Goal: Task Accomplishment & Management: Manage account settings

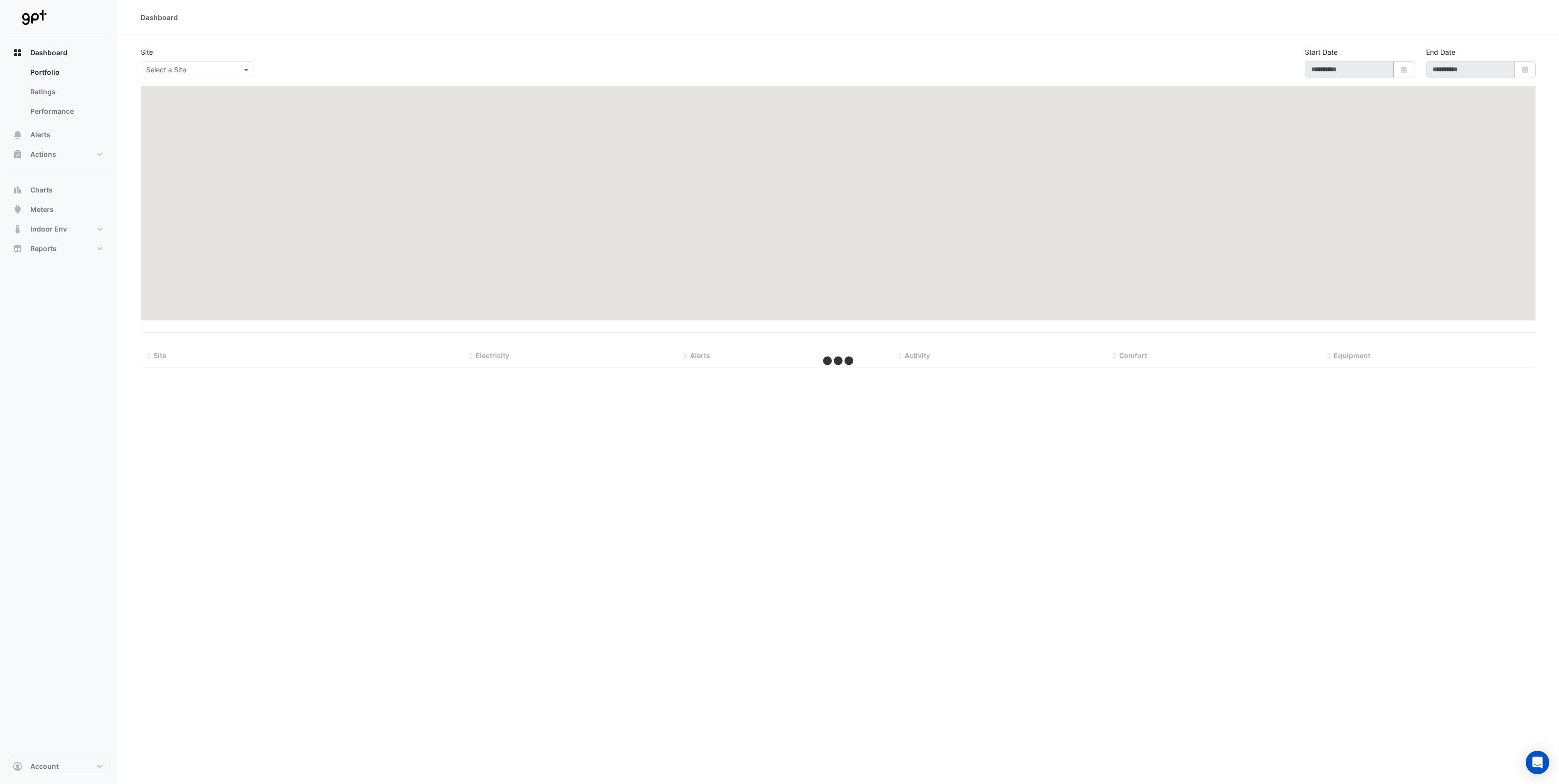
type input "**********"
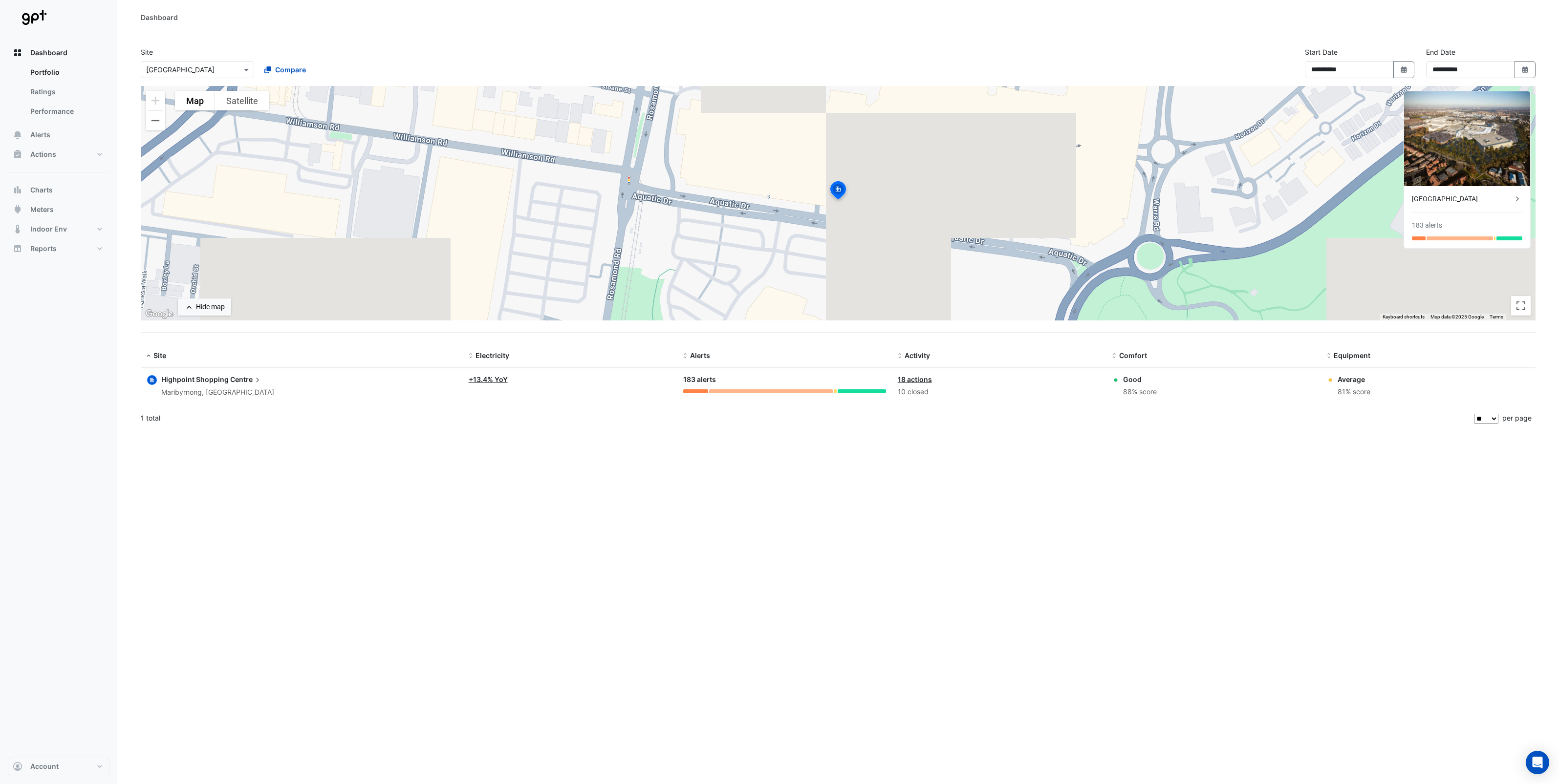
drag, startPoint x: 493, startPoint y: 511, endPoint x: 436, endPoint y: 595, distance: 101.5
click at [493, 511] on div "**********" at bounding box center [838, 392] width 1442 height 784
click at [42, 73] on link "Portfolio" at bounding box center [66, 72] width 87 height 19
click at [42, 52] on span "Dashboard" at bounding box center [48, 53] width 37 height 10
click at [41, 69] on link "Portfolio" at bounding box center [66, 72] width 87 height 19
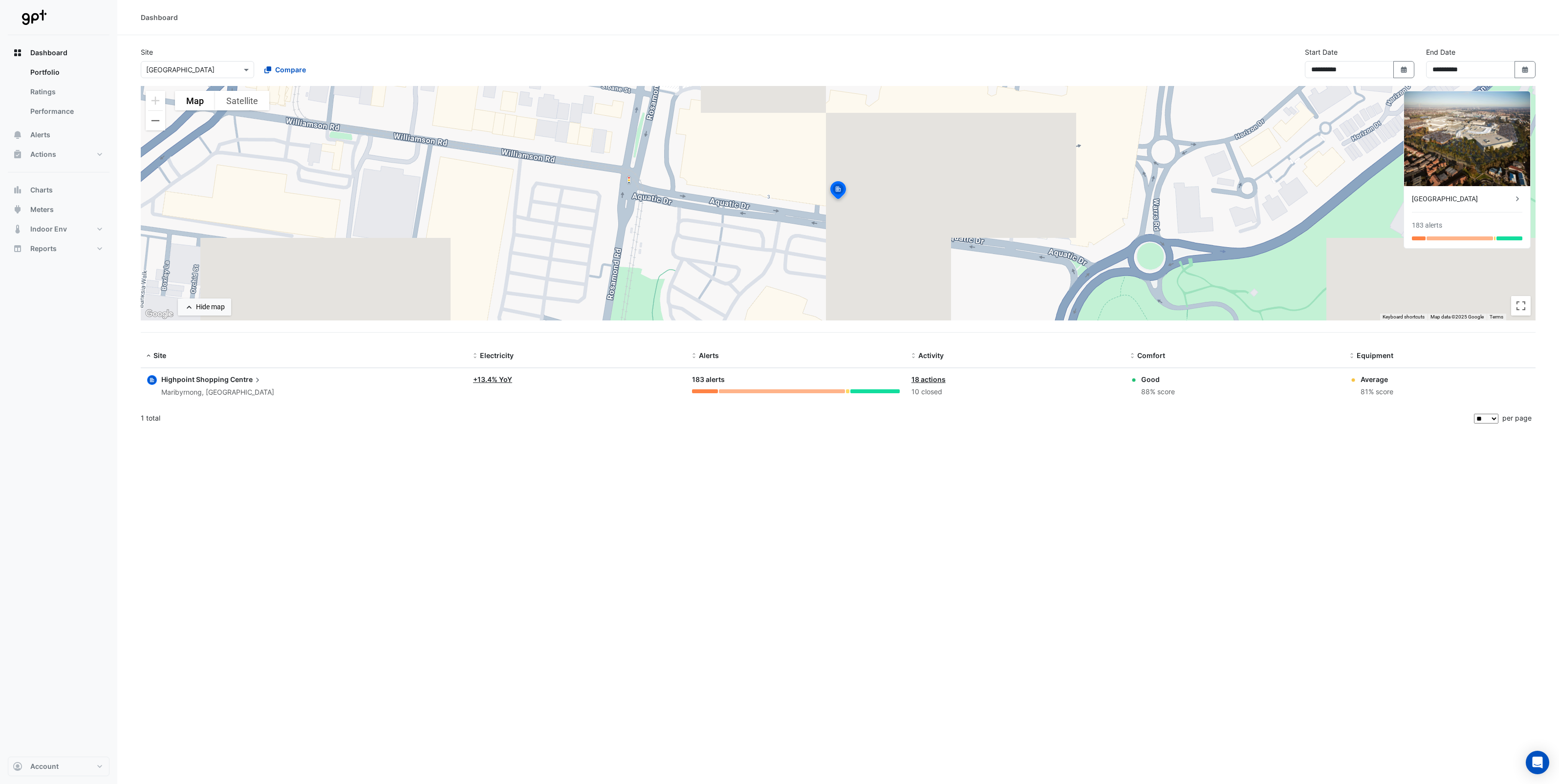
click at [203, 379] on span "Highpoint Shopping" at bounding box center [194, 379] width 67 height 8
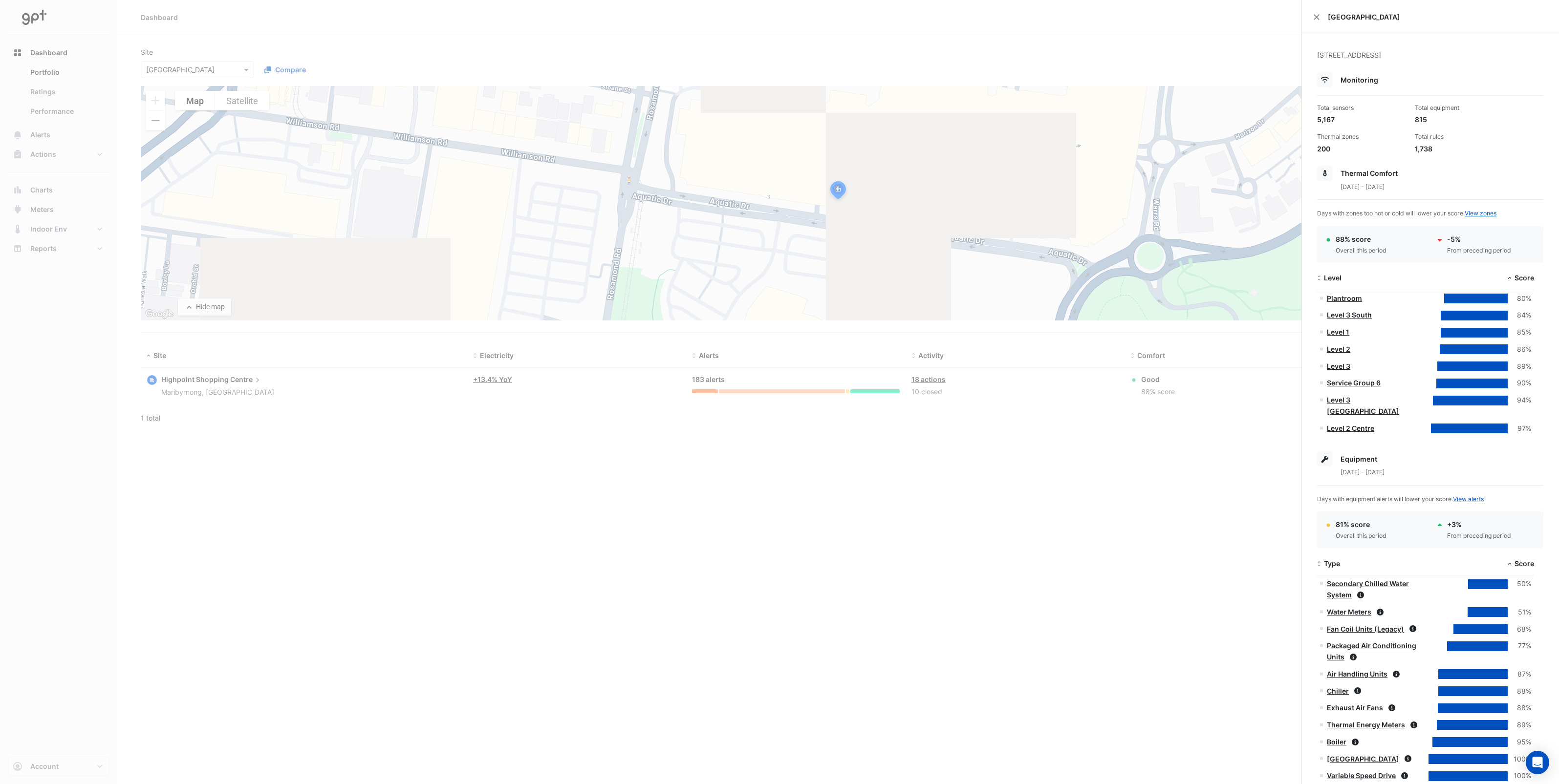
click at [936, 377] on ngb-offcanvas-backdrop at bounding box center [780, 392] width 1559 height 784
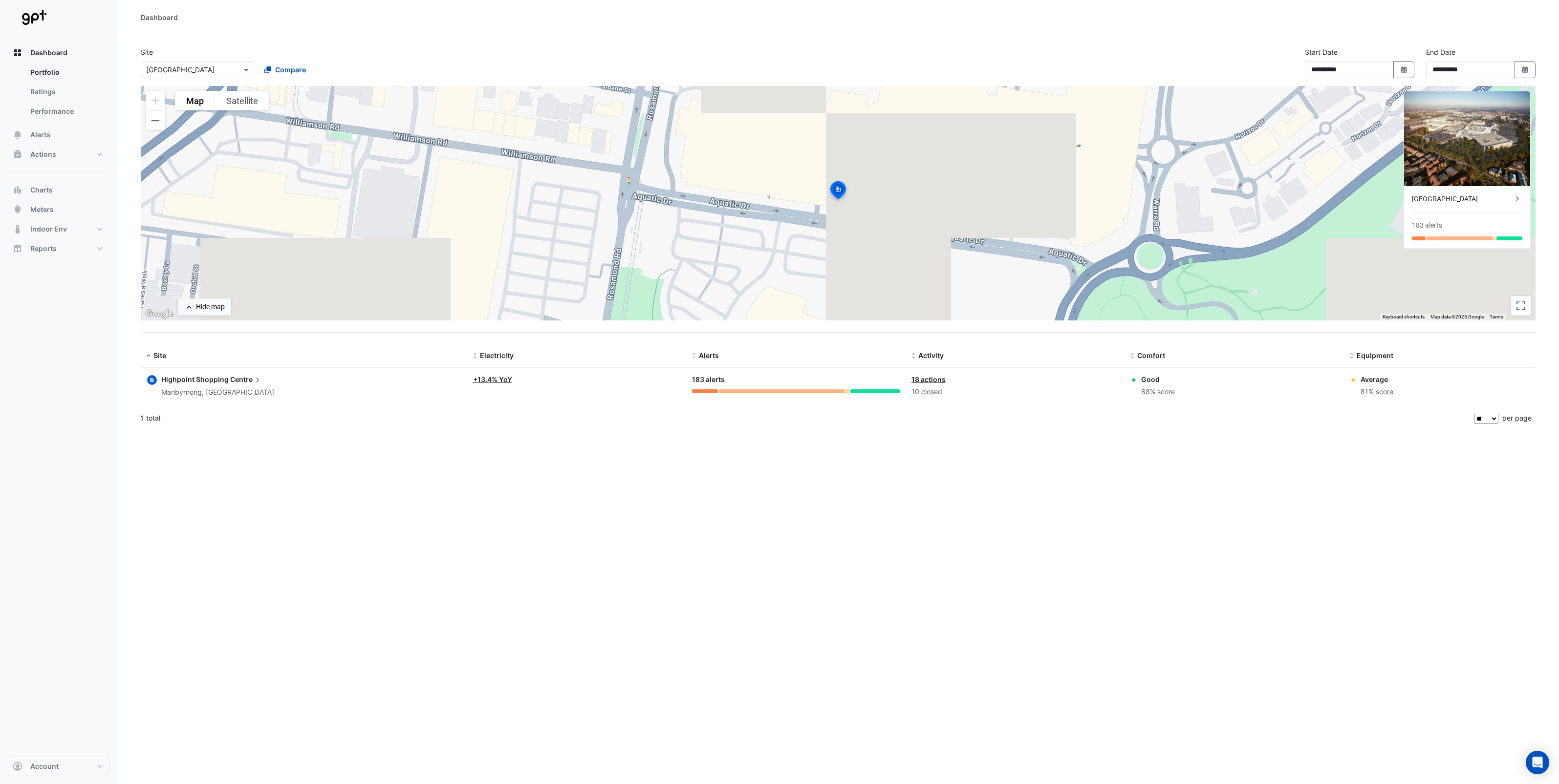
click at [934, 379] on link "18 actions" at bounding box center [928, 379] width 34 height 8
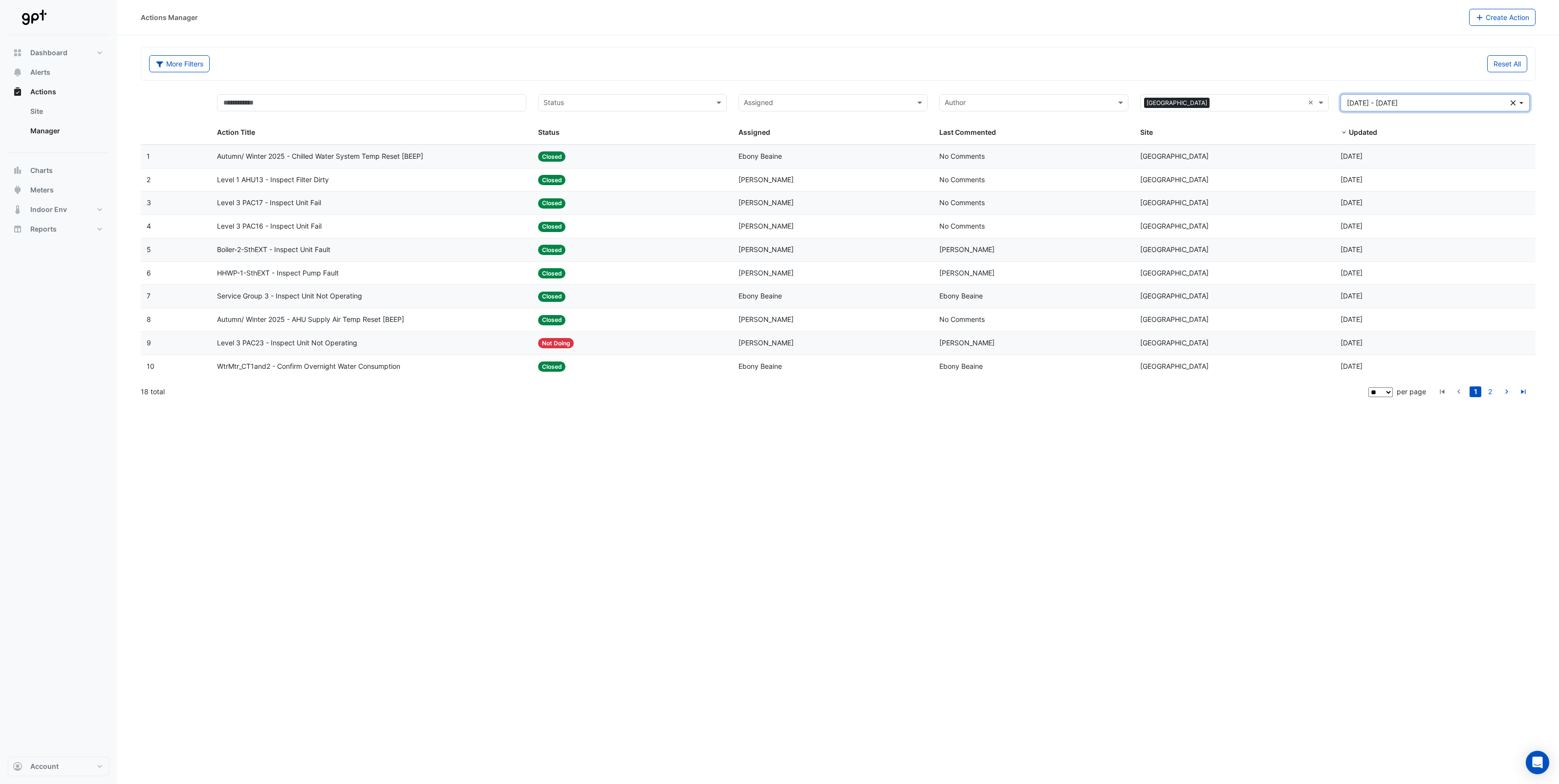
click at [1520, 103] on button "01 Apr 25 - 30 Jun 25 Clear" at bounding box center [1435, 103] width 189 height 17
click at [1390, 177] on div "Last 90 days" at bounding box center [1370, 175] width 42 height 10
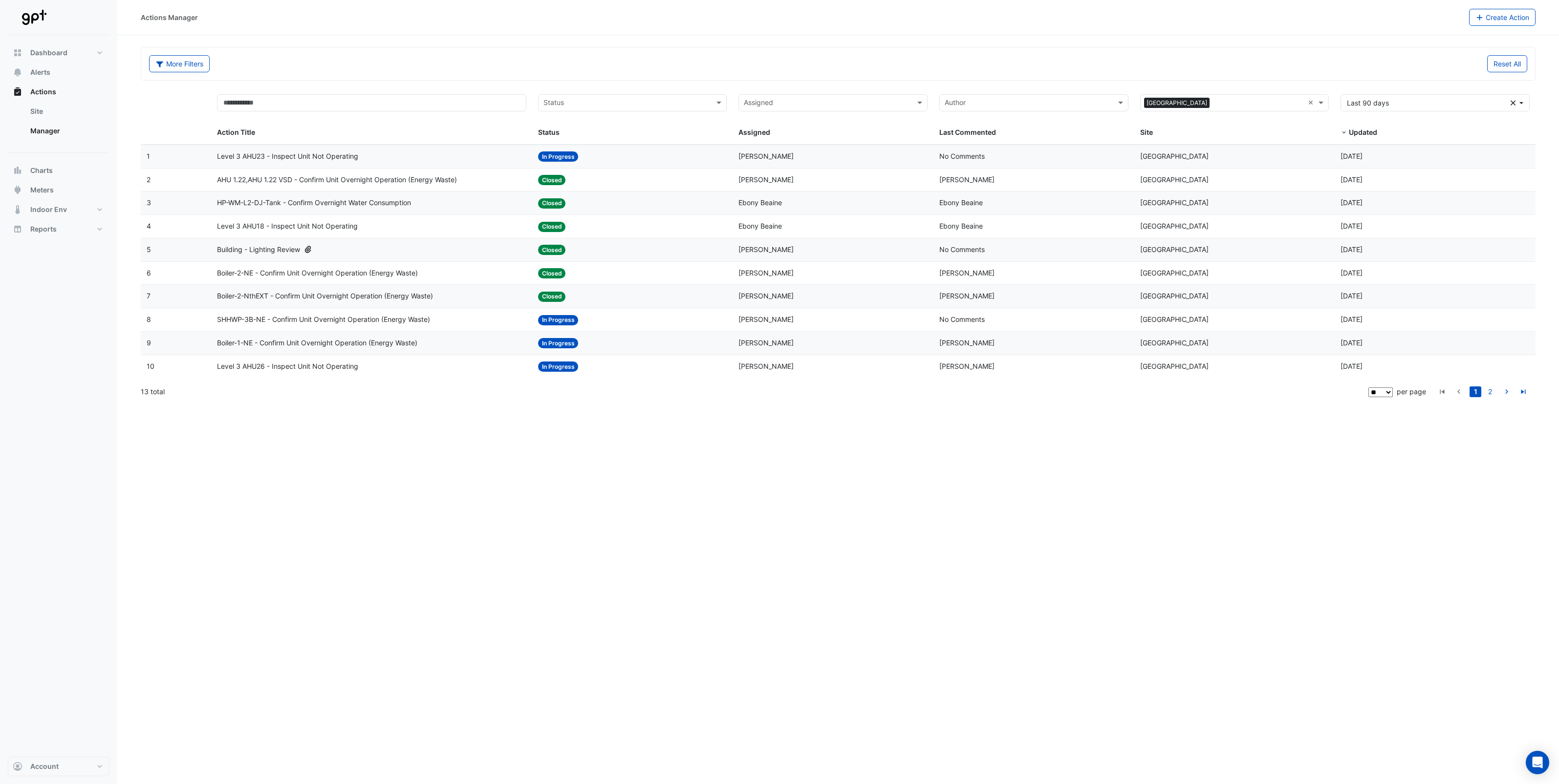
click at [885, 504] on div "Actions Manager Create Action More Filters Reset All Status Assigned × Highpoin…" at bounding box center [838, 392] width 1442 height 784
click at [442, 419] on div "Actions Manager Create Action More Filters Reset All Status Assigned × Highpoin…" at bounding box center [838, 392] width 1442 height 784
click at [1491, 394] on link "2" at bounding box center [1489, 392] width 11 height 11
click at [1387, 394] on select "** ** ** ***" at bounding box center [1380, 392] width 24 height 10
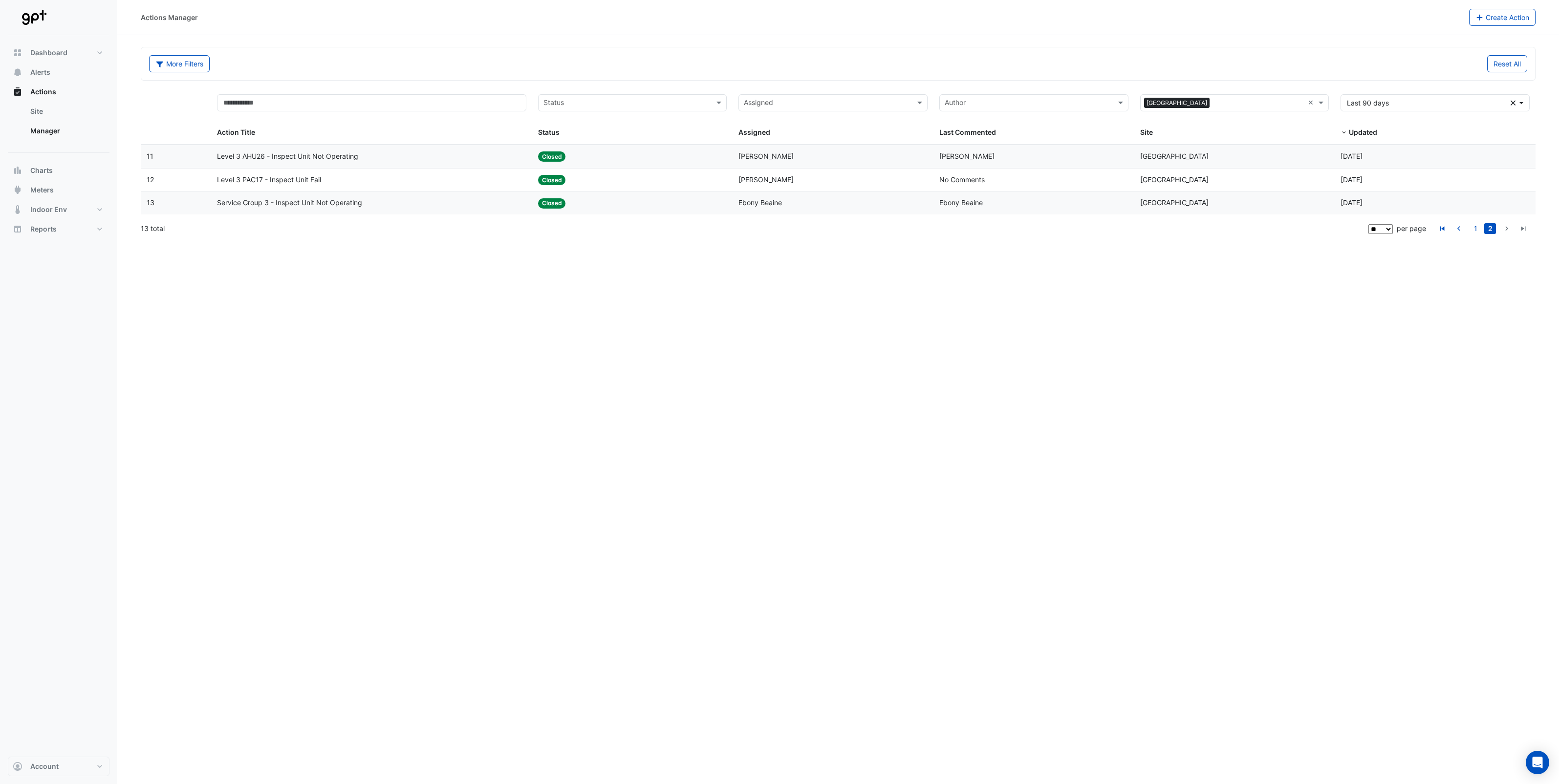
select select "**"
click at [1393, 224] on select "** ** ** ***" at bounding box center [1380, 229] width 24 height 10
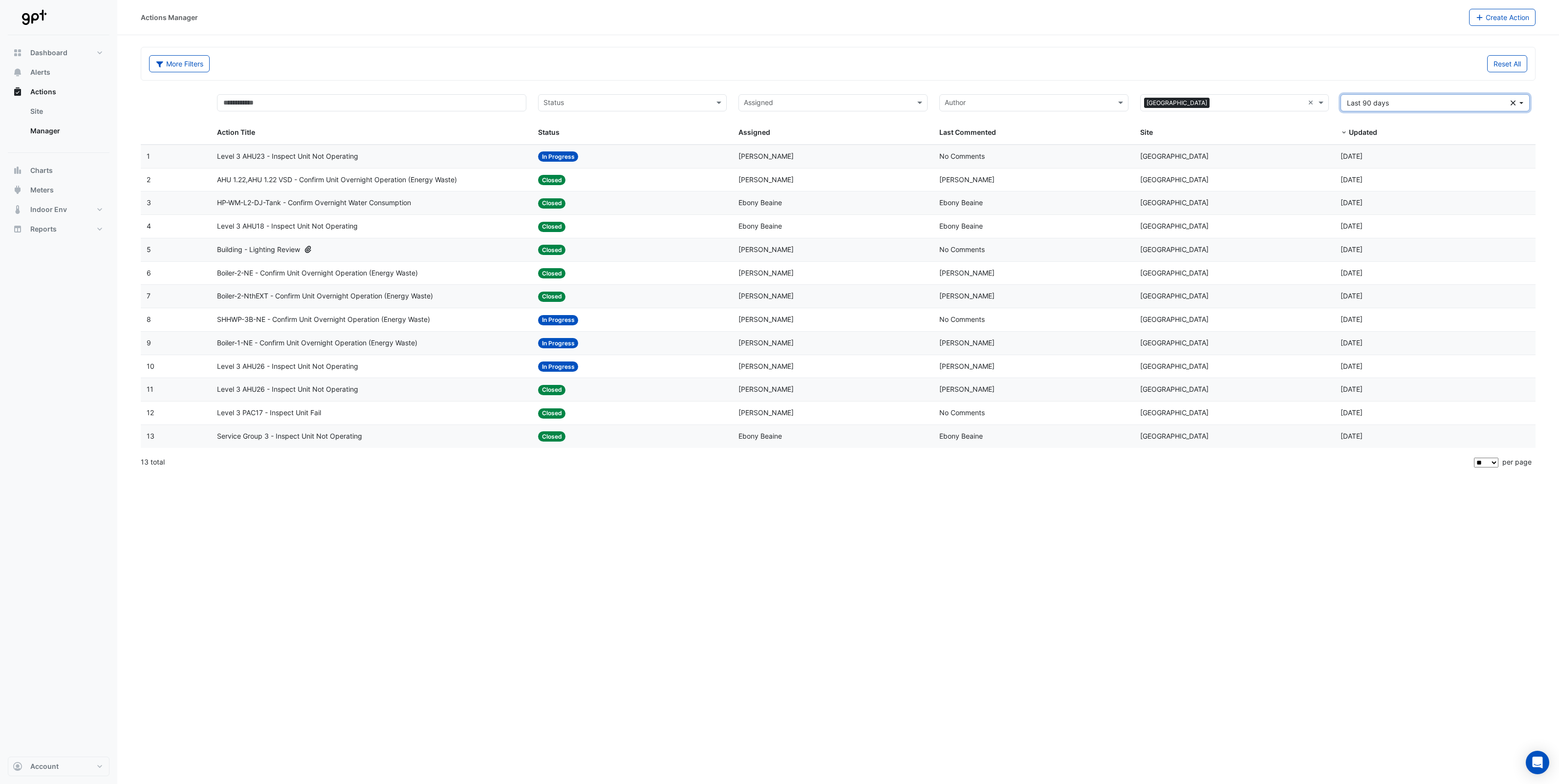
click at [1520, 103] on button "Last 90 days Clear" at bounding box center [1435, 103] width 189 height 17
click at [1289, 73] on div "More Filters Reset All" at bounding box center [838, 65] width 1390 height 21
click at [1512, 100] on icon "Clear" at bounding box center [1513, 103] width 5 height 7
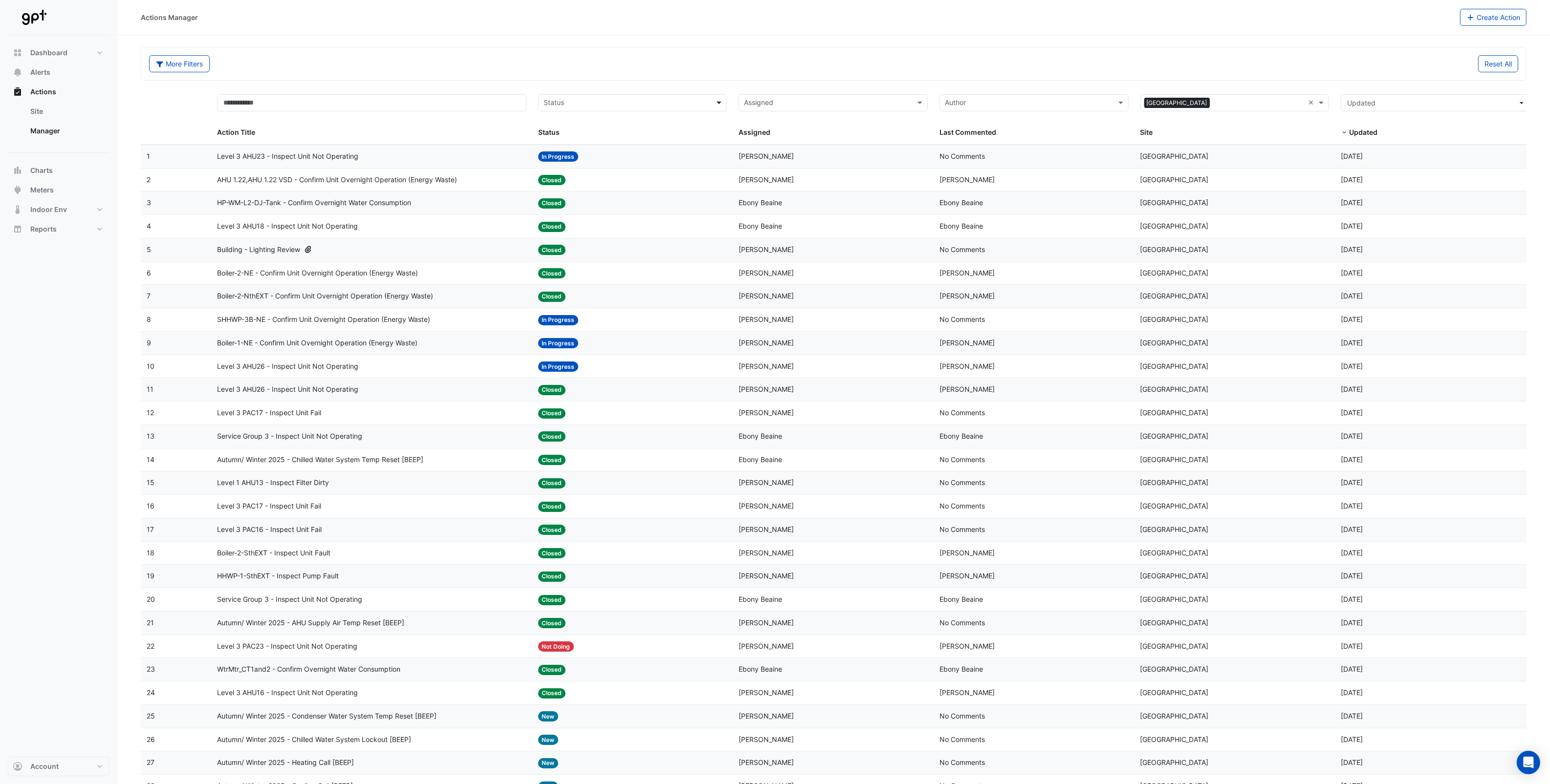
click at [720, 103] on span at bounding box center [720, 103] width 12 height 11
click at [588, 140] on div "In Progress" at bounding box center [632, 138] width 188 height 14
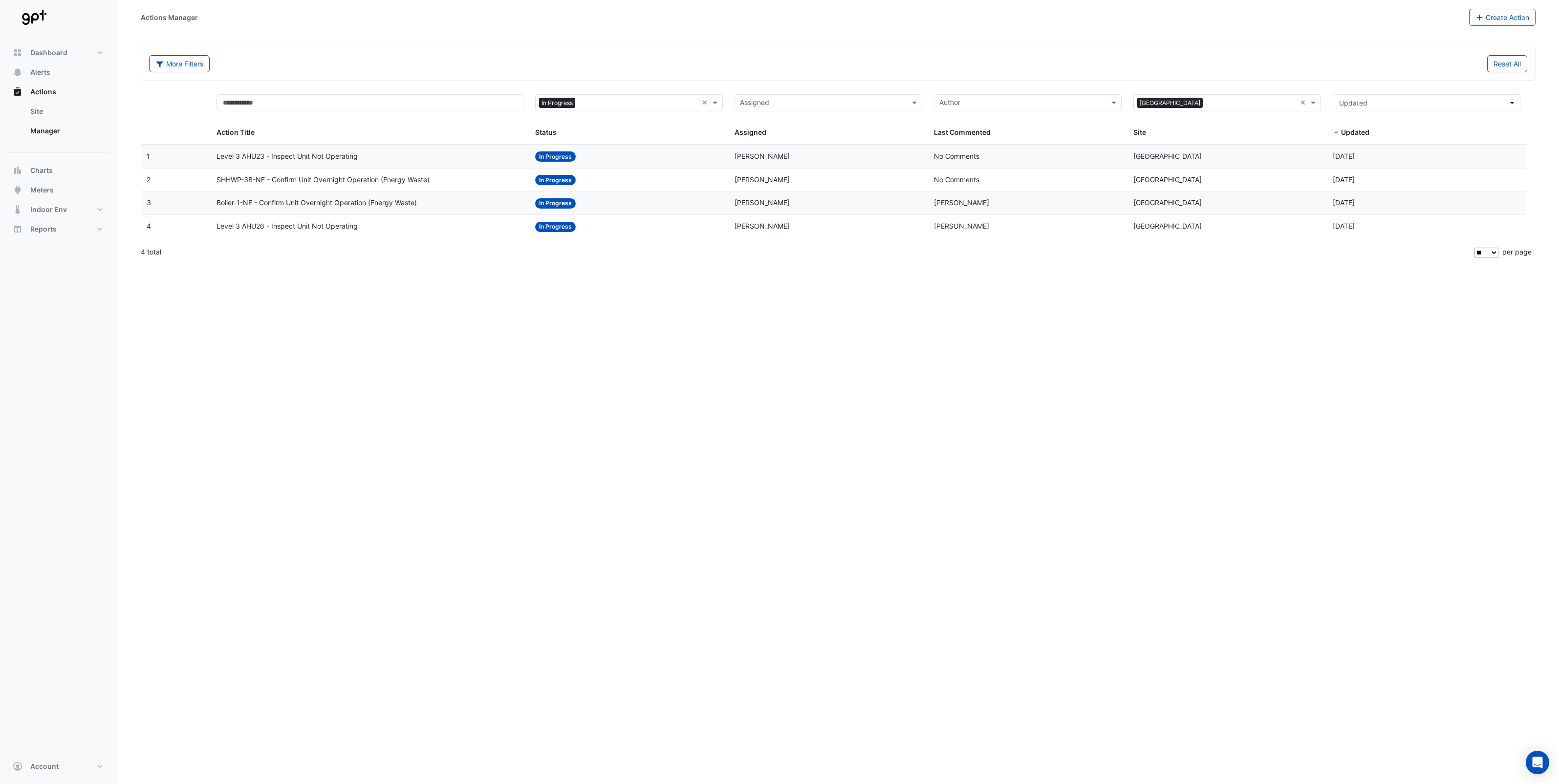
click at [333, 206] on span "Boiler-1-NE - Confirm Unit Overnight Operation (Energy Waste)" at bounding box center [317, 203] width 200 height 11
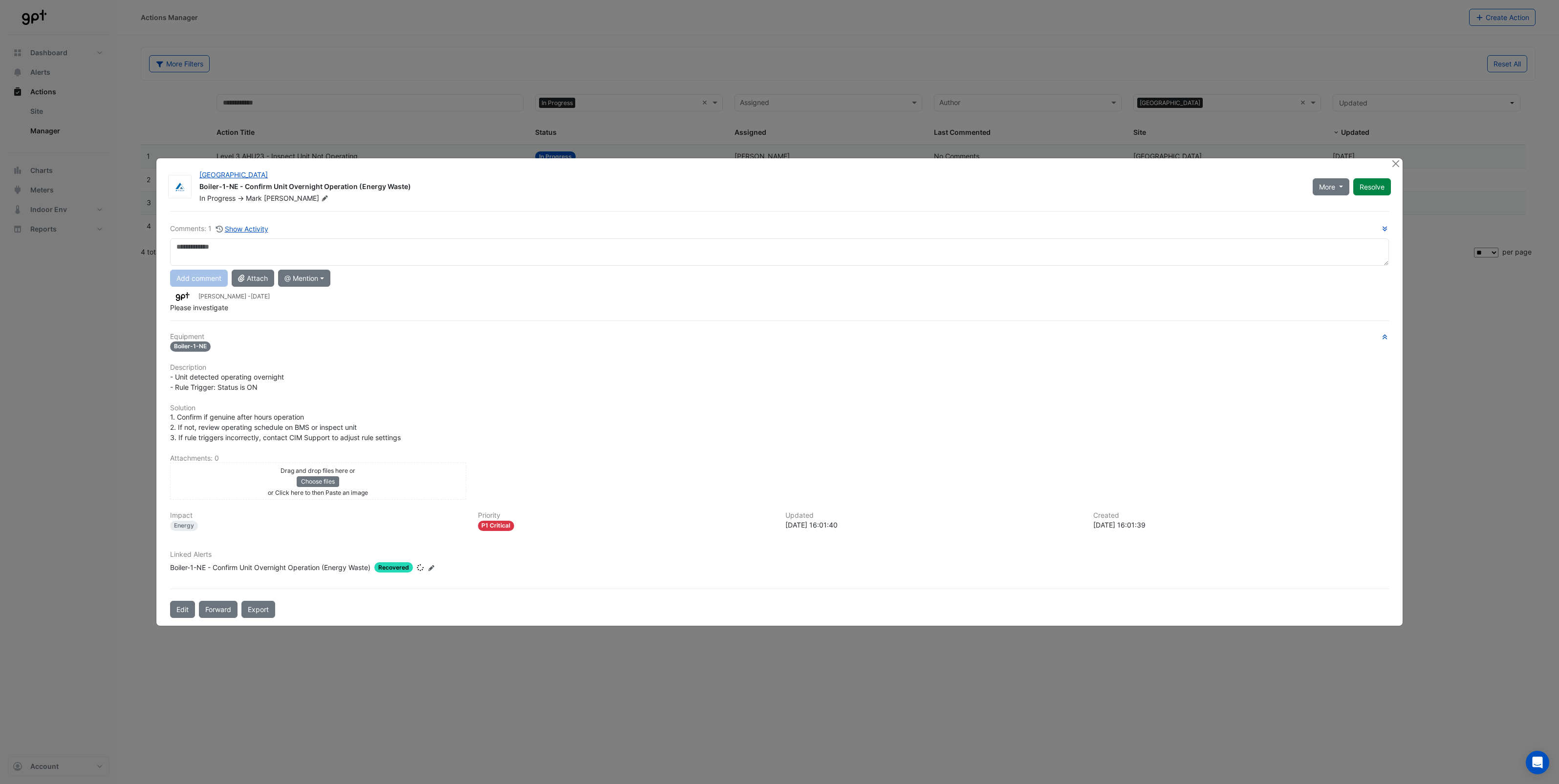
click at [575, 375] on div "- Unit detected operating overnight - Rule Trigger: Status is ON" at bounding box center [780, 382] width 1219 height 21
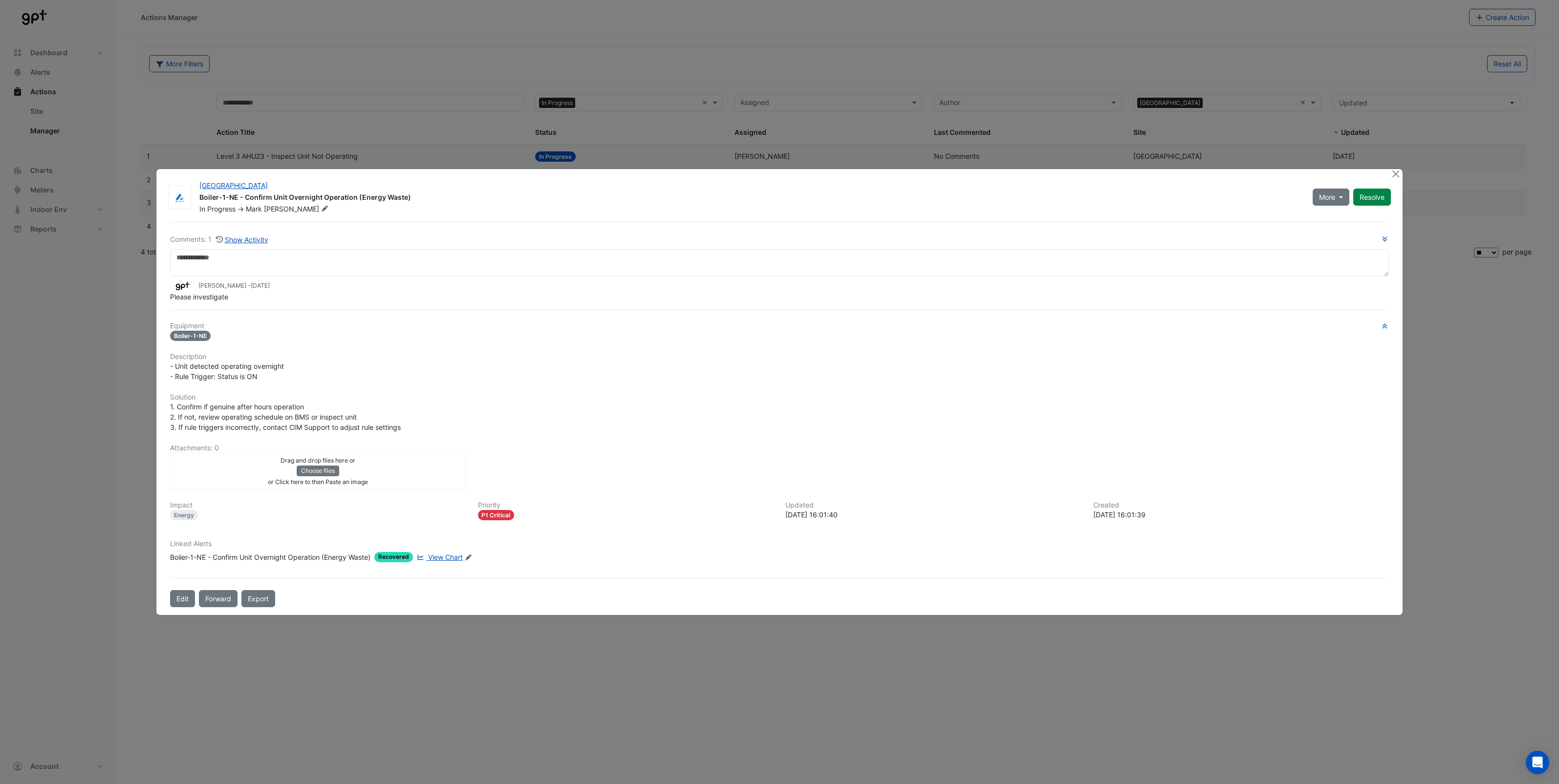
click at [453, 560] on span "View Chart" at bounding box center [445, 557] width 34 height 8
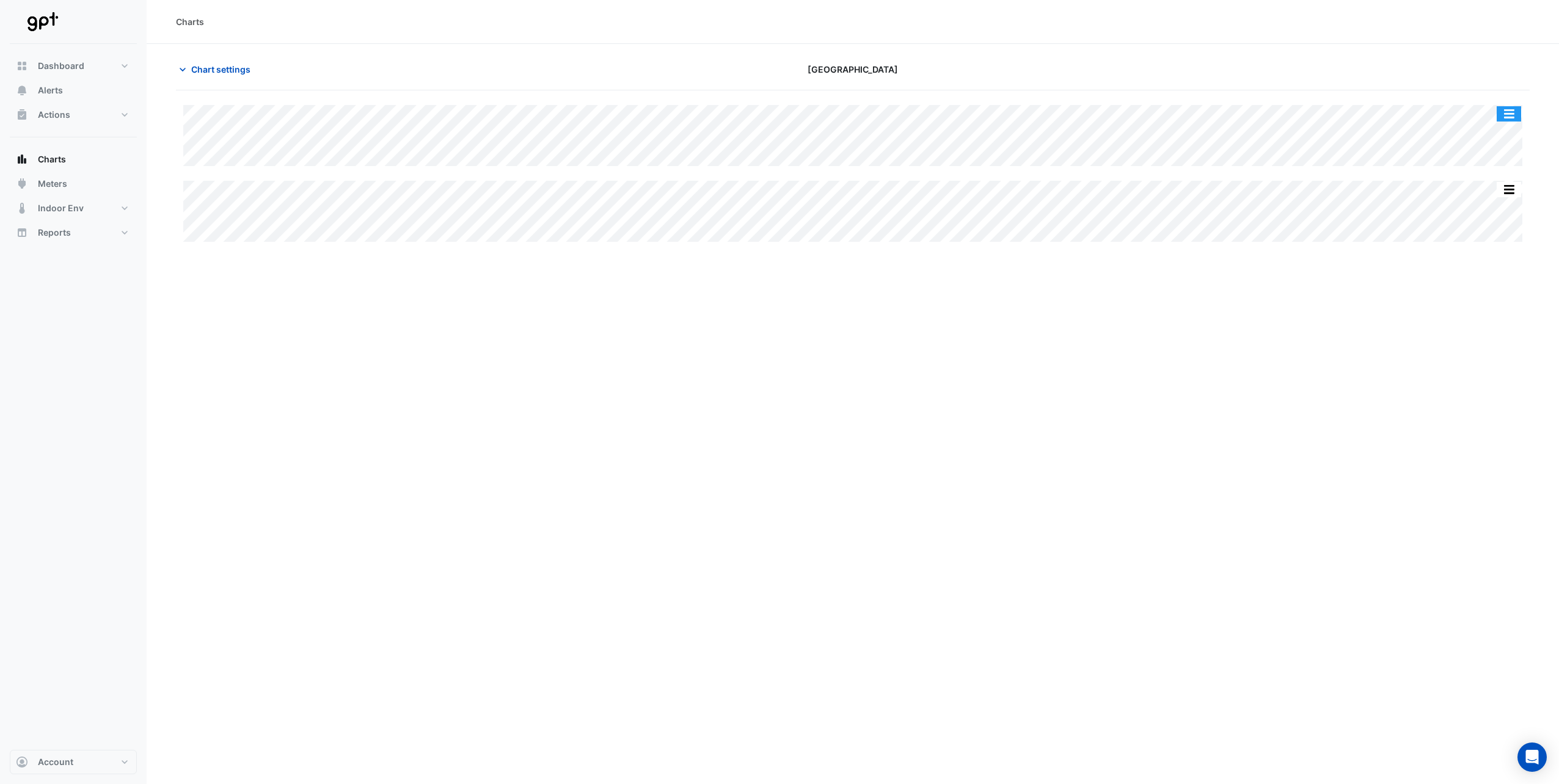
click at [1508, 112] on button "button" at bounding box center [1508, 114] width 24 height 15
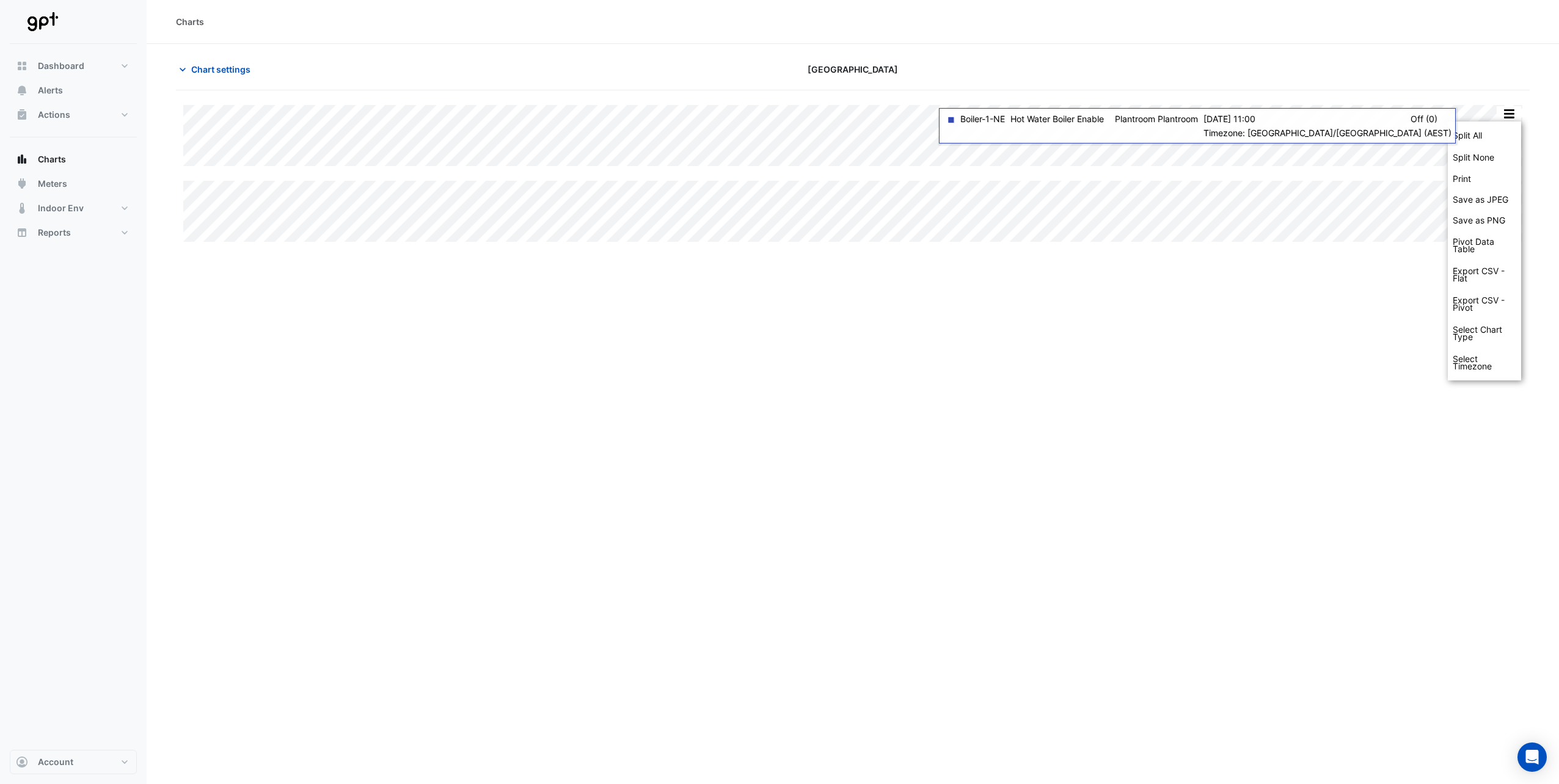
click at [1216, 379] on div "Charts Chart settings [GEOGRAPHIC_DATA] Split All Split None Print Save as JPEG…" at bounding box center [852, 392] width 1412 height 784
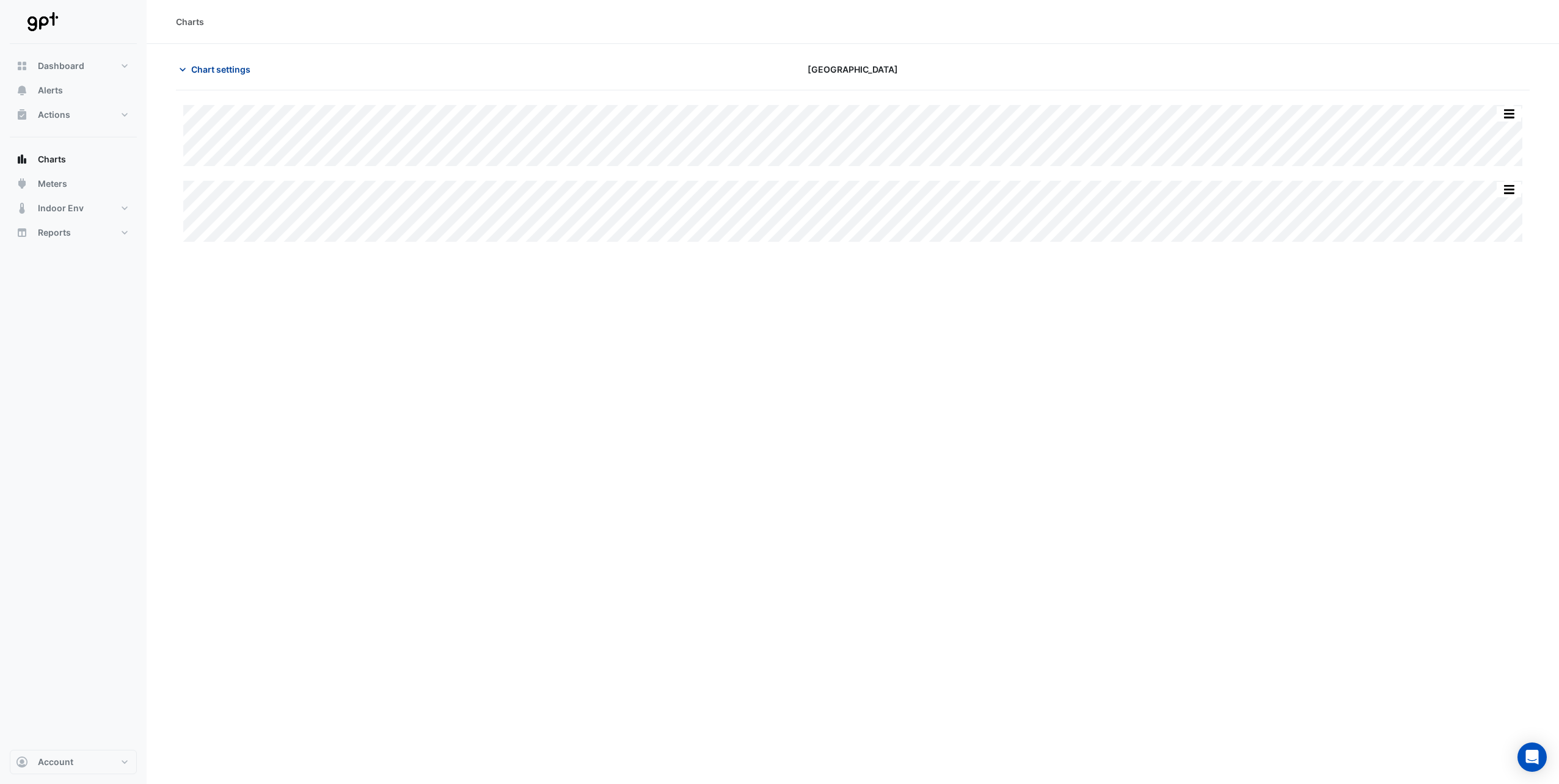
click at [185, 72] on icon "button" at bounding box center [182, 70] width 12 height 12
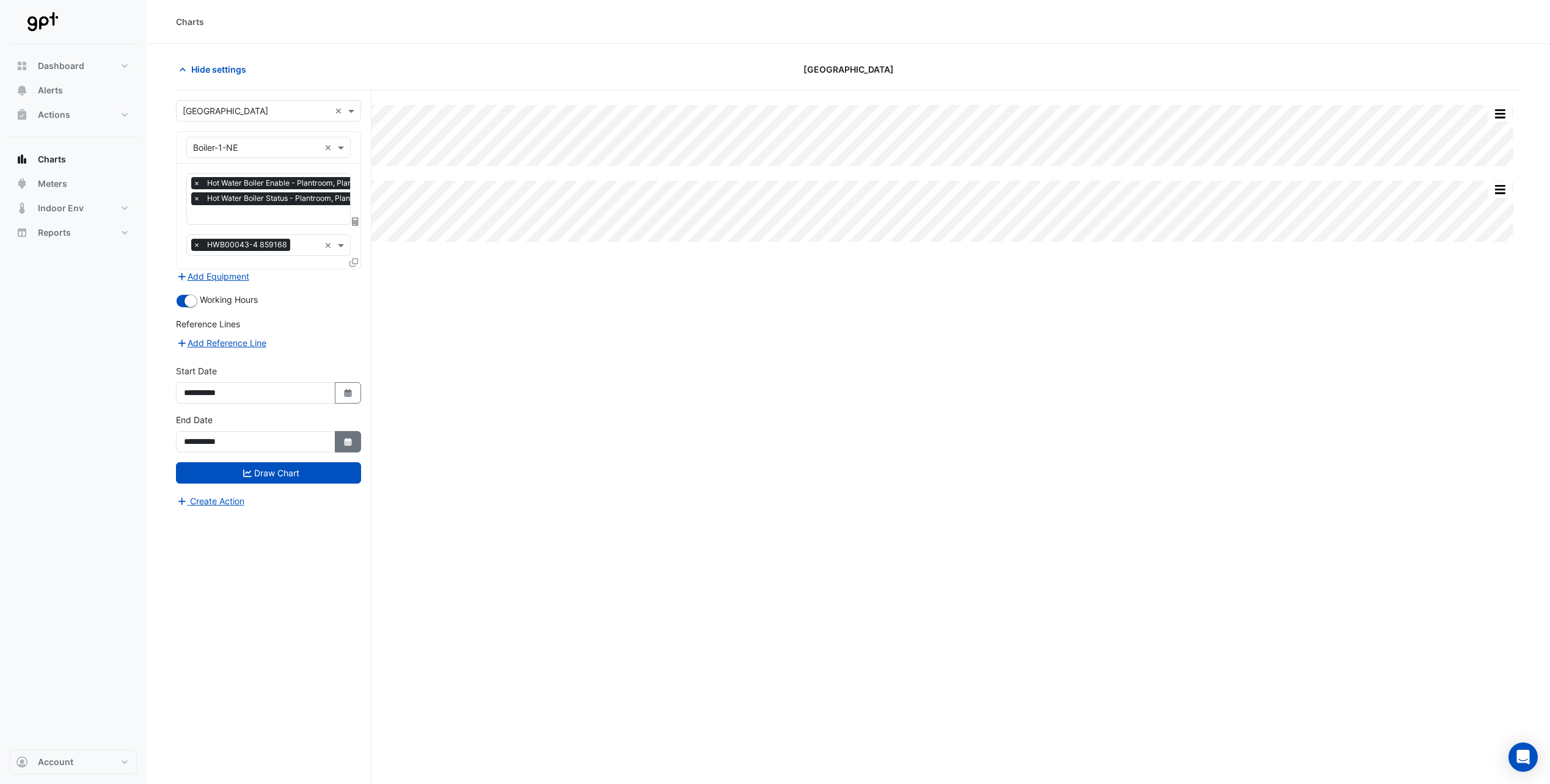
click at [343, 443] on icon "Select Date" at bounding box center [348, 442] width 11 height 8
drag, startPoint x: 244, startPoint y: 280, endPoint x: 237, endPoint y: 290, distance: 12.2
click at [244, 280] on select "*** *** *** *** *** ***" at bounding box center [231, 278] width 46 height 18
select select "*"
click at [209, 269] on select "*** *** *** *** *** ***" at bounding box center [231, 278] width 46 height 18
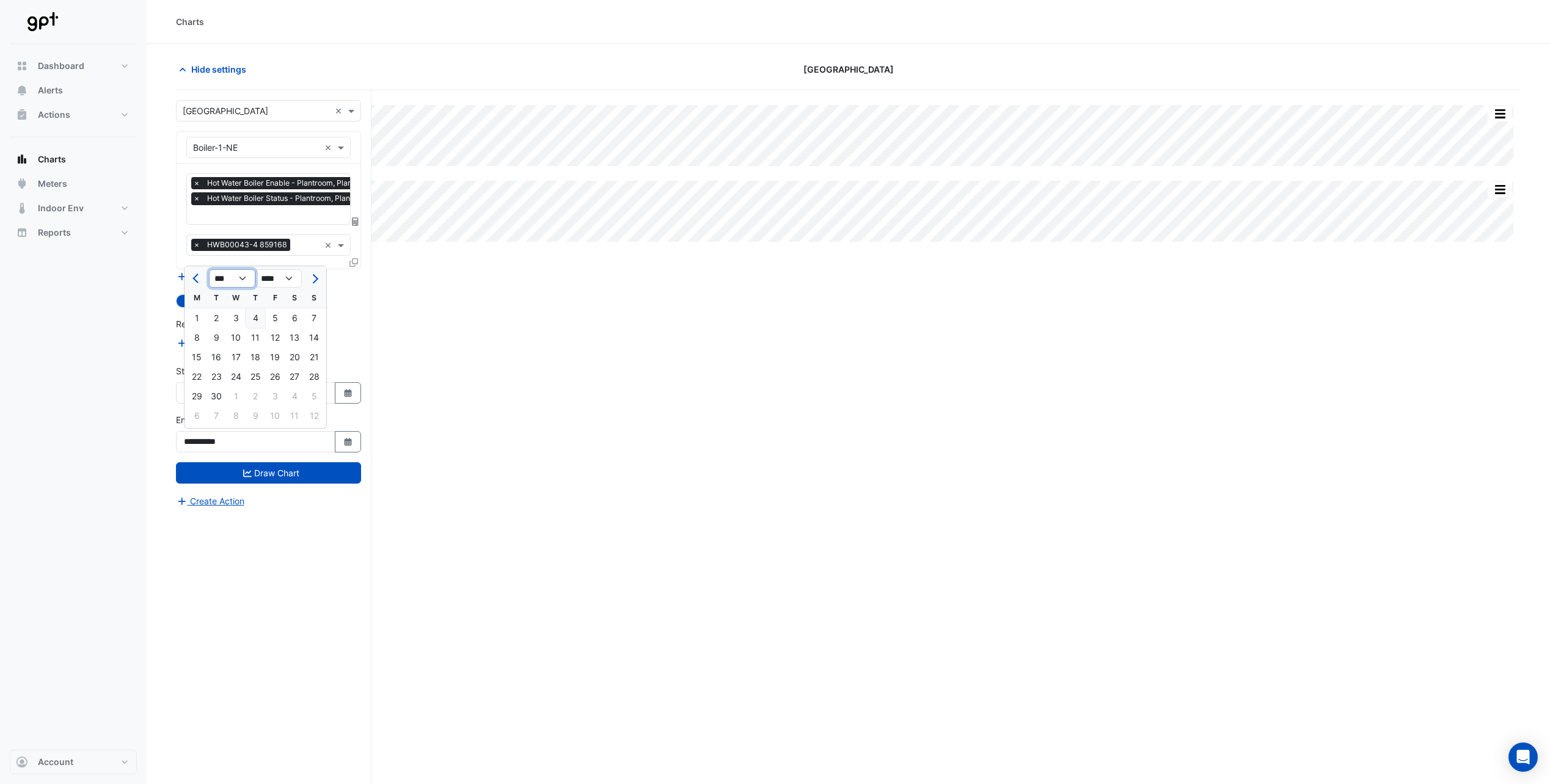
click at [209, 269] on select "*** *** *** *** *** ***" at bounding box center [231, 278] width 46 height 18
click at [235, 377] on div "24" at bounding box center [236, 377] width 20 height 20
type input "**********"
click at [344, 443] on icon "Select Date" at bounding box center [348, 442] width 11 height 8
select select "*"
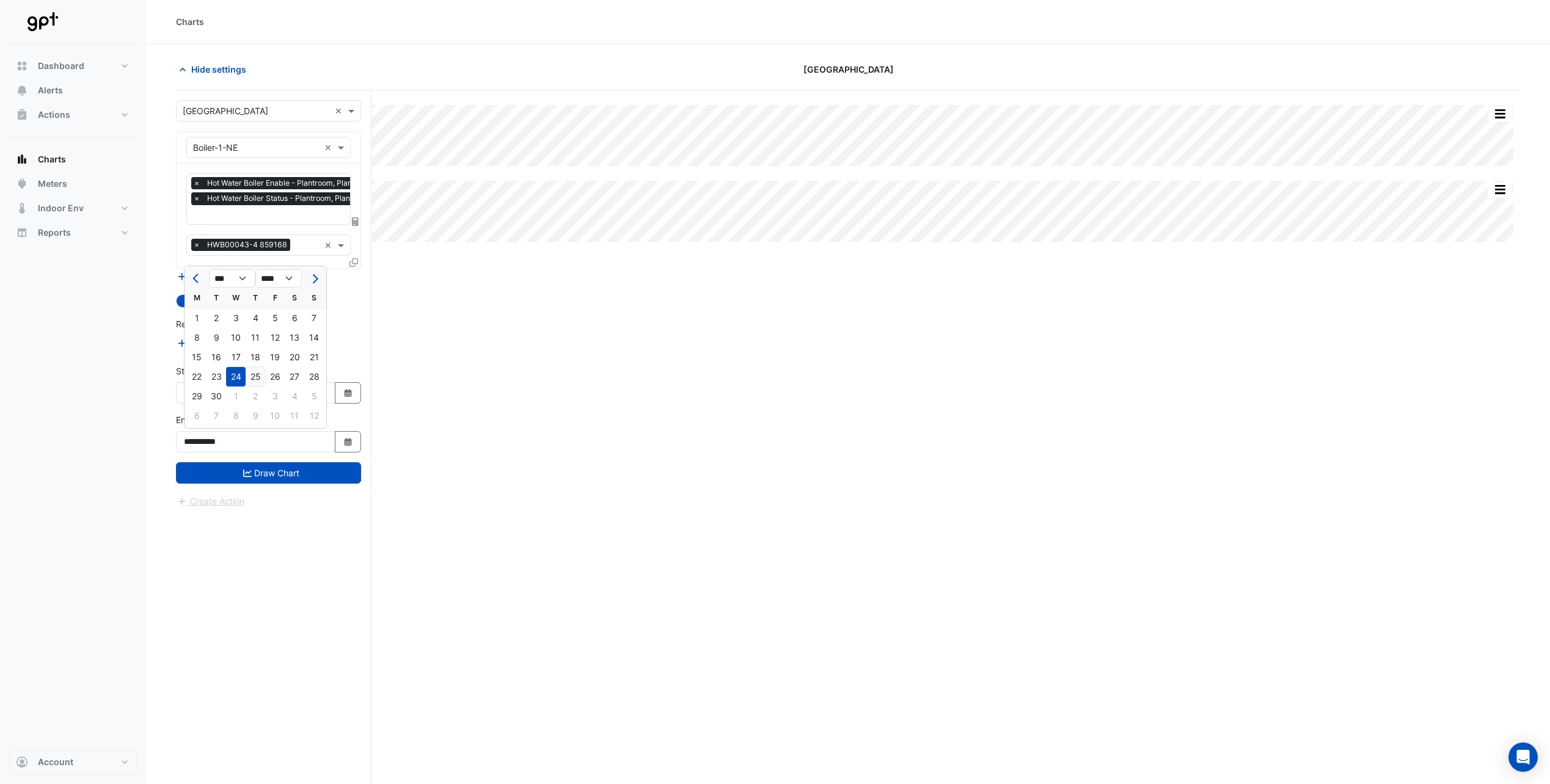
click at [257, 378] on div "25" at bounding box center [256, 377] width 20 height 20
type input "**********"
click at [262, 473] on button "Draw Chart" at bounding box center [269, 473] width 185 height 21
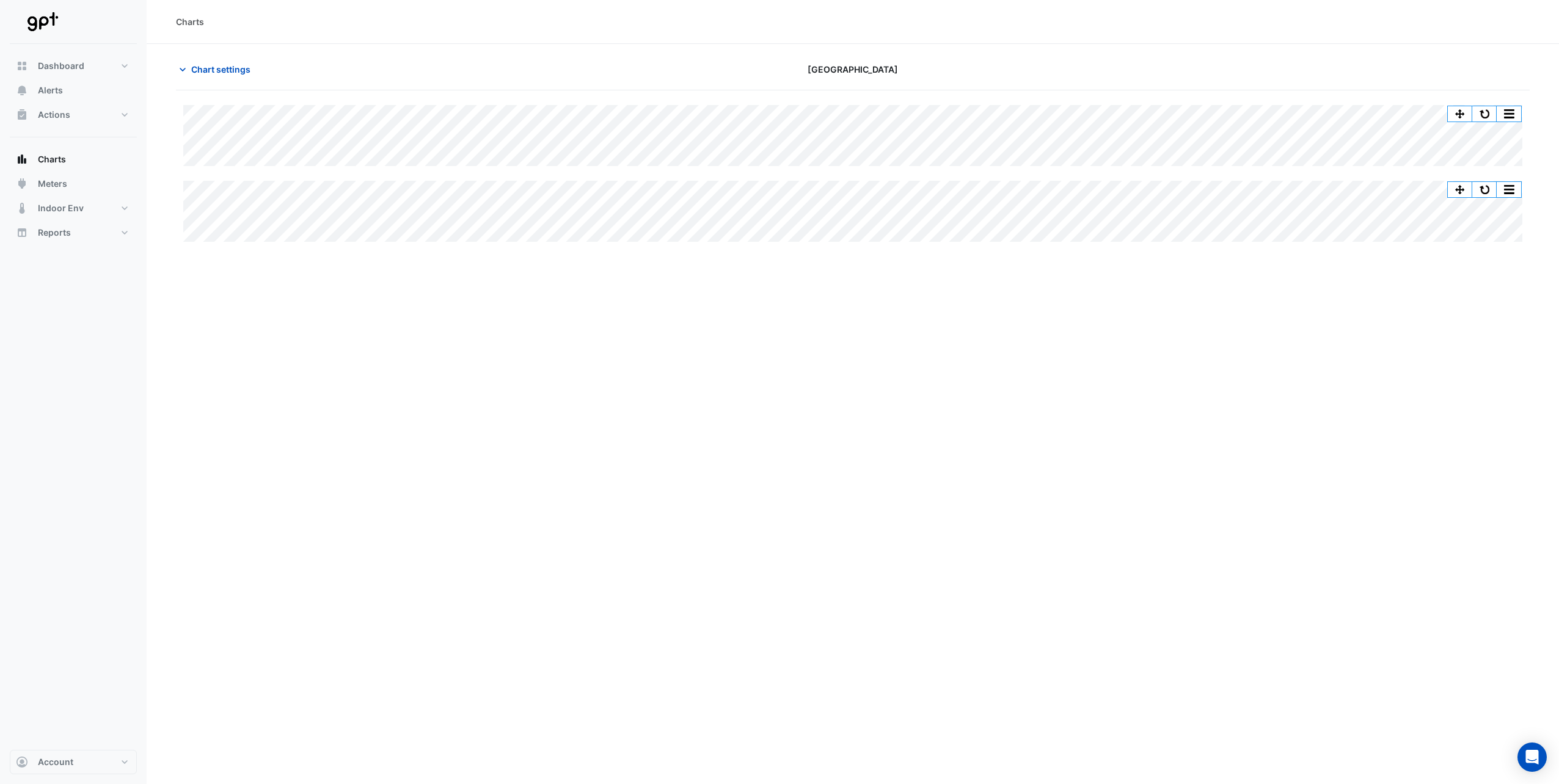
click at [537, 331] on div "Charts Chart settings [GEOGRAPHIC_DATA] Split All Split None Print Save as JPEG…" at bounding box center [852, 392] width 1412 height 784
click at [184, 70] on icon "button" at bounding box center [182, 70] width 6 height 4
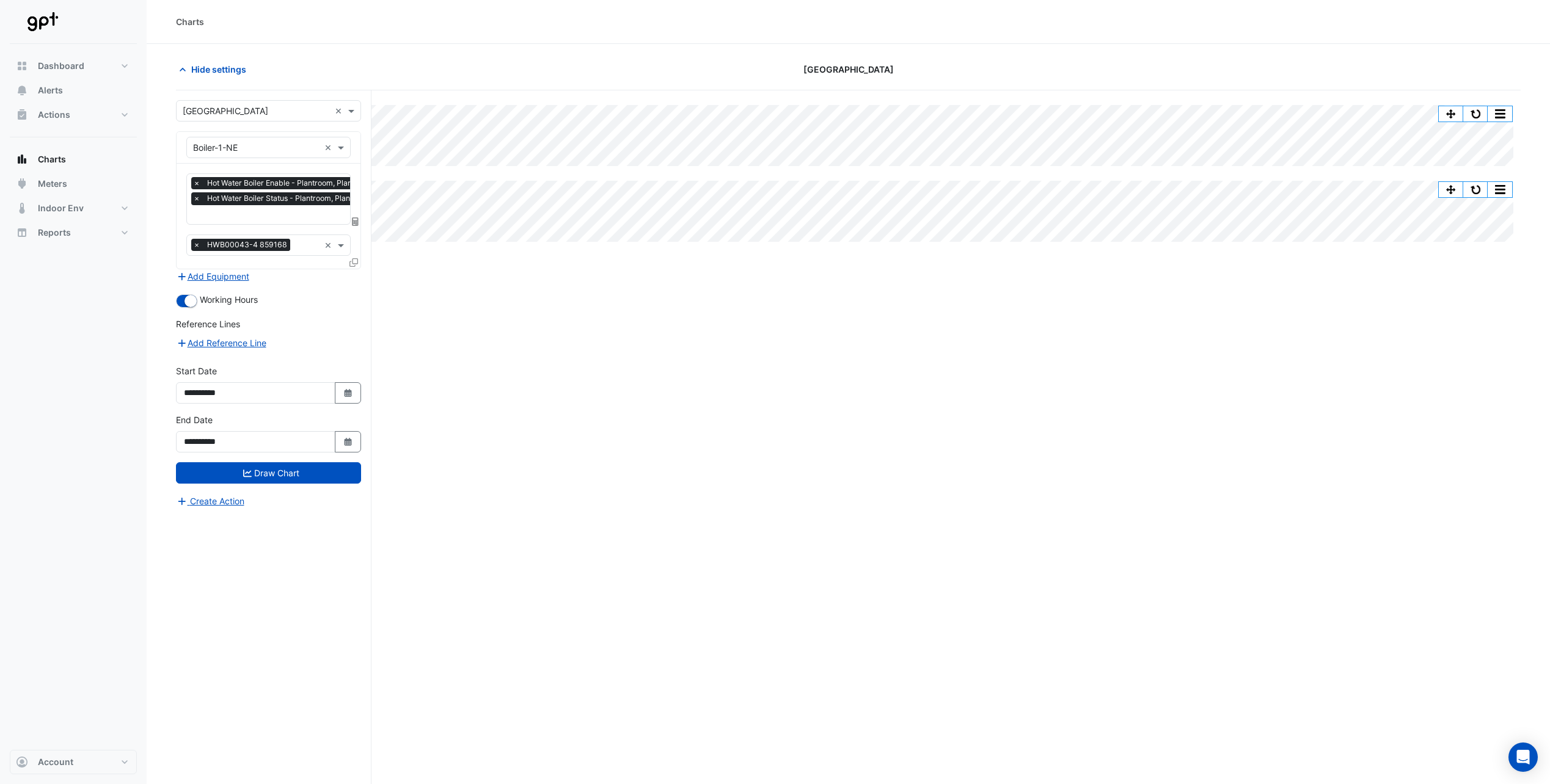
click at [582, 423] on div "Split All Split None Print Save as JPEG Save as PNG Pivot Data Table Export CSV…" at bounding box center [848, 460] width 1344 height 740
click at [514, 320] on div "Split All Split None Print Save as JPEG Save as PNG Pivot Data Table Export CSV…" at bounding box center [848, 460] width 1344 height 740
click at [665, 413] on div "Split All Split None Print Save as JPEG Save as PNG Pivot Data Table Export CSV…" at bounding box center [848, 460] width 1344 height 740
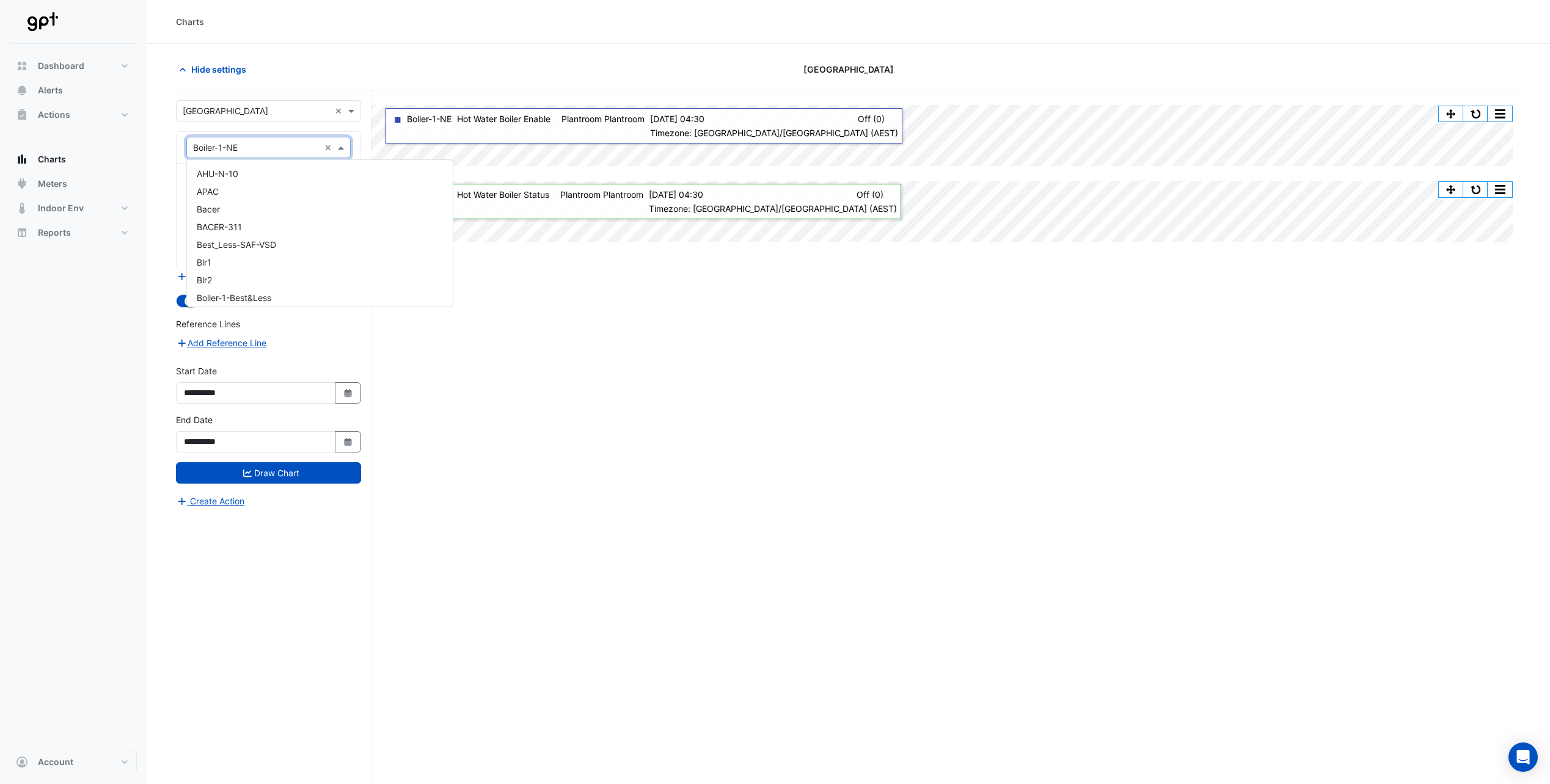
click at [340, 151] on span at bounding box center [343, 147] width 15 height 13
type input "***"
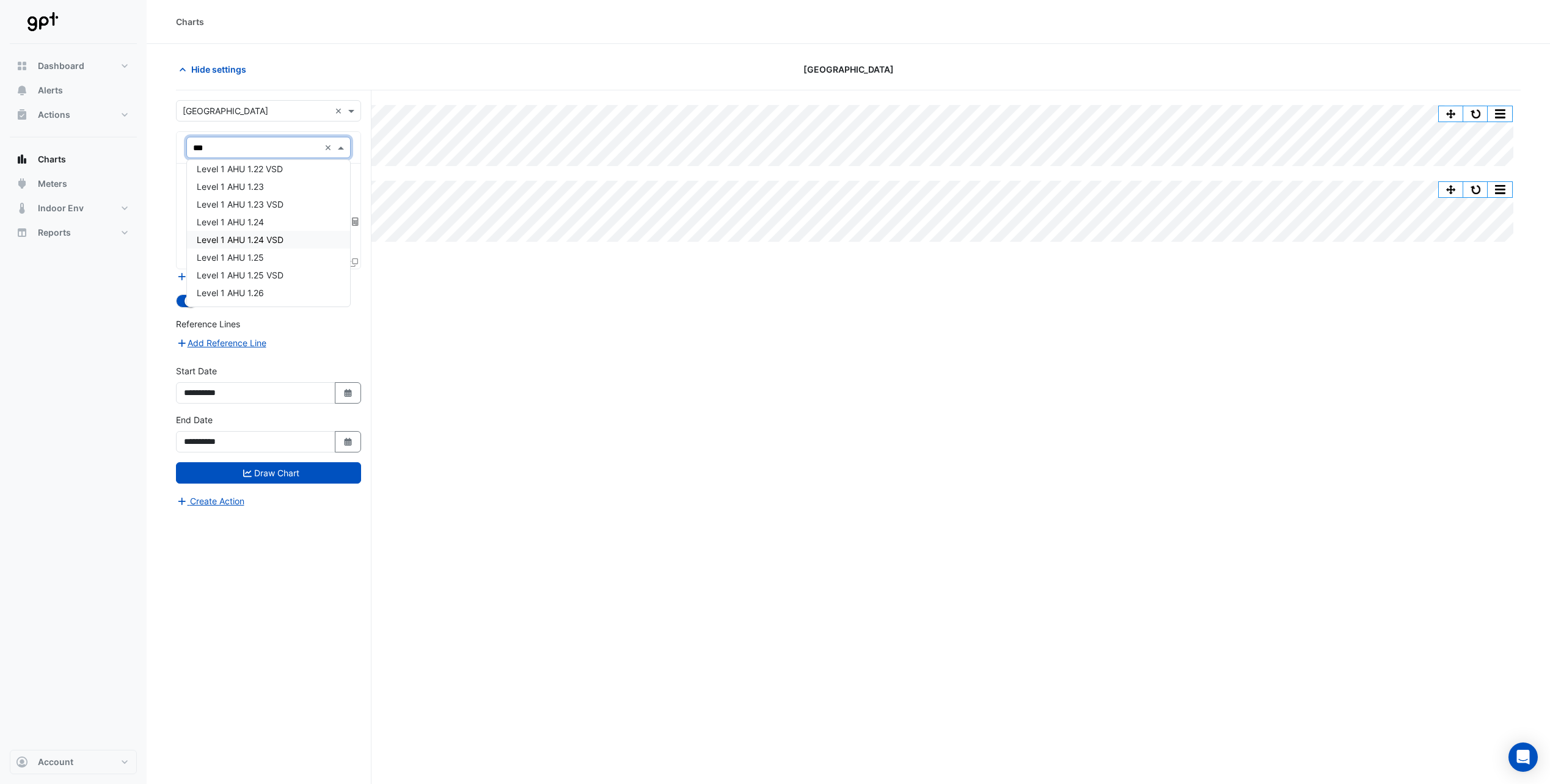
click at [253, 241] on span "Level 1 AHU 1.24 VSD" at bounding box center [240, 240] width 87 height 11
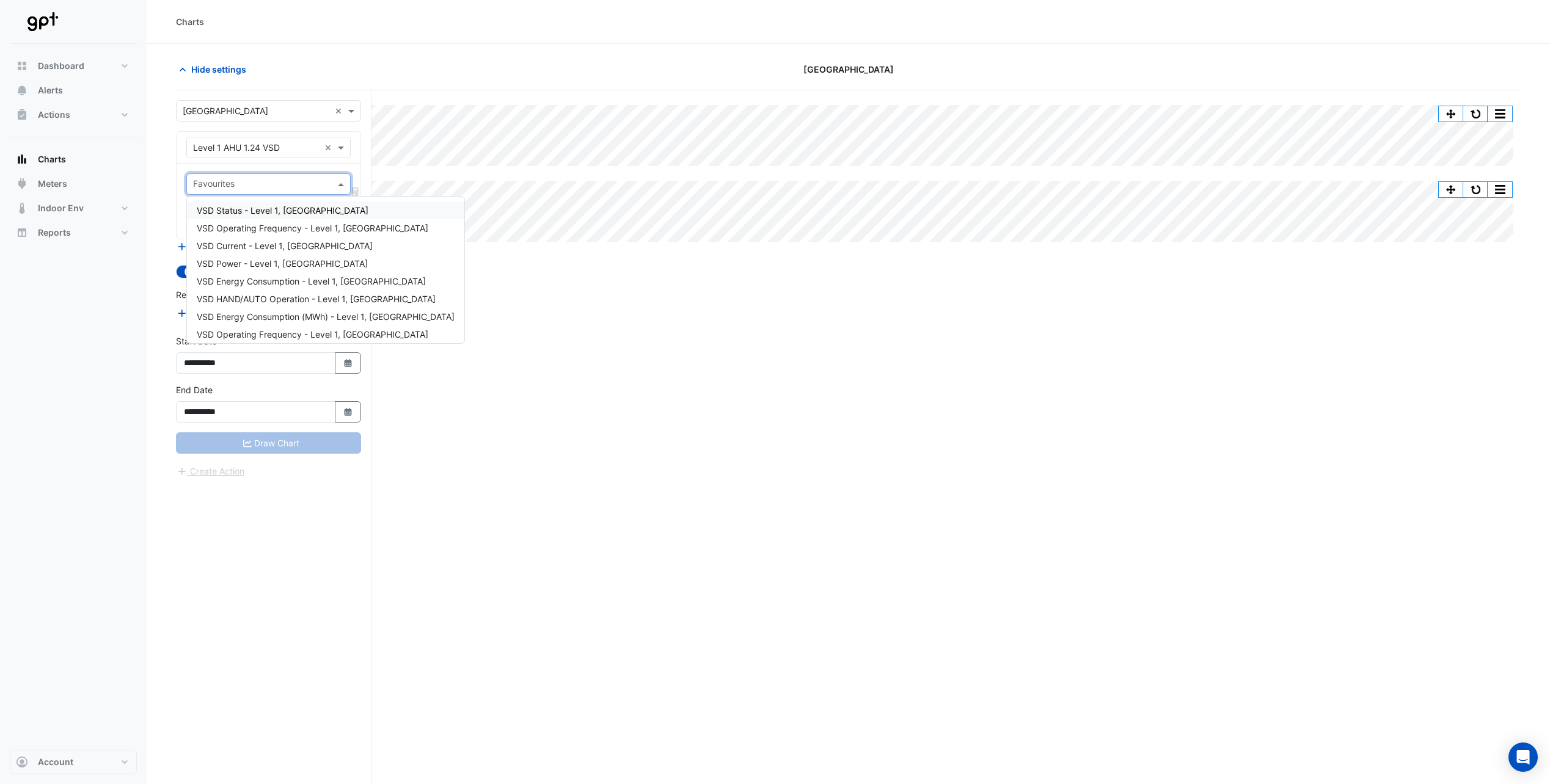
click at [340, 184] on span at bounding box center [343, 184] width 15 height 13
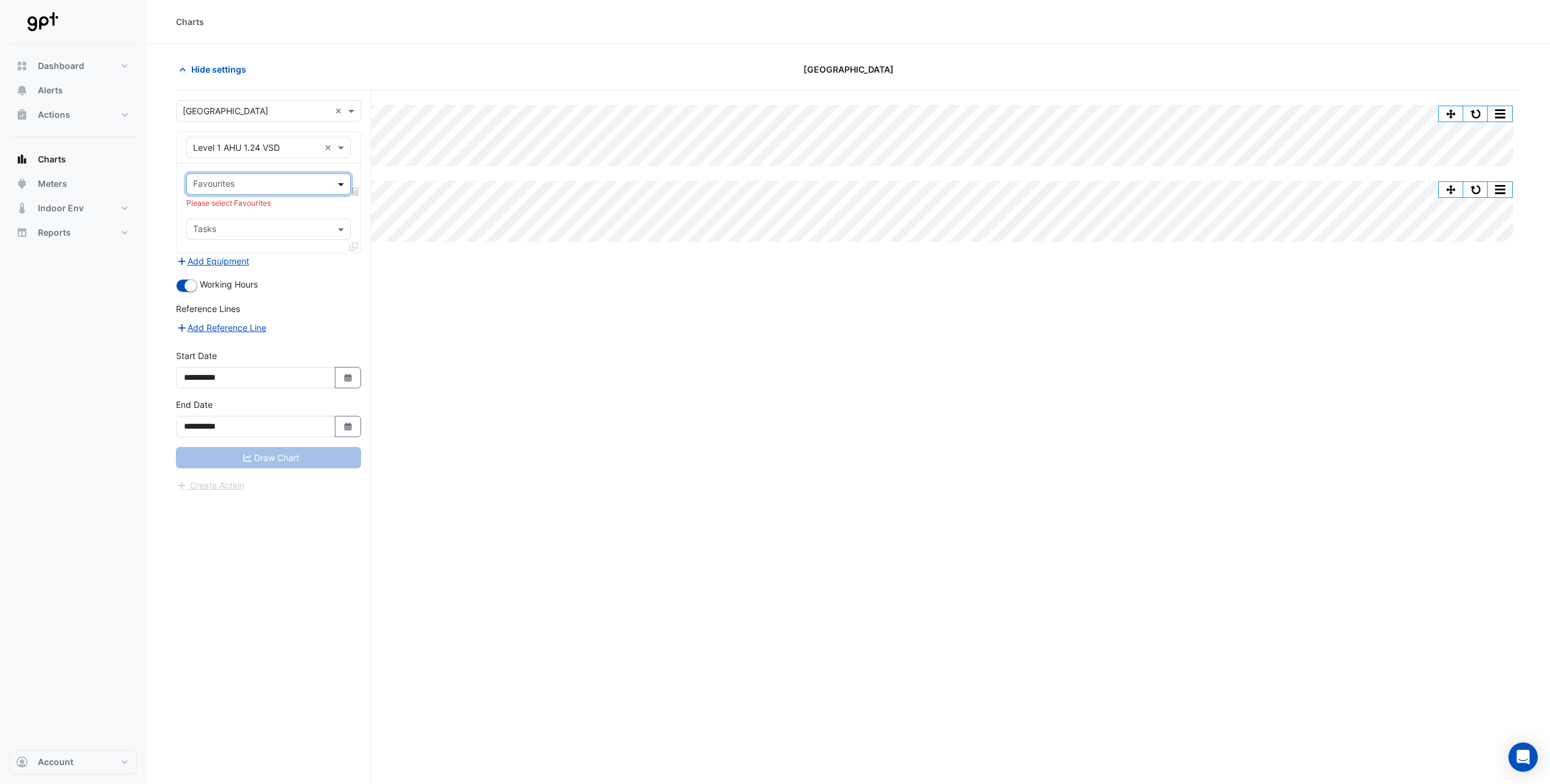
click at [340, 184] on span at bounding box center [343, 184] width 15 height 13
click at [307, 321] on div "Add Reference Line" at bounding box center [269, 327] width 185 height 14
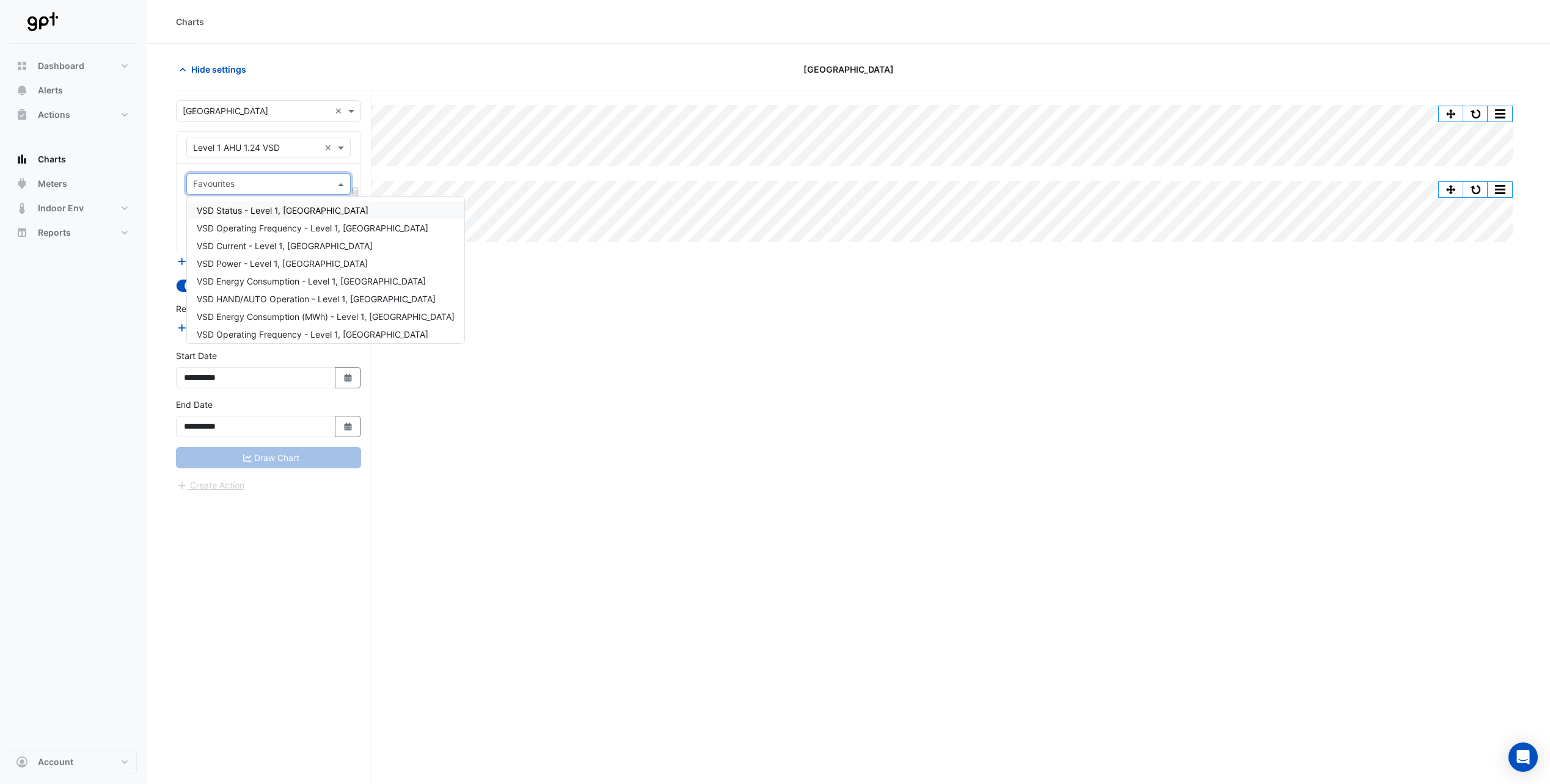
click at [341, 185] on span at bounding box center [343, 184] width 15 height 13
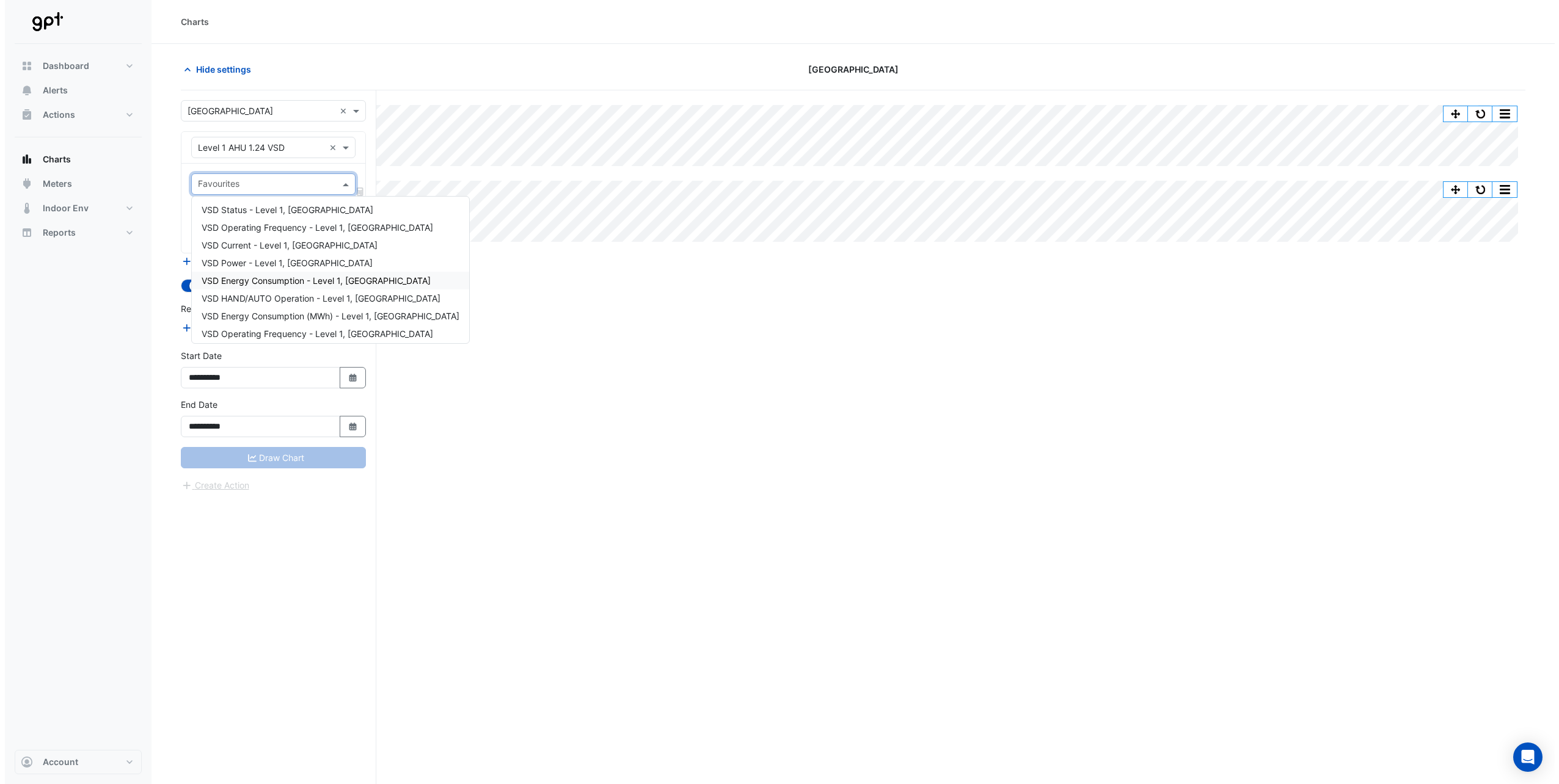
scroll to position [0, 0]
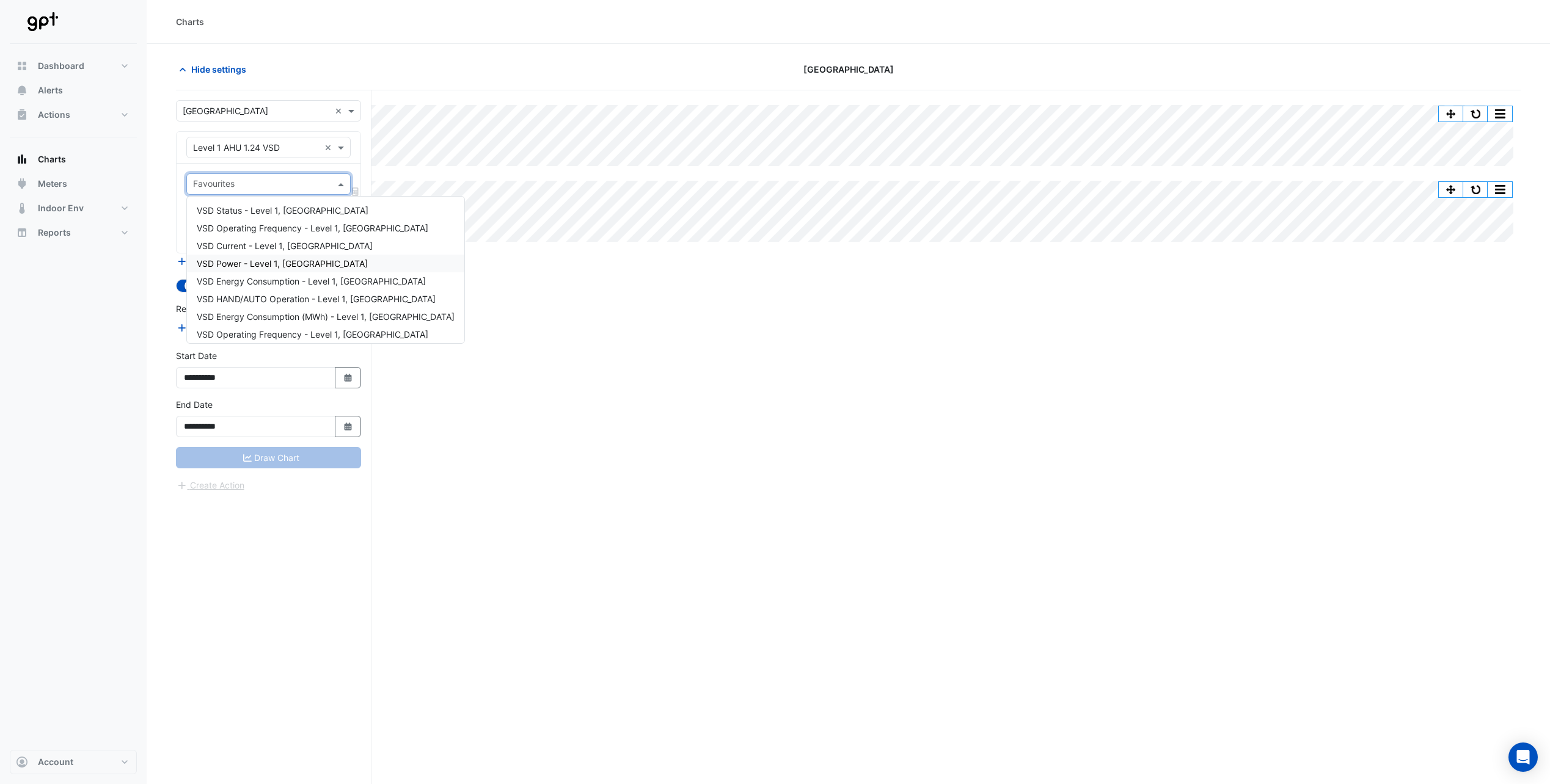
click at [259, 260] on span "VSD Power - Level 1, [GEOGRAPHIC_DATA]" at bounding box center [282, 264] width 171 height 11
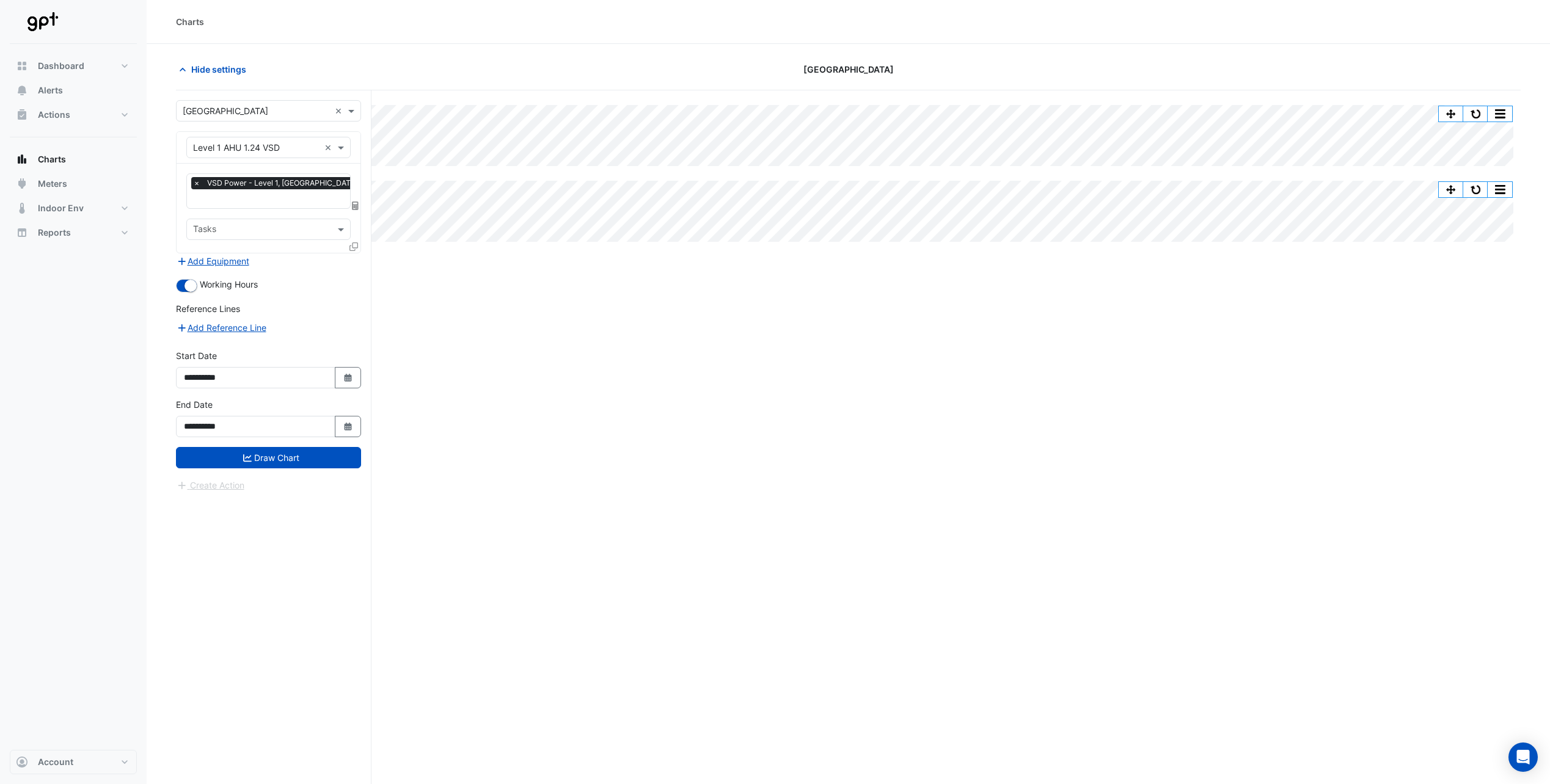
click at [335, 294] on form "**********" at bounding box center [269, 296] width 185 height 392
click at [519, 370] on div "Split All Split None Print Save as JPEG Save as PNG Pivot Data Table Export CSV…" at bounding box center [848, 460] width 1344 height 740
click at [356, 244] on icon at bounding box center [353, 246] width 8 height 8
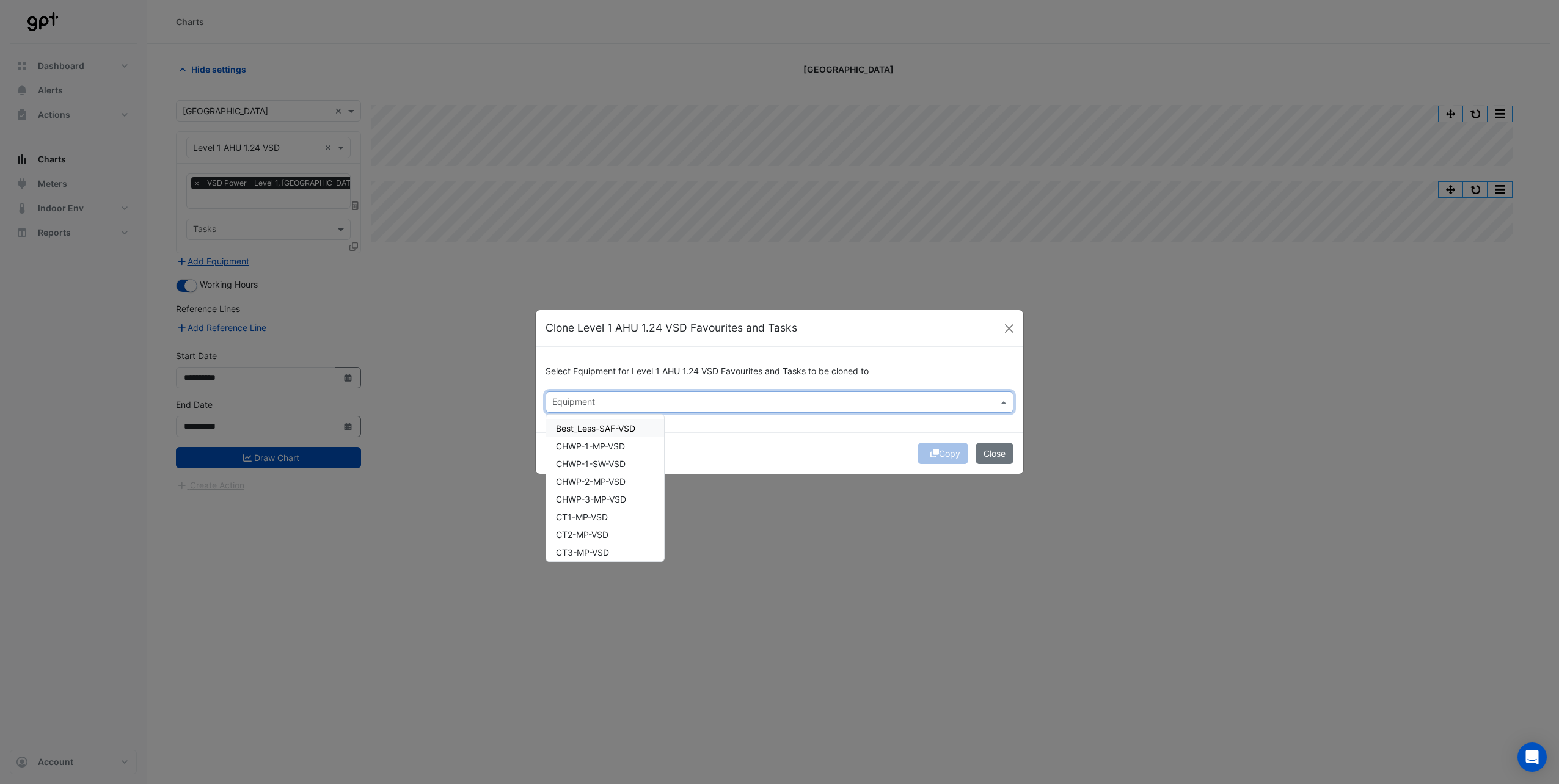
click at [747, 403] on input "text" at bounding box center [772, 403] width 440 height 13
click at [610, 439] on span "Level 1 AHU 1.12 VSD" at bounding box center [598, 438] width 85 height 11
click at [618, 494] on div "SCHWP-3-MP-VSD" at bounding box center [605, 486] width 118 height 17
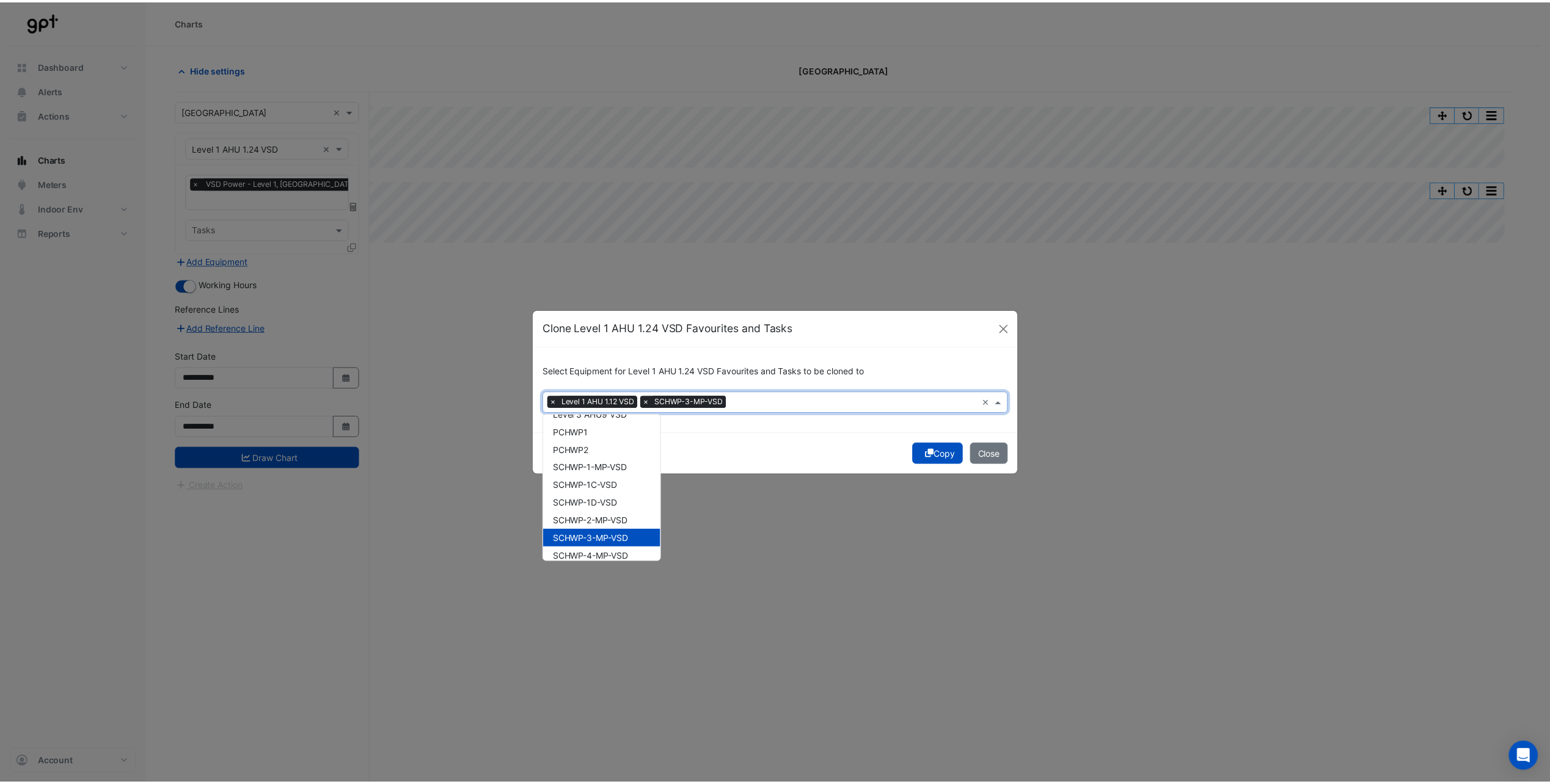
scroll to position [1191, 0]
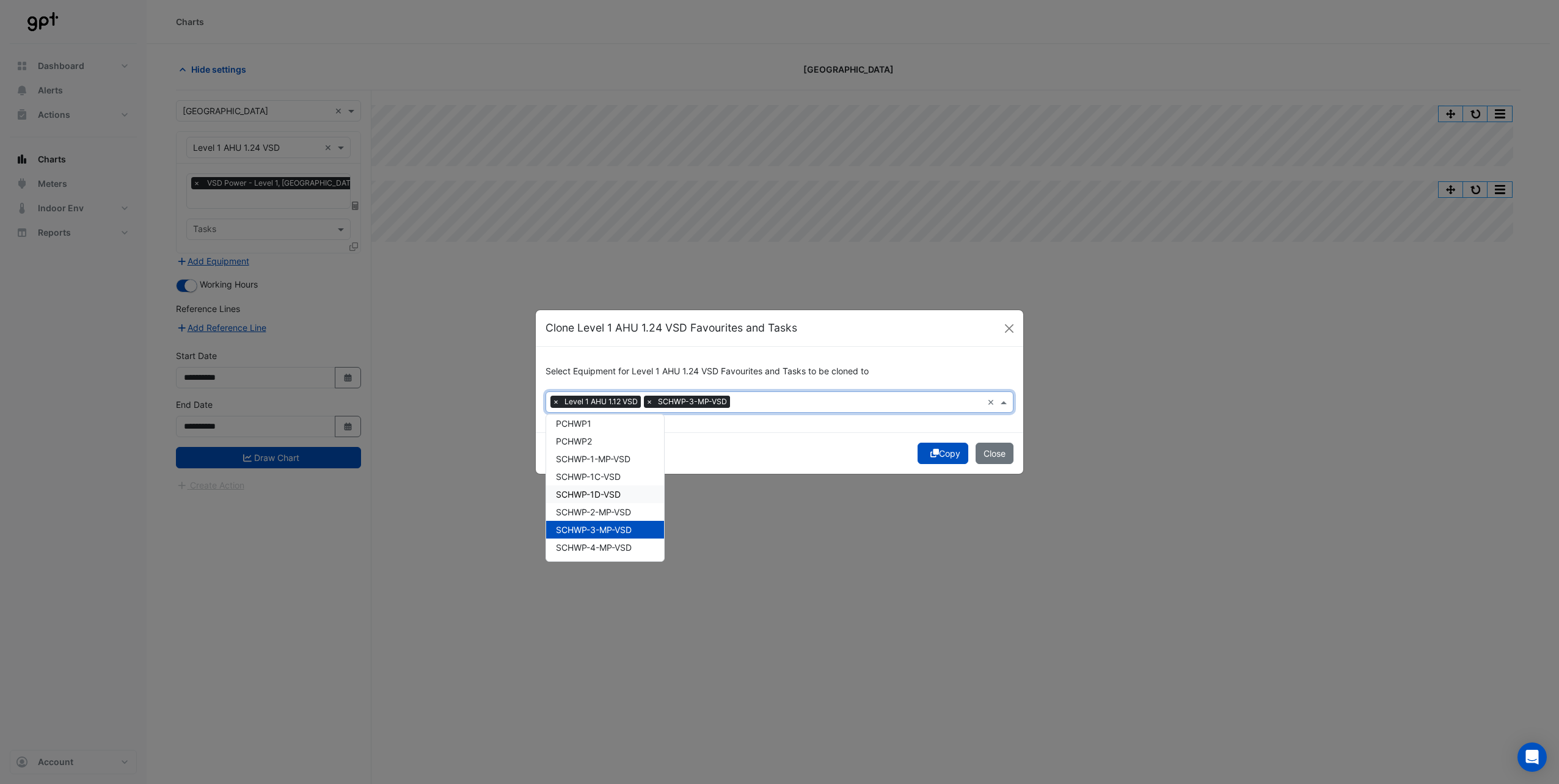
click at [611, 492] on span "SCHWP-1D-VSD" at bounding box center [589, 494] width 65 height 11
click at [937, 457] on button "Copy" at bounding box center [943, 453] width 51 height 21
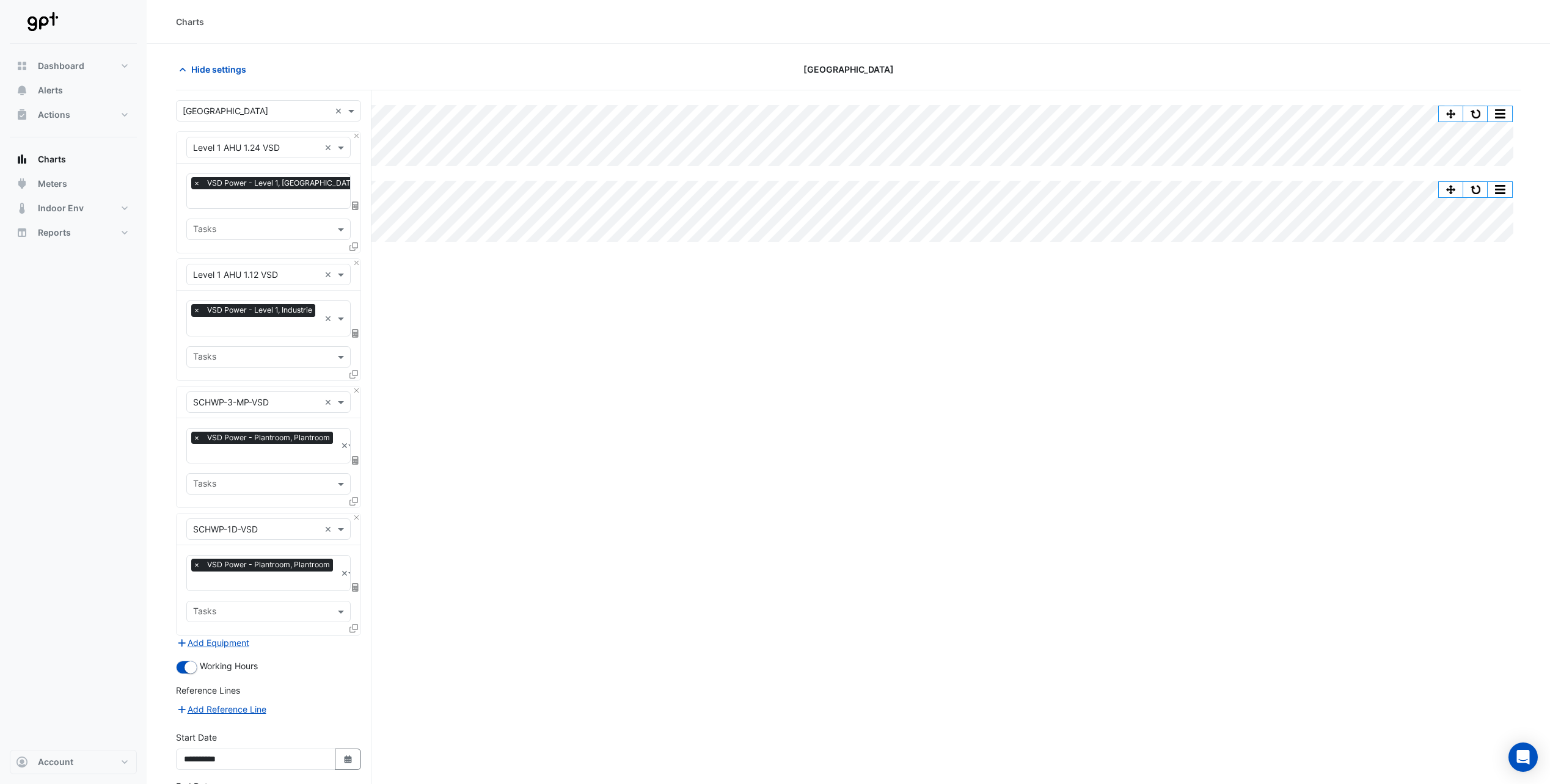
click at [799, 430] on div "Split All Split None Print Save as JPEG Save as PNG Pivot Data Table Export CSV…" at bounding box center [848, 488] width 1344 height 794
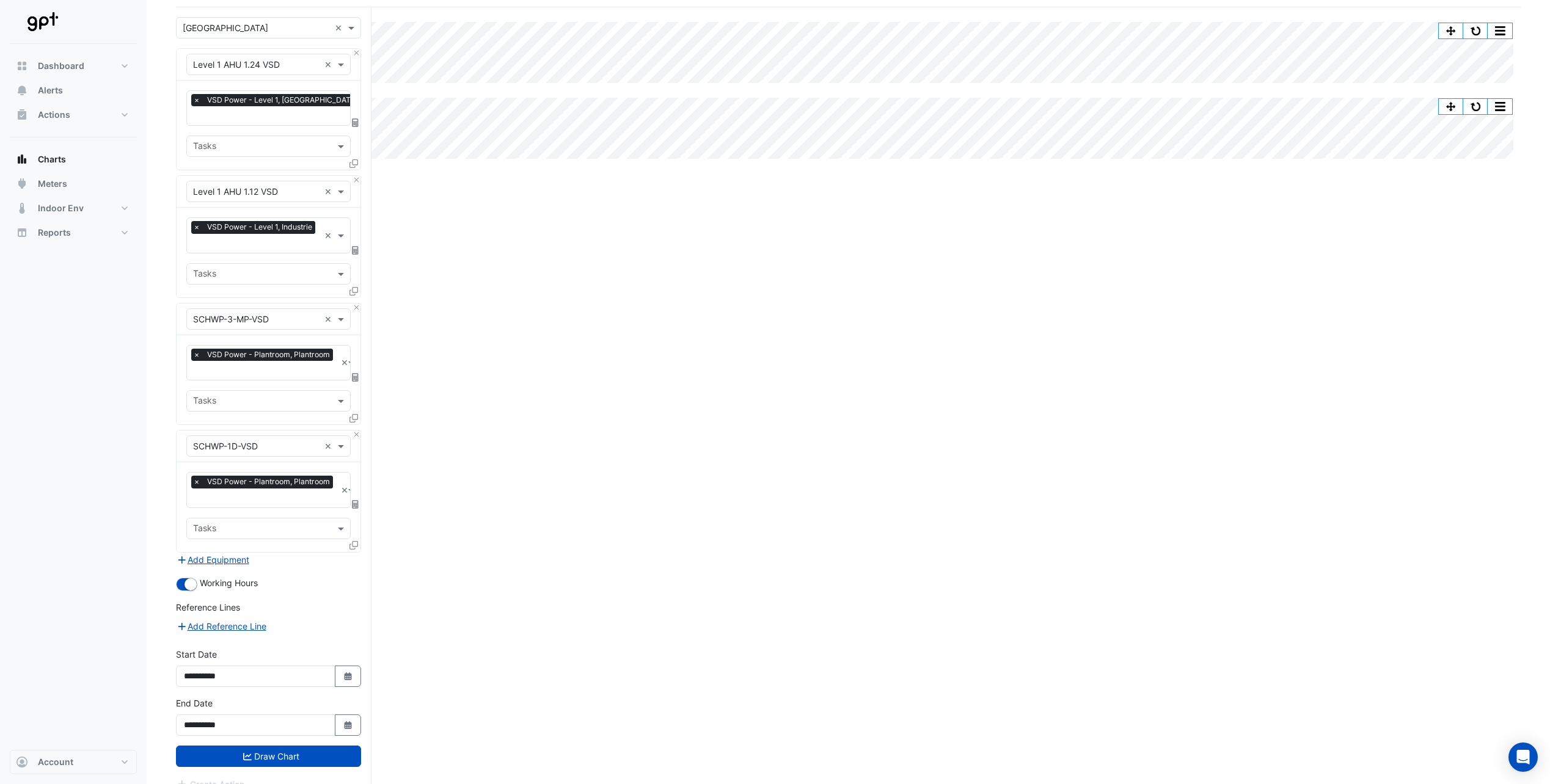
scroll to position [95, 0]
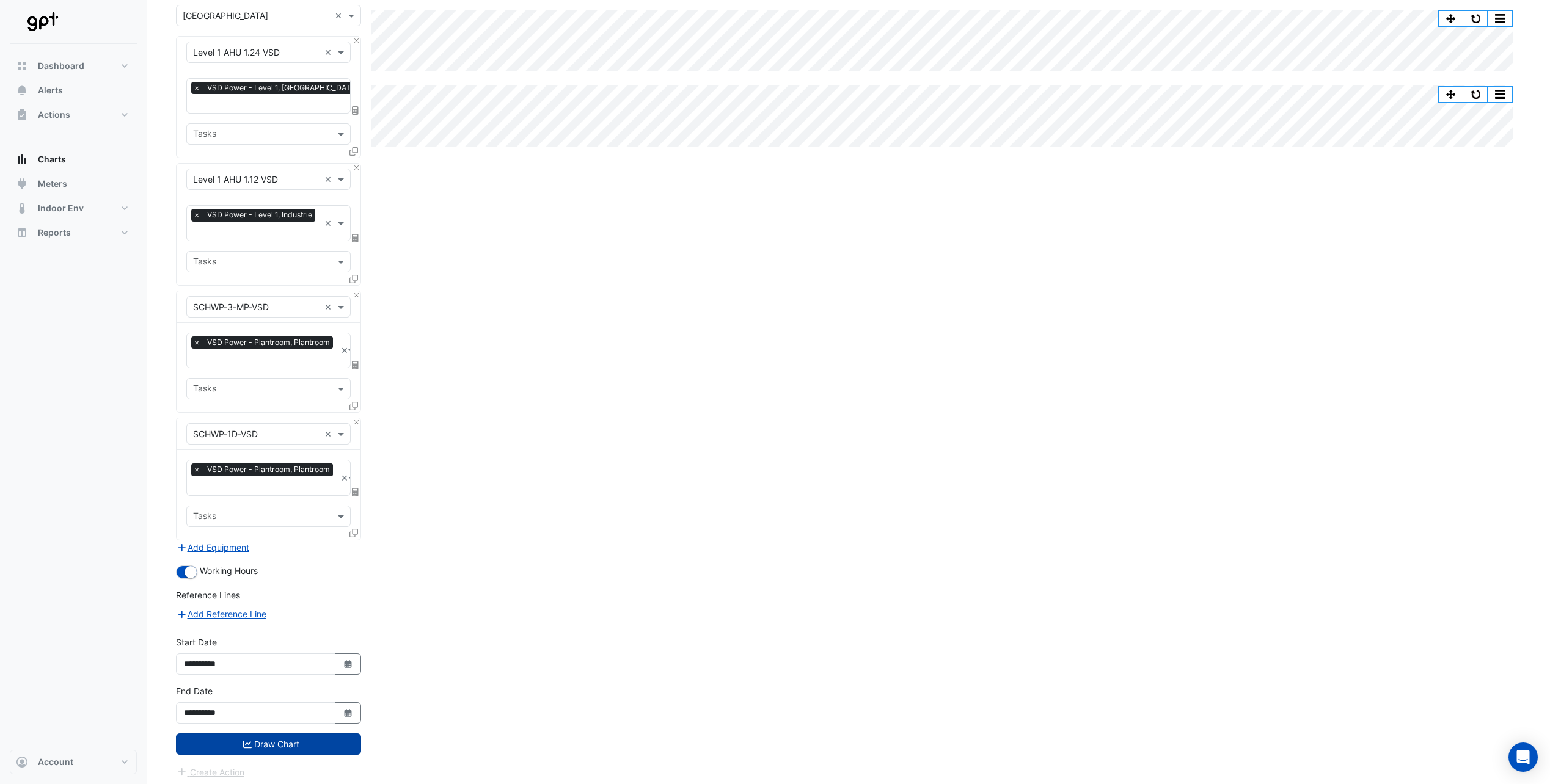
click at [299, 738] on button "Draw Chart" at bounding box center [269, 744] width 185 height 21
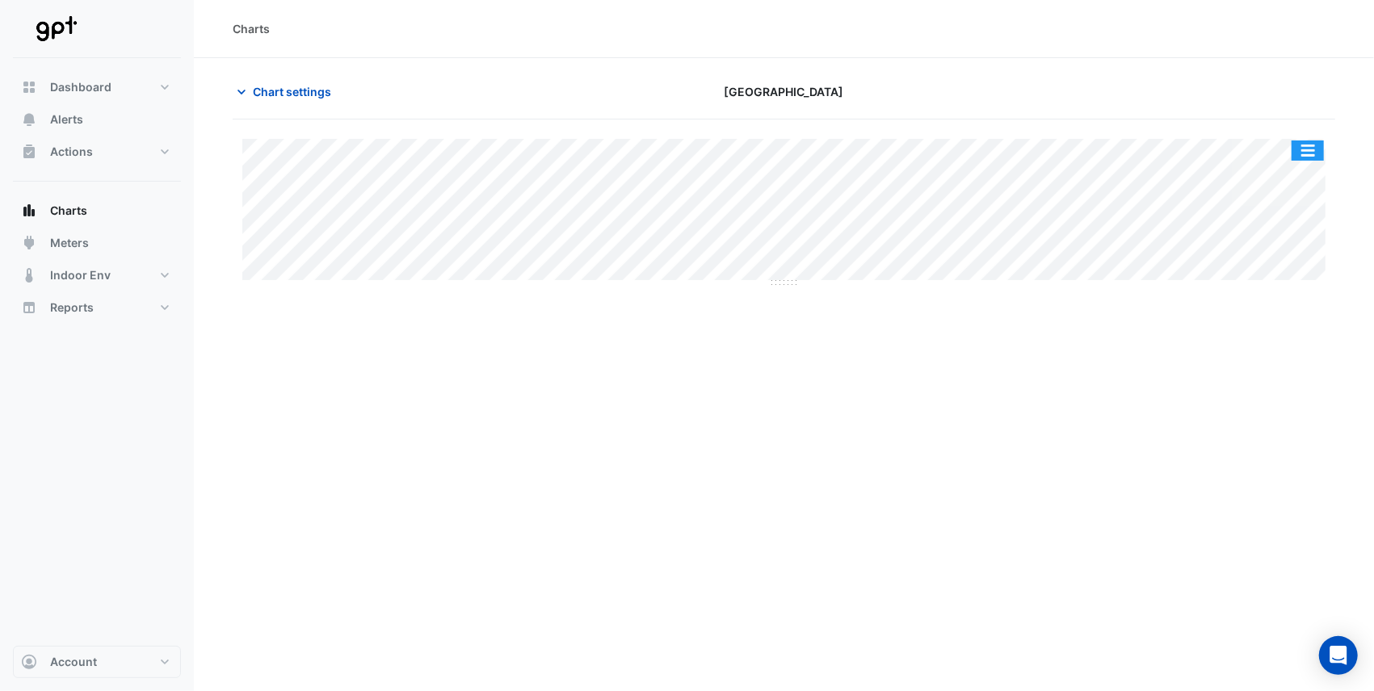
click at [1316, 152] on button "button" at bounding box center [1307, 151] width 32 height 20
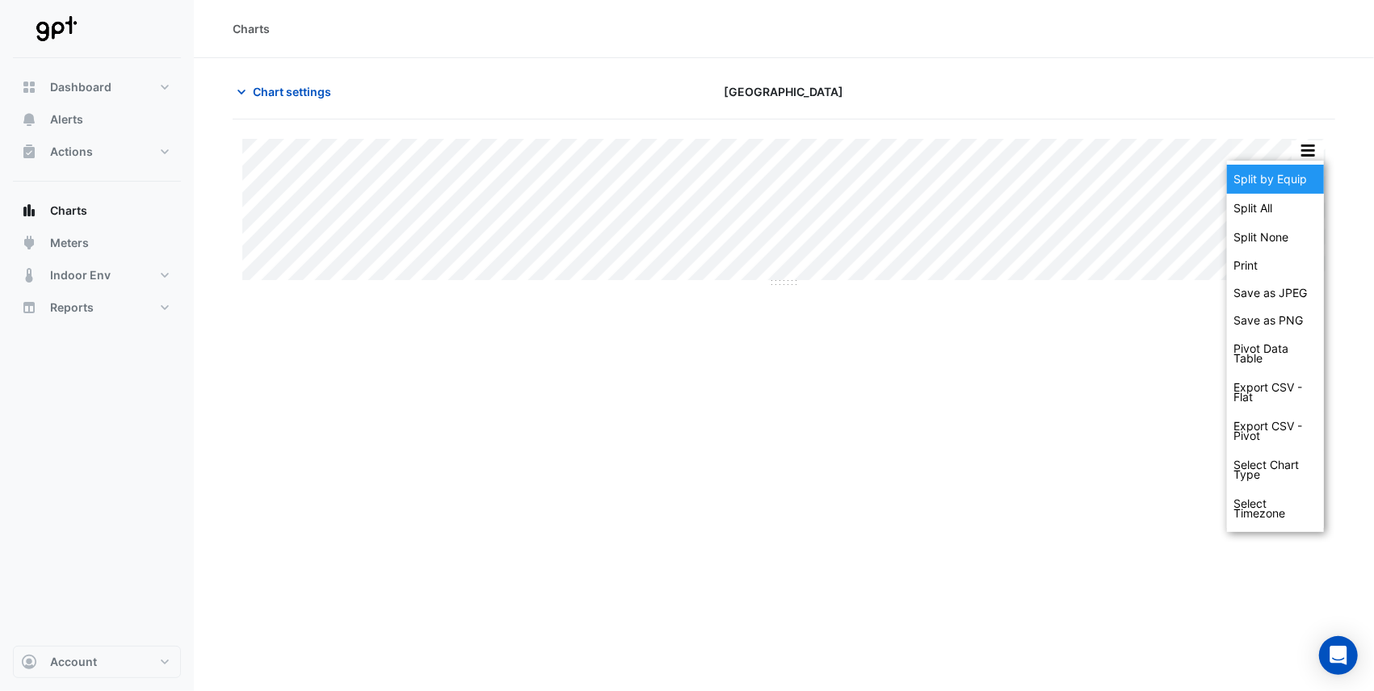
click at [1292, 171] on div "Split by Equip" at bounding box center [1275, 179] width 97 height 29
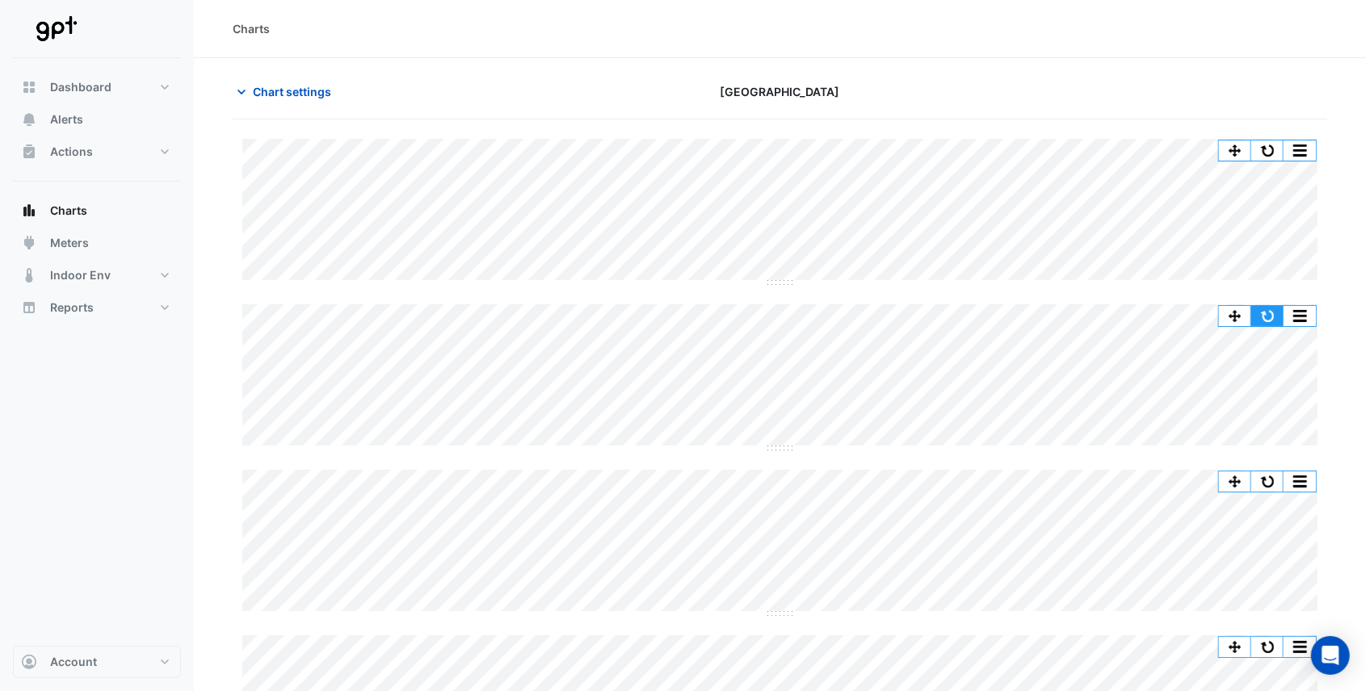
click at [1262, 313] on button "button" at bounding box center [1267, 316] width 32 height 20
click at [73, 117] on span "Alerts" at bounding box center [66, 119] width 33 height 16
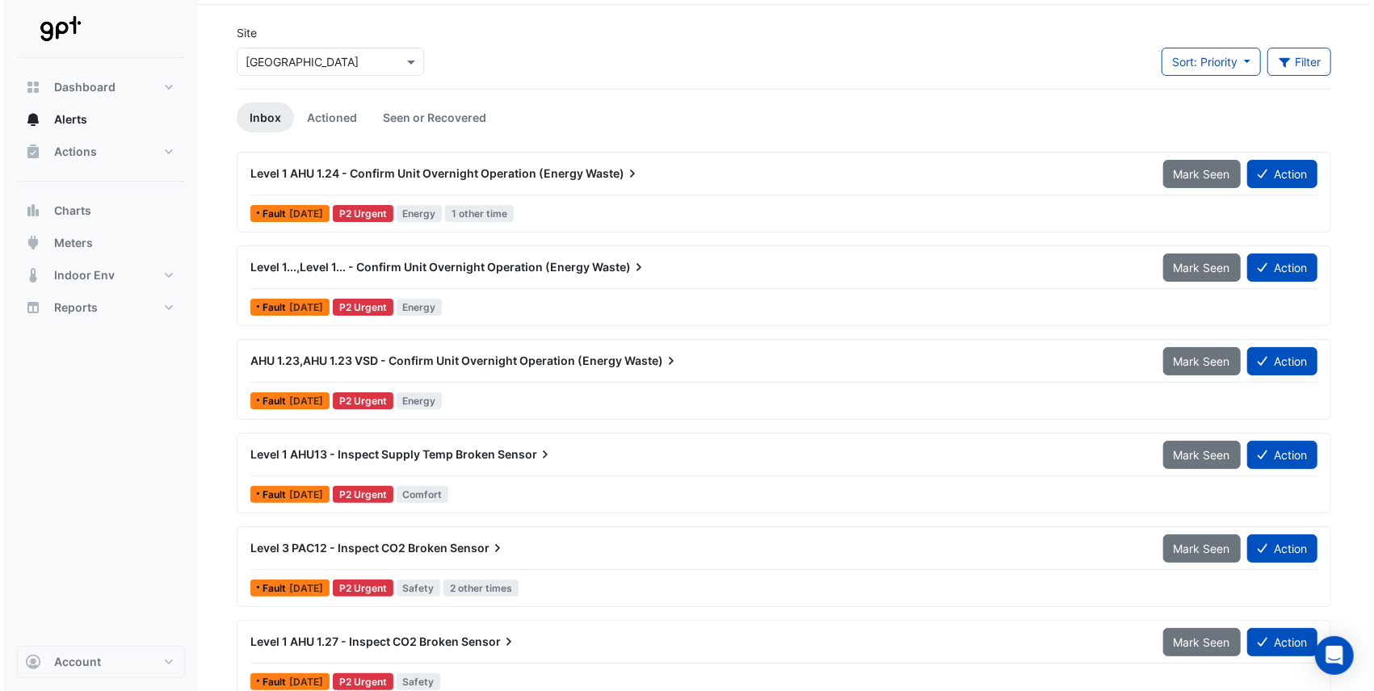
scroll to position [53, 0]
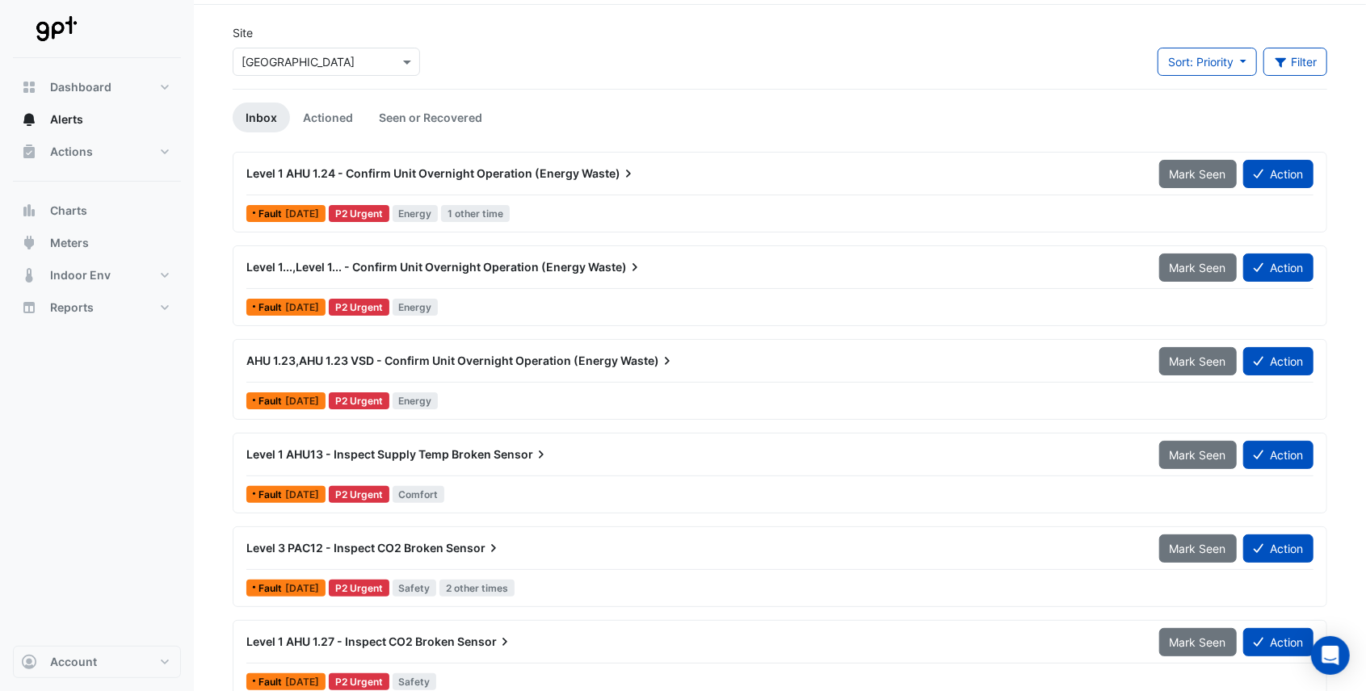
click at [509, 263] on span "Level 1...,Level 1... - Confirm Unit Overnight Operation (Energy" at bounding box center [415, 267] width 339 height 14
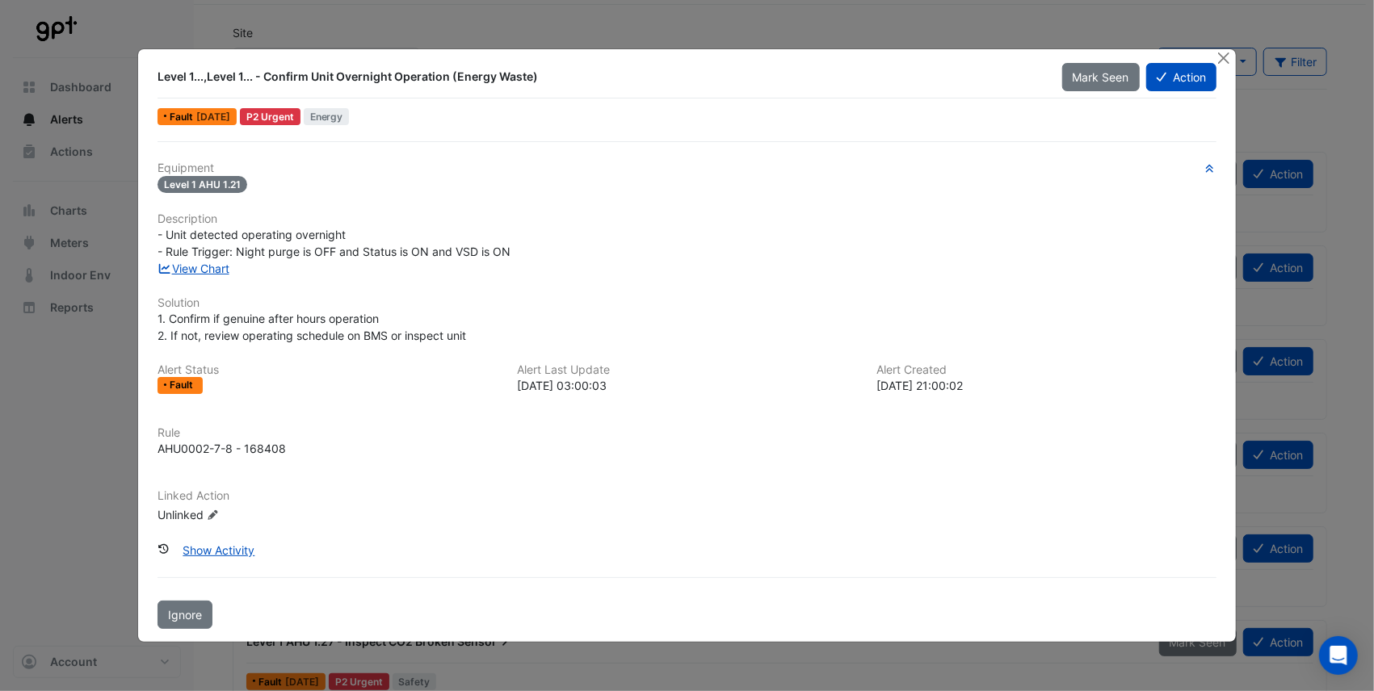
click at [237, 79] on div "Level 1...,Level 1... - Confirm Unit Overnight Operation (Energy Waste)" at bounding box center [599, 77] width 885 height 16
click at [1165, 84] on button "Action" at bounding box center [1181, 77] width 70 height 28
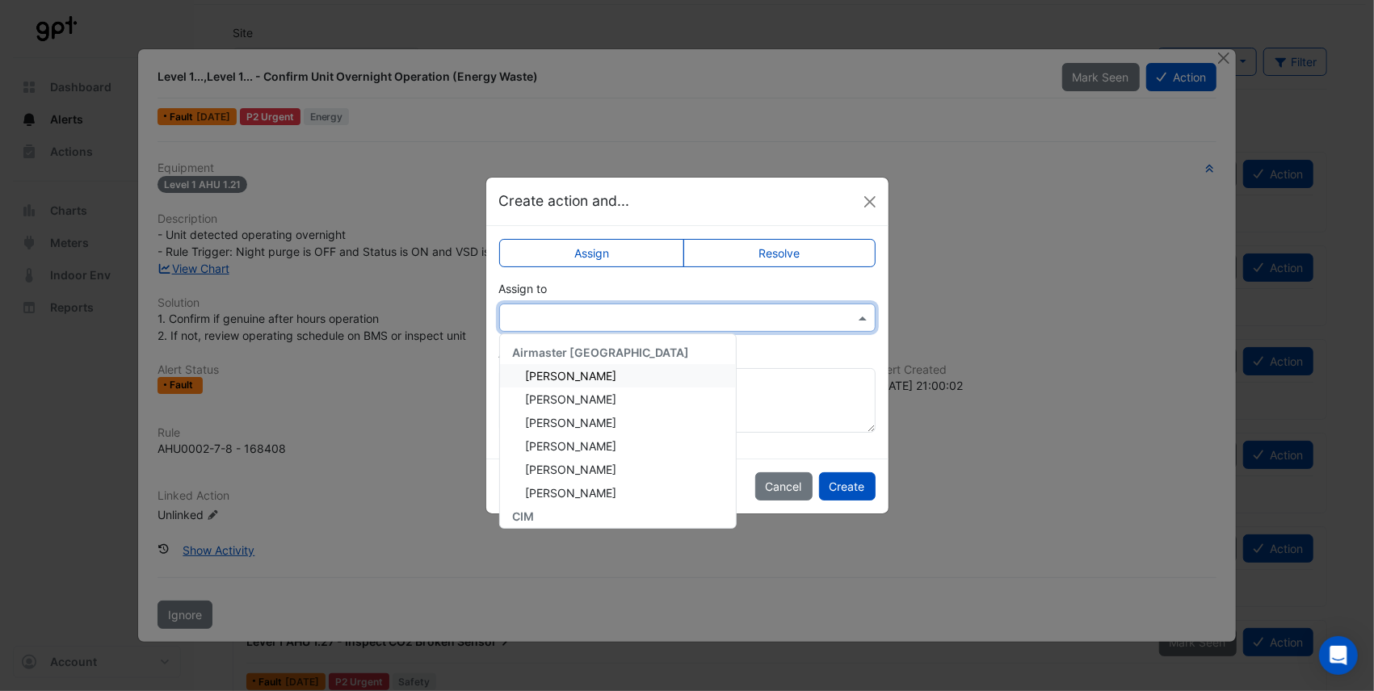
click at [575, 329] on div at bounding box center [687, 318] width 376 height 28
click at [568, 394] on span "[PERSON_NAME]" at bounding box center [571, 399] width 91 height 14
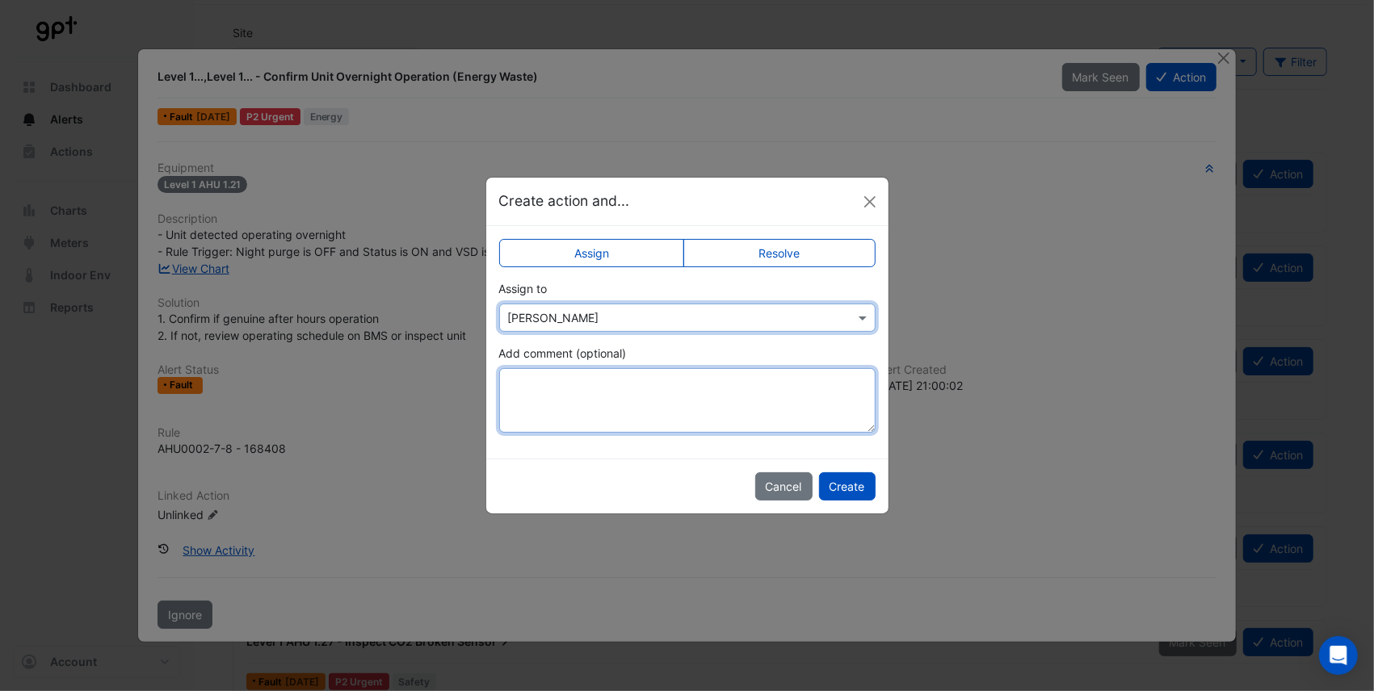
click at [553, 394] on textarea "Add comment (optional)" at bounding box center [687, 400] width 376 height 65
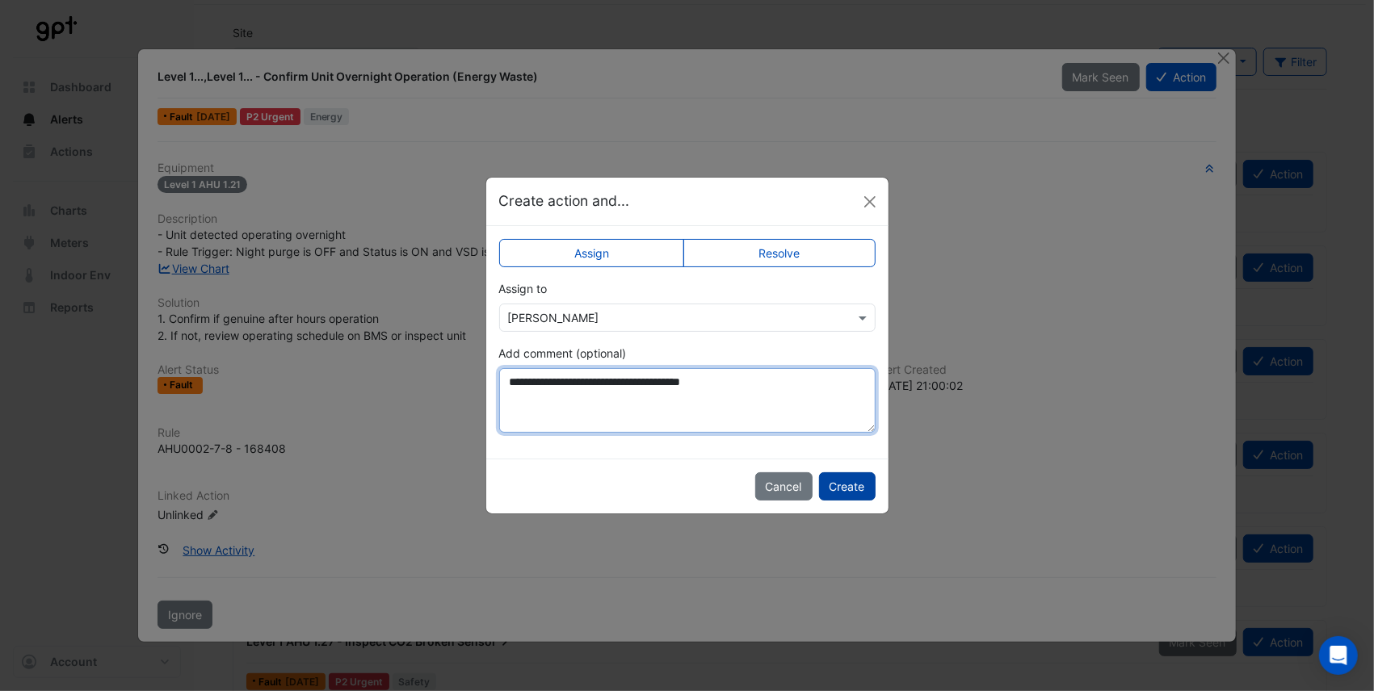
type textarea "**********"
click at [852, 489] on button "Create" at bounding box center [847, 486] width 57 height 28
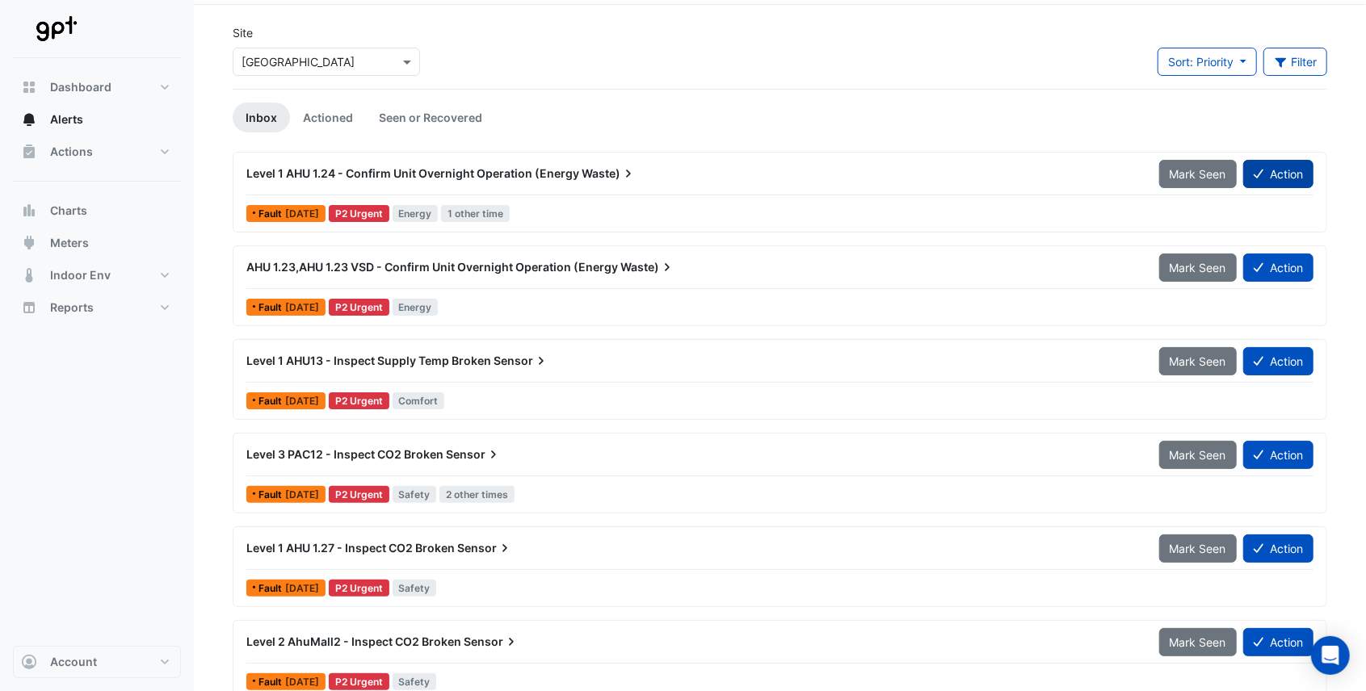
click at [1274, 174] on button "Action" at bounding box center [1278, 174] width 70 height 28
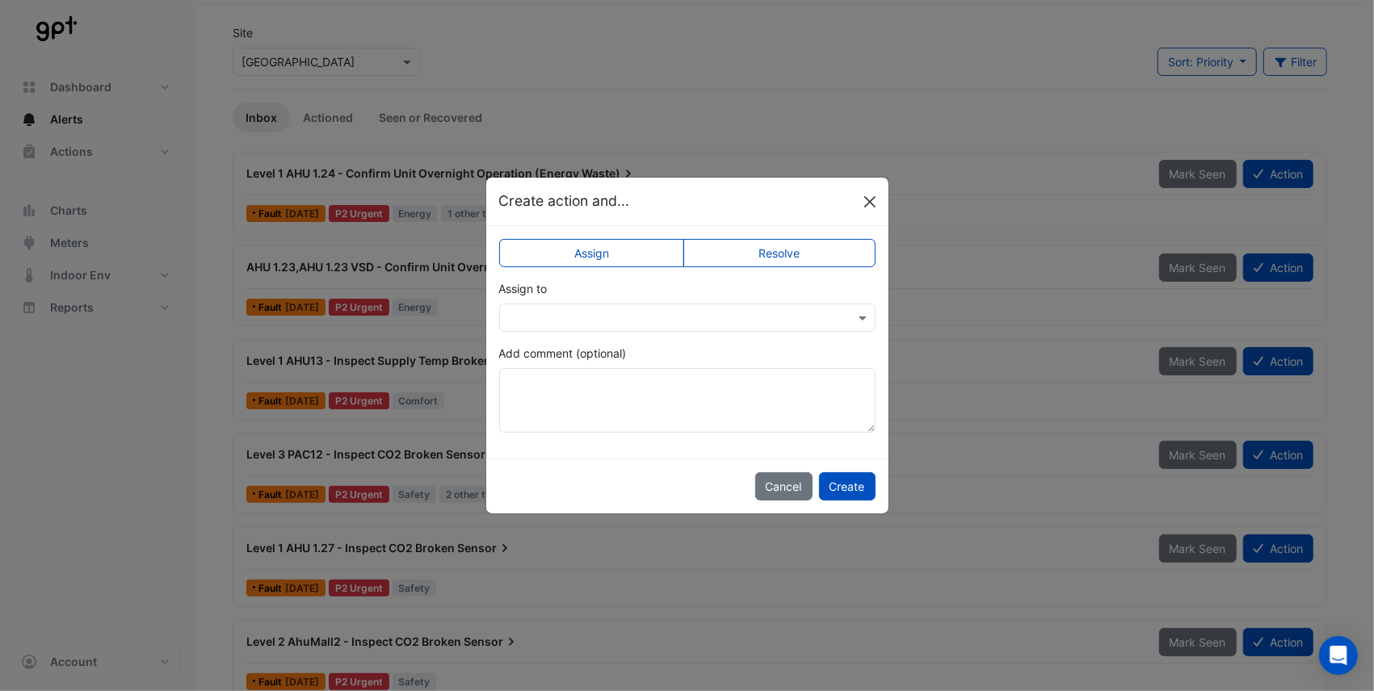
click at [874, 211] on button "Close" at bounding box center [870, 202] width 24 height 24
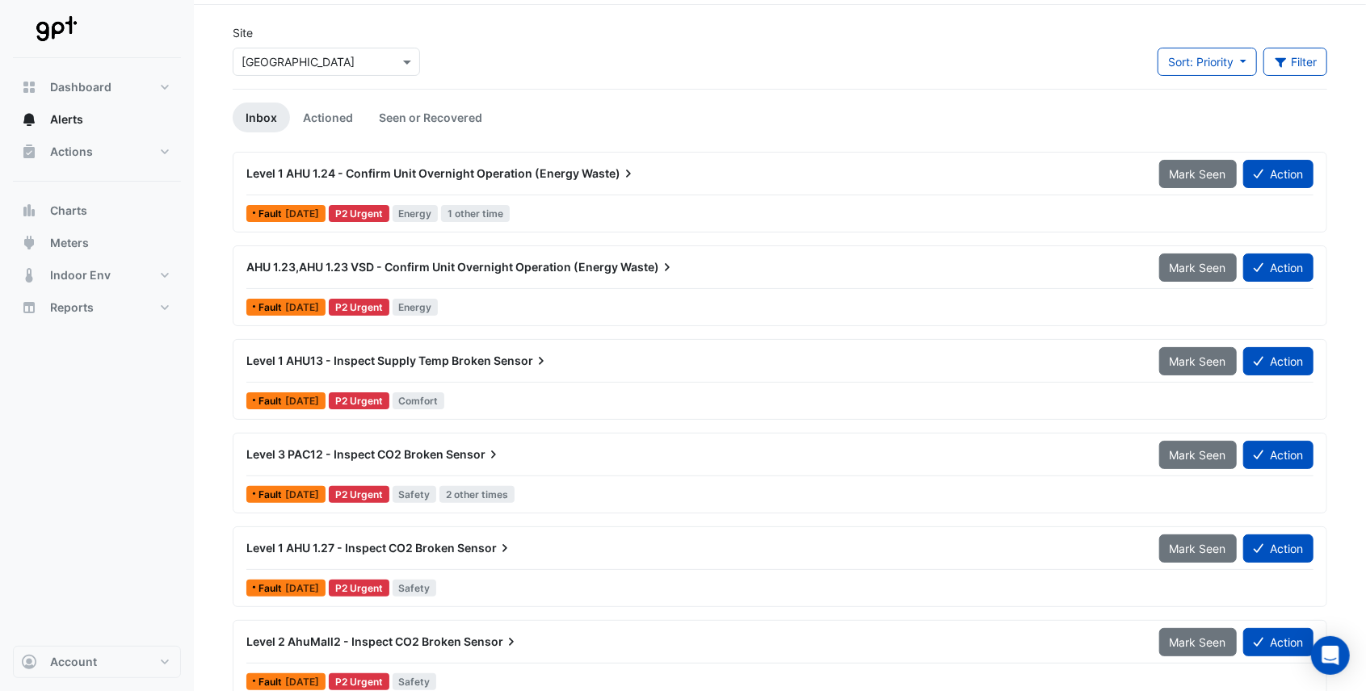
click at [342, 178] on span "Level 1 AHU 1.24 - Confirm Unit Overnight Operation (Energy" at bounding box center [412, 173] width 333 height 14
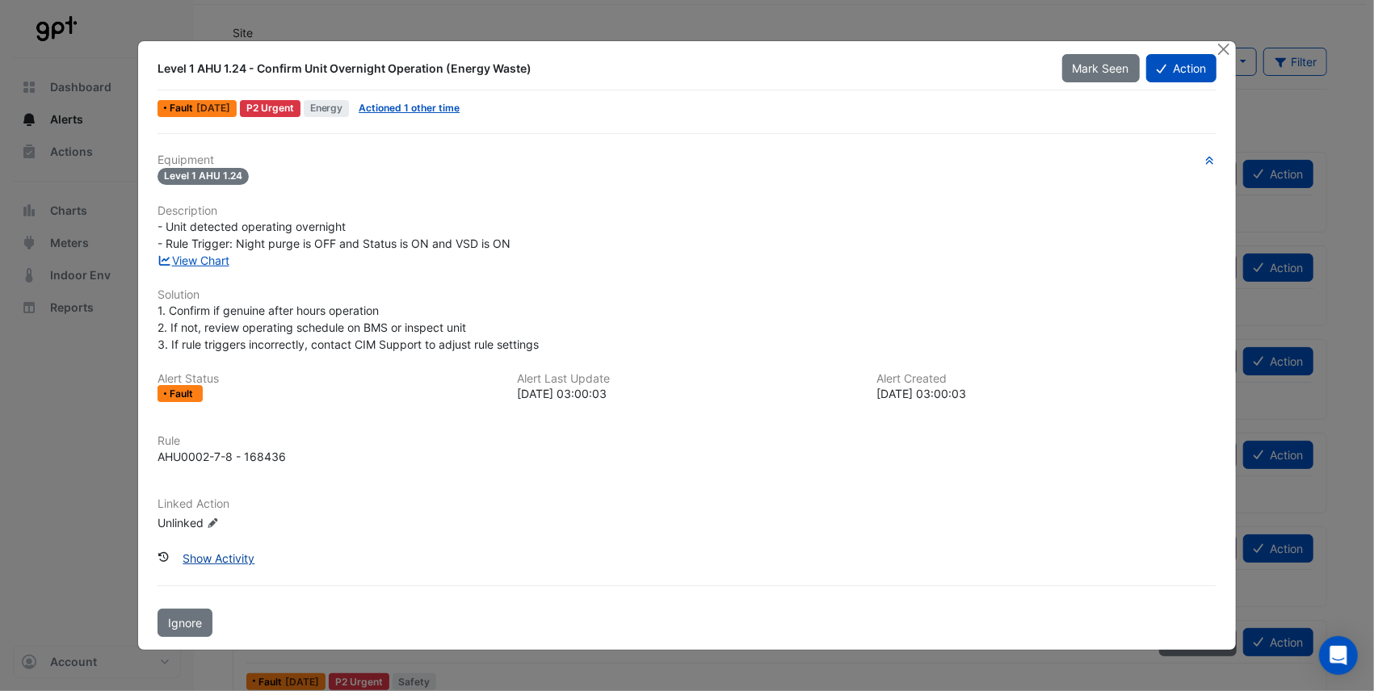
click at [225, 549] on button "Show Activity" at bounding box center [218, 558] width 93 height 28
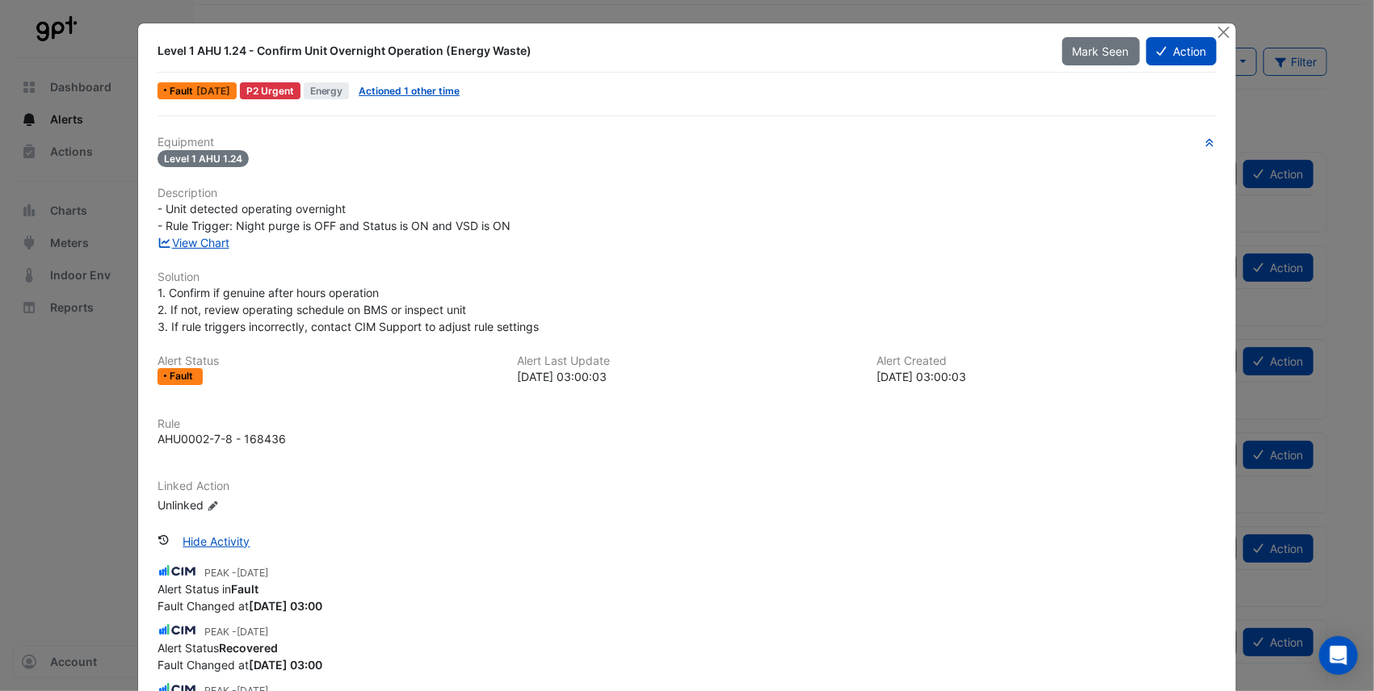
click at [89, 373] on ngb-modal-window "Level 1 AHU 1.24 - Confirm Unit Overnight Operation (Energy Waste) Mark Seen Ac…" at bounding box center [687, 345] width 1374 height 691
drag, startPoint x: 1005, startPoint y: 50, endPoint x: 1001, endPoint y: 223, distance: 172.8
click at [1001, 223] on div "Level 1 AHU 1.24 - Confirm Unit Overnight Operation (Energy Waste) Mark Seen Ac…" at bounding box center [686, 417] width 1097 height 788
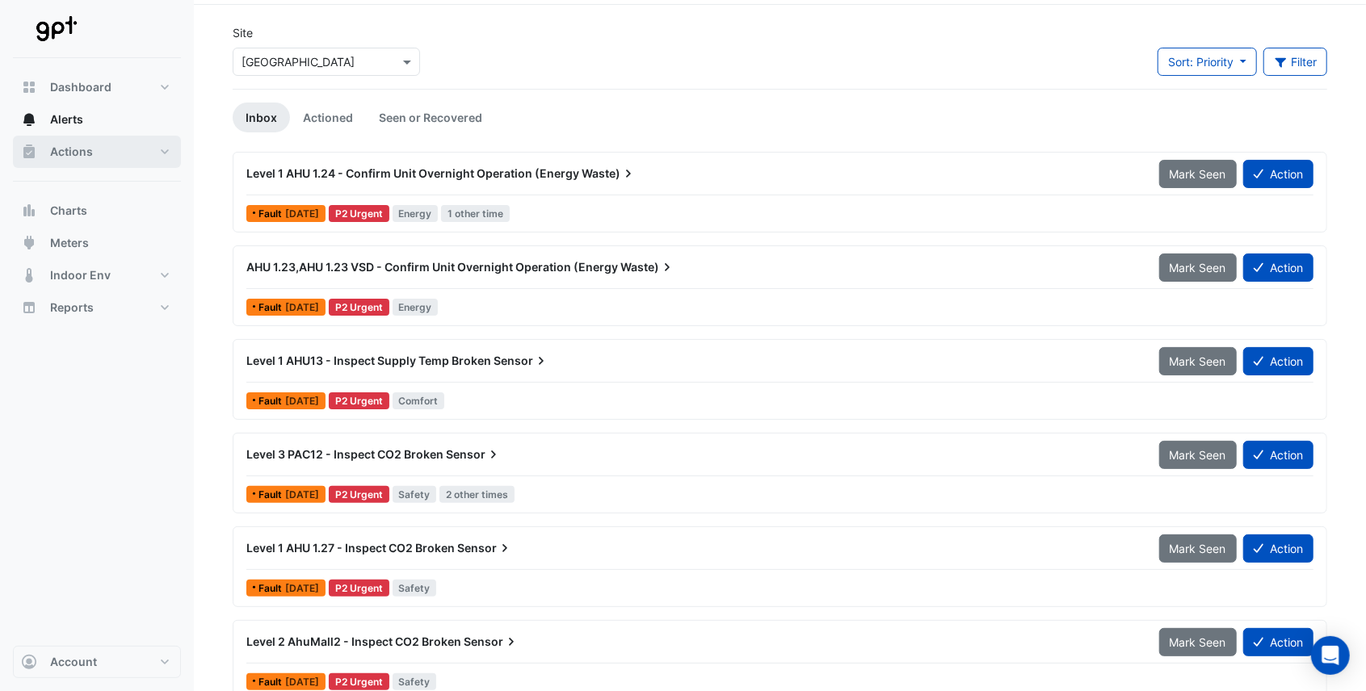
click at [158, 149] on button "Actions" at bounding box center [97, 152] width 168 height 32
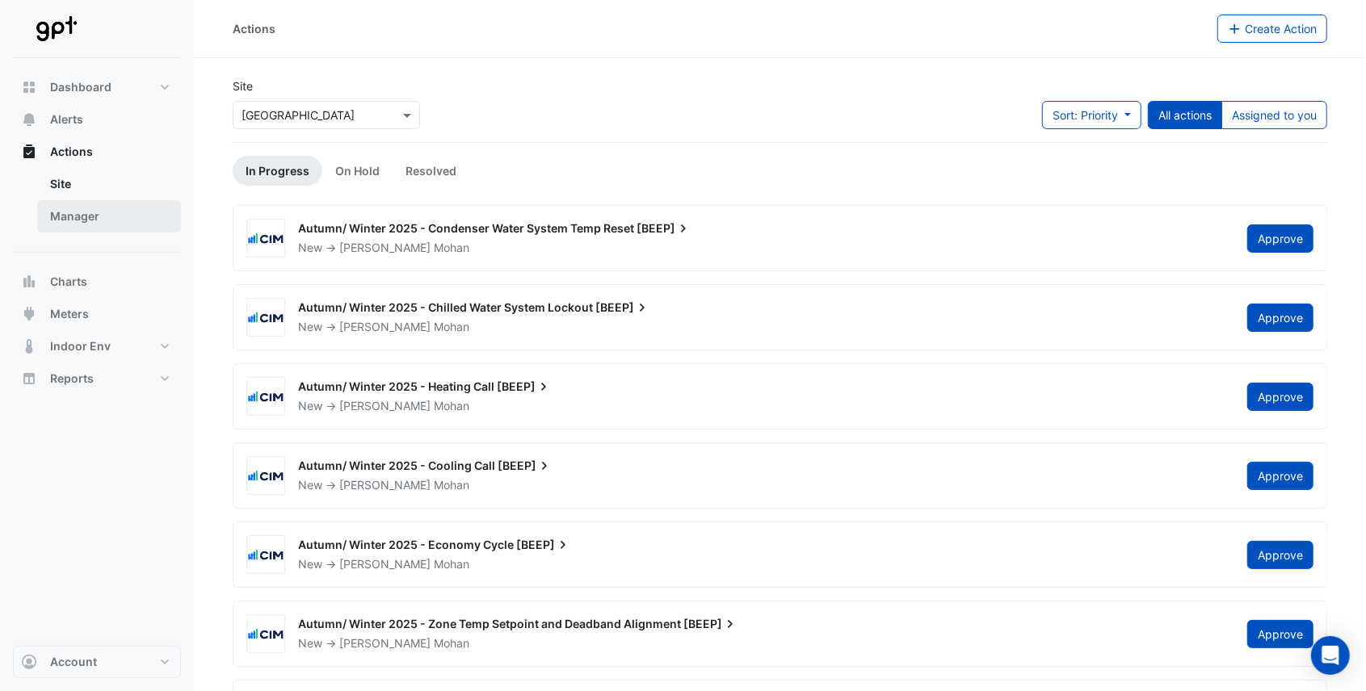
click at [79, 218] on link "Manager" at bounding box center [109, 216] width 144 height 32
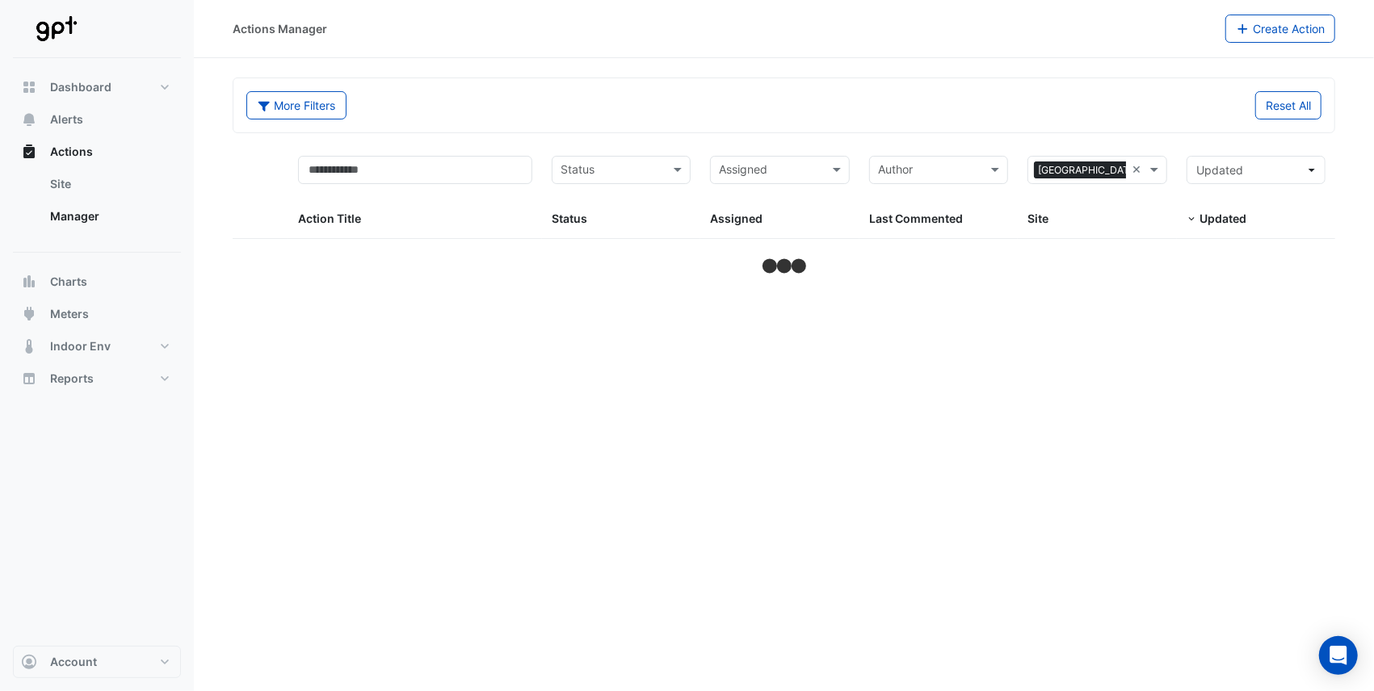
select select "**"
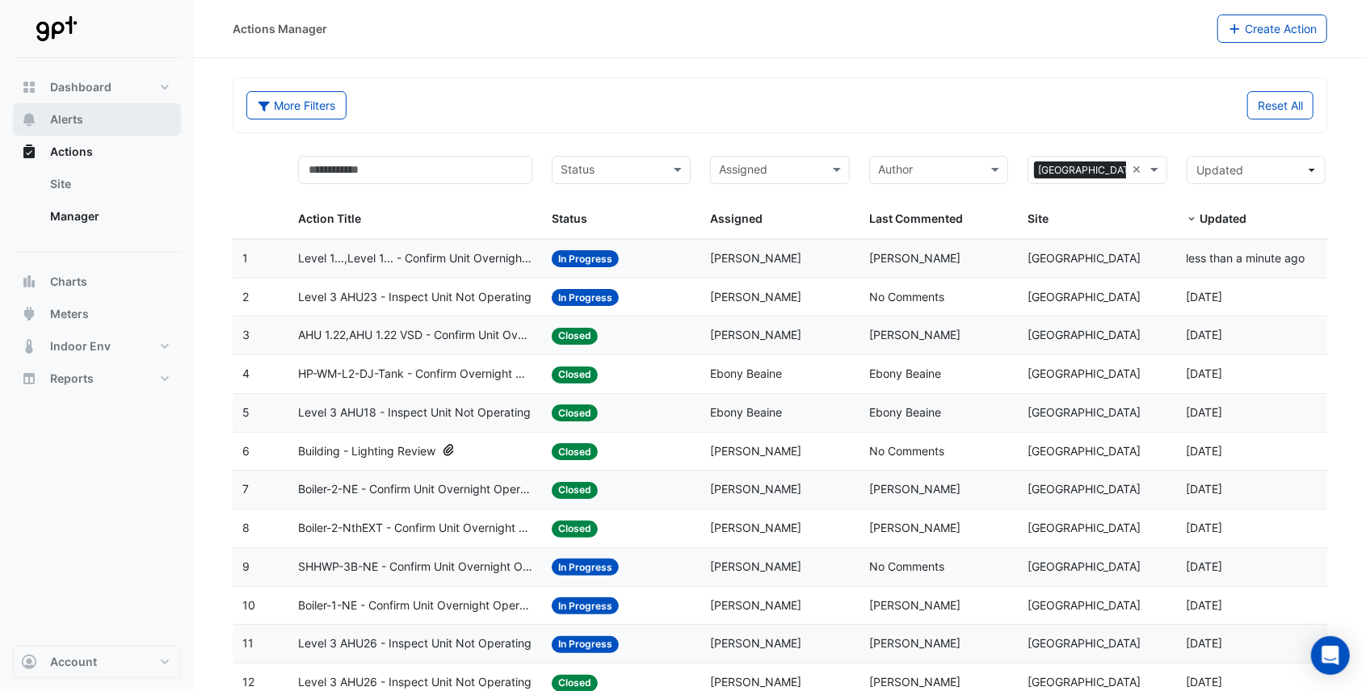
click at [73, 123] on span "Alerts" at bounding box center [66, 119] width 33 height 16
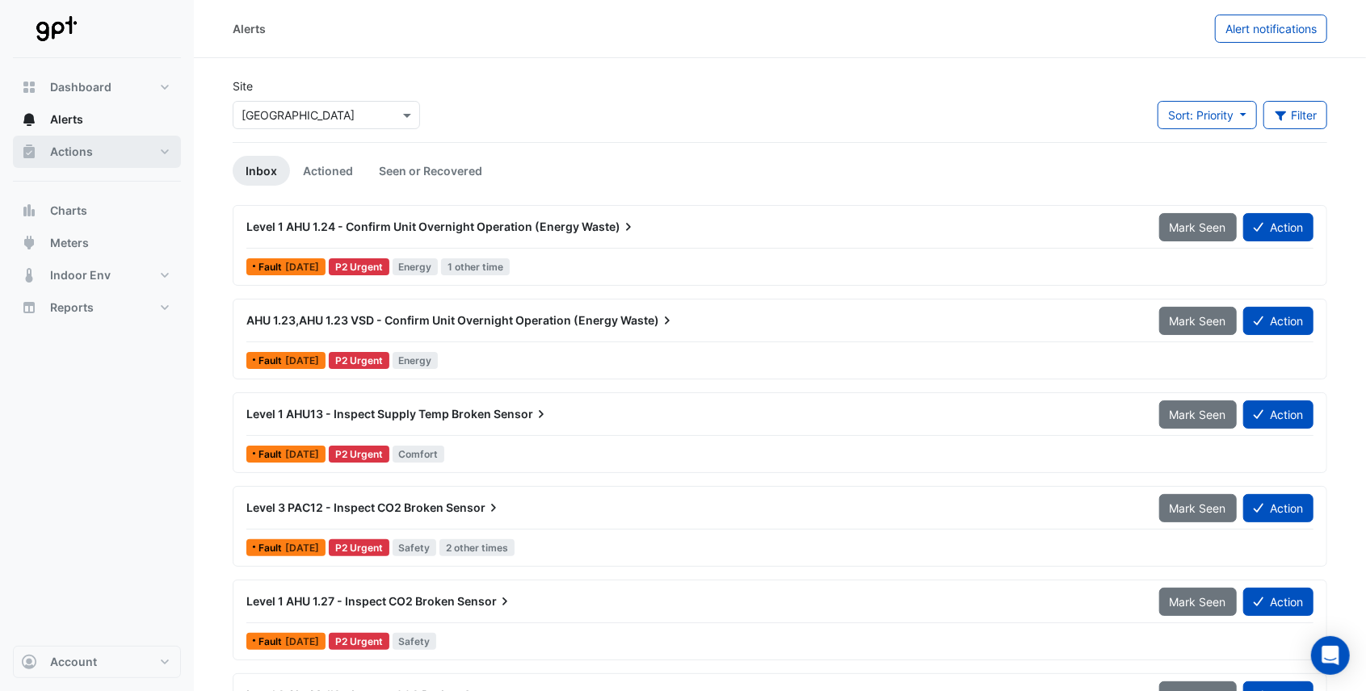
click at [163, 149] on button "Actions" at bounding box center [97, 152] width 168 height 32
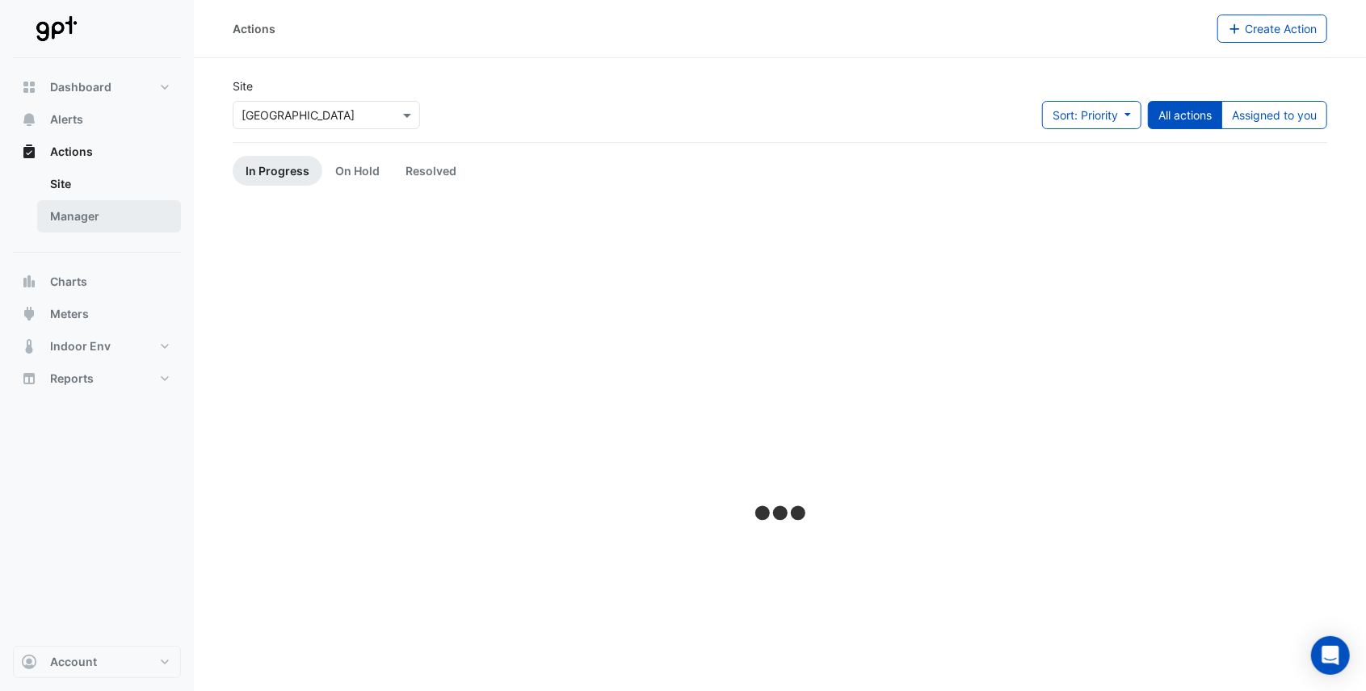
click at [103, 219] on link "Manager" at bounding box center [109, 216] width 144 height 32
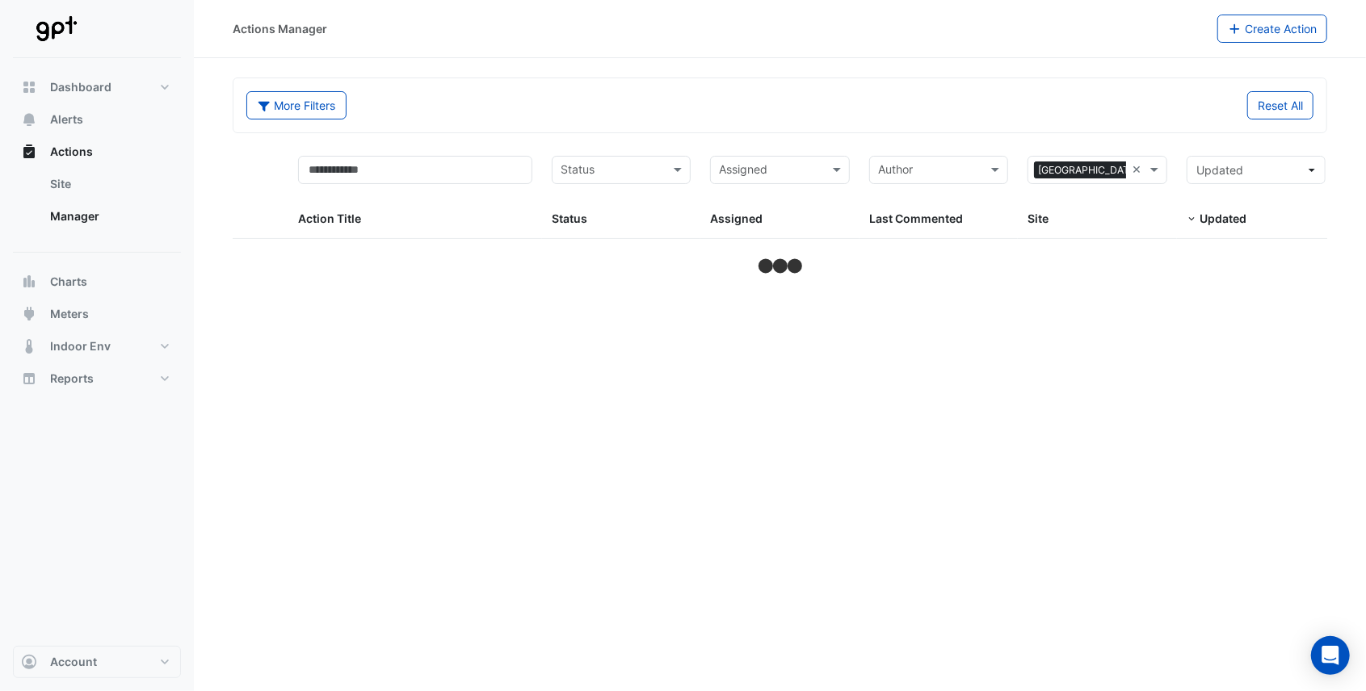
select select "**"
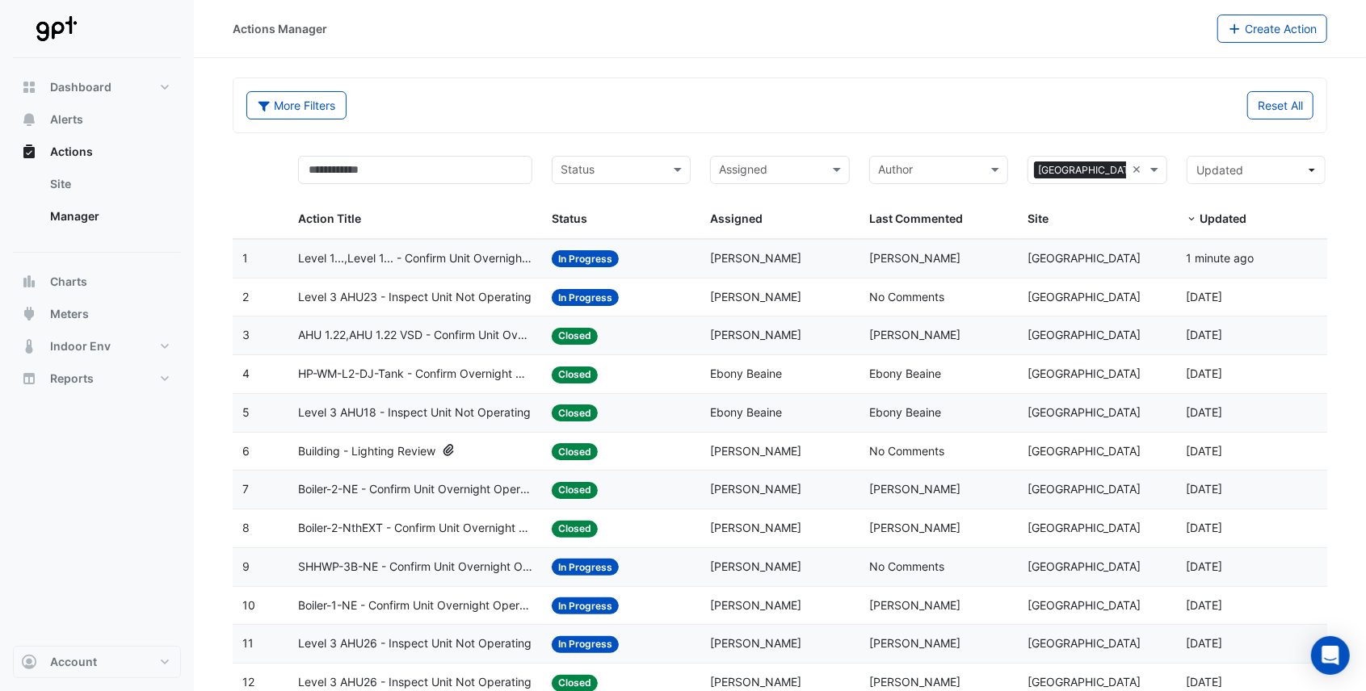
click at [367, 257] on span "Level 1...,Level 1... - Confirm Unit Overnight Operation (Energy Waste)" at bounding box center [415, 259] width 234 height 19
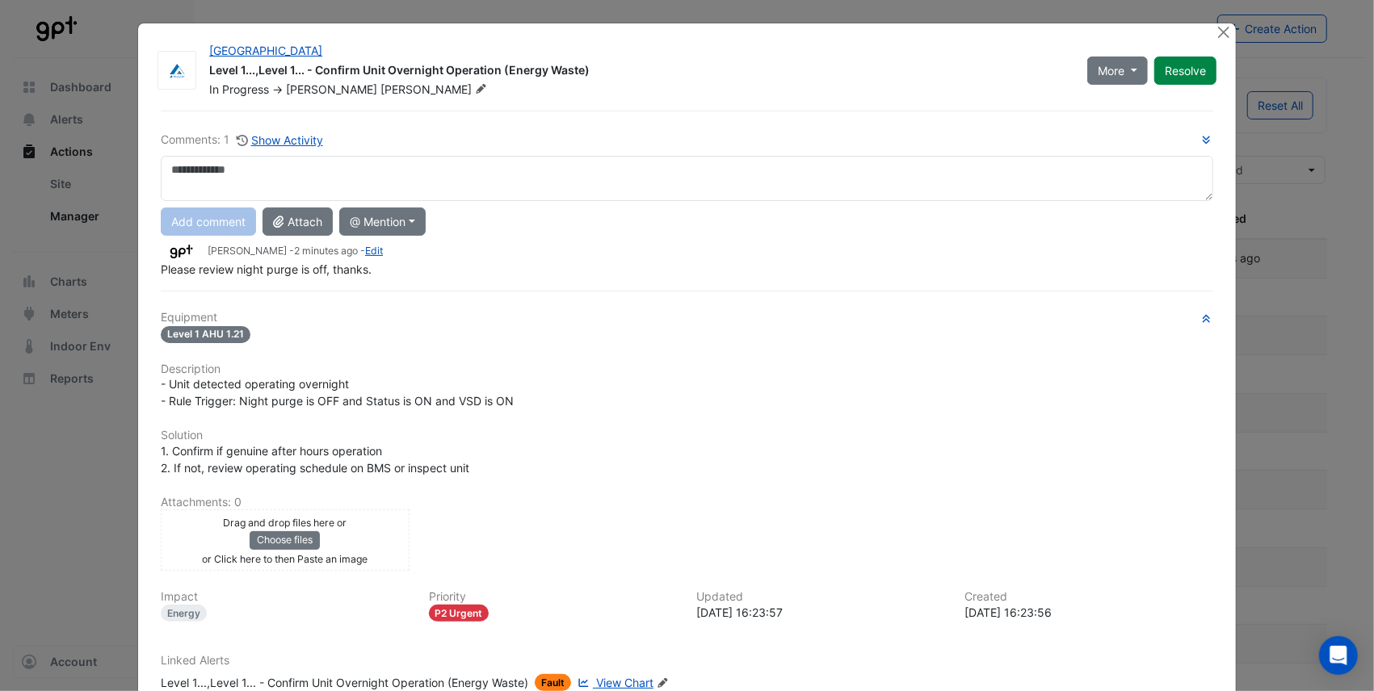
click at [31, 220] on ngb-modal-window "[GEOGRAPHIC_DATA] Level 1...,Level 1... - Confirm Unit Overnight Operation (Ene…" at bounding box center [687, 345] width 1374 height 691
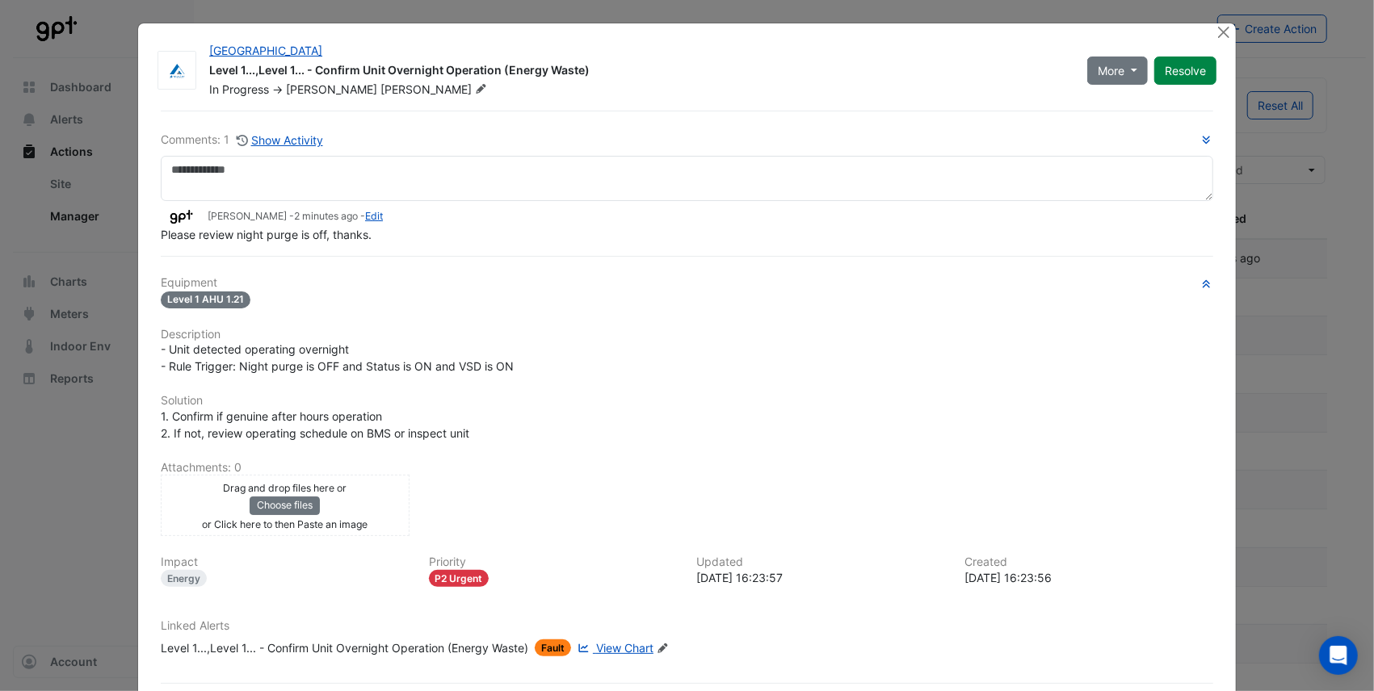
drag, startPoint x: 66, startPoint y: 120, endPoint x: 149, endPoint y: 133, distance: 83.5
click at [67, 120] on ngb-modal-window "[GEOGRAPHIC_DATA] Level 1...,Level 1... - Confirm Unit Overnight Operation (Ene…" at bounding box center [687, 345] width 1374 height 691
click at [65, 114] on ngb-modal-window "[GEOGRAPHIC_DATA] Level 1...,Level 1... - Confirm Unit Overnight Operation (Ene…" at bounding box center [687, 345] width 1374 height 691
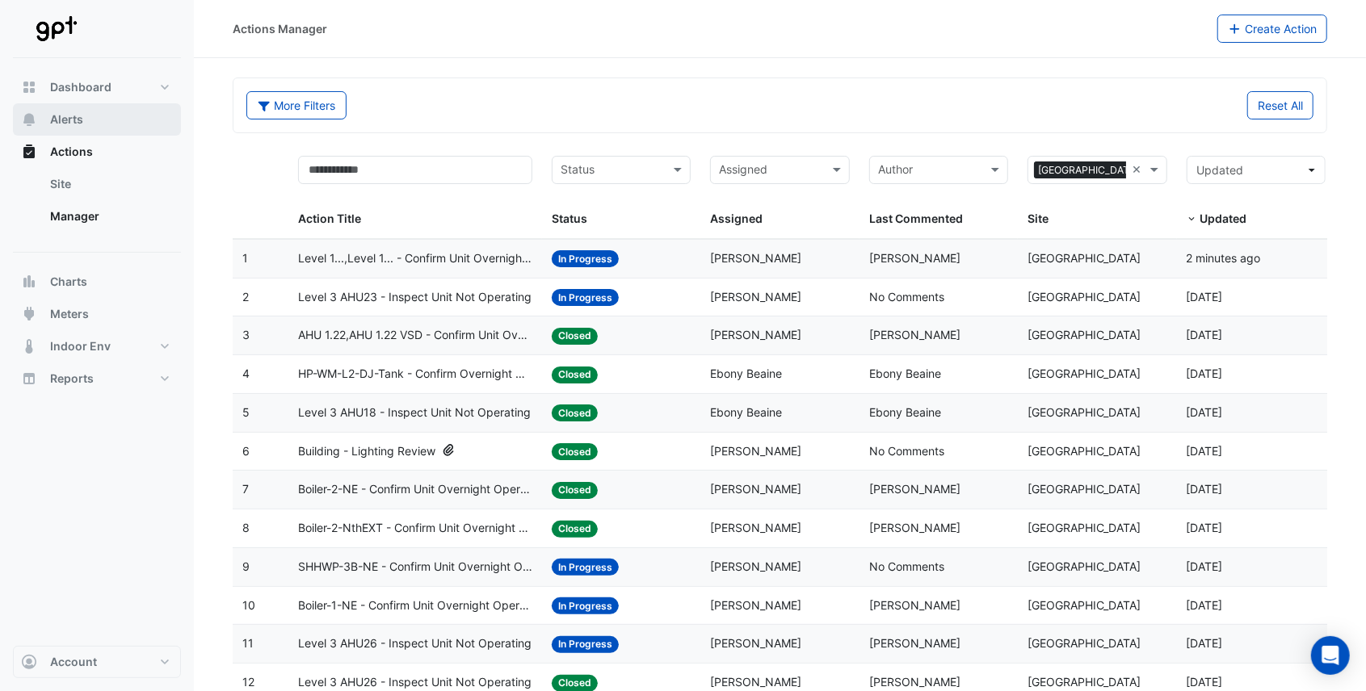
click at [73, 122] on span "Alerts" at bounding box center [66, 119] width 33 height 16
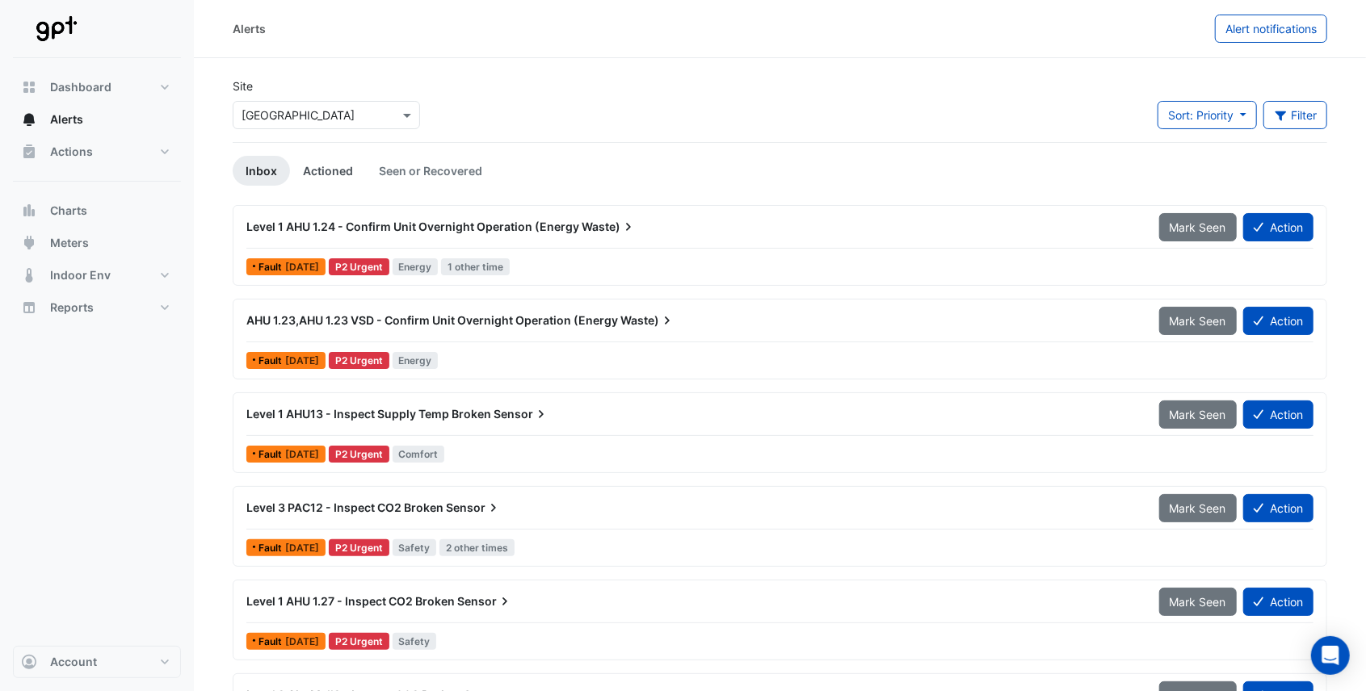
click at [325, 172] on link "Actioned" at bounding box center [328, 171] width 76 height 30
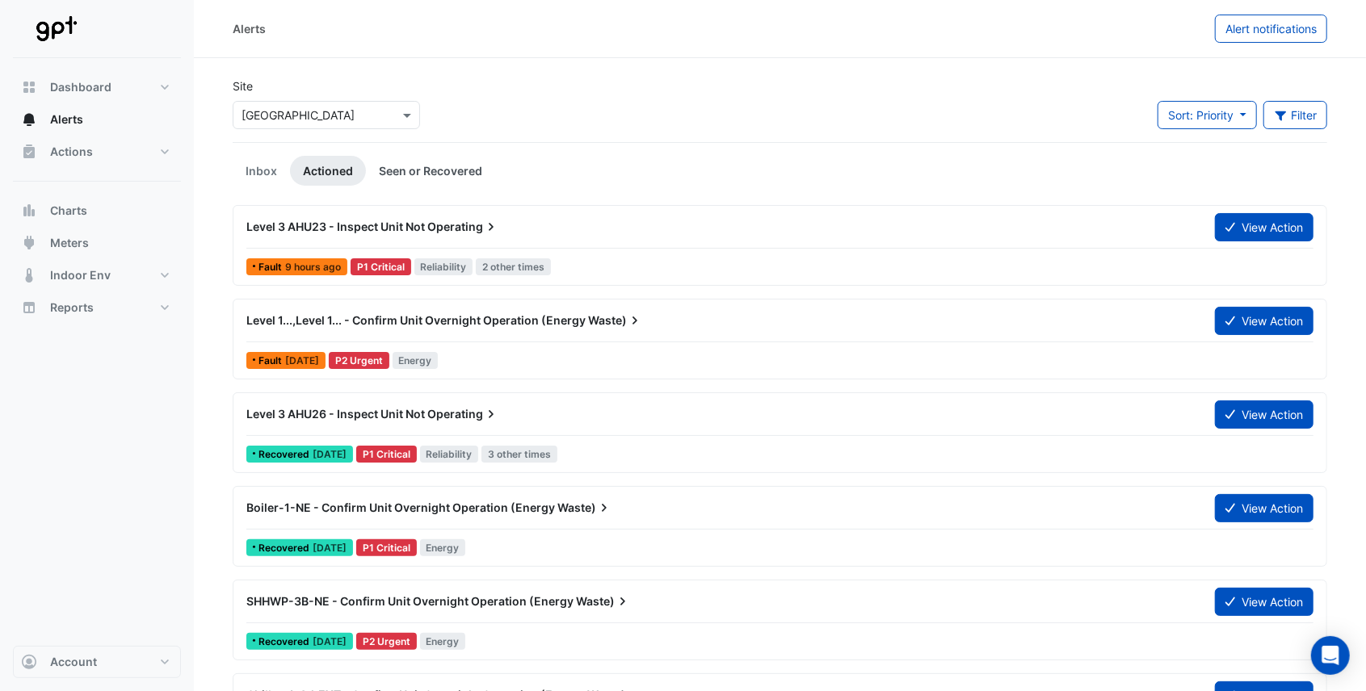
click at [423, 166] on link "Seen or Recovered" at bounding box center [430, 171] width 129 height 30
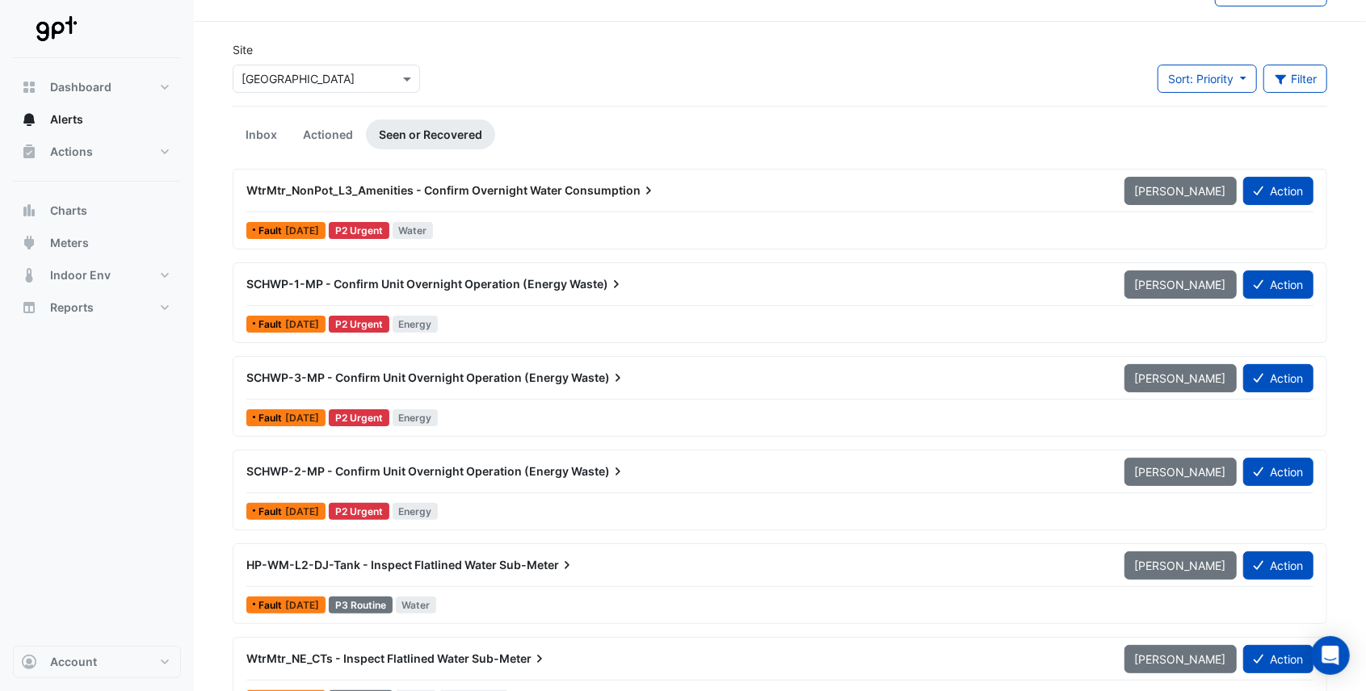
scroll to position [53, 0]
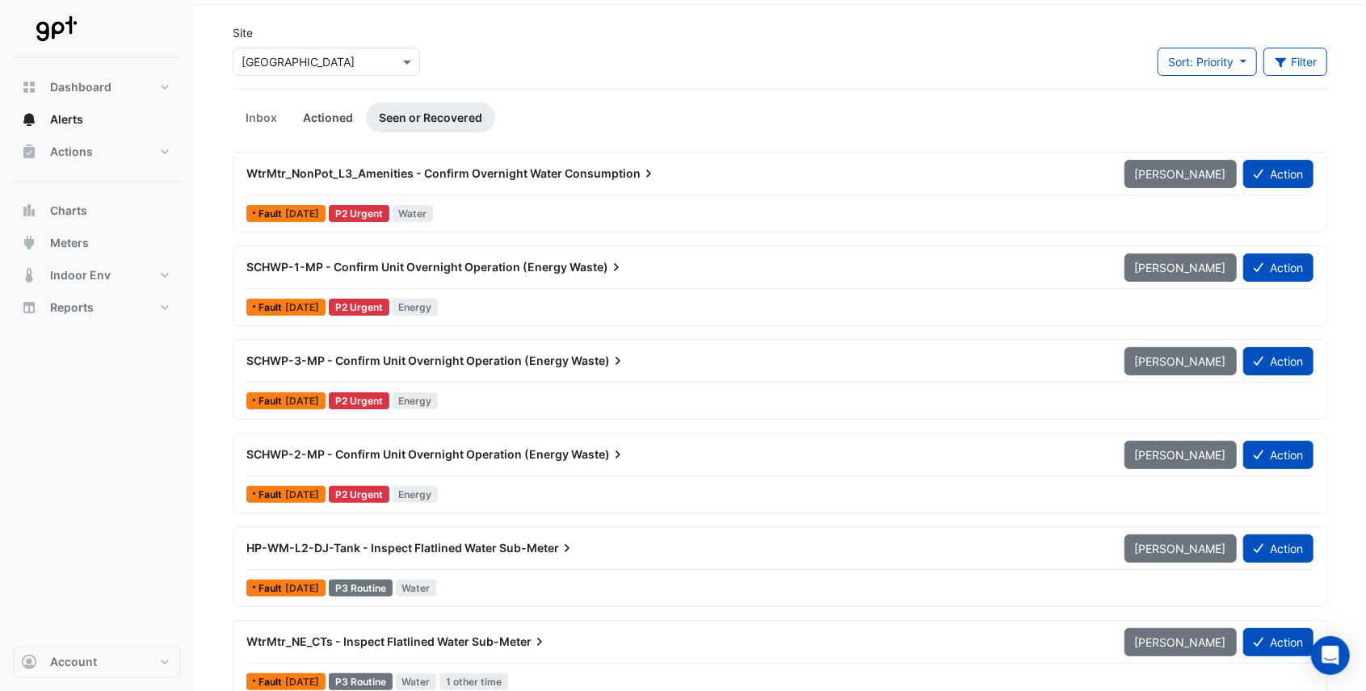
click at [317, 123] on link "Actioned" at bounding box center [328, 118] width 76 height 30
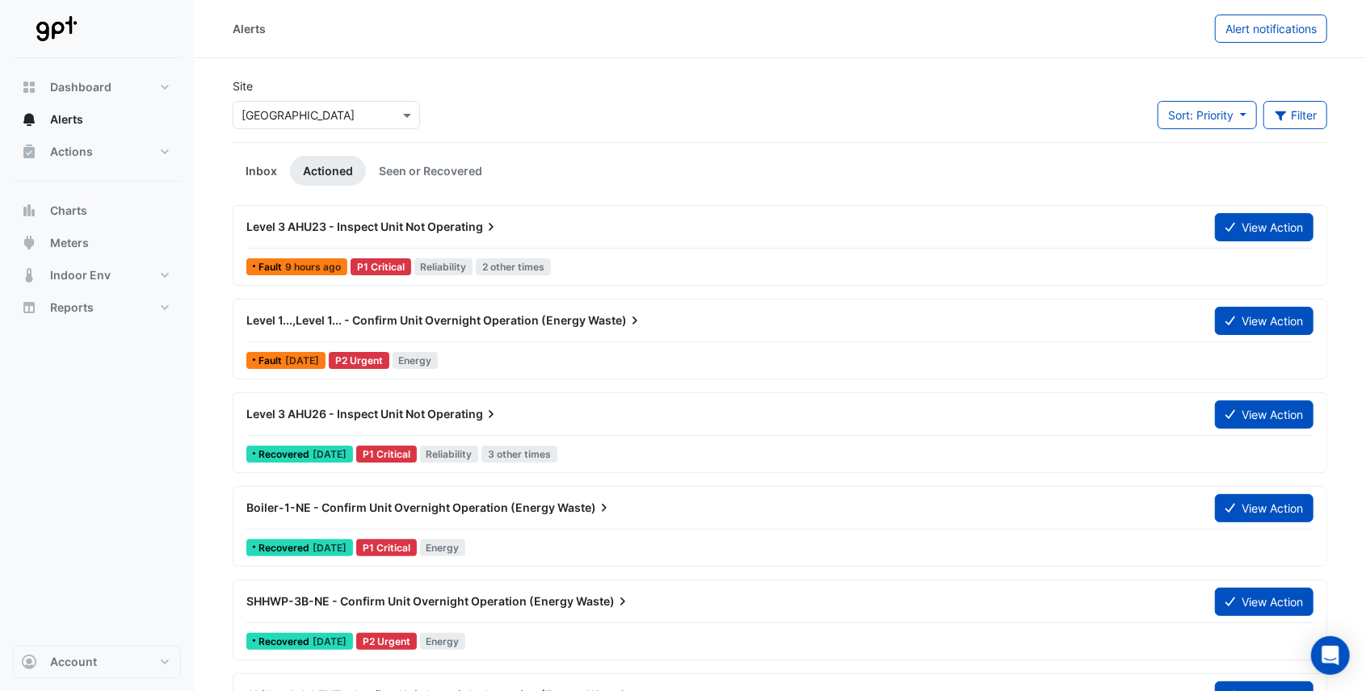
click at [266, 171] on link "Inbox" at bounding box center [261, 171] width 57 height 30
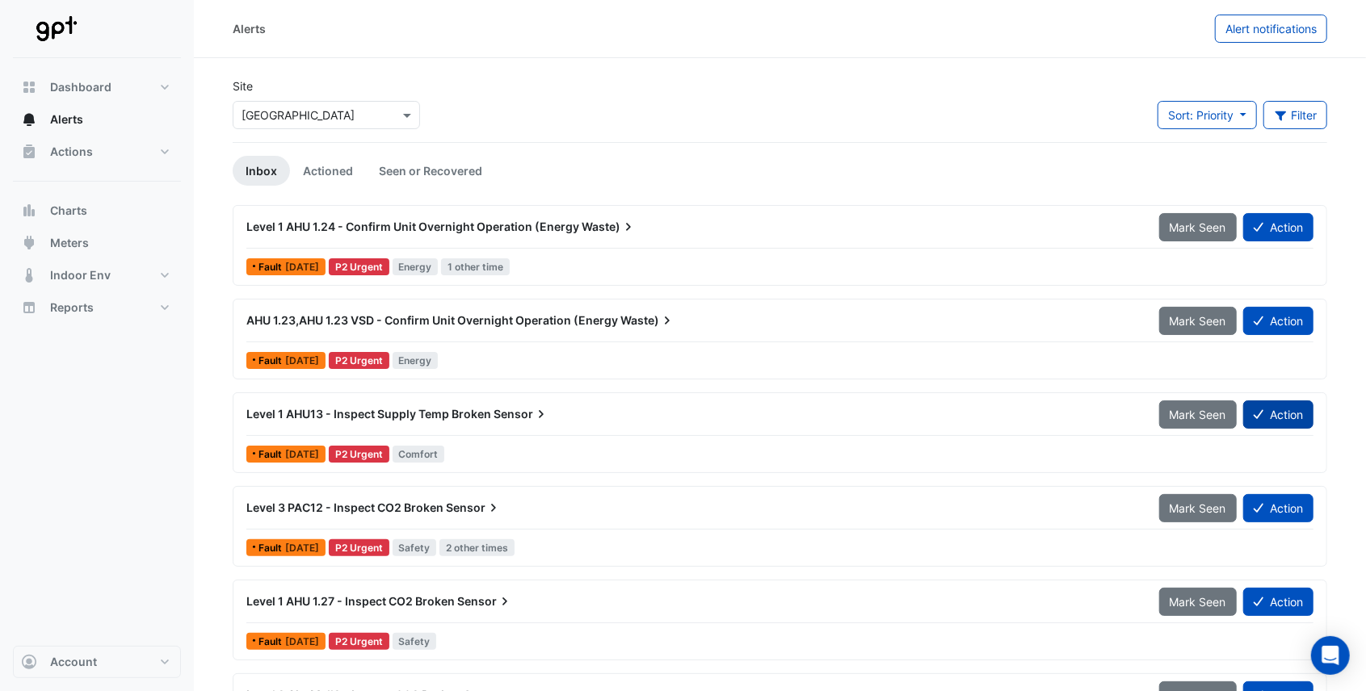
click at [1281, 409] on button "Action" at bounding box center [1278, 415] width 70 height 28
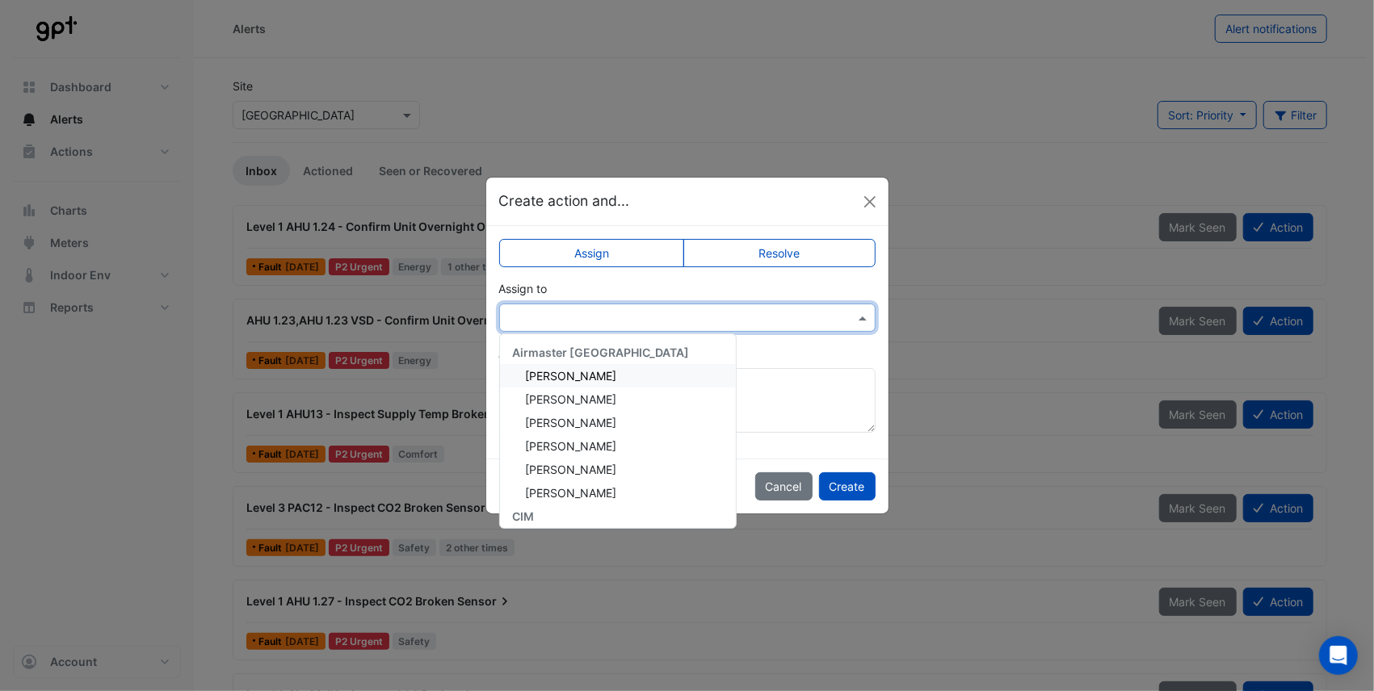
click at [584, 324] on input "text" at bounding box center [671, 318] width 326 height 17
click at [546, 448] on span "[PERSON_NAME]" at bounding box center [571, 446] width 91 height 14
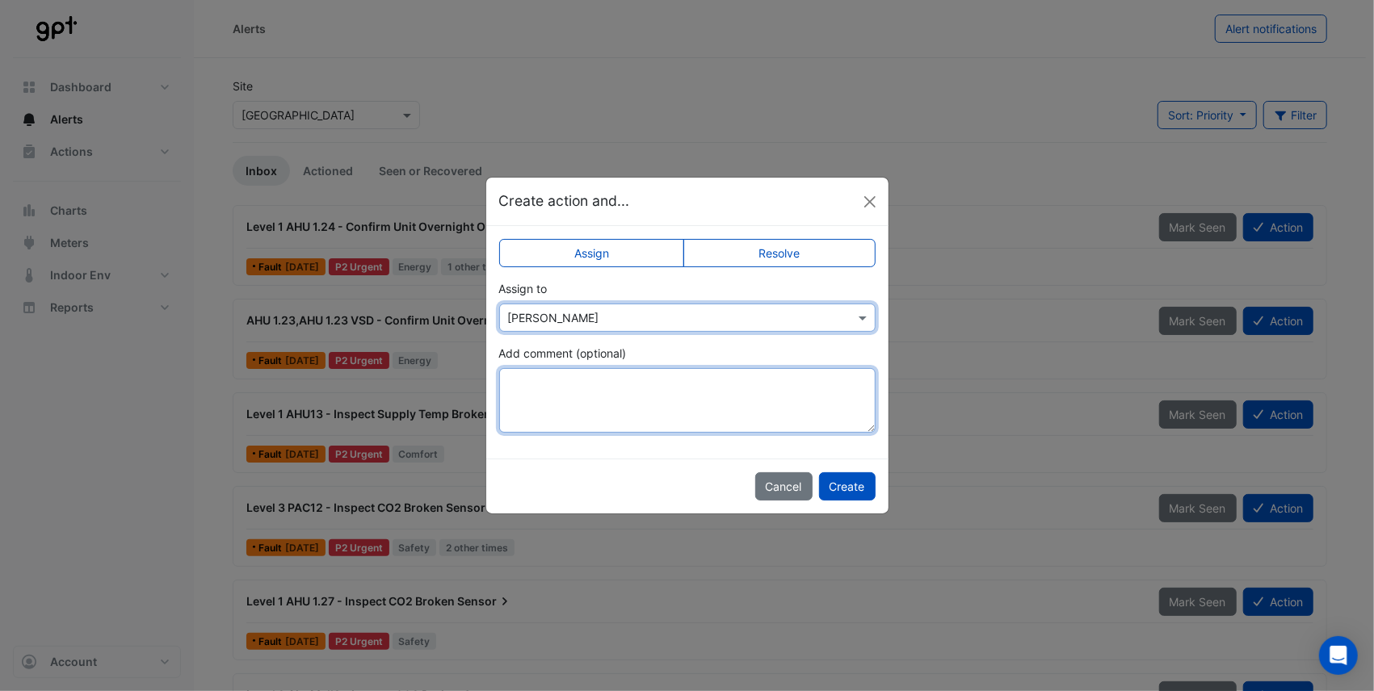
click at [548, 386] on textarea "Add comment (optional)" at bounding box center [687, 400] width 376 height 65
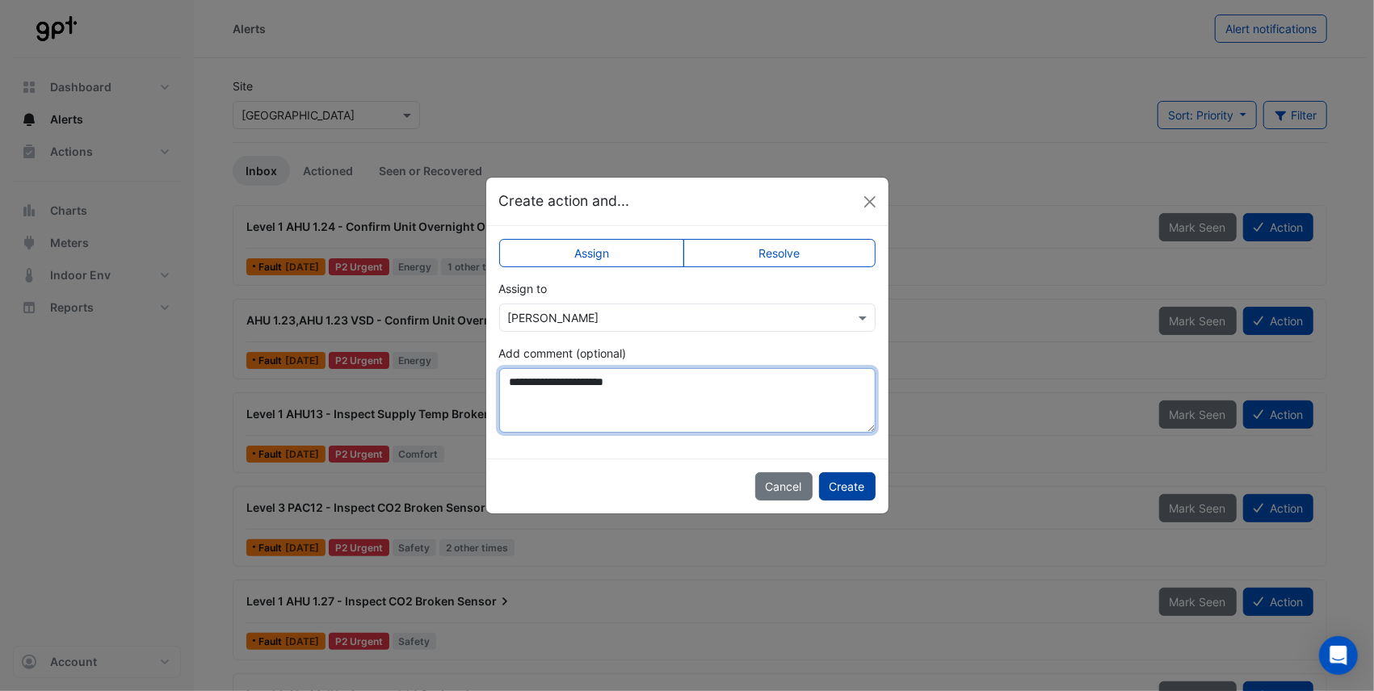
type textarea "**********"
click at [837, 486] on button "Create" at bounding box center [847, 486] width 57 height 28
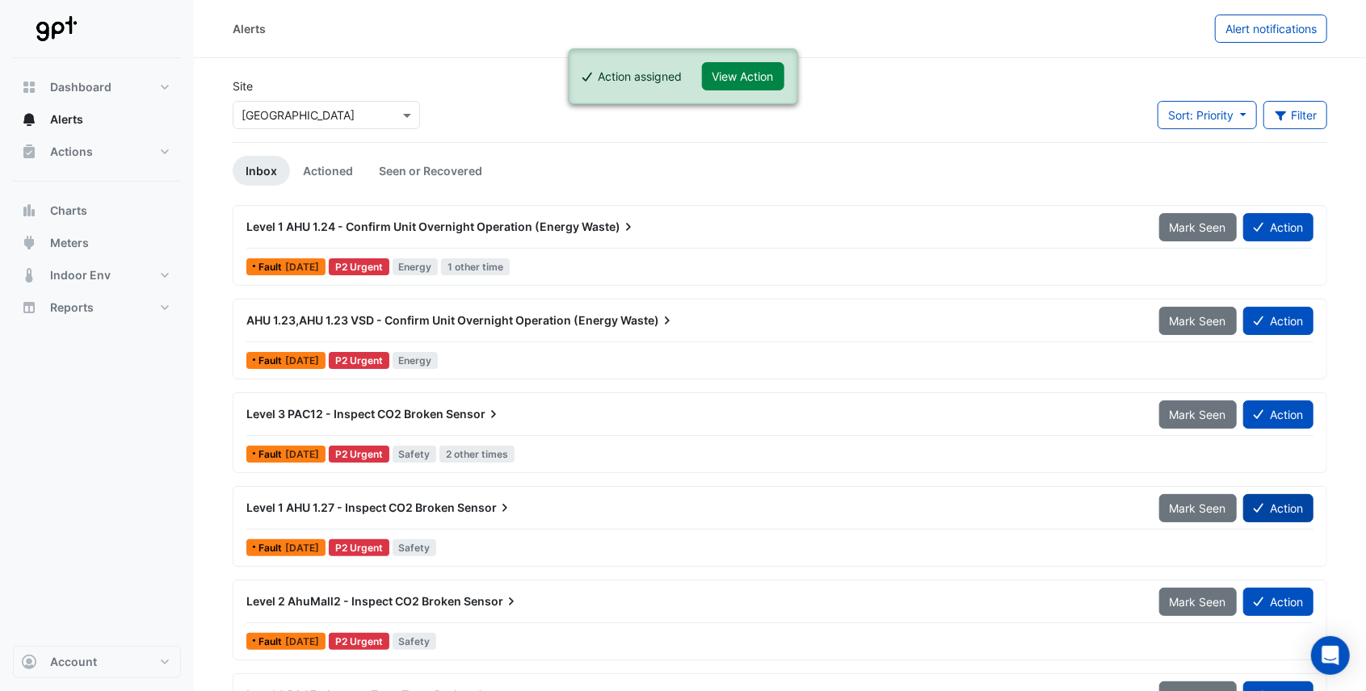
click at [1290, 514] on button "Action" at bounding box center [1278, 508] width 70 height 28
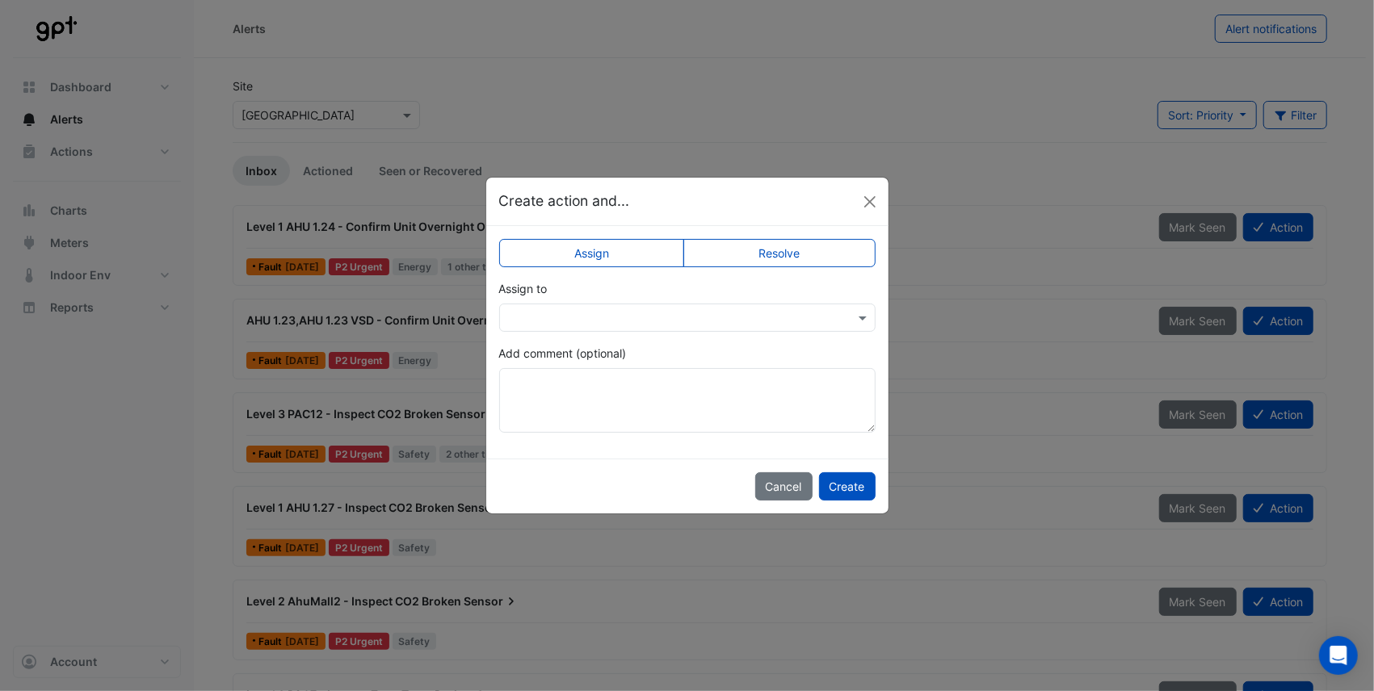
click at [543, 324] on input "text" at bounding box center [671, 318] width 326 height 17
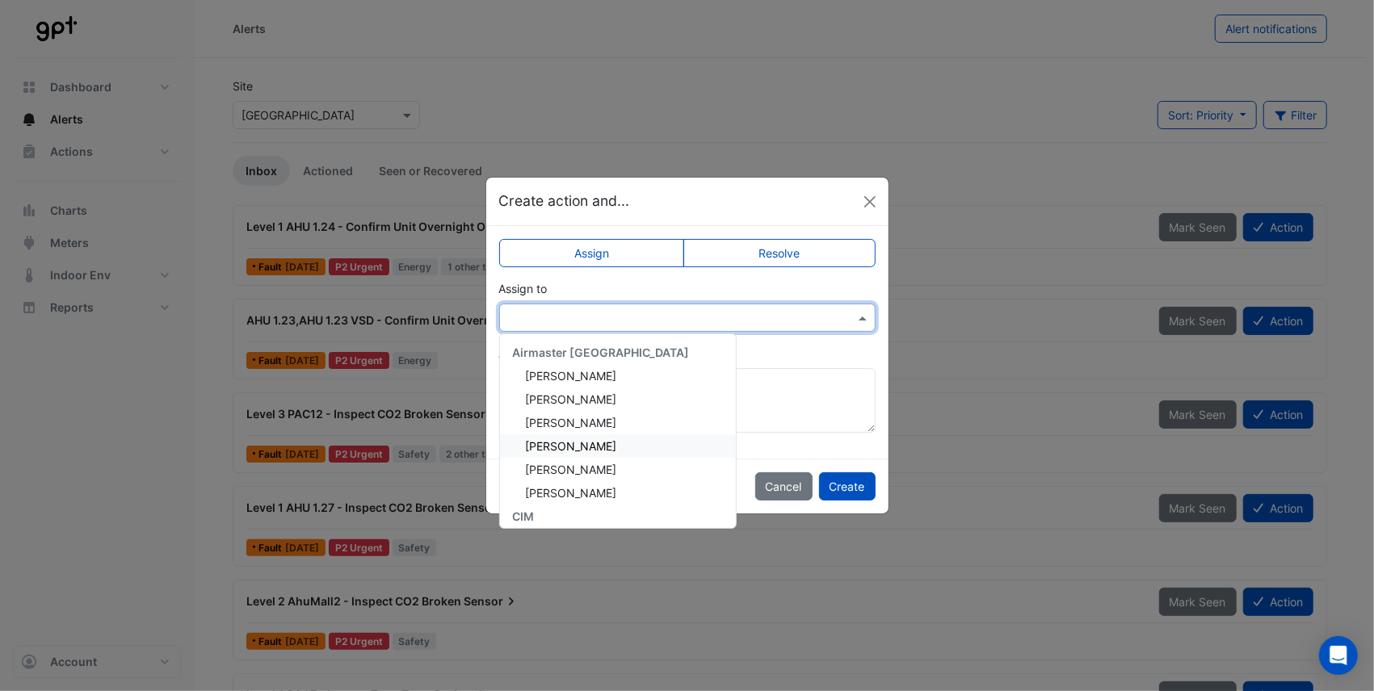
click at [544, 448] on span "[PERSON_NAME]" at bounding box center [571, 446] width 91 height 14
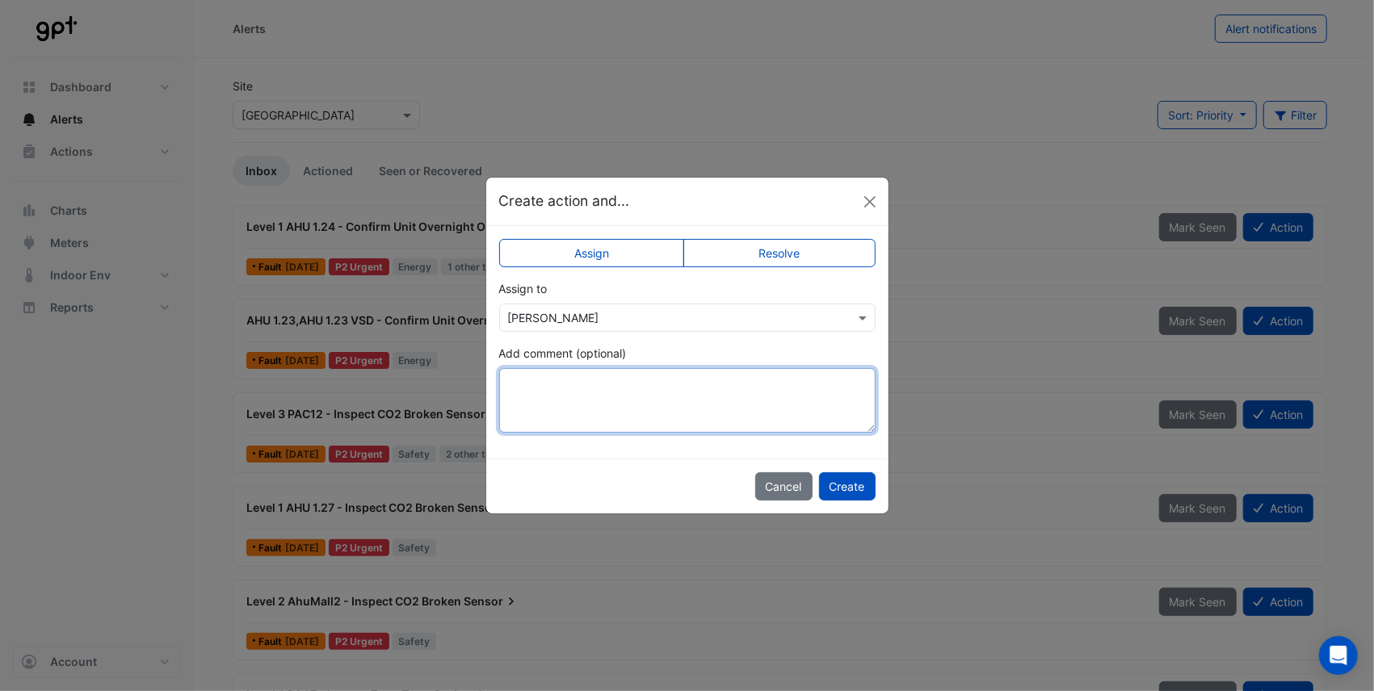
click at [545, 398] on textarea "Add comment (optional)" at bounding box center [687, 400] width 376 height 65
type textarea "**********"
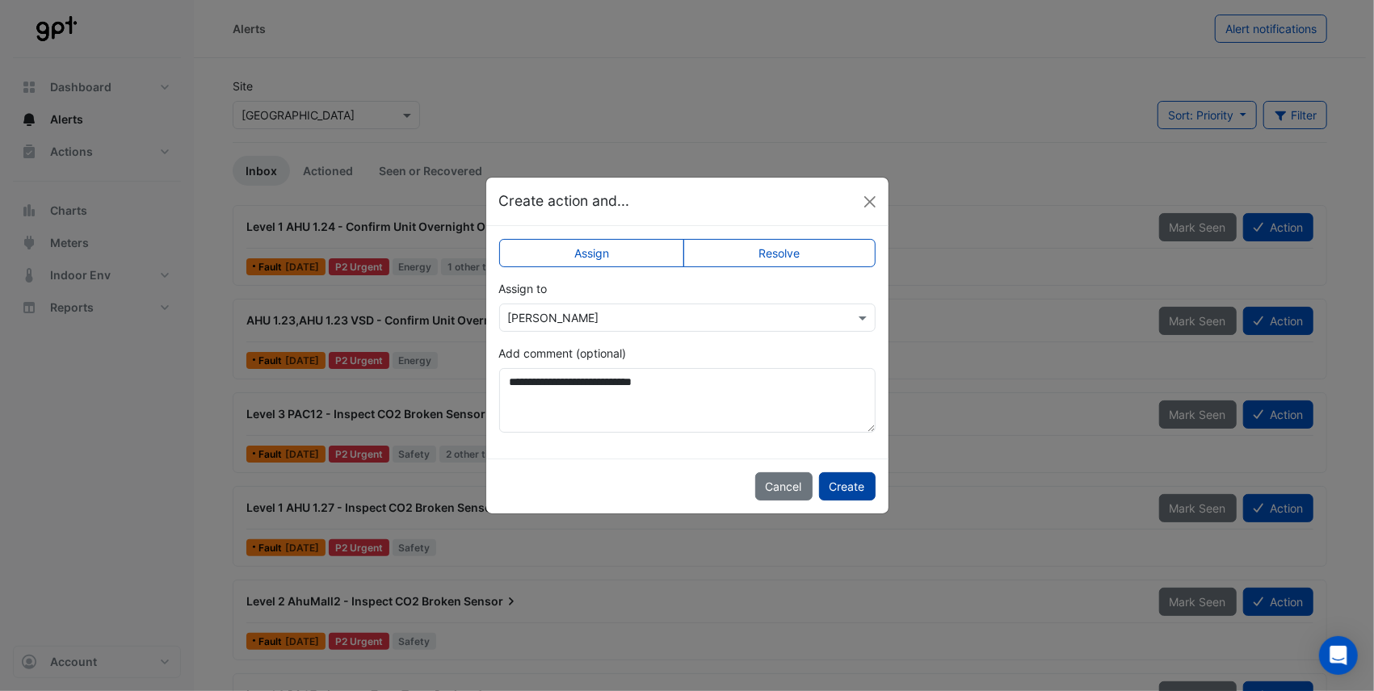
click at [845, 486] on button "Create" at bounding box center [847, 486] width 57 height 28
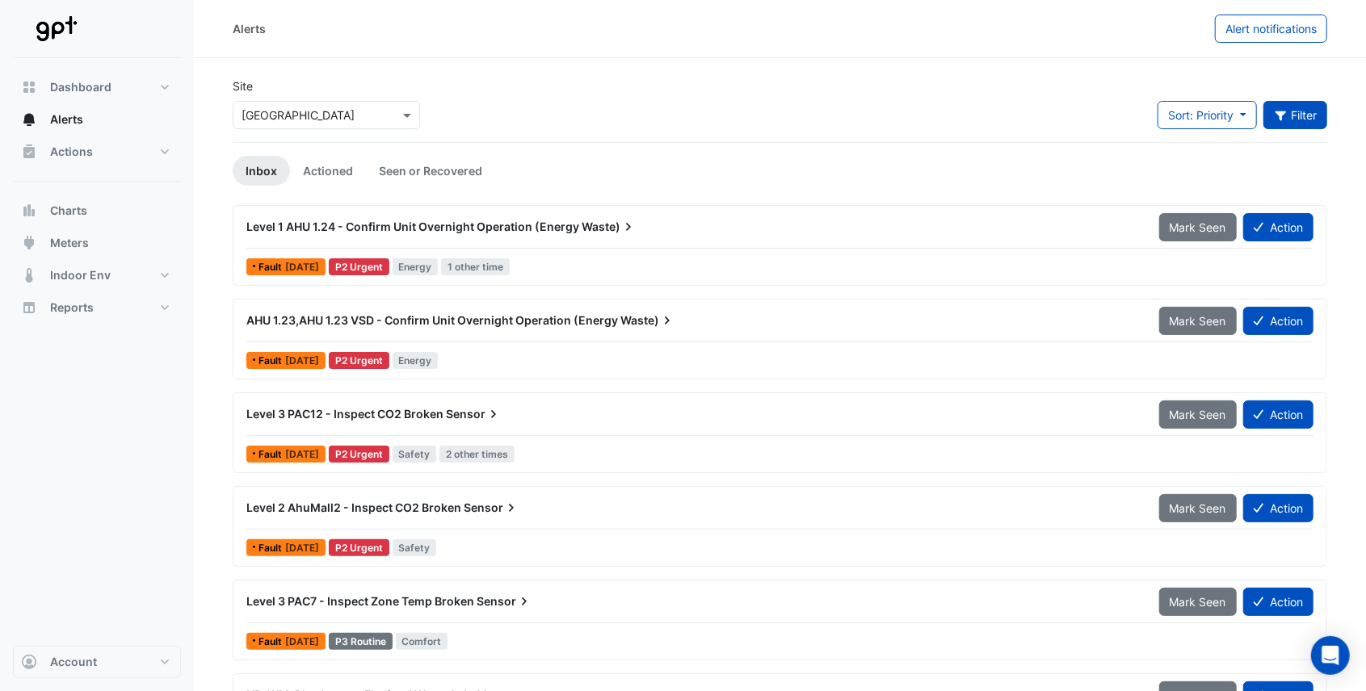
click at [1287, 120] on button "Filter" at bounding box center [1295, 115] width 65 height 28
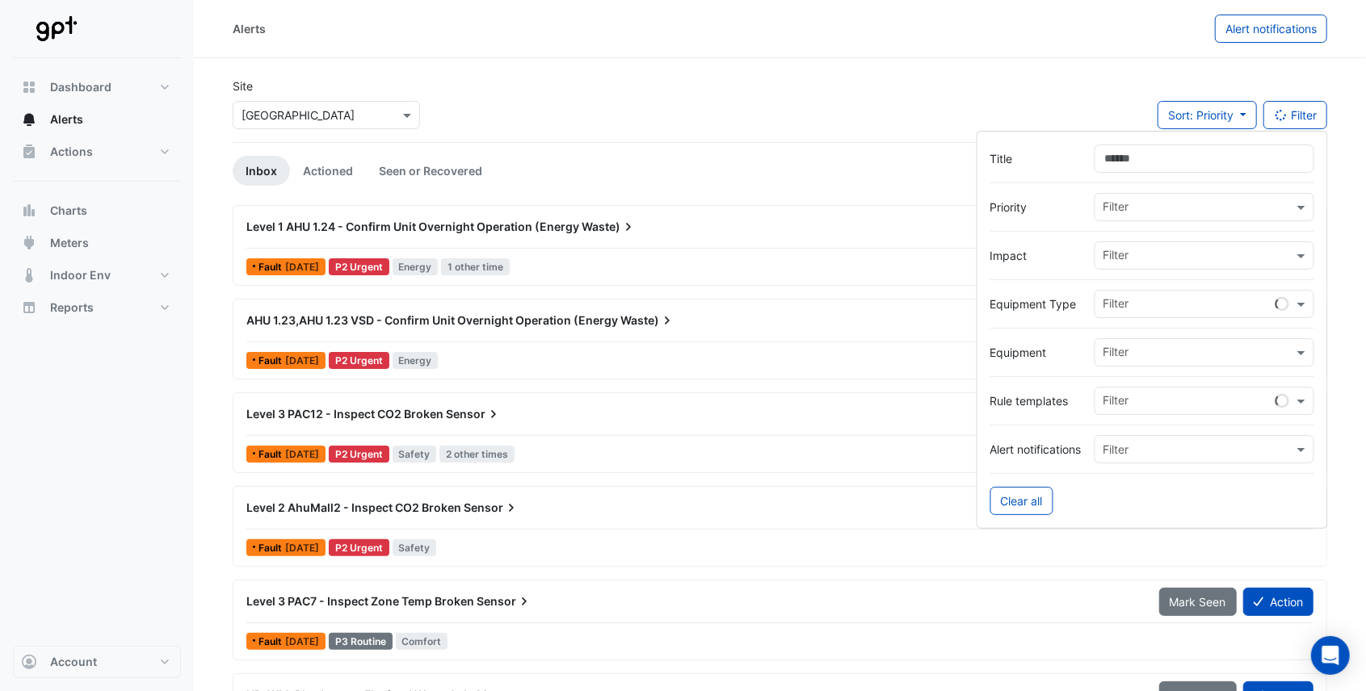
click at [1119, 160] on input "Title" at bounding box center [1204, 159] width 220 height 28
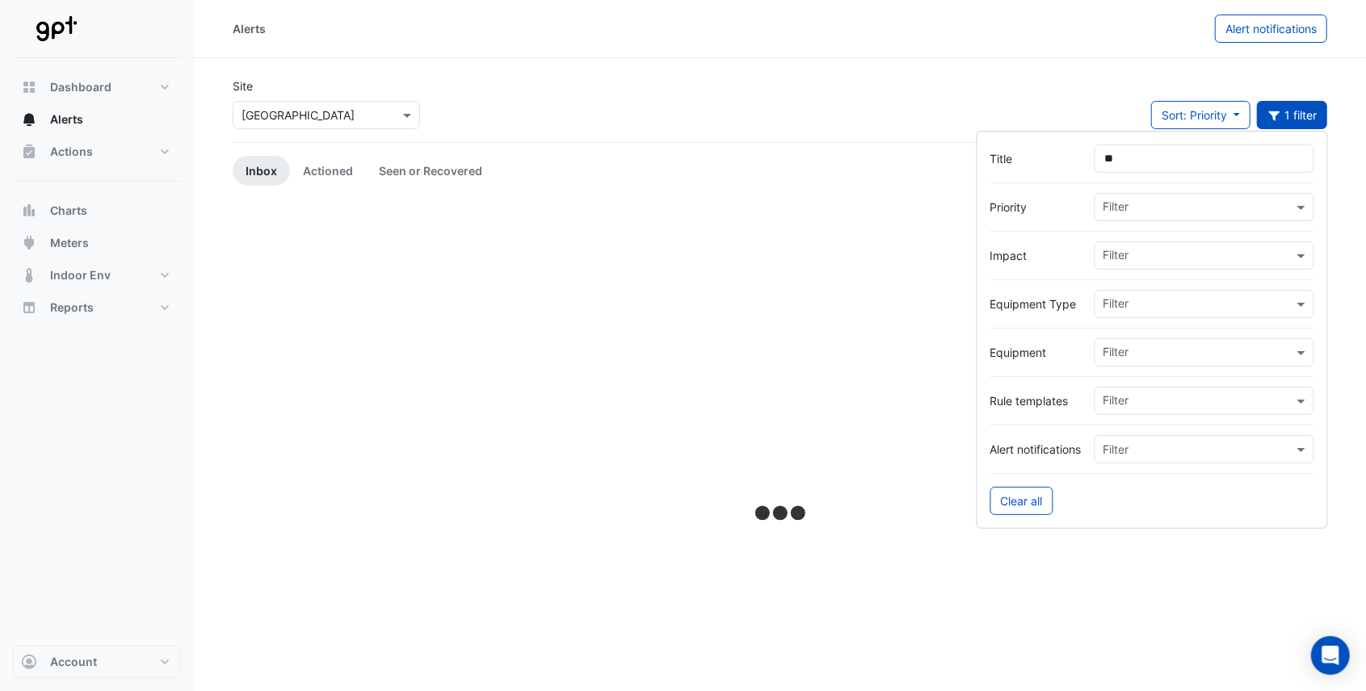
type input "*"
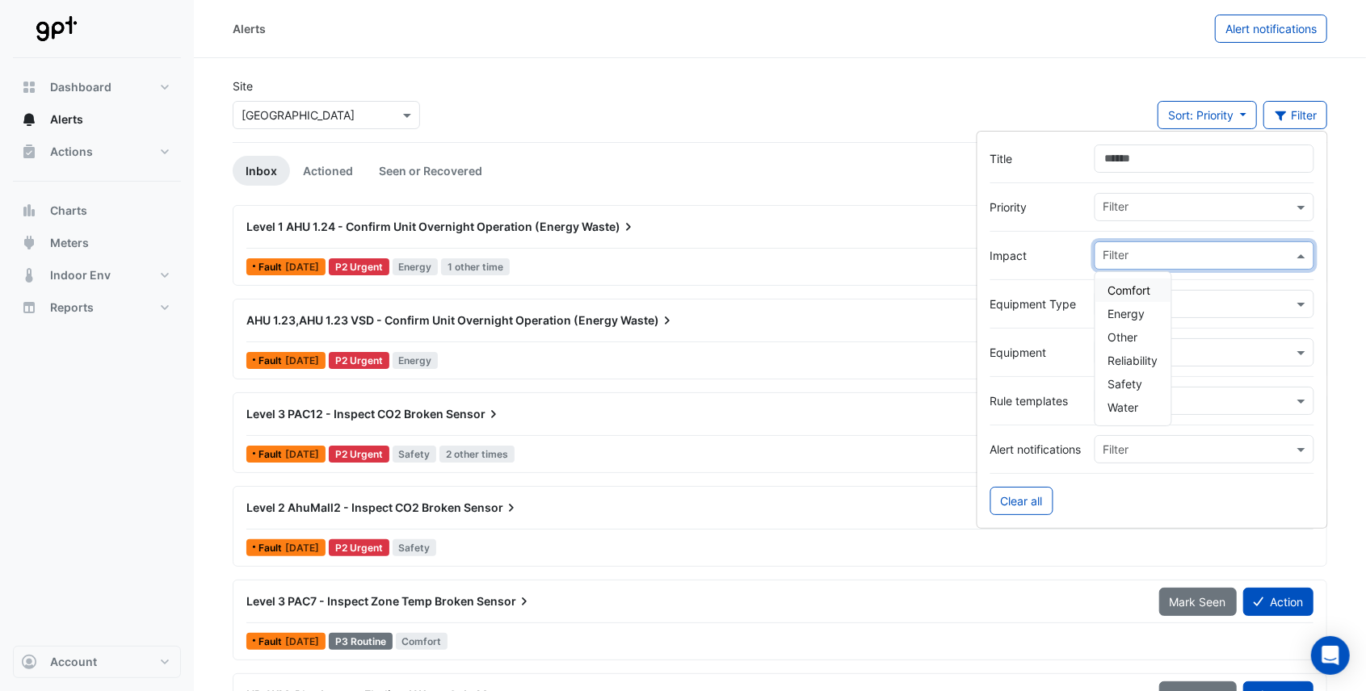
click at [1305, 257] on span at bounding box center [1303, 255] width 20 height 17
click at [1122, 404] on span "Water" at bounding box center [1123, 408] width 31 height 14
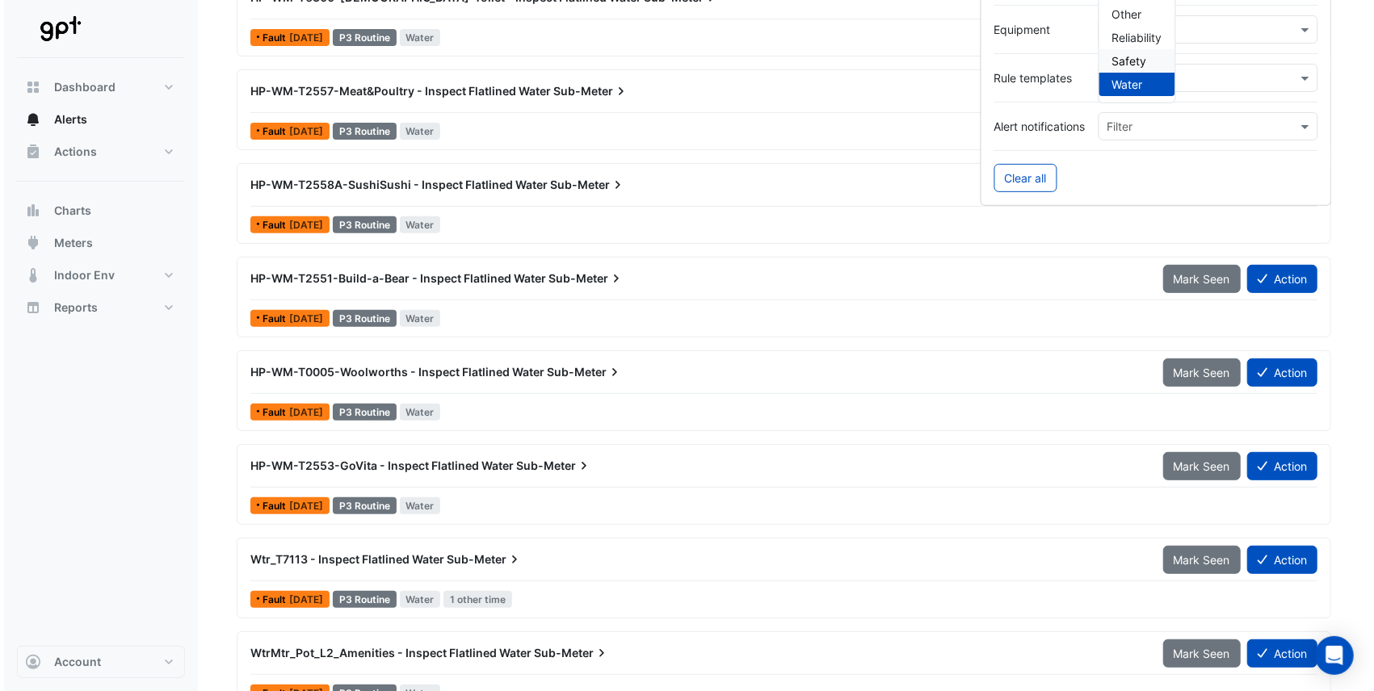
scroll to position [376, 0]
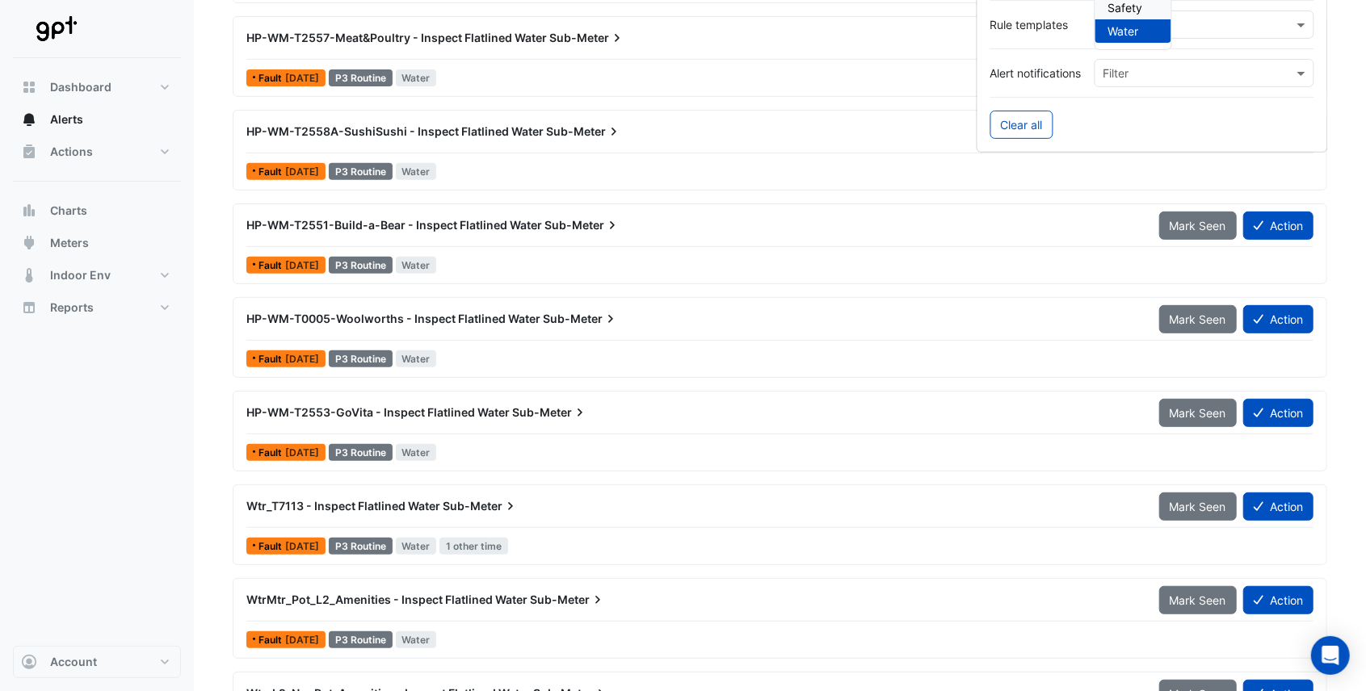
click at [394, 317] on span "HP-WM-T0005-Woolworths - Inspect Flatlined Water" at bounding box center [393, 319] width 294 height 14
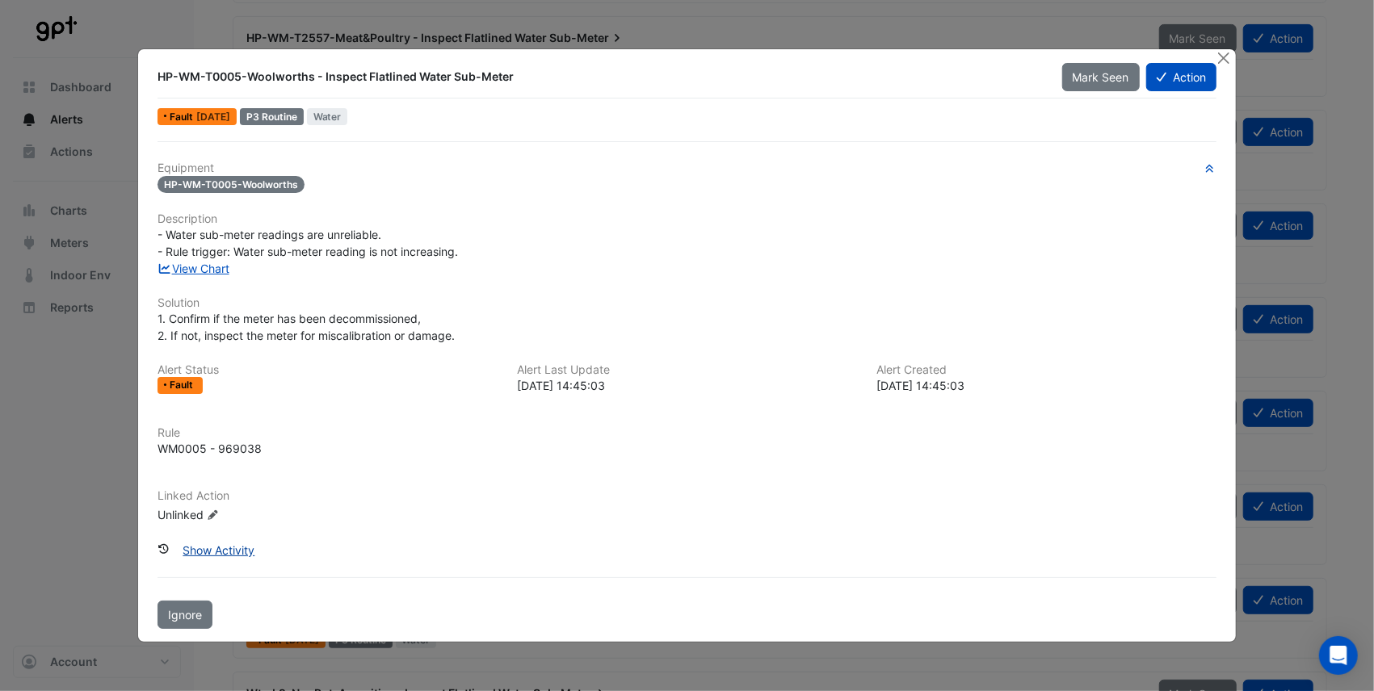
click at [236, 552] on button "Show Activity" at bounding box center [218, 550] width 93 height 28
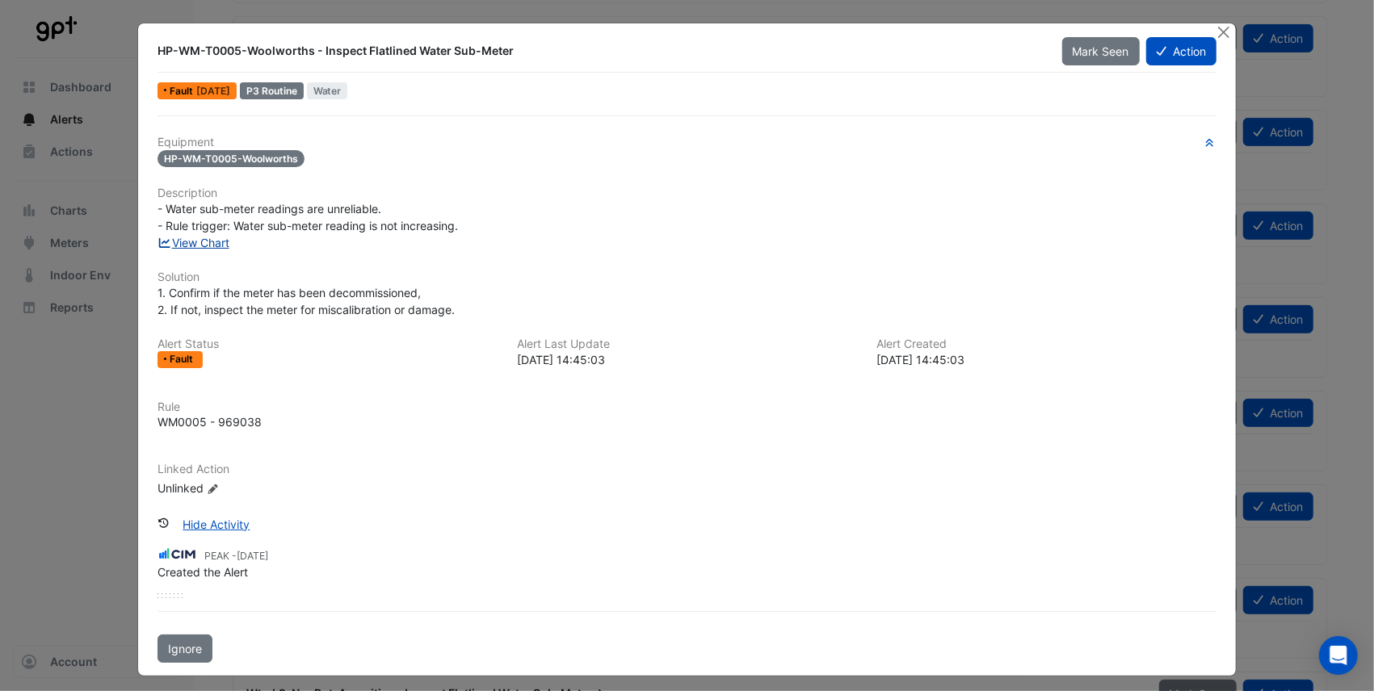
click at [208, 237] on link "View Chart" at bounding box center [193, 243] width 72 height 14
click at [1174, 55] on button "Action" at bounding box center [1181, 51] width 70 height 28
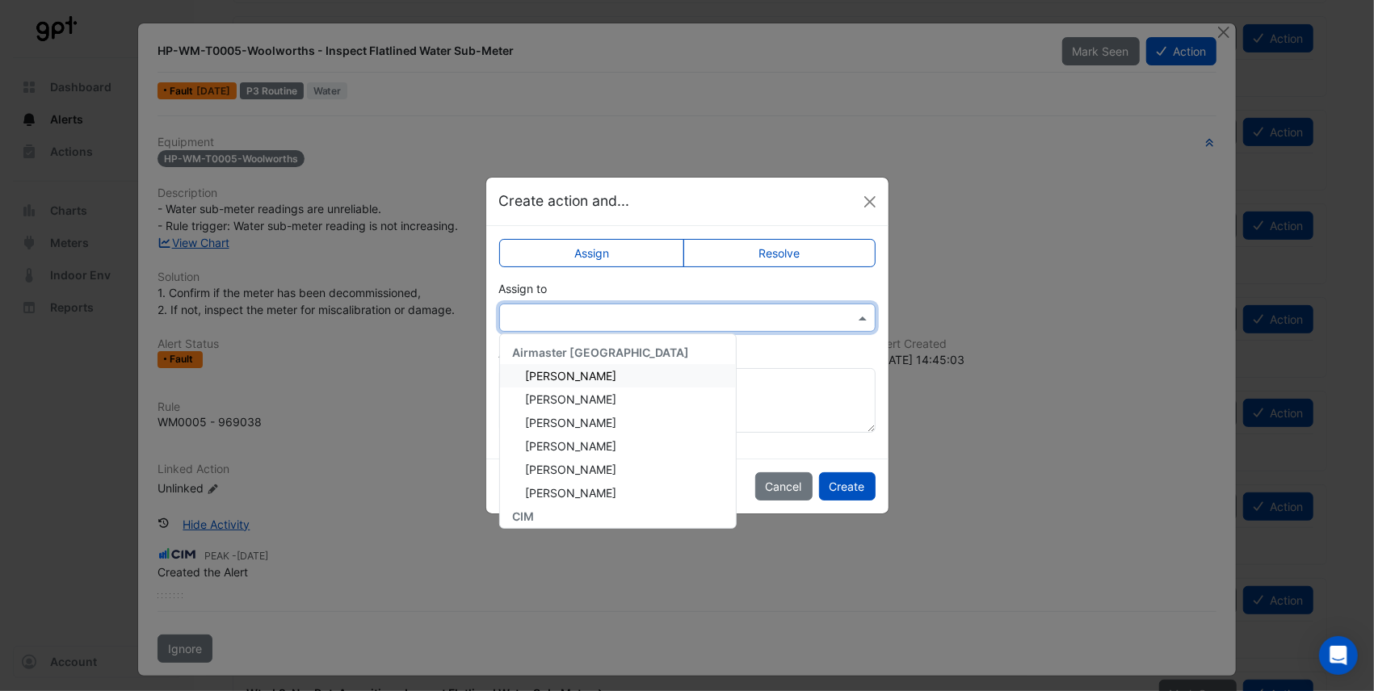
click at [559, 317] on input "text" at bounding box center [671, 318] width 326 height 17
click at [557, 399] on span "[PERSON_NAME]" at bounding box center [571, 399] width 91 height 14
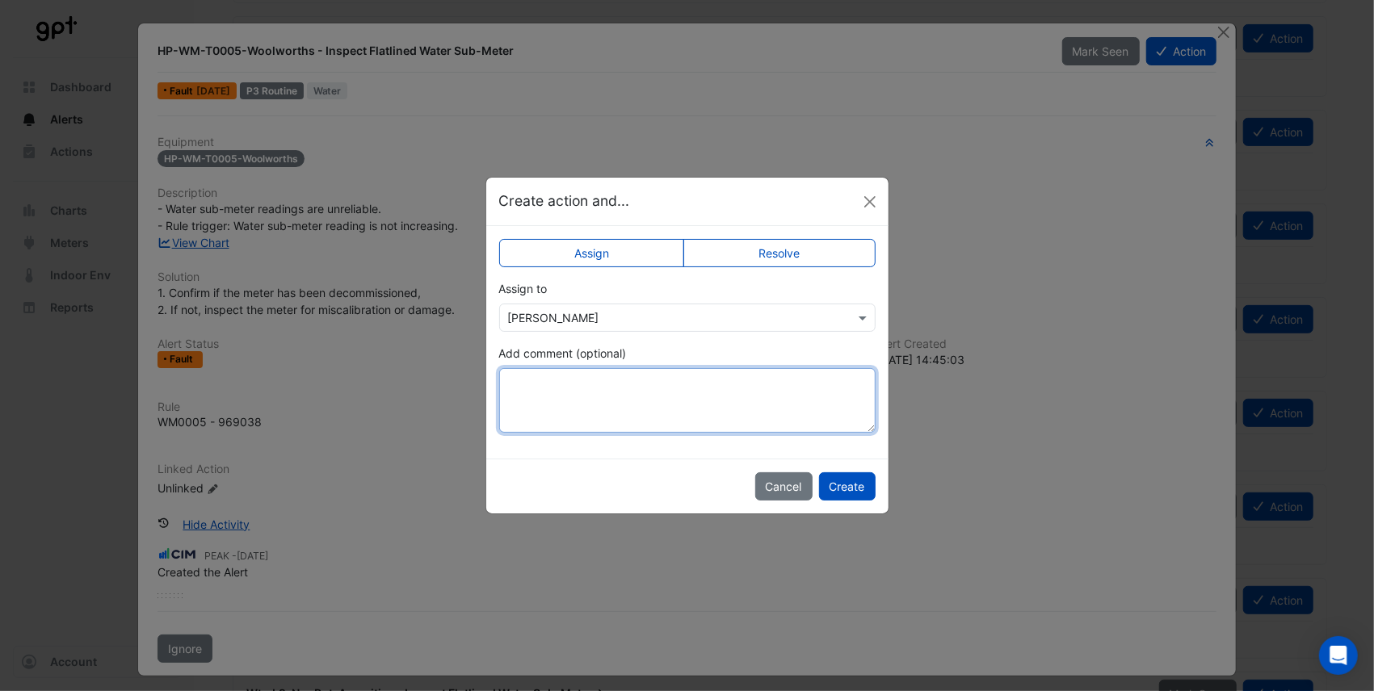
click at [559, 397] on textarea "Add comment (optional)" at bounding box center [687, 400] width 376 height 65
type textarea "**********"
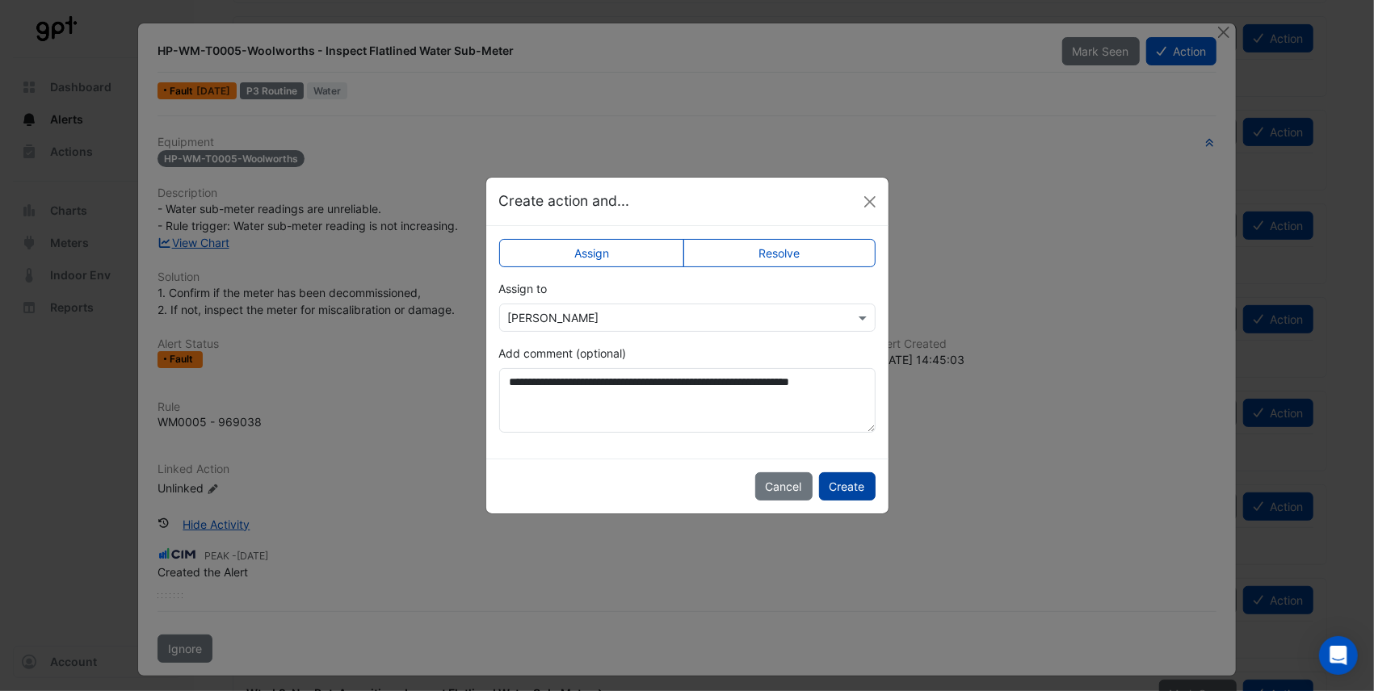
click at [831, 481] on button "Create" at bounding box center [847, 486] width 57 height 28
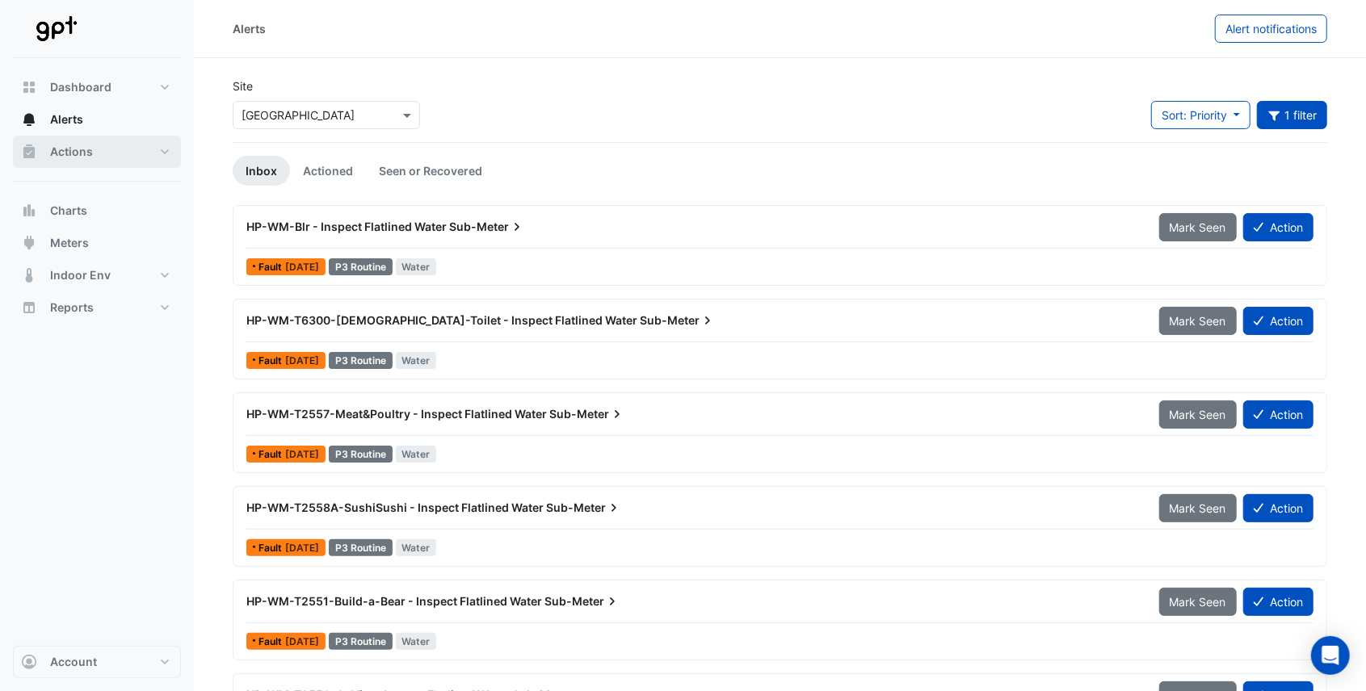
click at [162, 150] on button "Actions" at bounding box center [97, 152] width 168 height 32
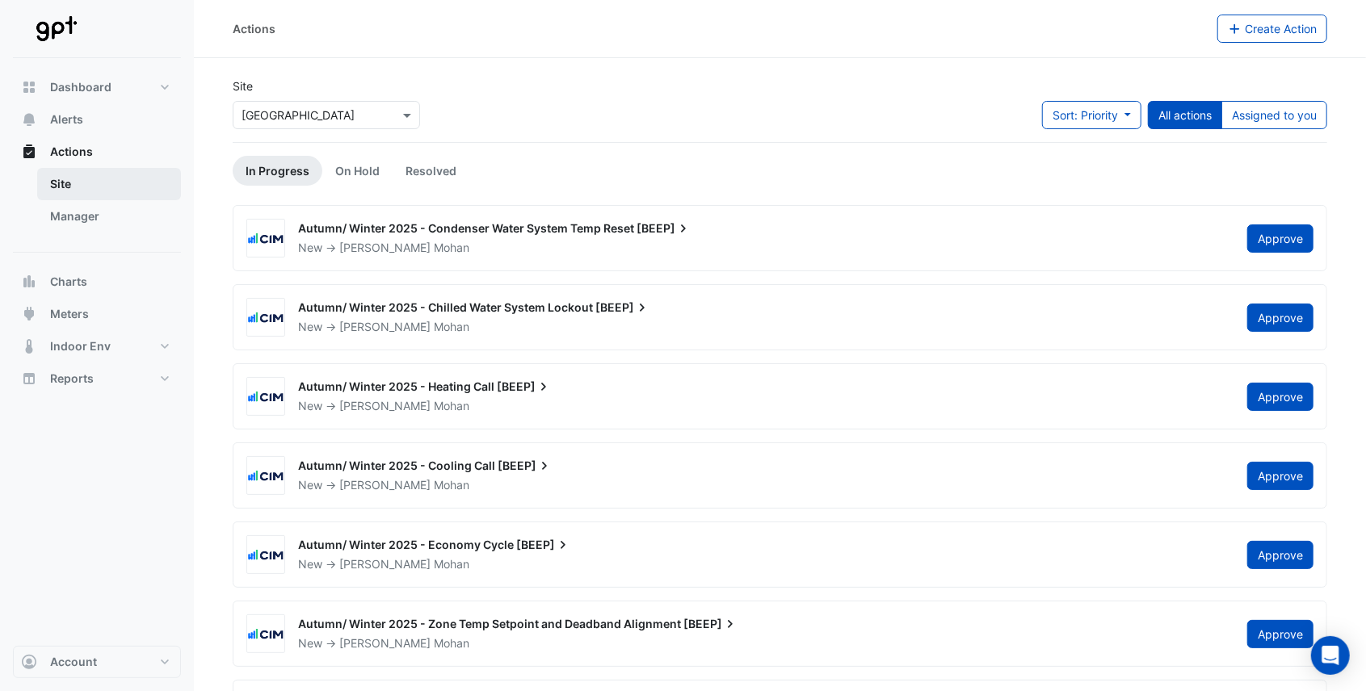
click at [78, 183] on link "Site" at bounding box center [109, 184] width 144 height 32
click at [71, 212] on link "Manager" at bounding box center [109, 216] width 144 height 32
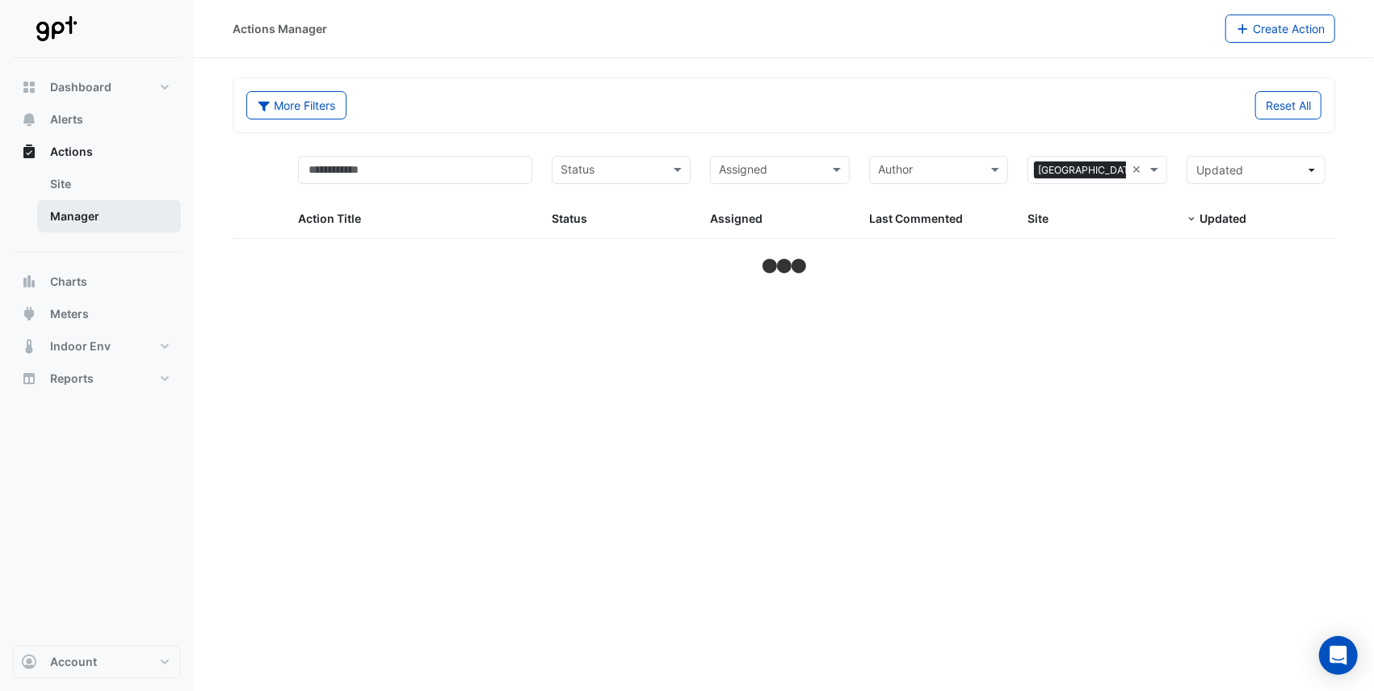
select select "**"
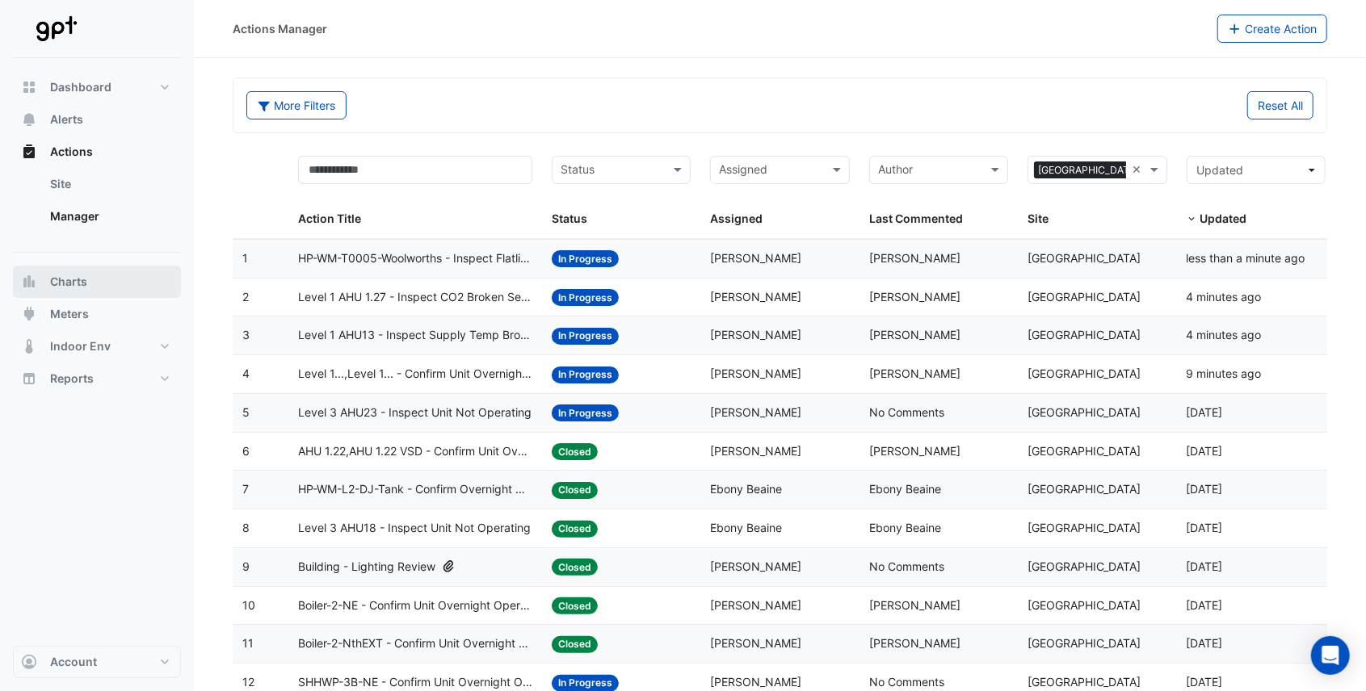
click at [67, 283] on span "Charts" at bounding box center [68, 282] width 37 height 16
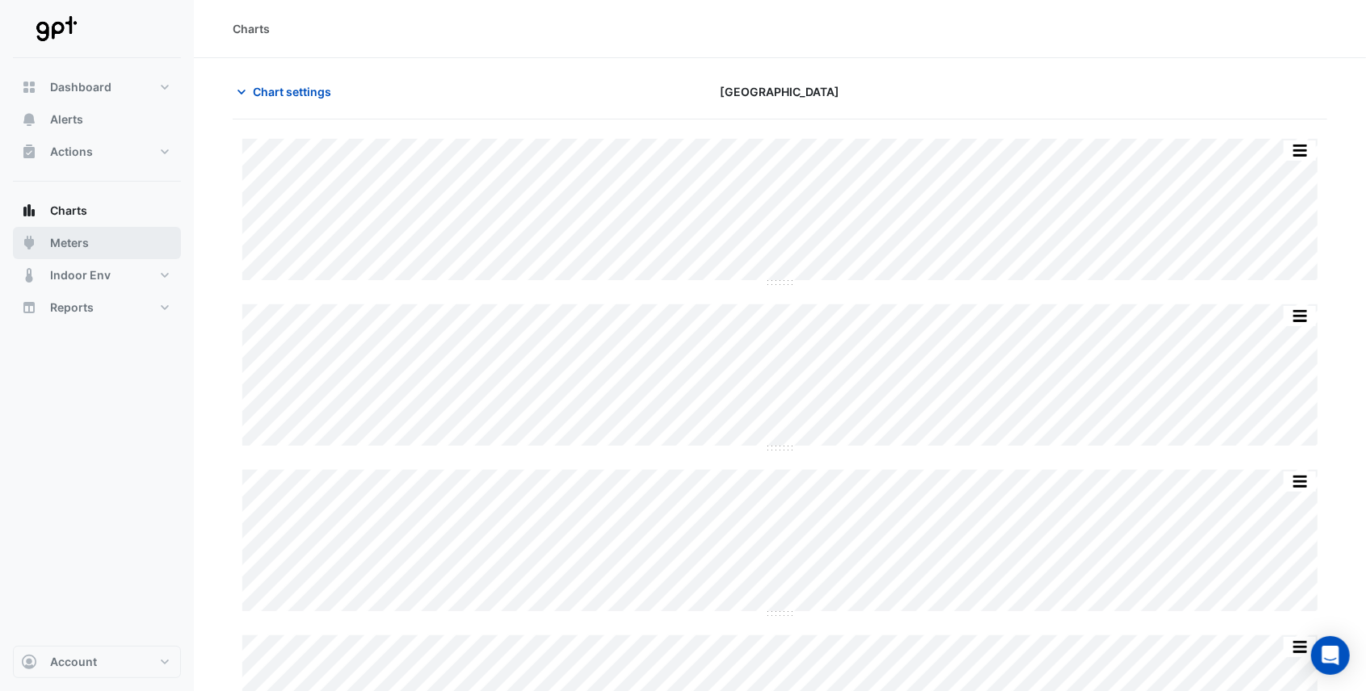
click at [68, 245] on span "Meters" at bounding box center [69, 243] width 39 height 16
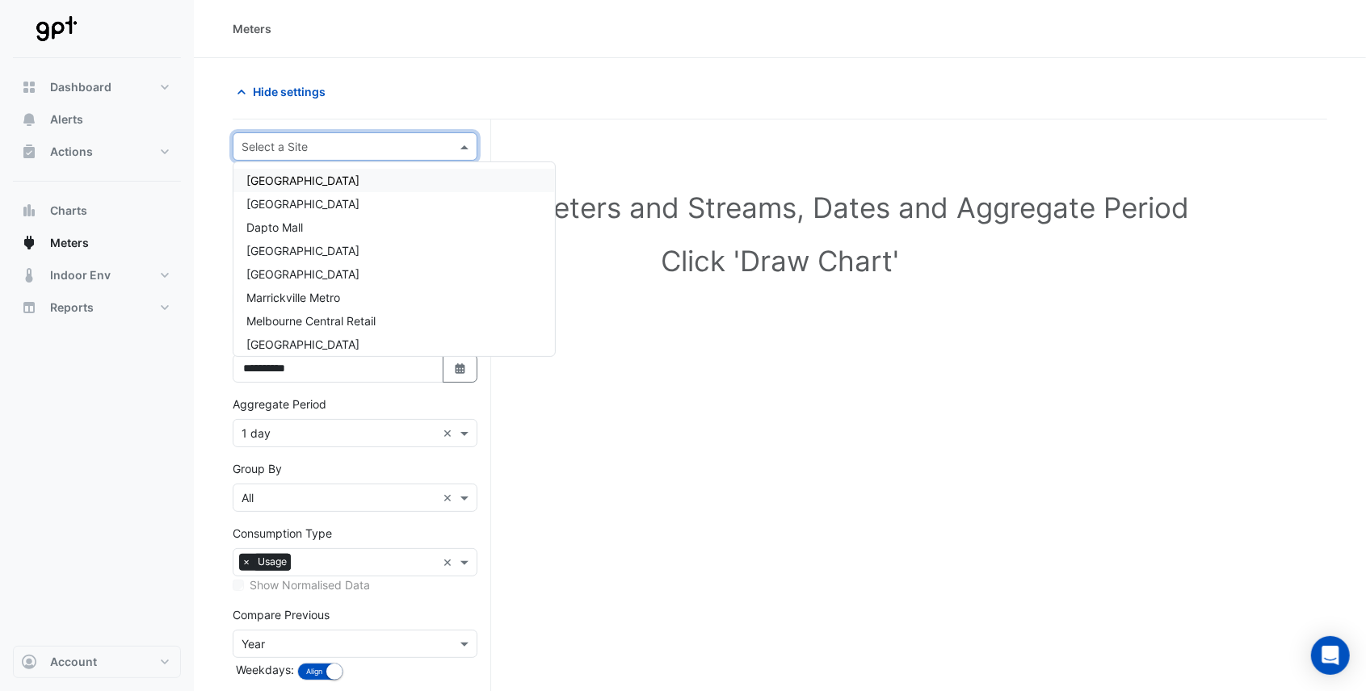
click at [442, 144] on div at bounding box center [354, 146] width 243 height 19
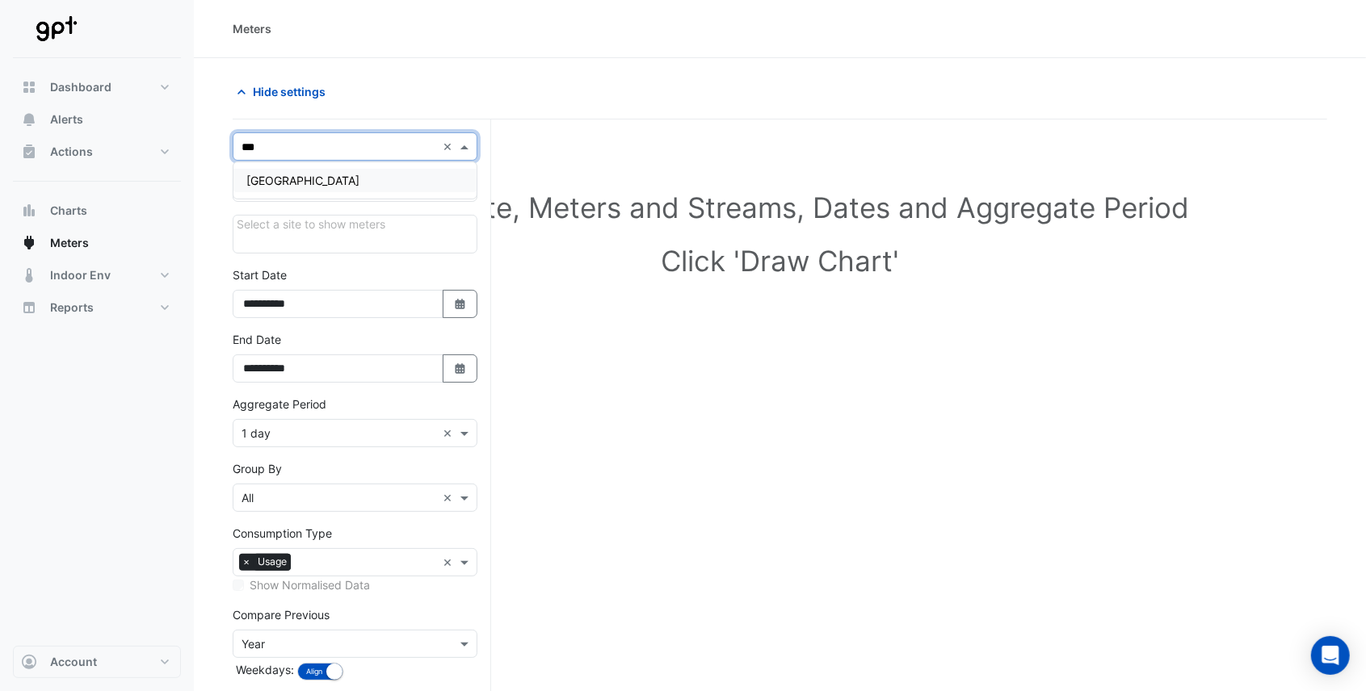
type input "****"
click at [307, 183] on span "[GEOGRAPHIC_DATA]" at bounding box center [302, 181] width 113 height 14
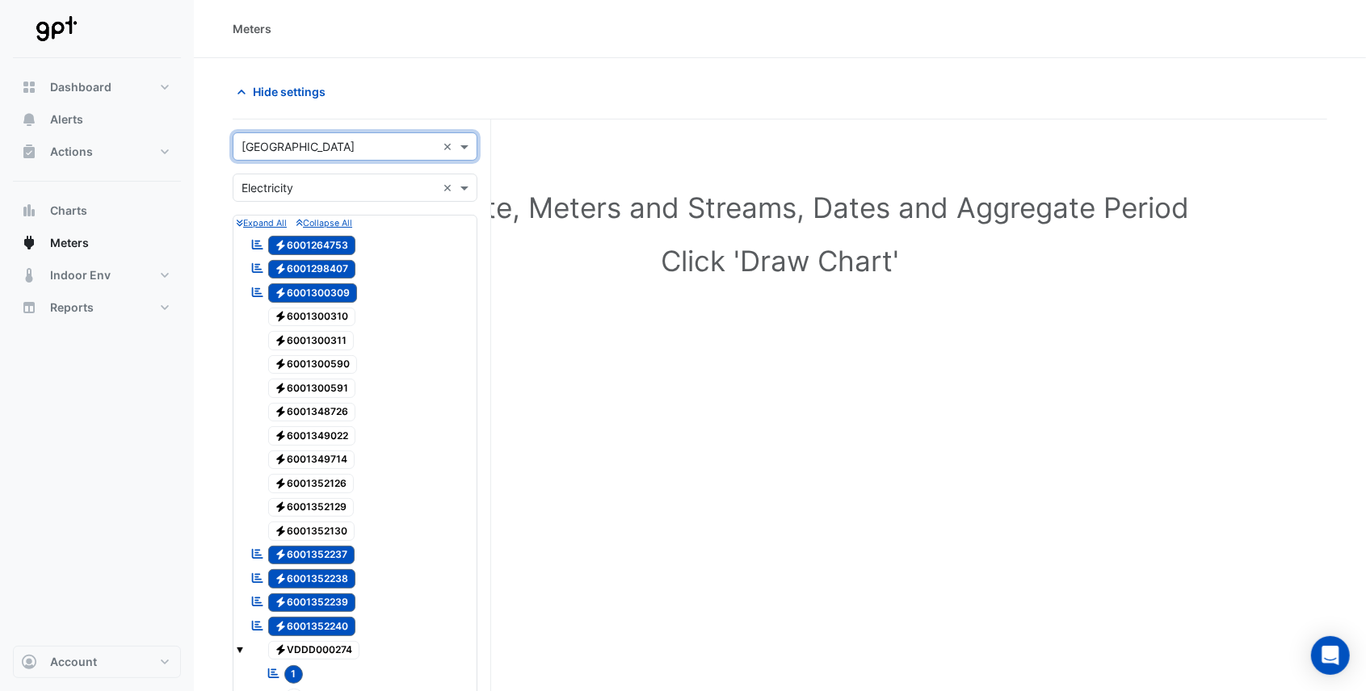
click at [307, 313] on span "Electricity 6001300310" at bounding box center [312, 317] width 88 height 19
click at [255, 291] on icon at bounding box center [257, 292] width 11 height 10
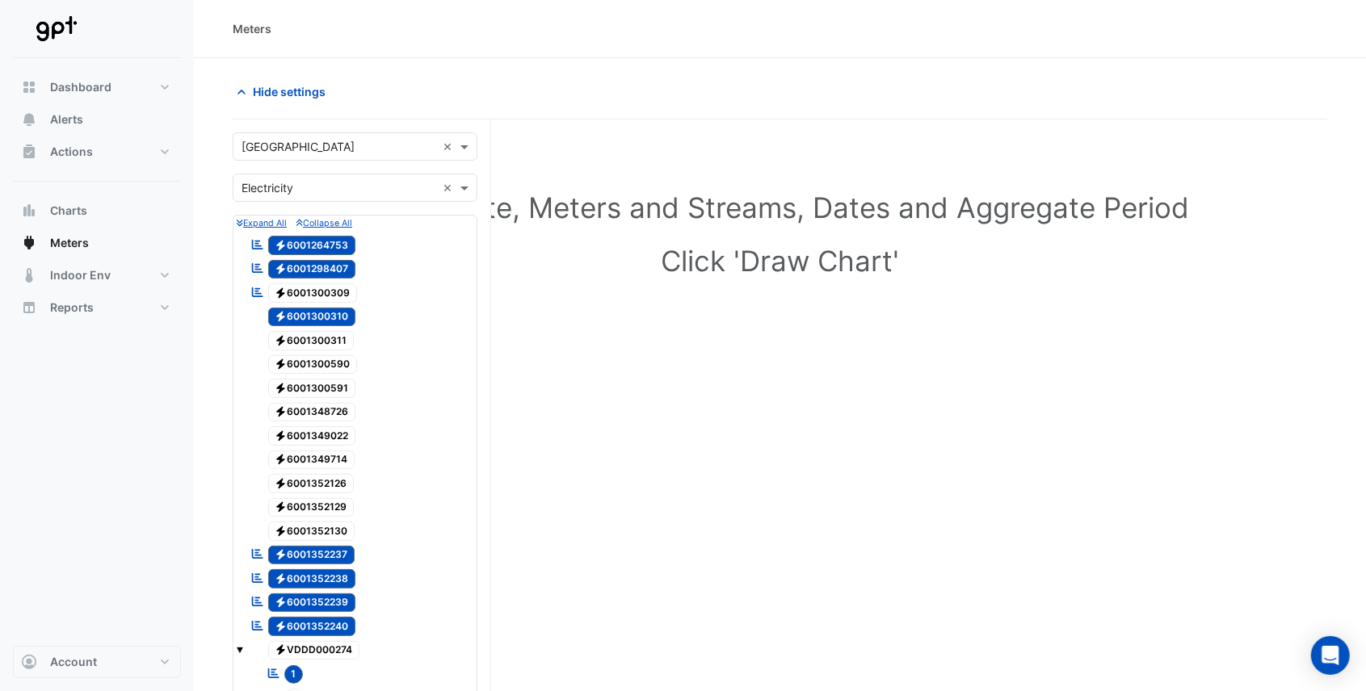
click at [297, 291] on span "Electricity 6001300309" at bounding box center [313, 292] width 90 height 19
click at [328, 340] on span "Electricity 6001300311" at bounding box center [311, 340] width 86 height 19
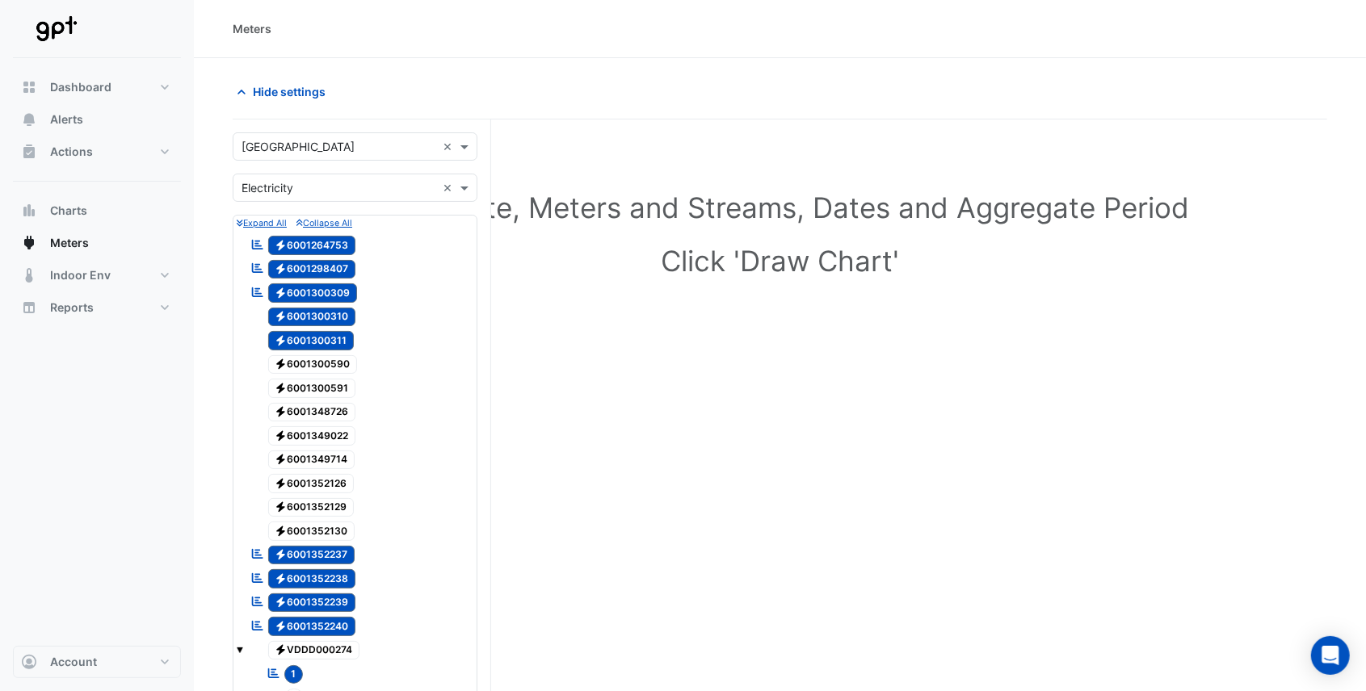
click at [322, 340] on span "Electricity 6001300311" at bounding box center [311, 340] width 86 height 19
click at [321, 328] on div at bounding box center [355, 329] width 237 height 2
click at [321, 312] on span "Electricity 6001300310" at bounding box center [312, 317] width 88 height 19
click at [324, 294] on span "Electricity 6001300309" at bounding box center [313, 292] width 90 height 19
click at [329, 267] on span "Electricity 6001298407" at bounding box center [312, 269] width 88 height 19
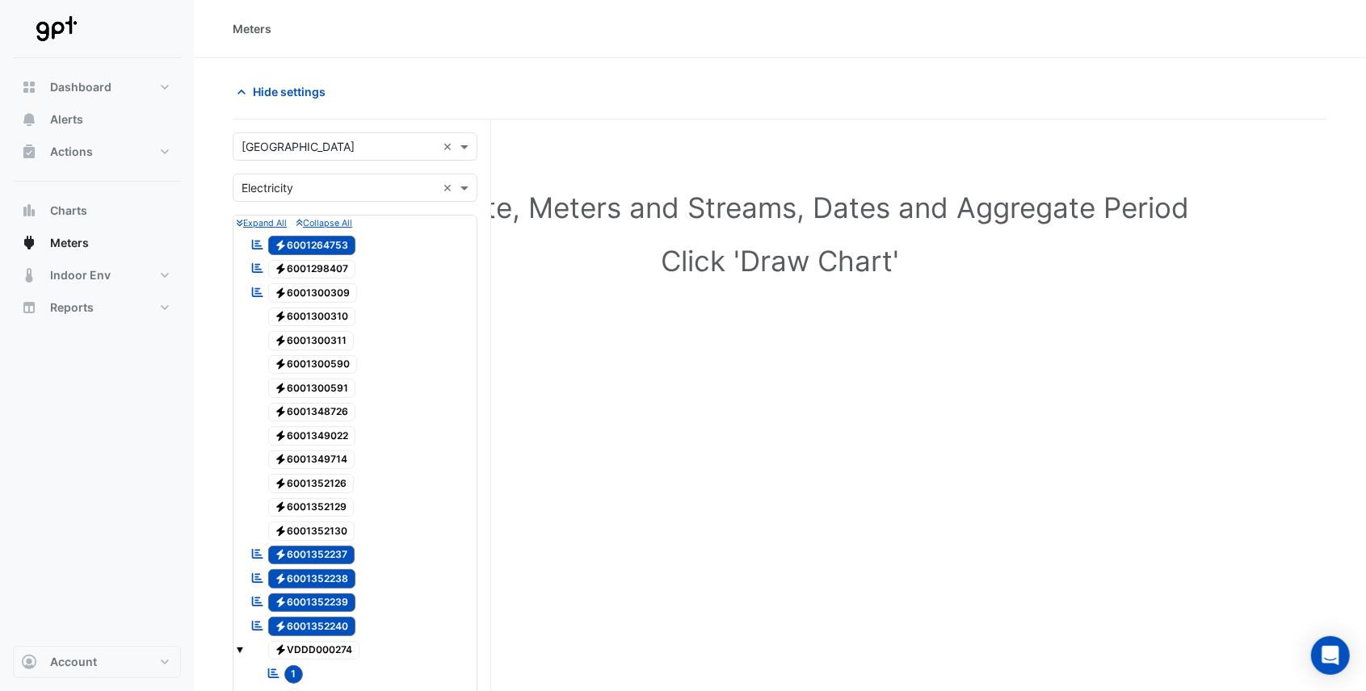
click at [329, 241] on span "Electricity 6001264753" at bounding box center [312, 245] width 88 height 19
drag, startPoint x: 329, startPoint y: 241, endPoint x: 245, endPoint y: 325, distance: 118.2
click at [240, 335] on span at bounding box center [240, 339] width 6 height 8
click at [258, 287] on icon "Reportable" at bounding box center [257, 292] width 15 height 11
click at [292, 249] on span "Electricity 6001264753" at bounding box center [312, 245] width 88 height 19
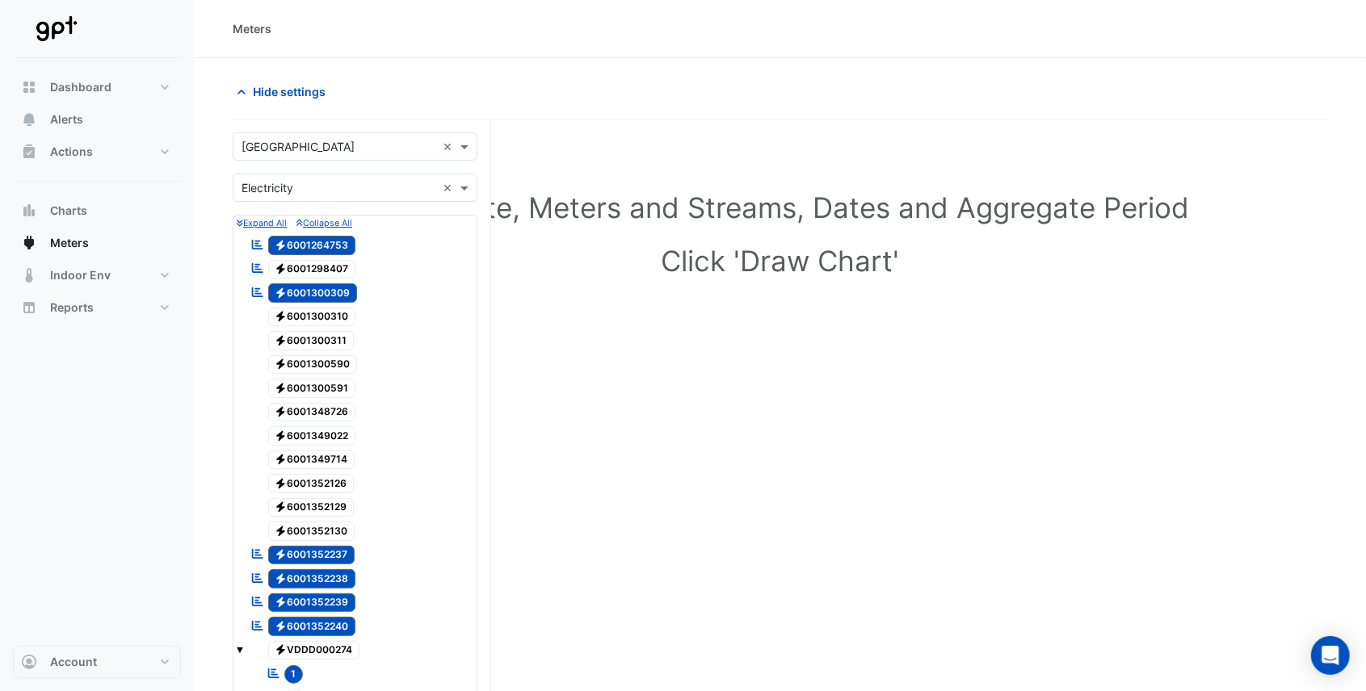
click at [292, 258] on div "Reportable Electricity 6001298407" at bounding box center [302, 269] width 113 height 23
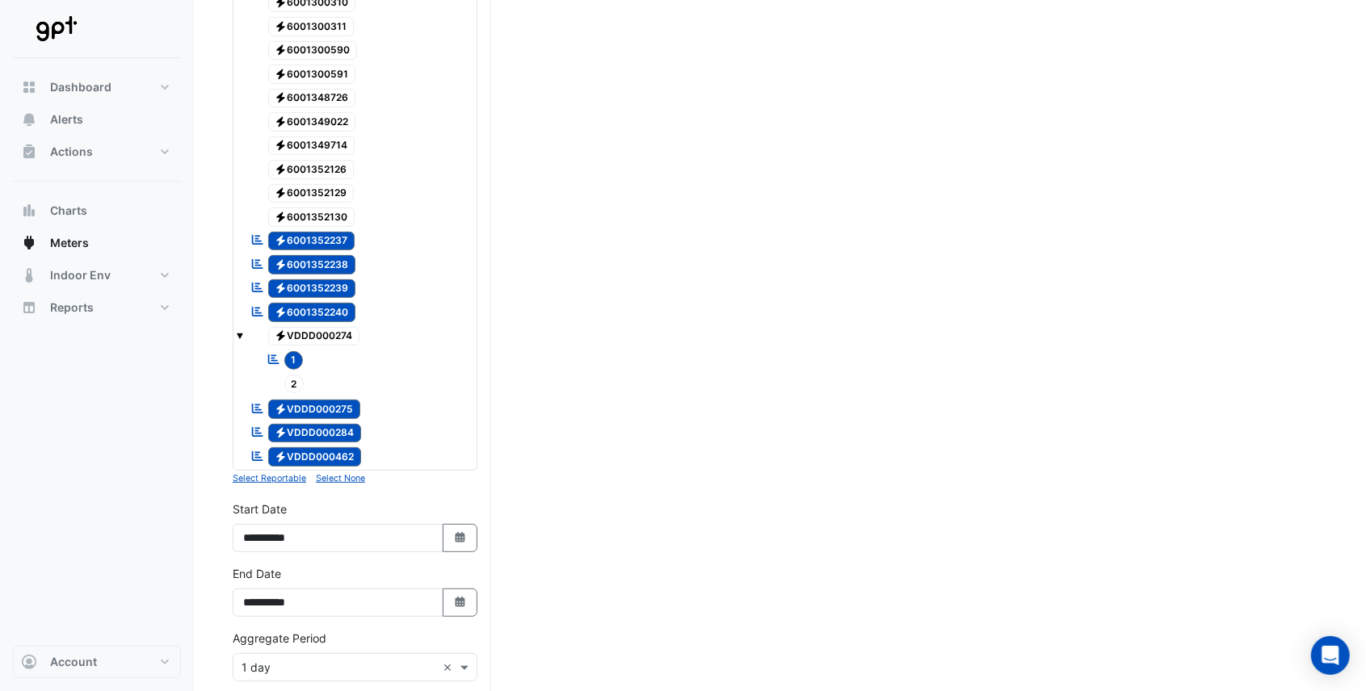
scroll to position [323, 0]
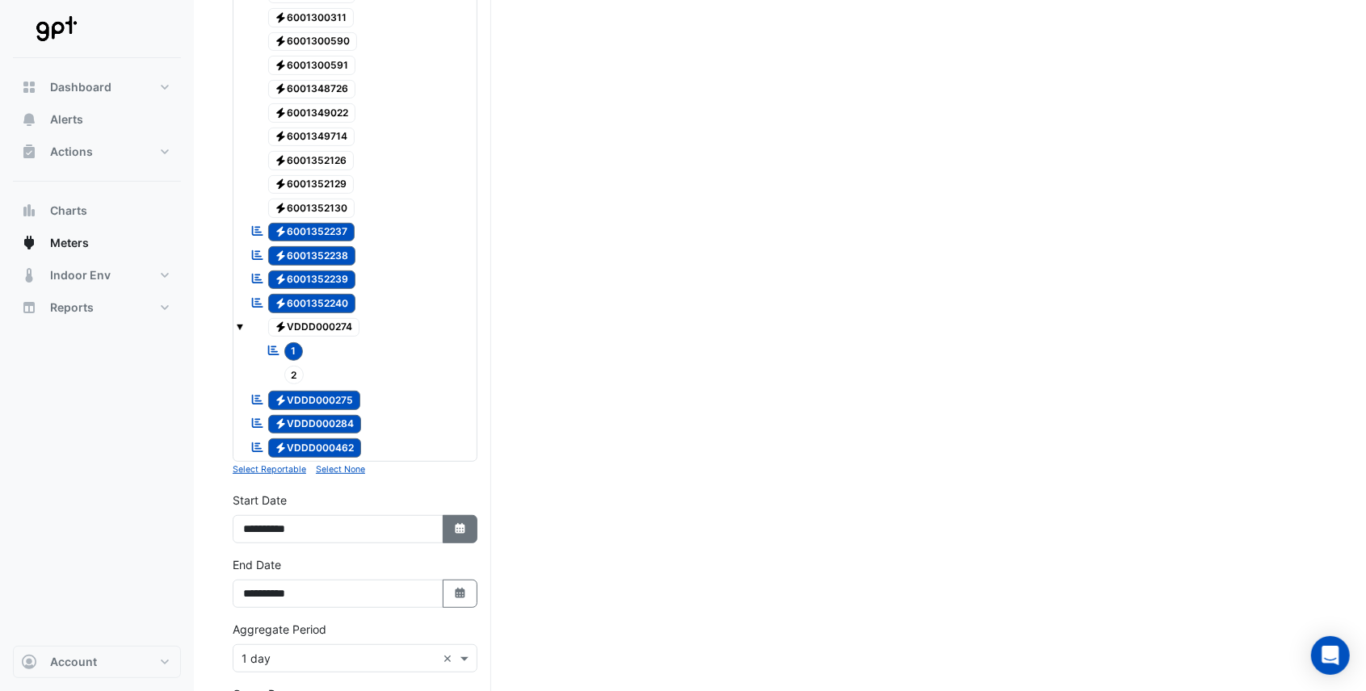
click at [453, 523] on icon "Select Date" at bounding box center [460, 528] width 15 height 11
select select "*"
select select "****"
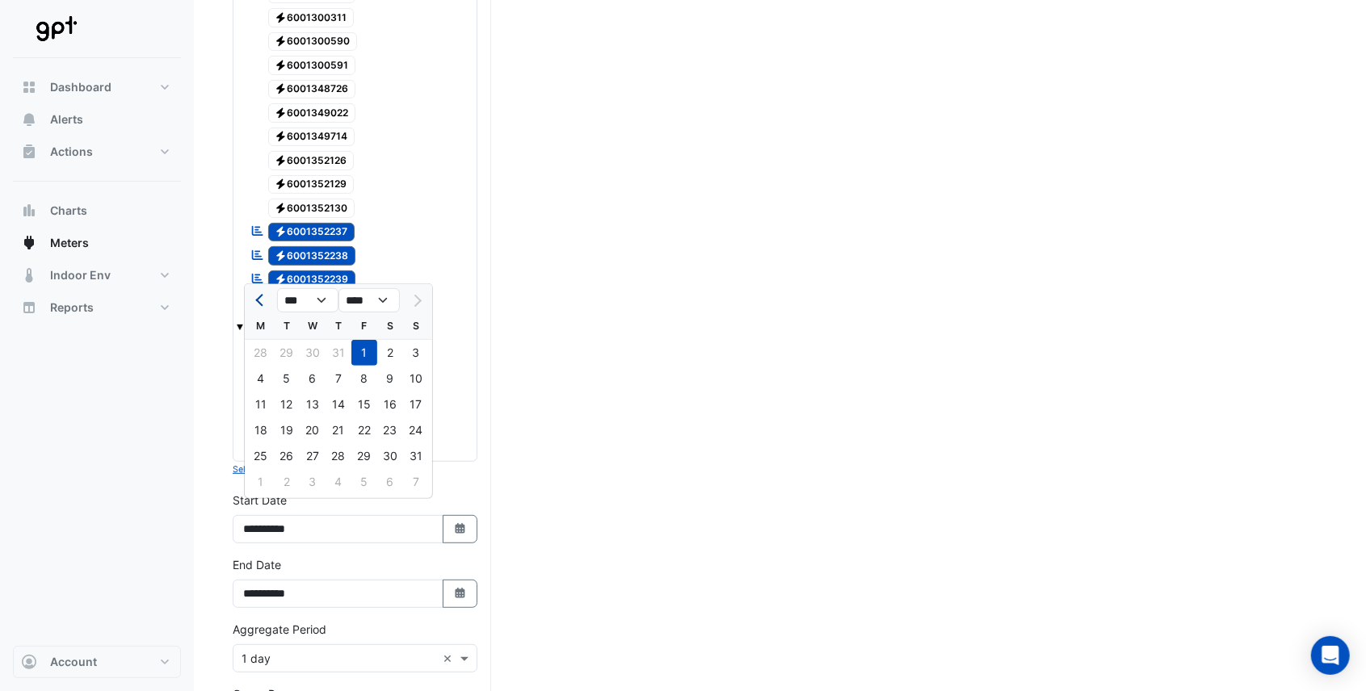
click at [258, 301] on span "Previous month" at bounding box center [261, 301] width 12 height 12
select select "*"
click at [282, 350] on div "1" at bounding box center [287, 353] width 26 height 26
type input "**********"
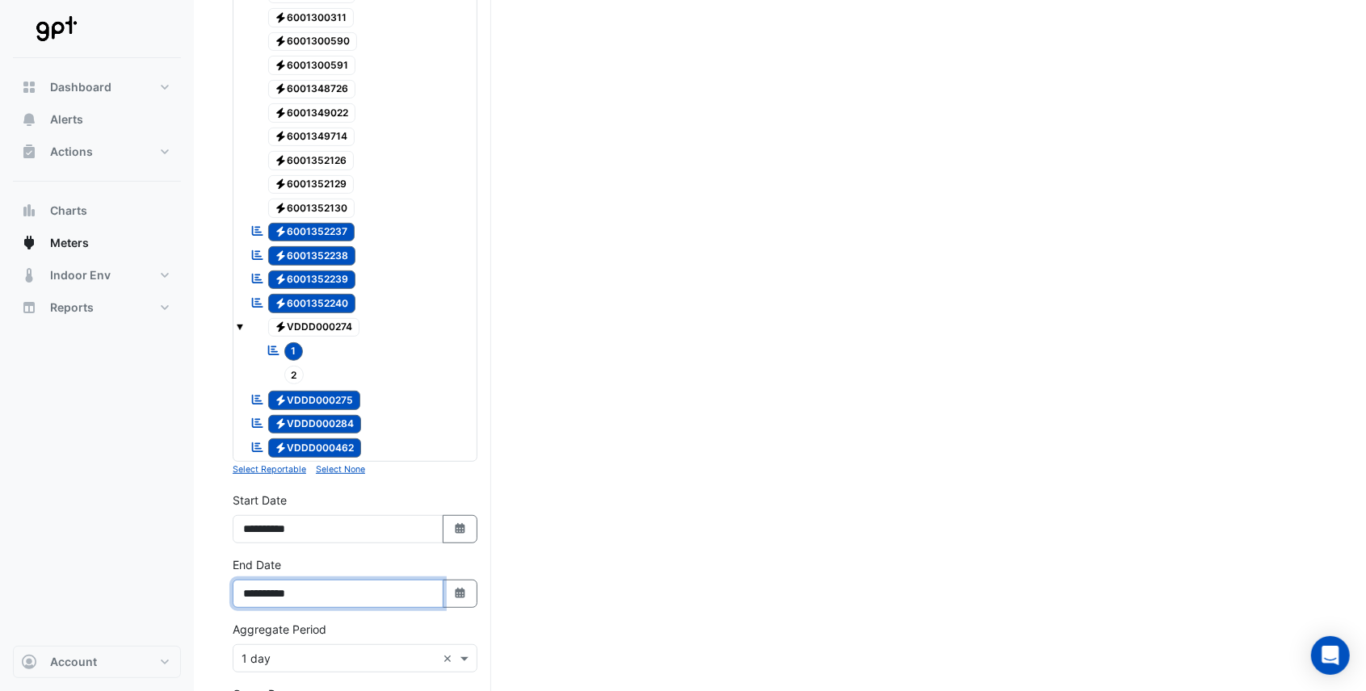
click at [392, 581] on input "**********" at bounding box center [338, 594] width 211 height 28
click at [455, 588] on icon "Select Date" at bounding box center [460, 593] width 15 height 11
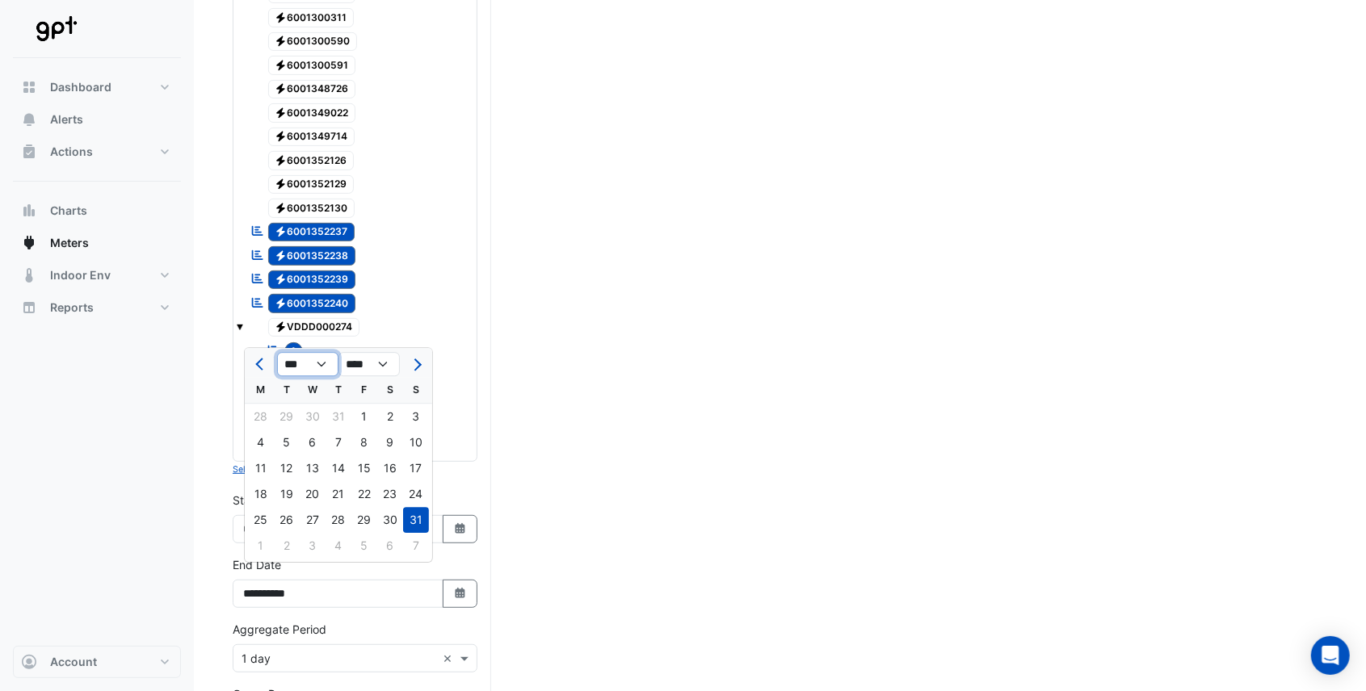
click at [321, 368] on select "*** *** *** *** *** ***" at bounding box center [307, 365] width 61 height 24
select select "*"
click at [277, 353] on select "*** *** *** *** *** ***" at bounding box center [307, 365] width 61 height 24
click at [329, 496] on div "25" at bounding box center [338, 494] width 26 height 26
type input "**********"
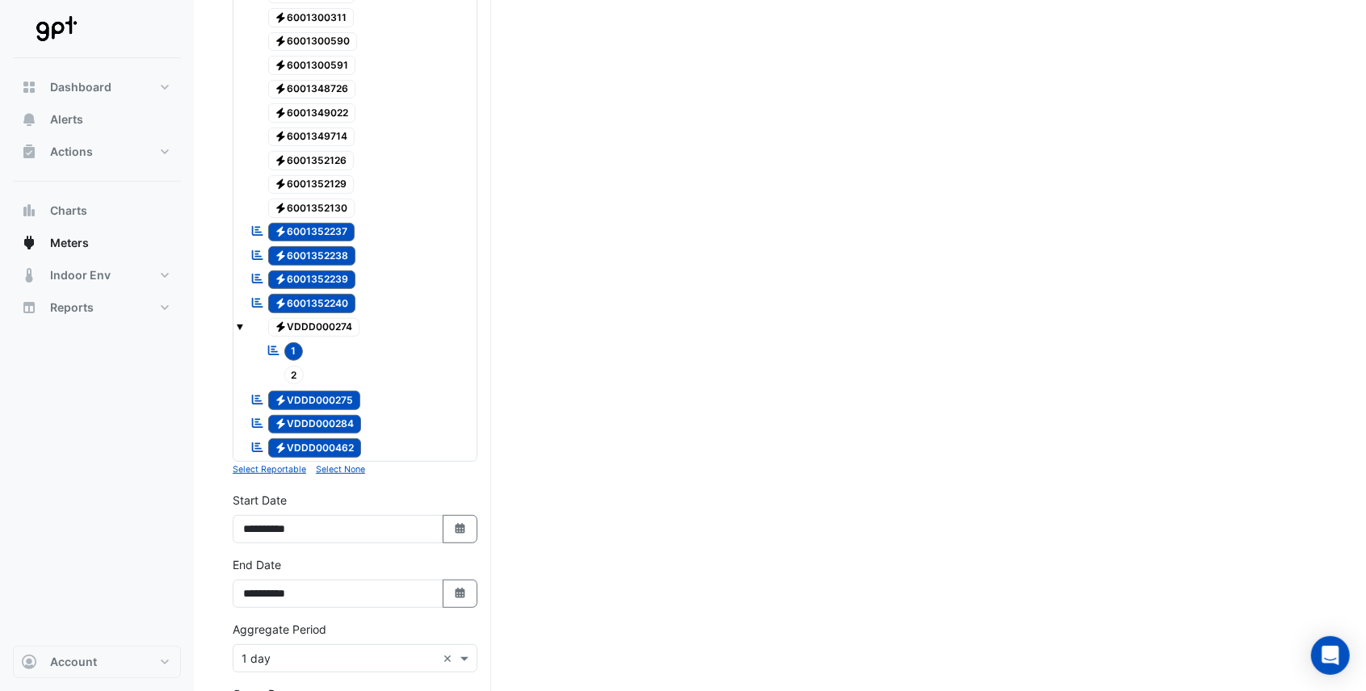
click at [548, 549] on div "Select Site, Meters and Streams, Dates and Aggregate Period Click 'Draw Chart'" at bounding box center [780, 406] width 1094 height 1180
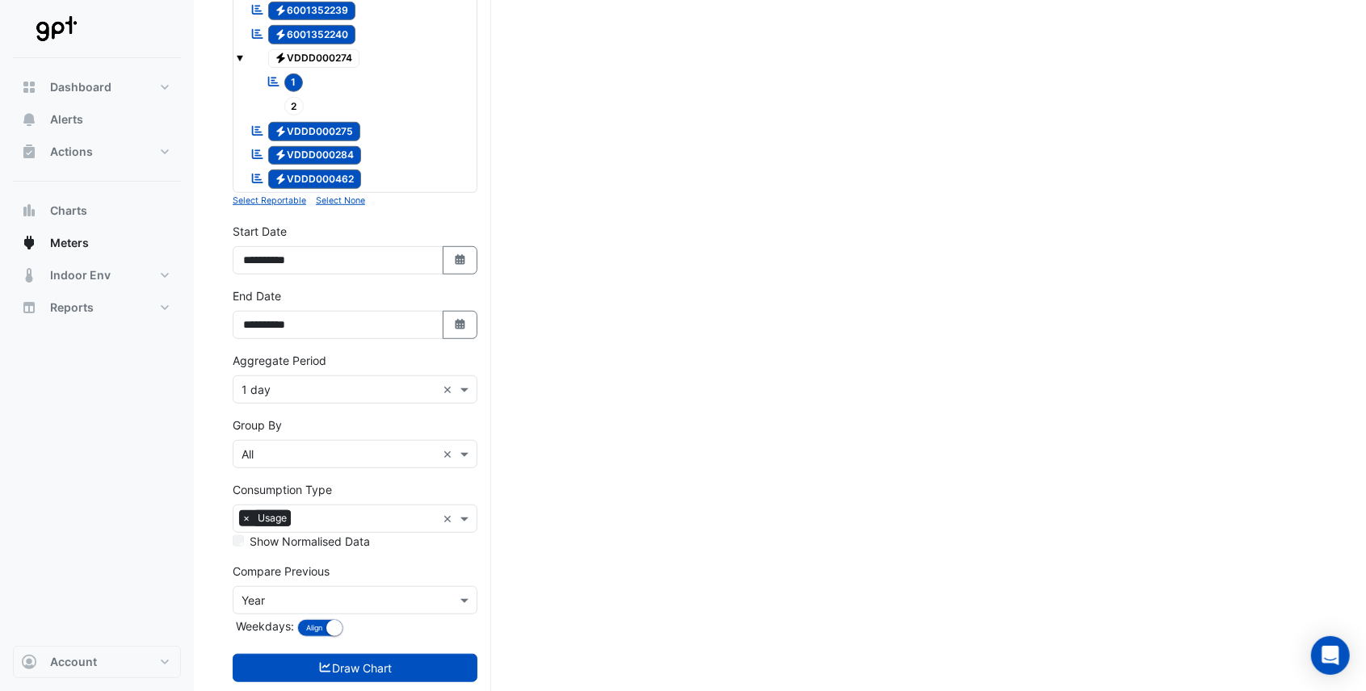
scroll to position [610, 0]
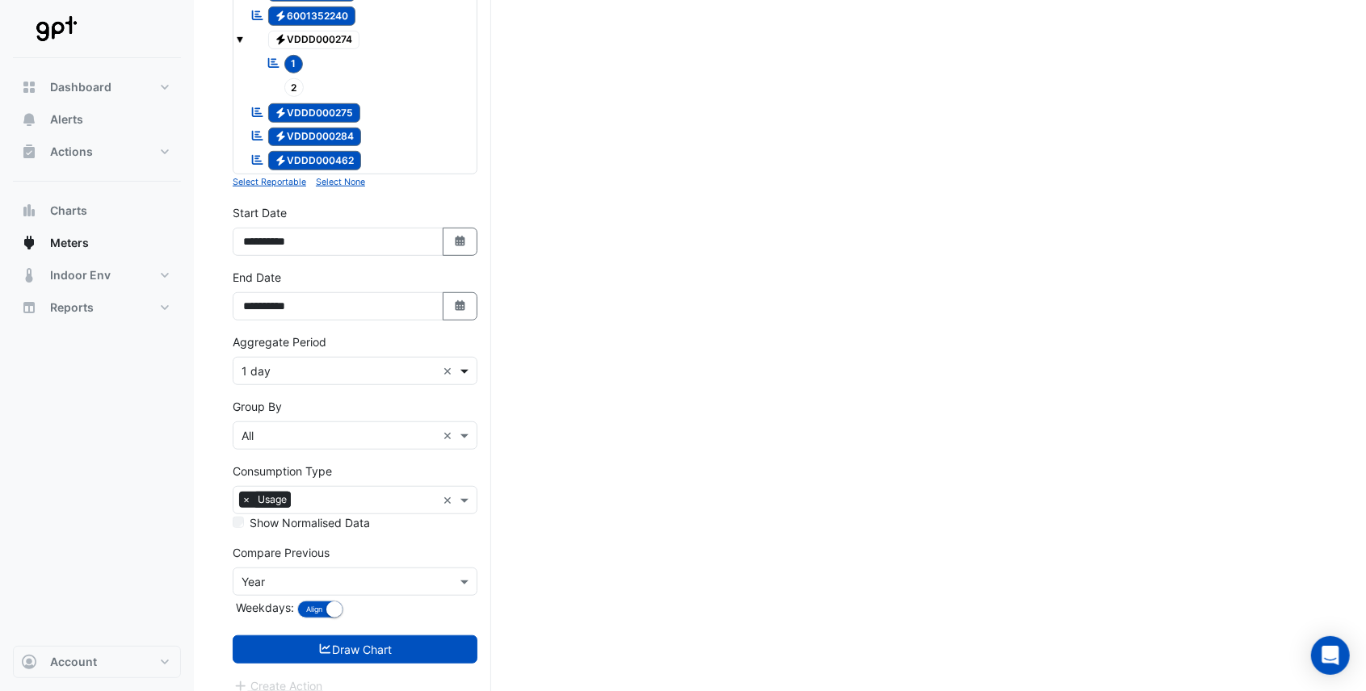
click at [465, 363] on span at bounding box center [466, 371] width 20 height 17
click at [462, 427] on span at bounding box center [466, 435] width 20 height 17
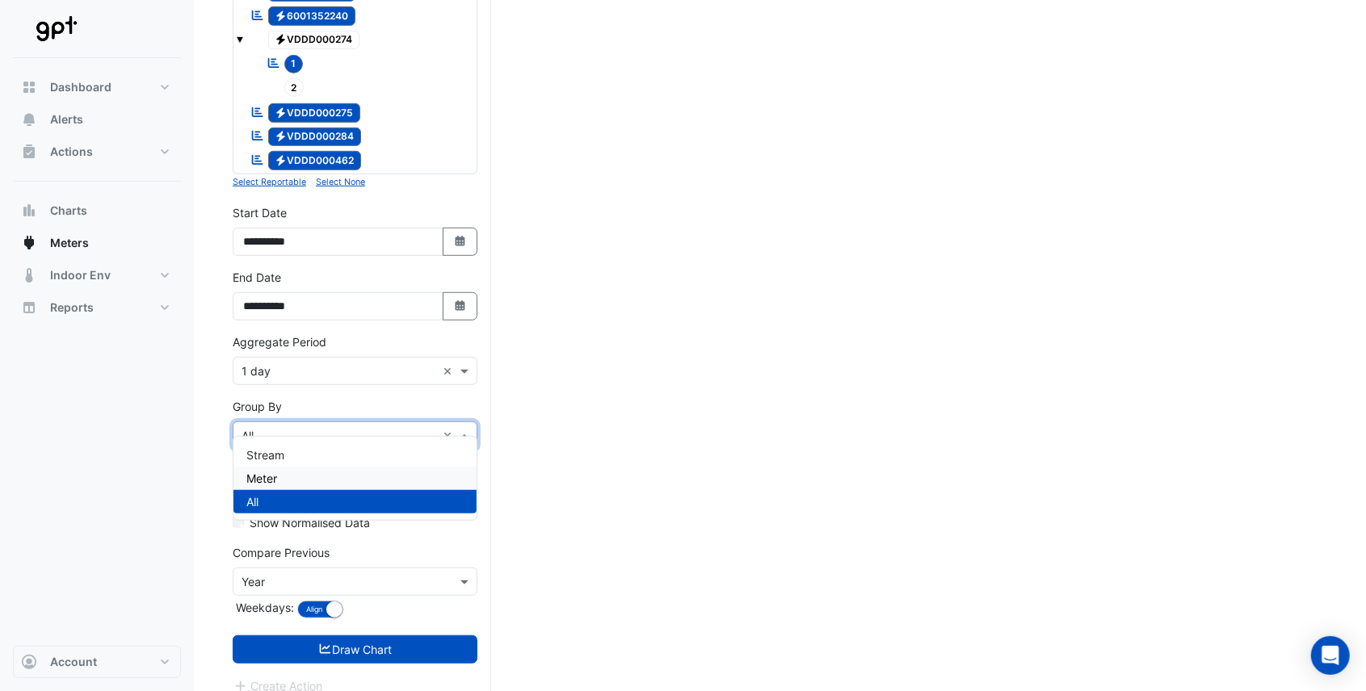
click at [398, 479] on div "Meter" at bounding box center [354, 478] width 243 height 23
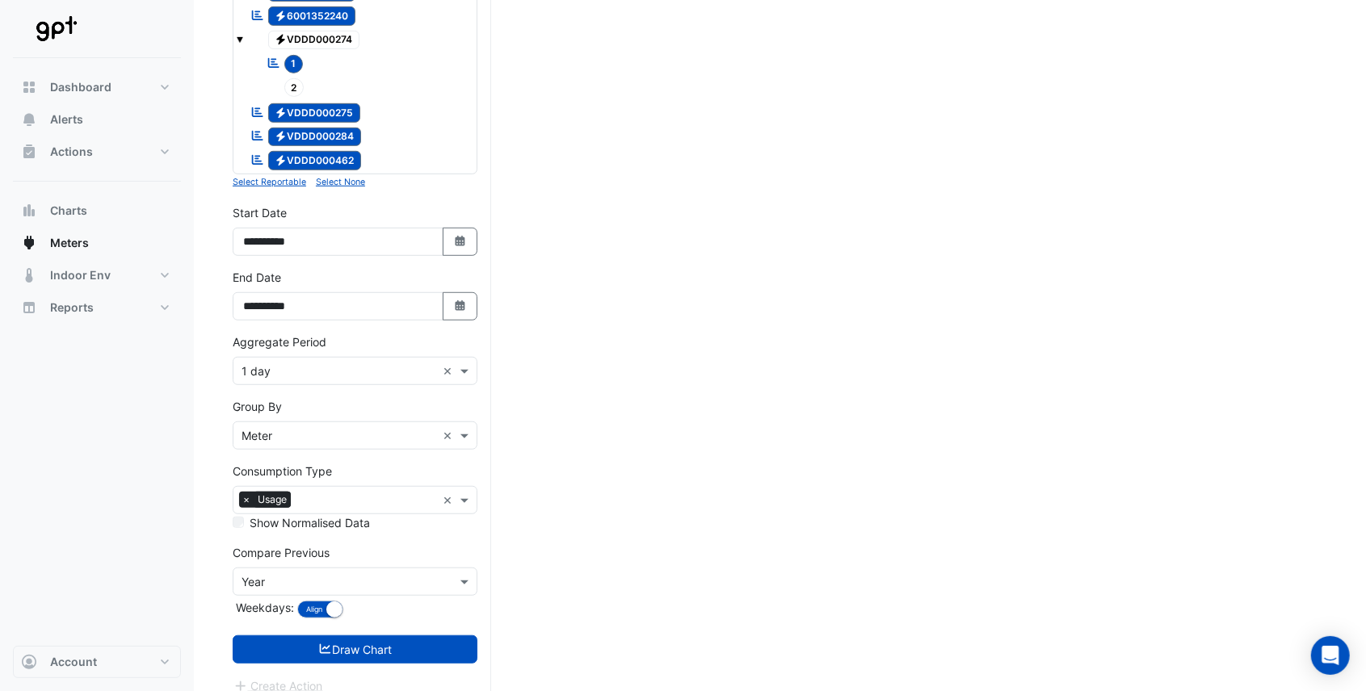
click at [523, 514] on div "Select Site, Meters and Streams, Dates and Aggregate Period Click 'Draw Chart'" at bounding box center [780, 118] width 1094 height 1180
click at [377, 636] on button "Draw Chart" at bounding box center [355, 650] width 245 height 28
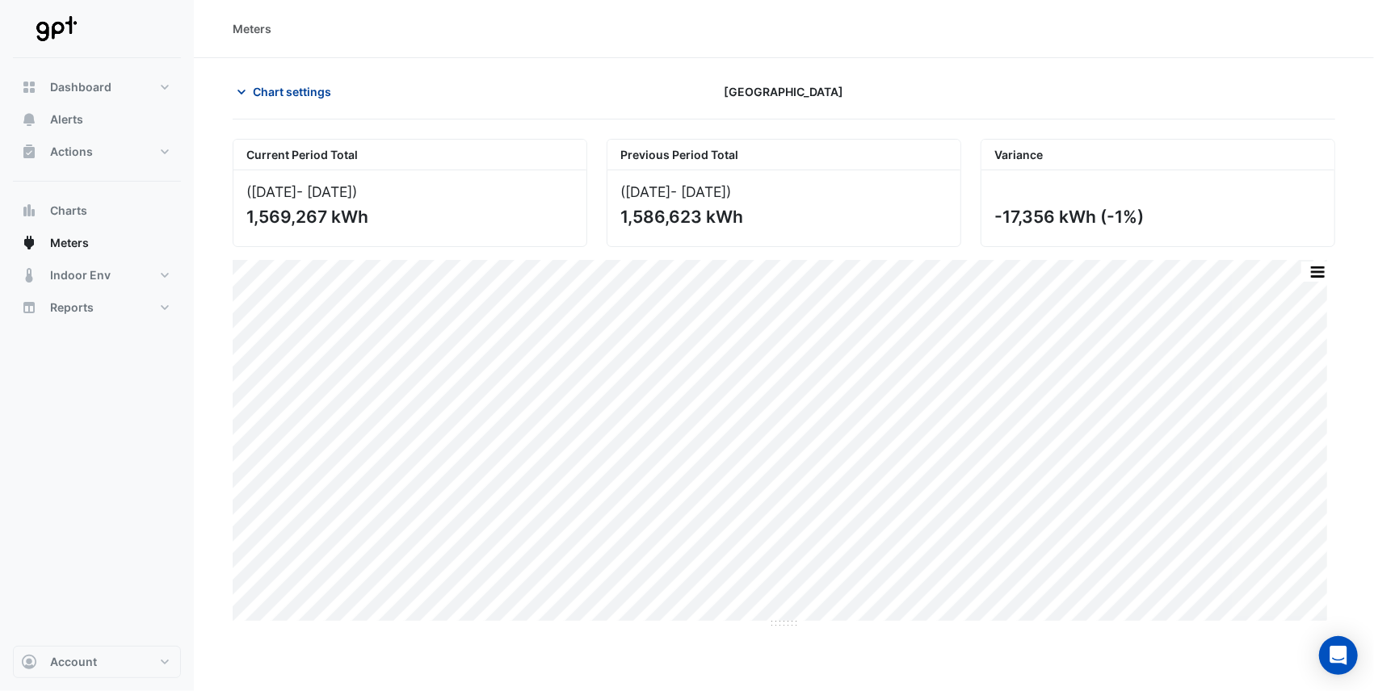
click at [241, 95] on icon "button" at bounding box center [241, 92] width 16 height 16
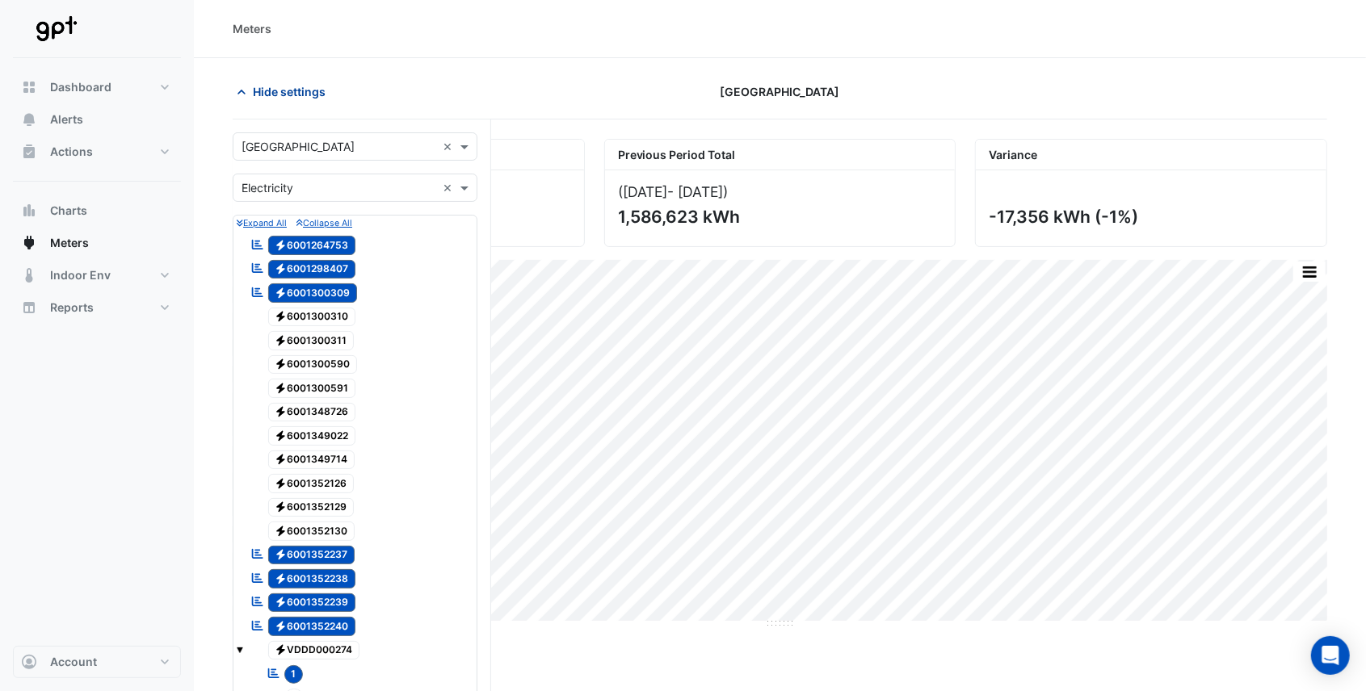
click at [241, 95] on icon "button" at bounding box center [241, 92] width 16 height 16
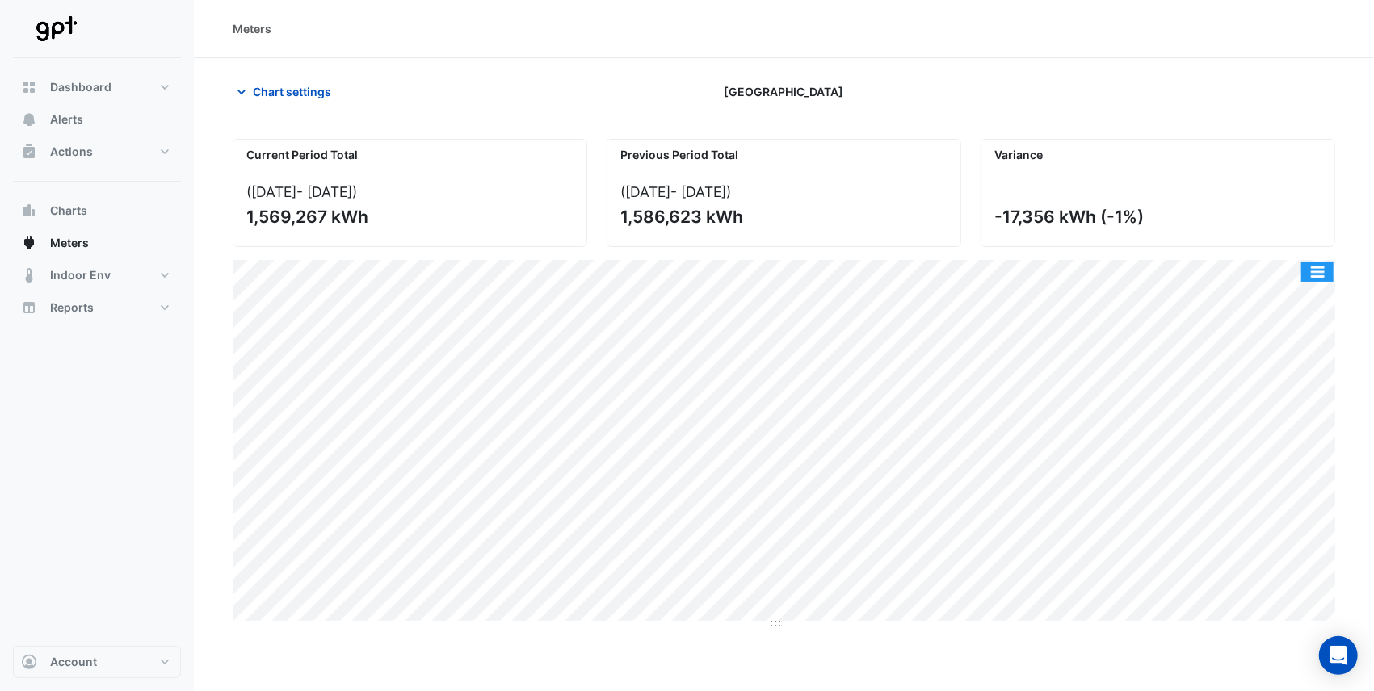
click at [1319, 267] on button "button" at bounding box center [1317, 272] width 32 height 20
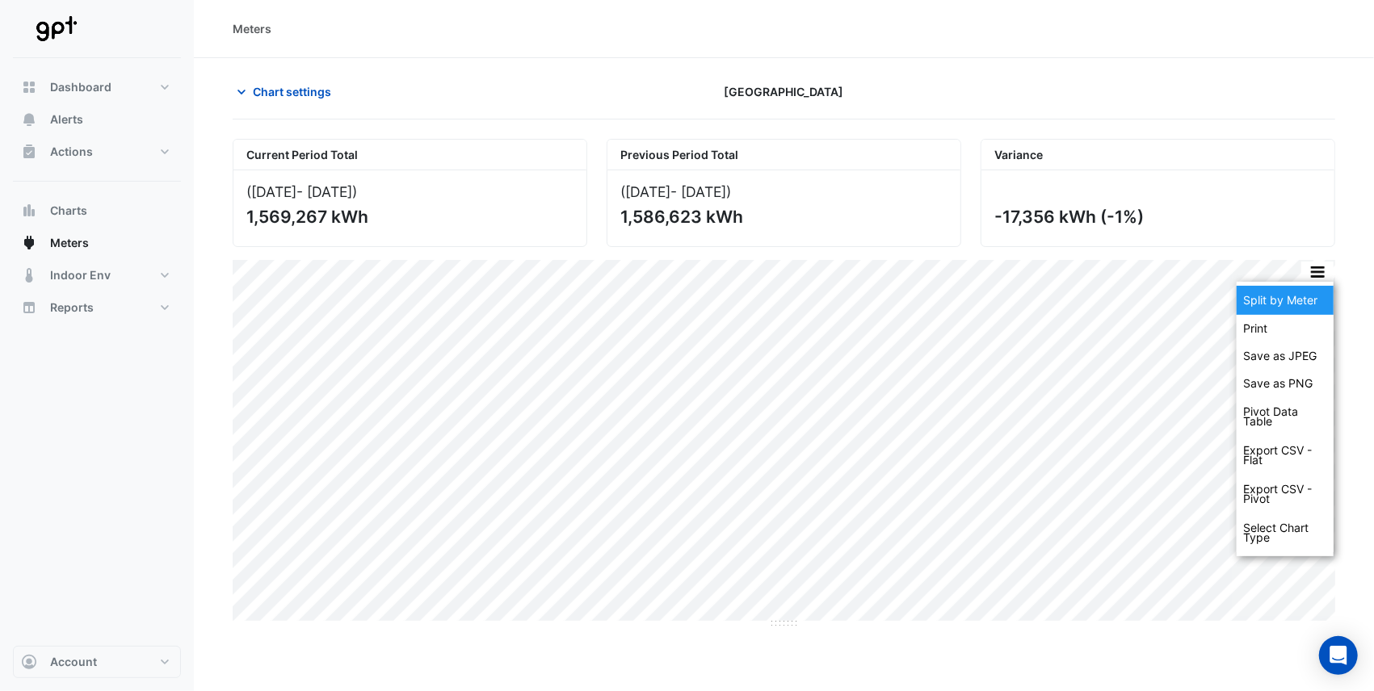
click at [1305, 298] on div "Split by Meter" at bounding box center [1284, 300] width 97 height 29
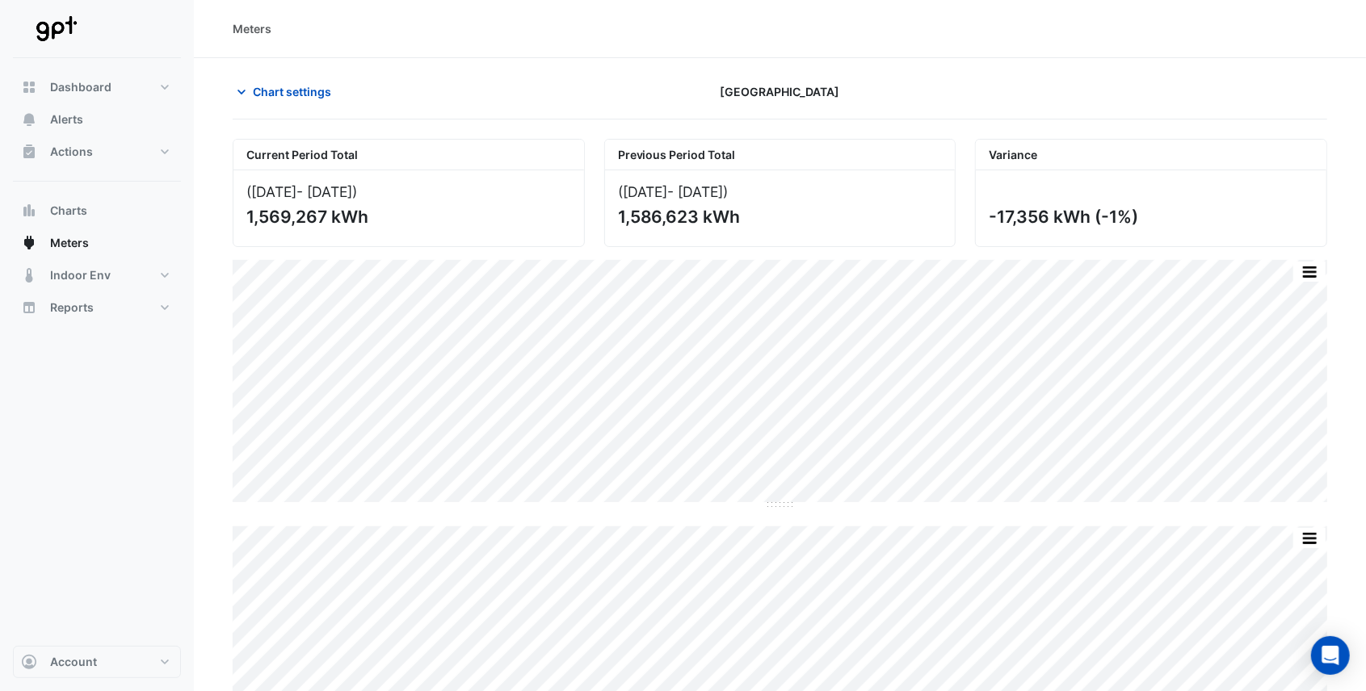
click at [1137, 94] on div at bounding box center [1150, 92] width 371 height 28
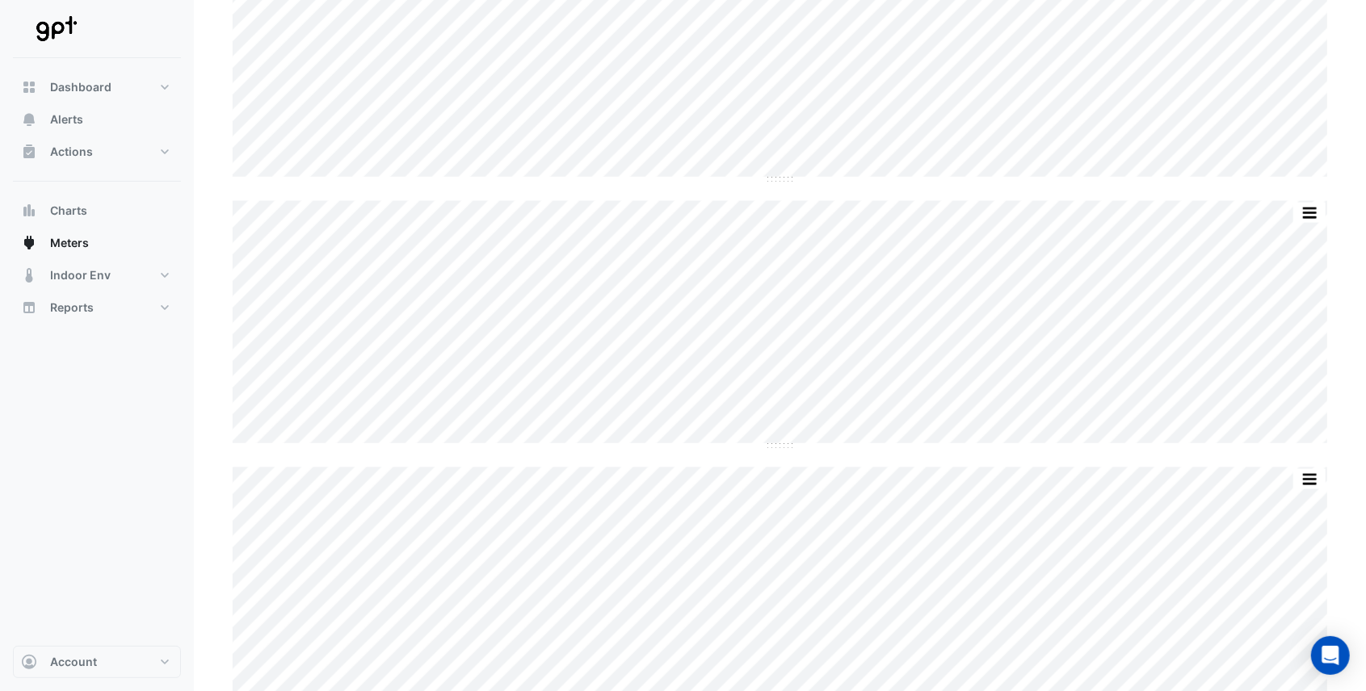
scroll to position [861, 0]
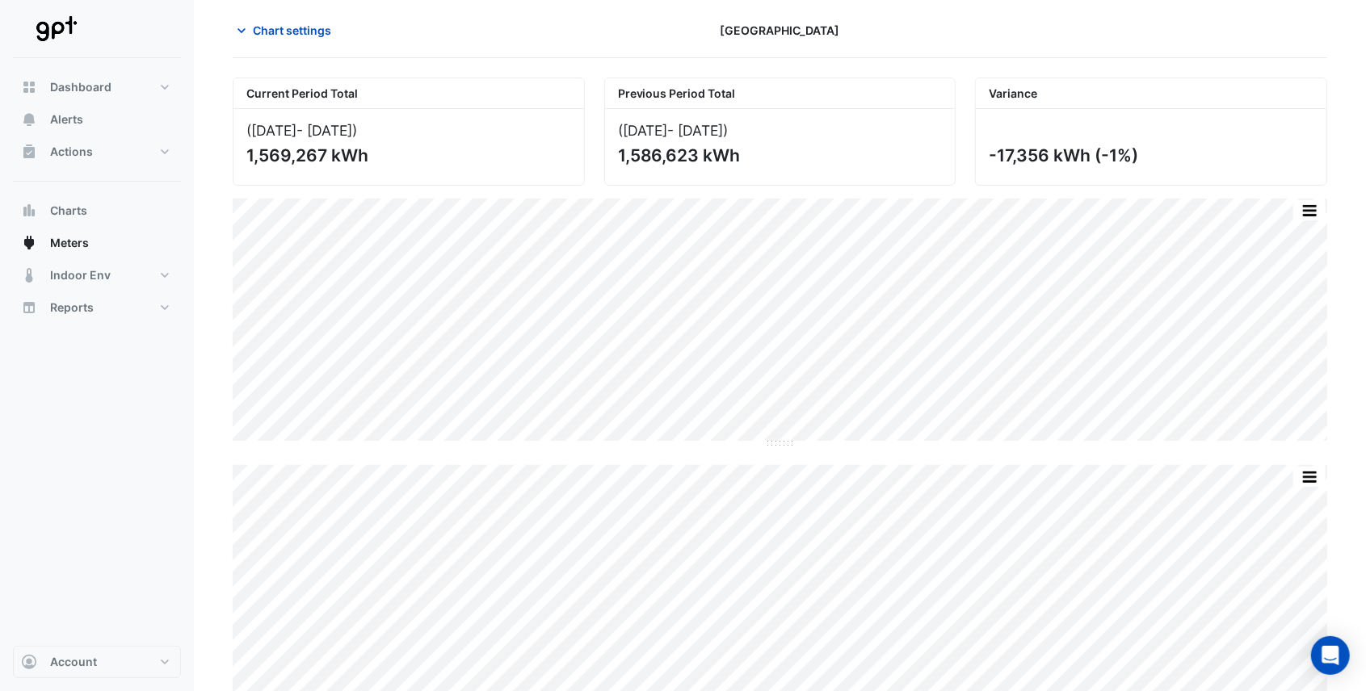
scroll to position [0, 0]
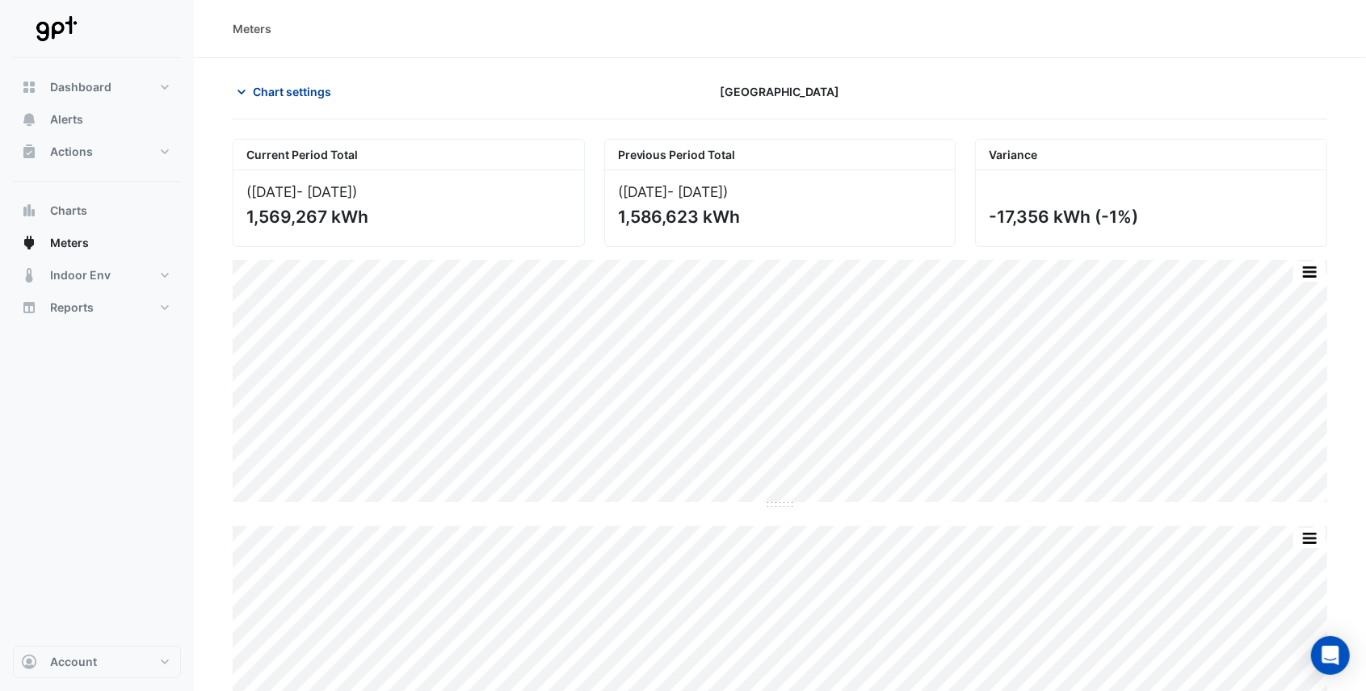
click at [241, 88] on icon "button" at bounding box center [241, 92] width 16 height 16
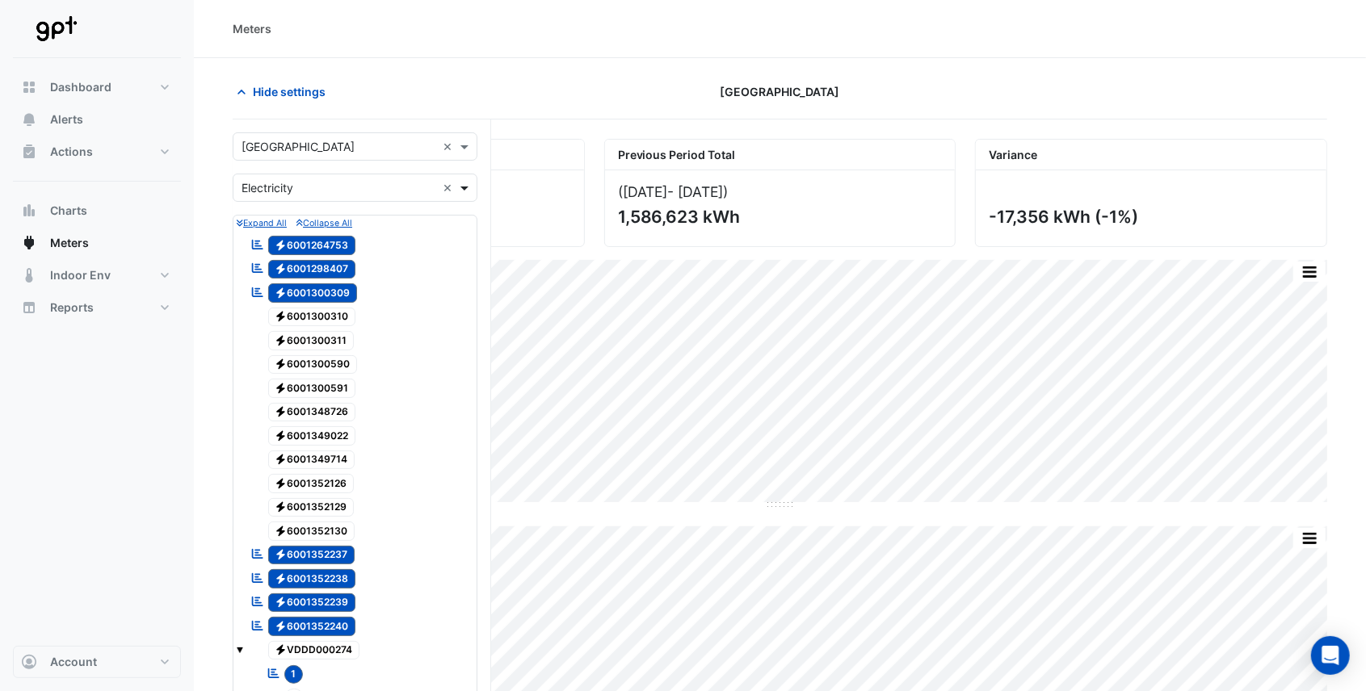
click at [465, 188] on span at bounding box center [466, 187] width 20 height 17
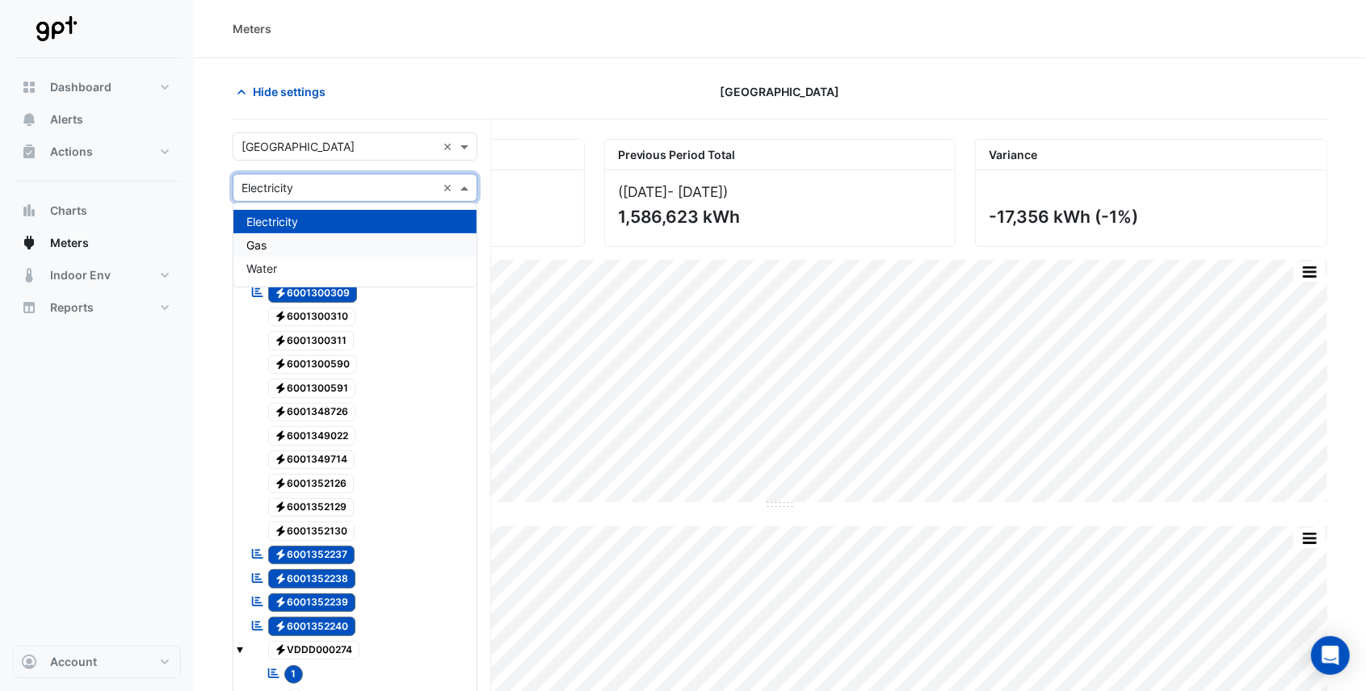
click at [359, 251] on div "Gas" at bounding box center [354, 244] width 243 height 23
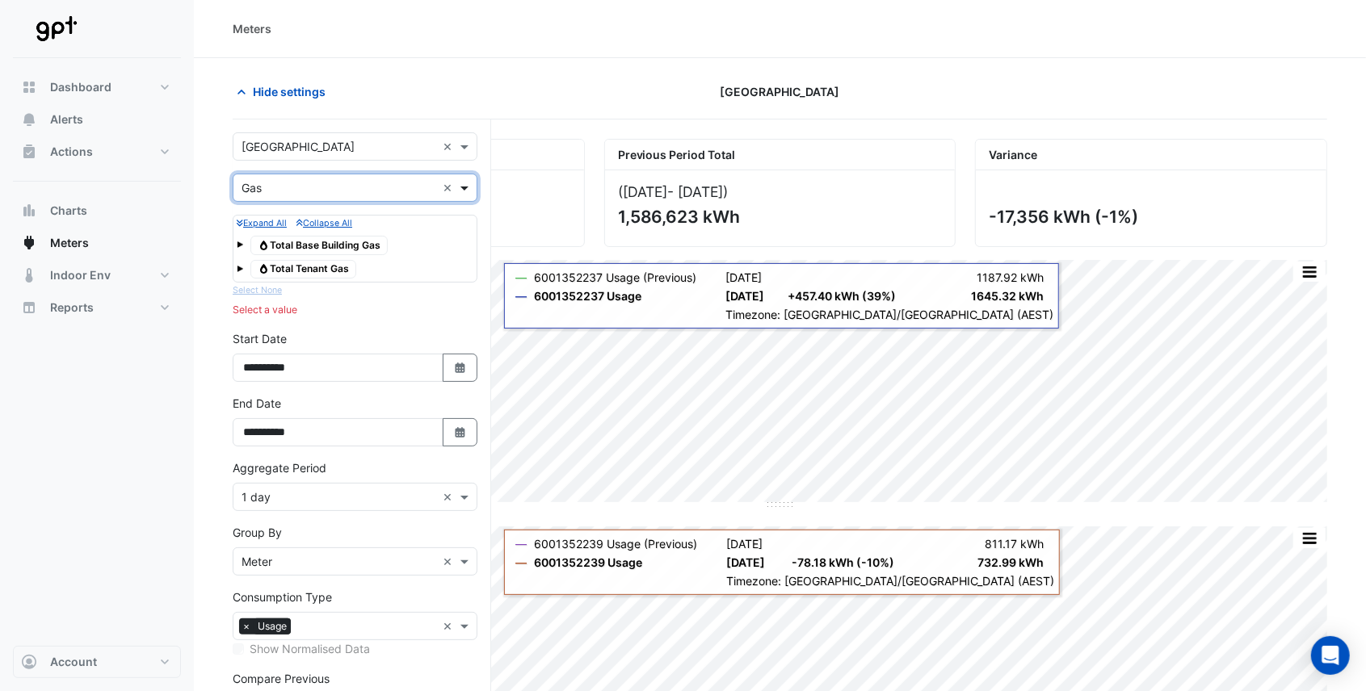
click at [460, 190] on span at bounding box center [466, 187] width 20 height 17
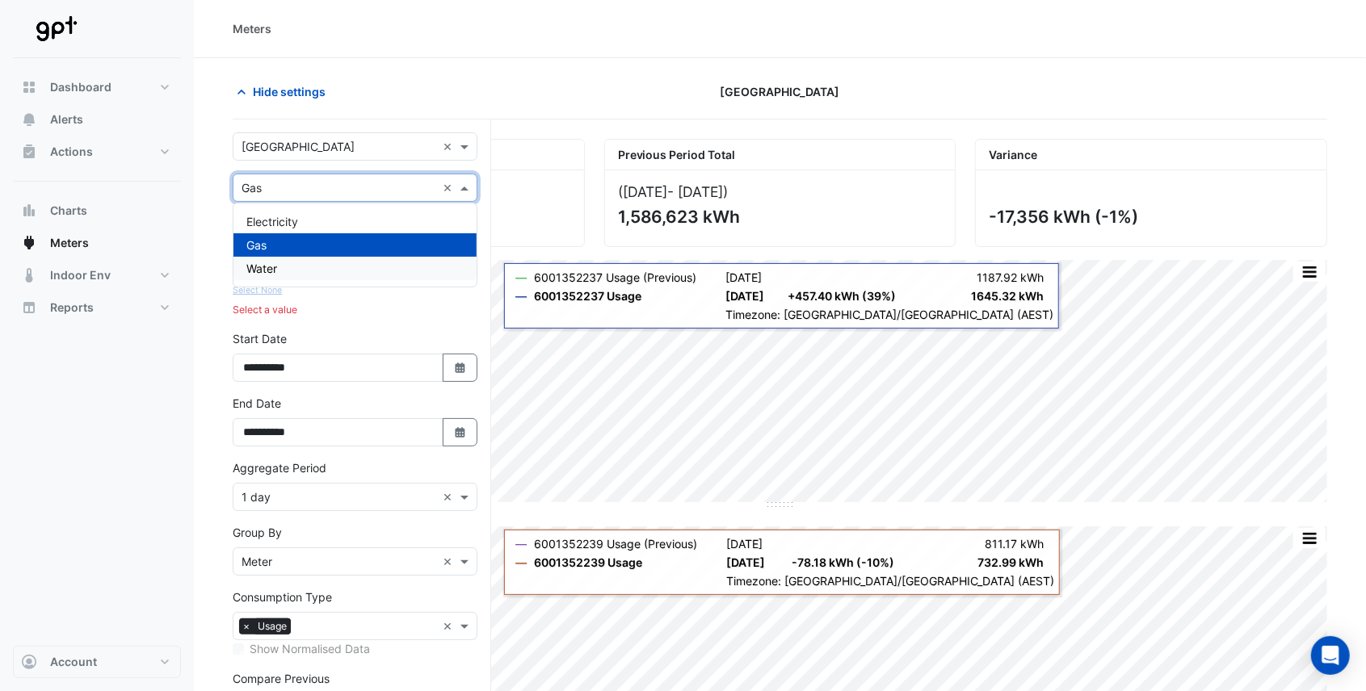
click at [325, 271] on div "Water" at bounding box center [354, 268] width 243 height 23
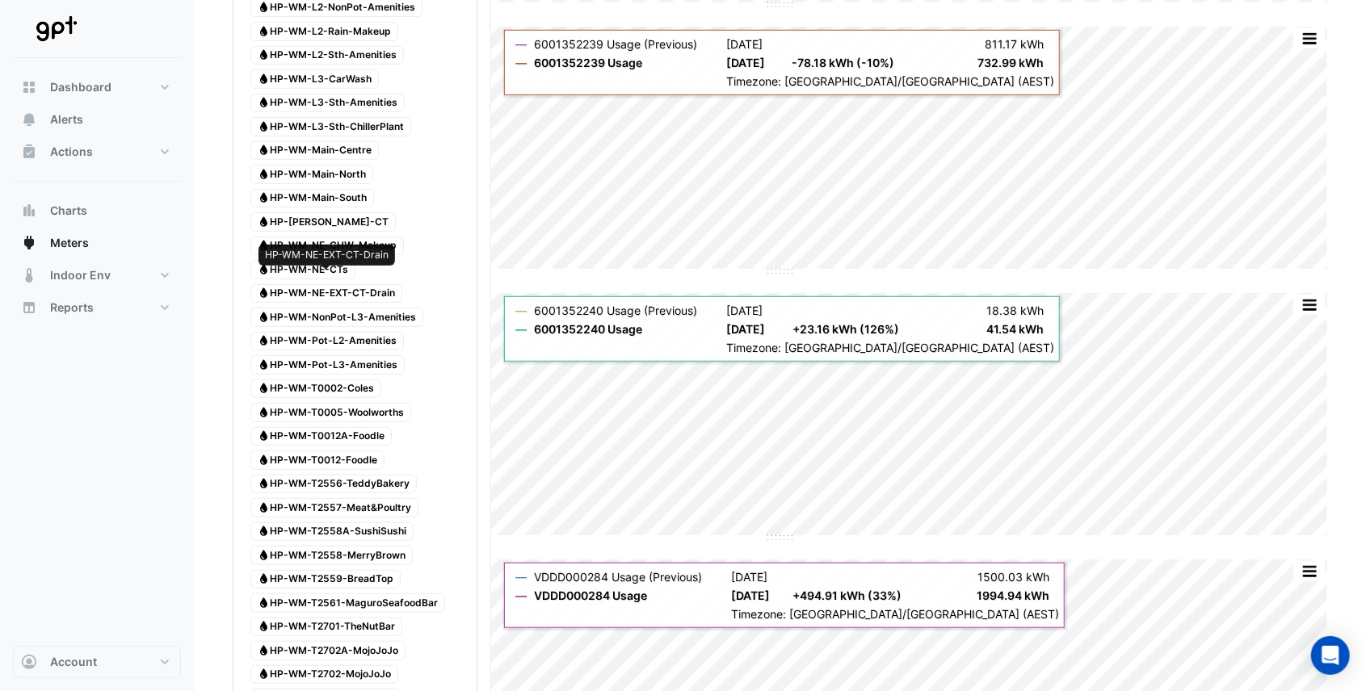
scroll to position [538, 0]
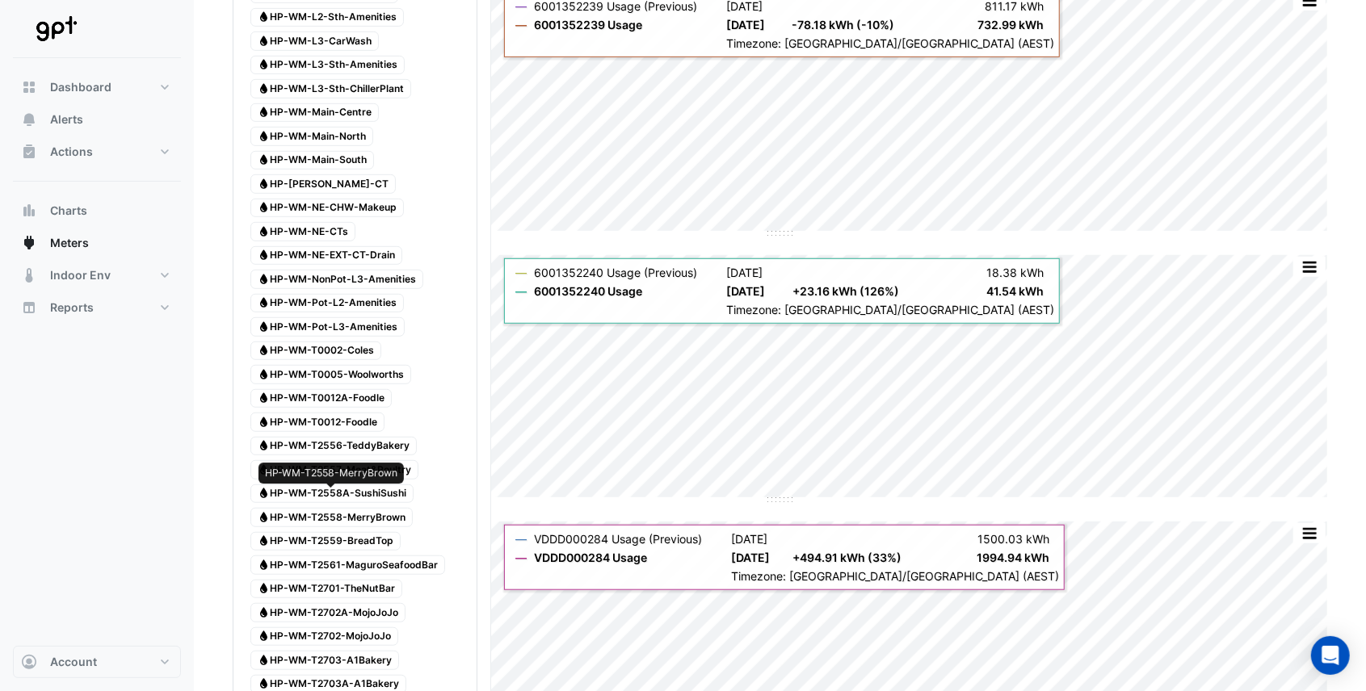
click at [368, 508] on span "Water HP-WM-T2558-MerryBrown" at bounding box center [331, 517] width 162 height 19
click at [326, 508] on span "Water HP-WM-T2558-MerryBrown" at bounding box center [331, 517] width 162 height 19
click at [355, 508] on span "Water HP-WM-T2558-MerryBrown" at bounding box center [331, 517] width 162 height 19
click at [380, 485] on span "Water HP-WM-T2558A-SushiSushi" at bounding box center [331, 494] width 163 height 19
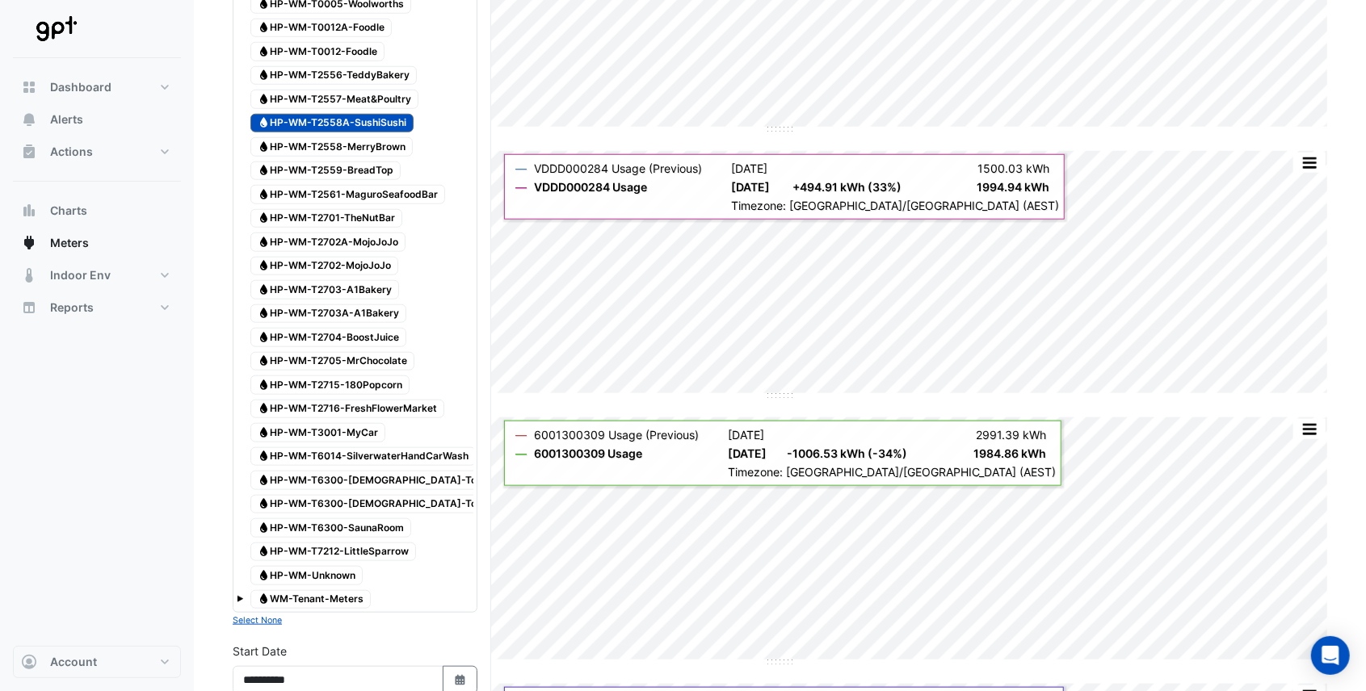
scroll to position [1076, 0]
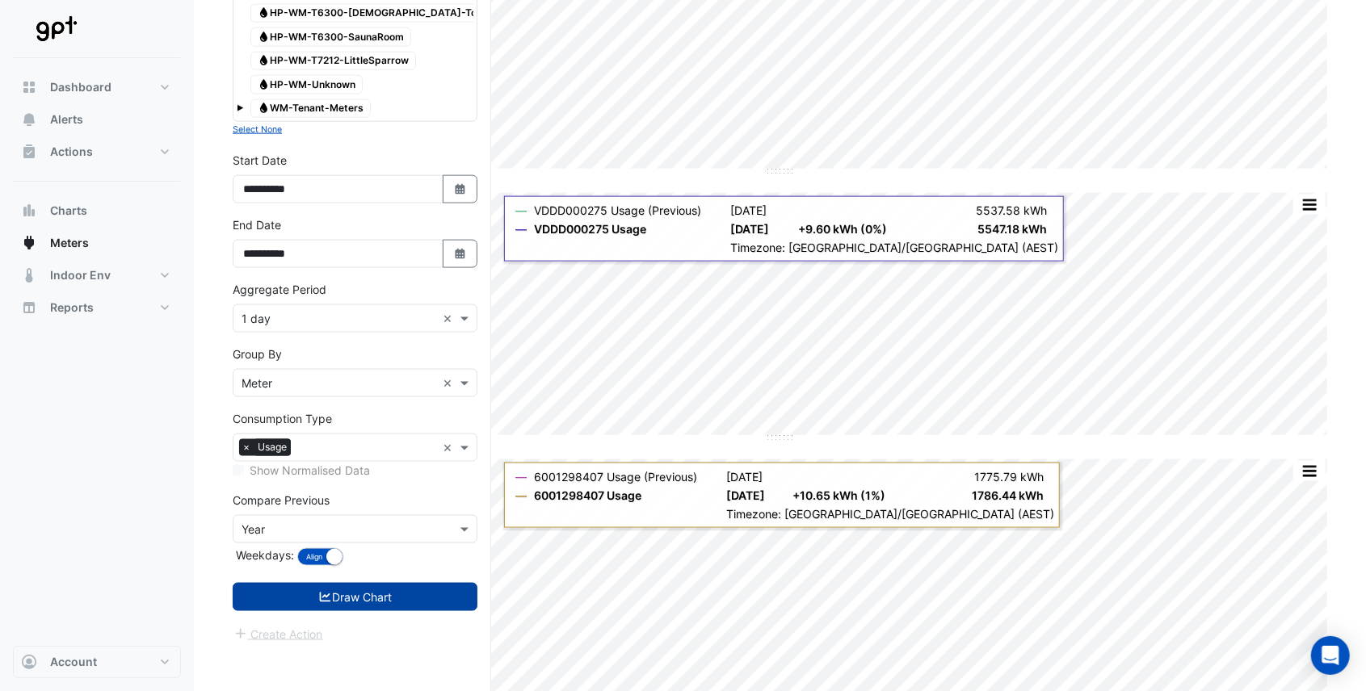
click at [368, 583] on button "Draw Chart" at bounding box center [355, 597] width 245 height 28
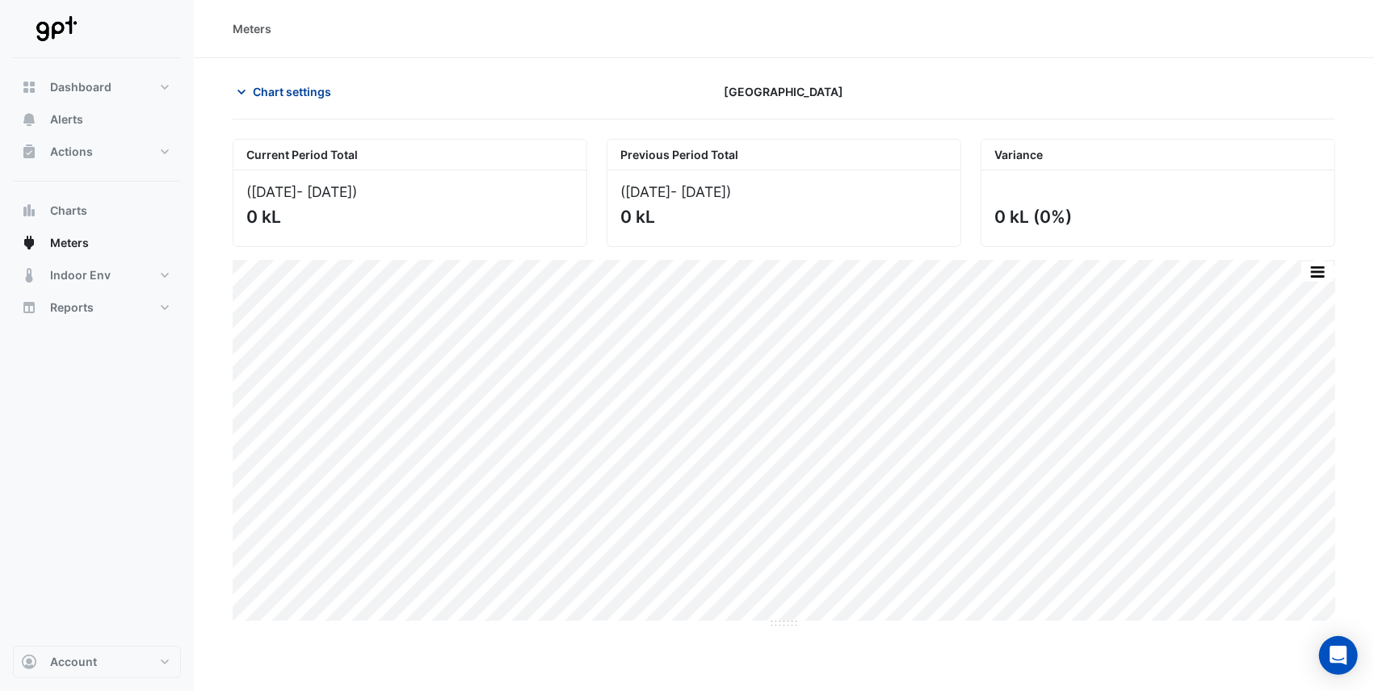
click at [250, 90] on button "Chart settings" at bounding box center [287, 92] width 109 height 28
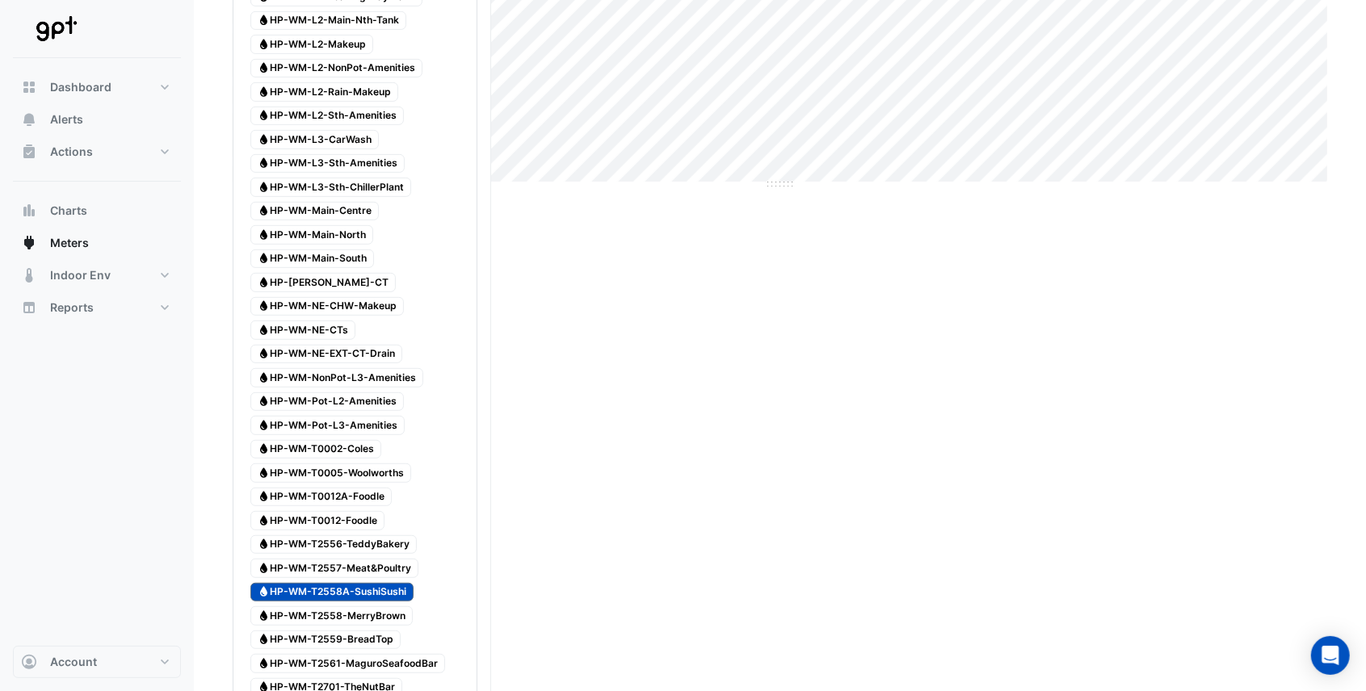
scroll to position [485, 0]
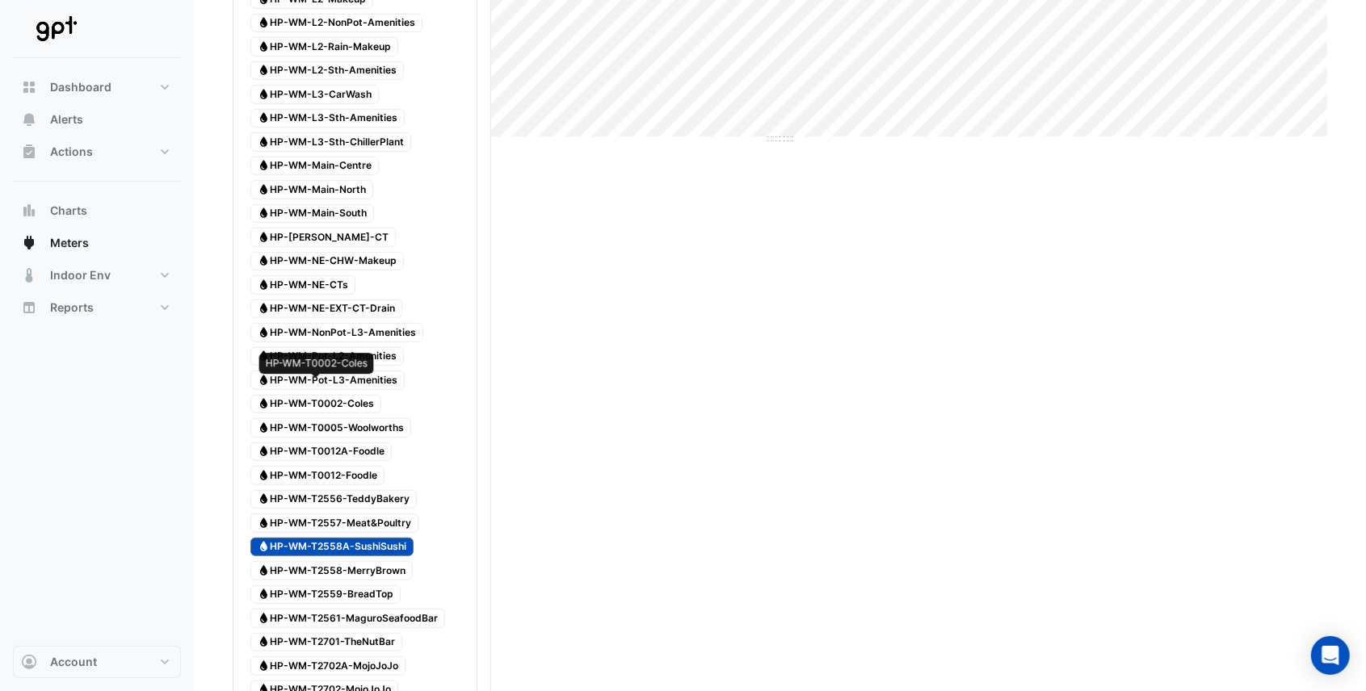
click at [354, 395] on span "Water HP-WM-T0002-Coles" at bounding box center [315, 404] width 131 height 19
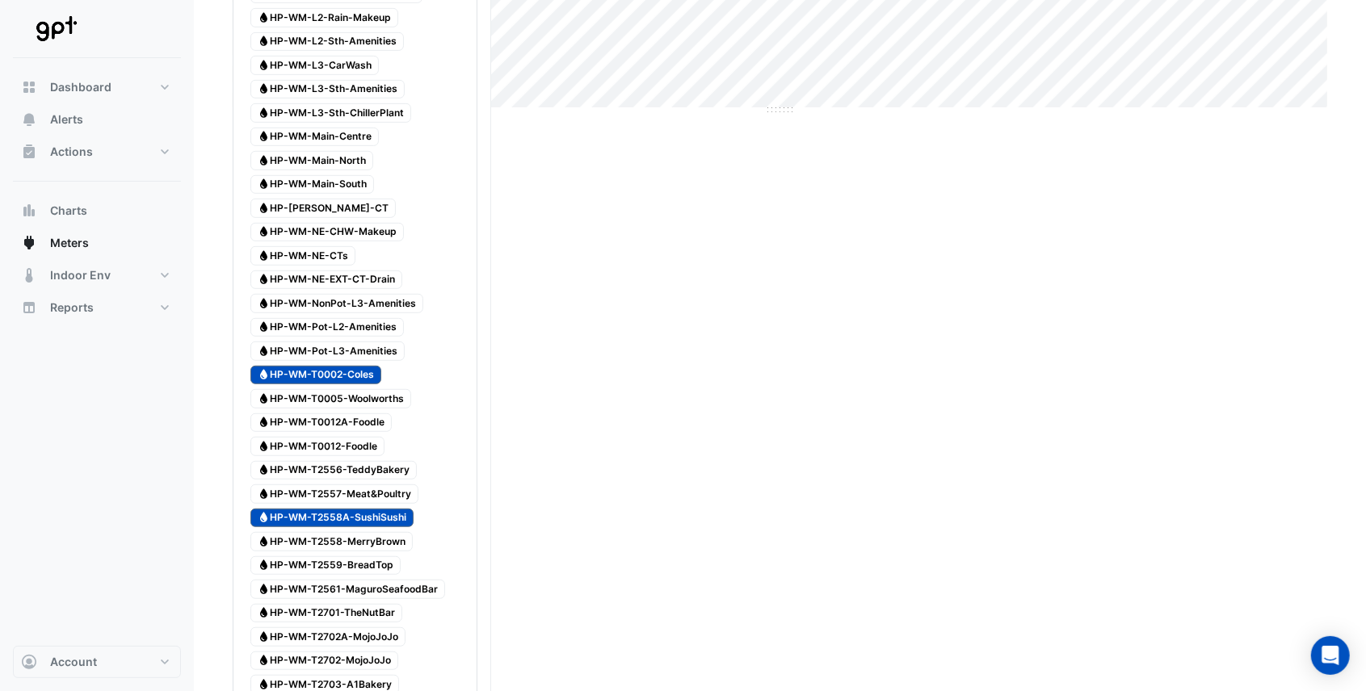
scroll to position [538, 0]
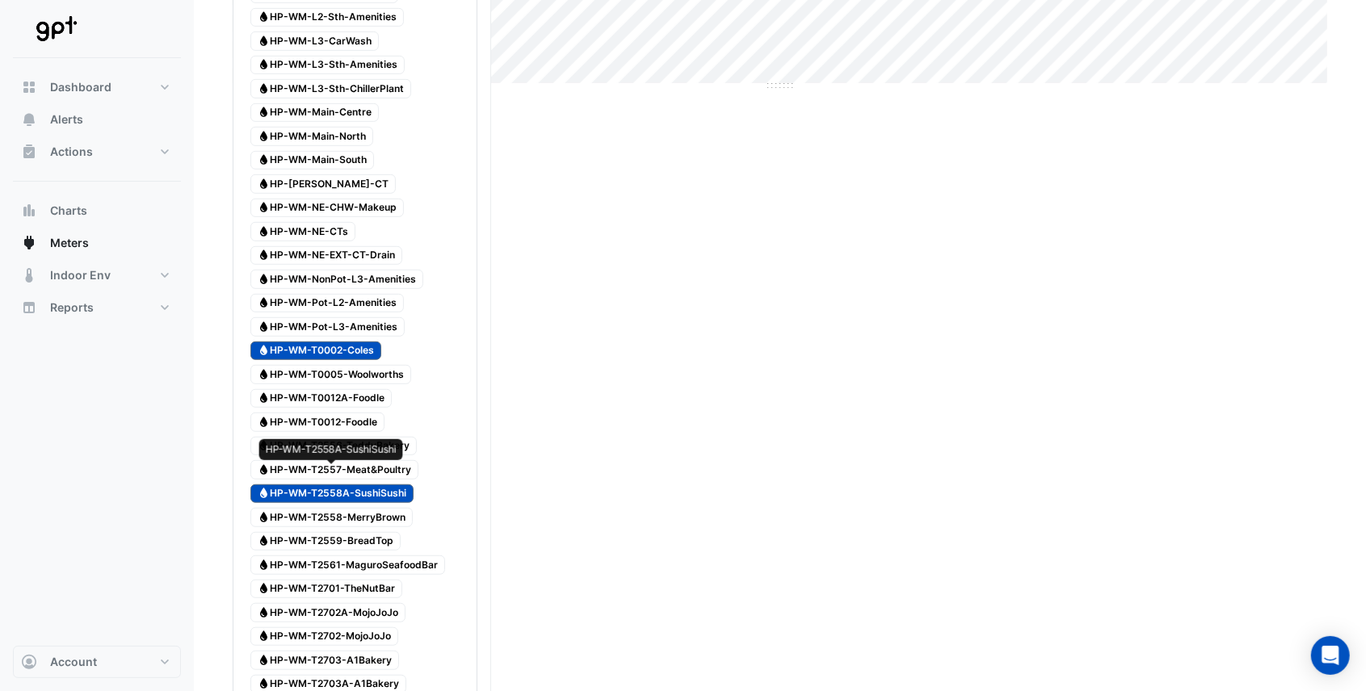
click at [382, 485] on span "Water HP-WM-T2558A-SushiSushi" at bounding box center [331, 494] width 163 height 19
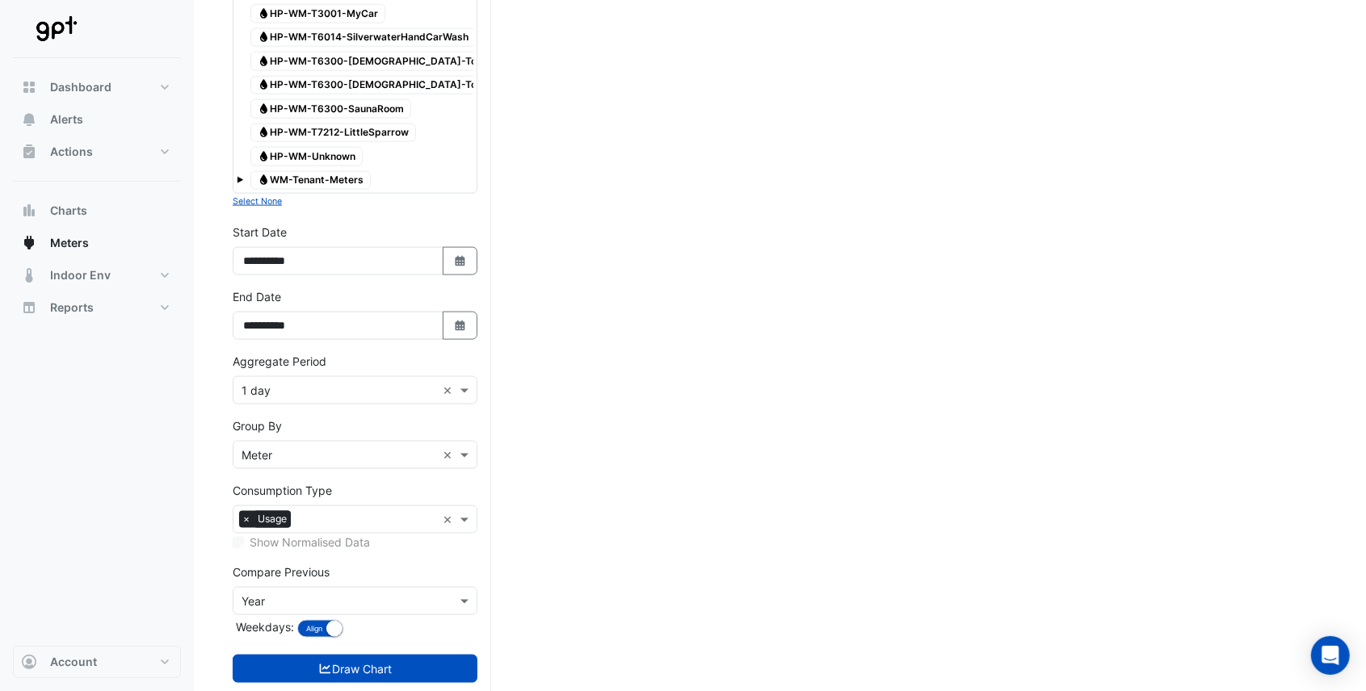
scroll to position [1340, 0]
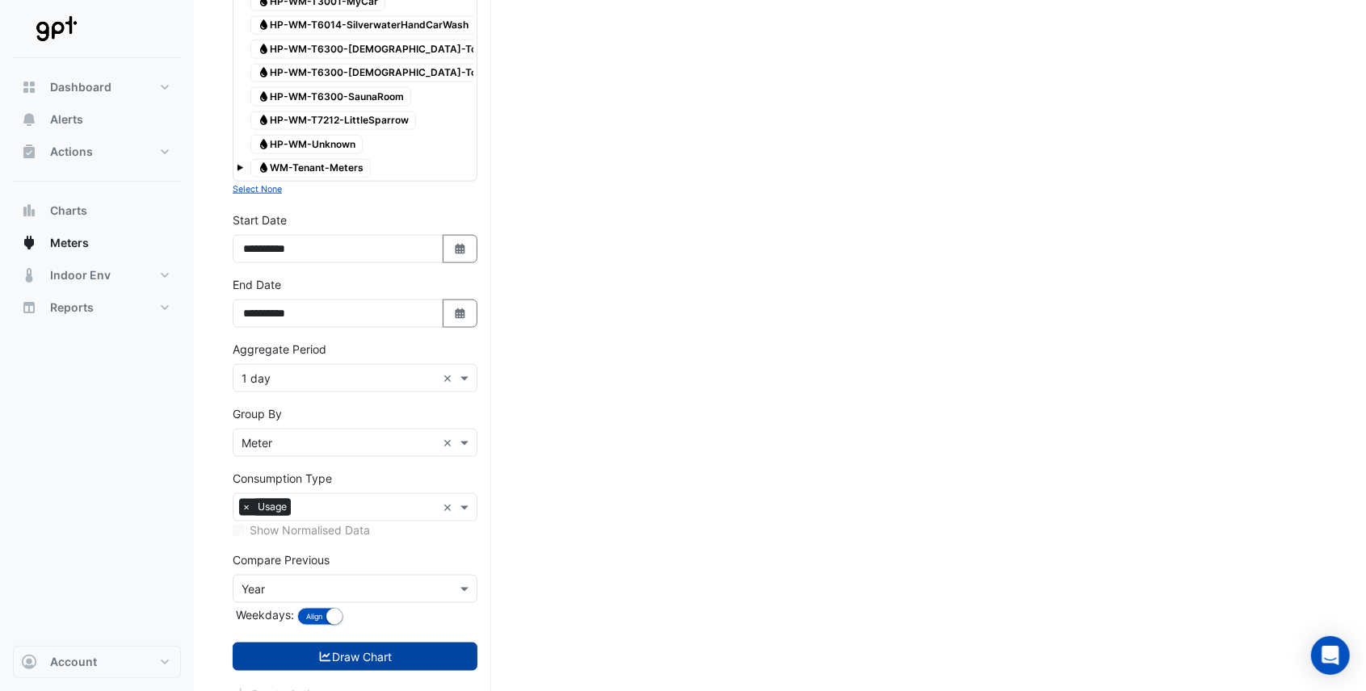
click at [346, 643] on button "Draw Chart" at bounding box center [355, 657] width 245 height 28
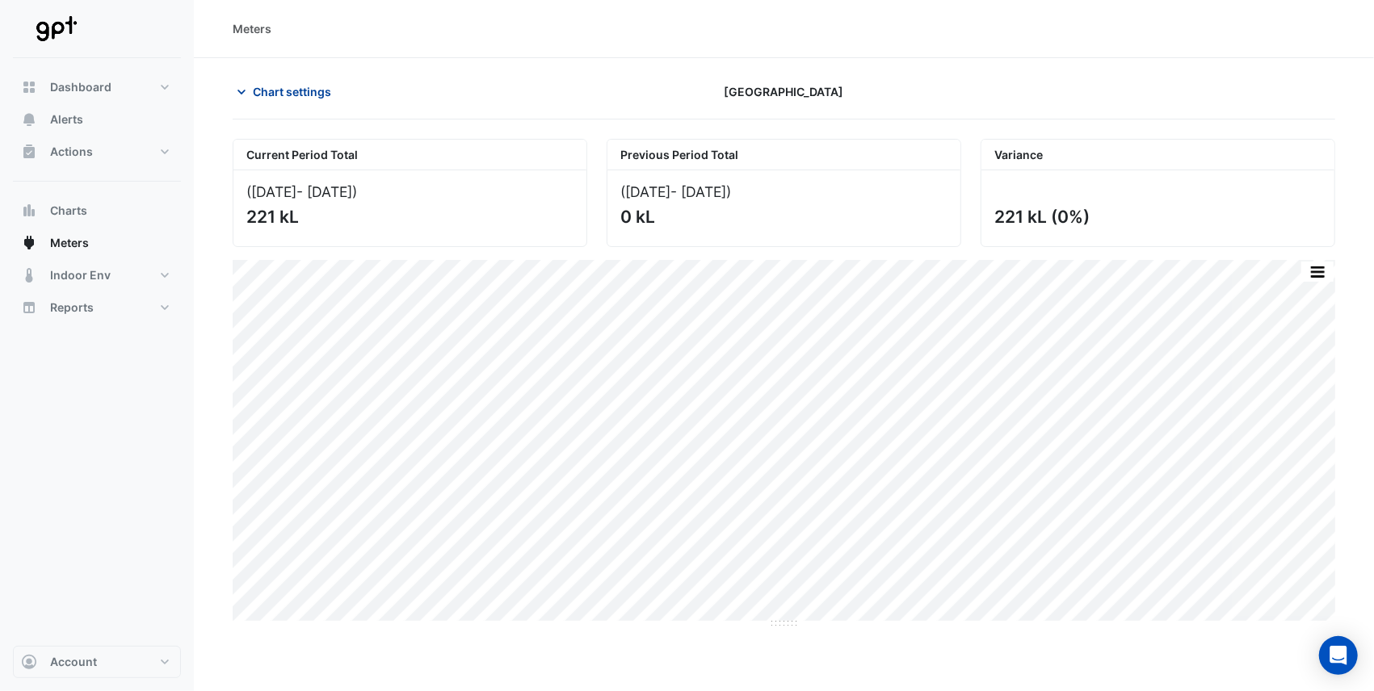
click at [241, 92] on icon "button" at bounding box center [241, 92] width 8 height 5
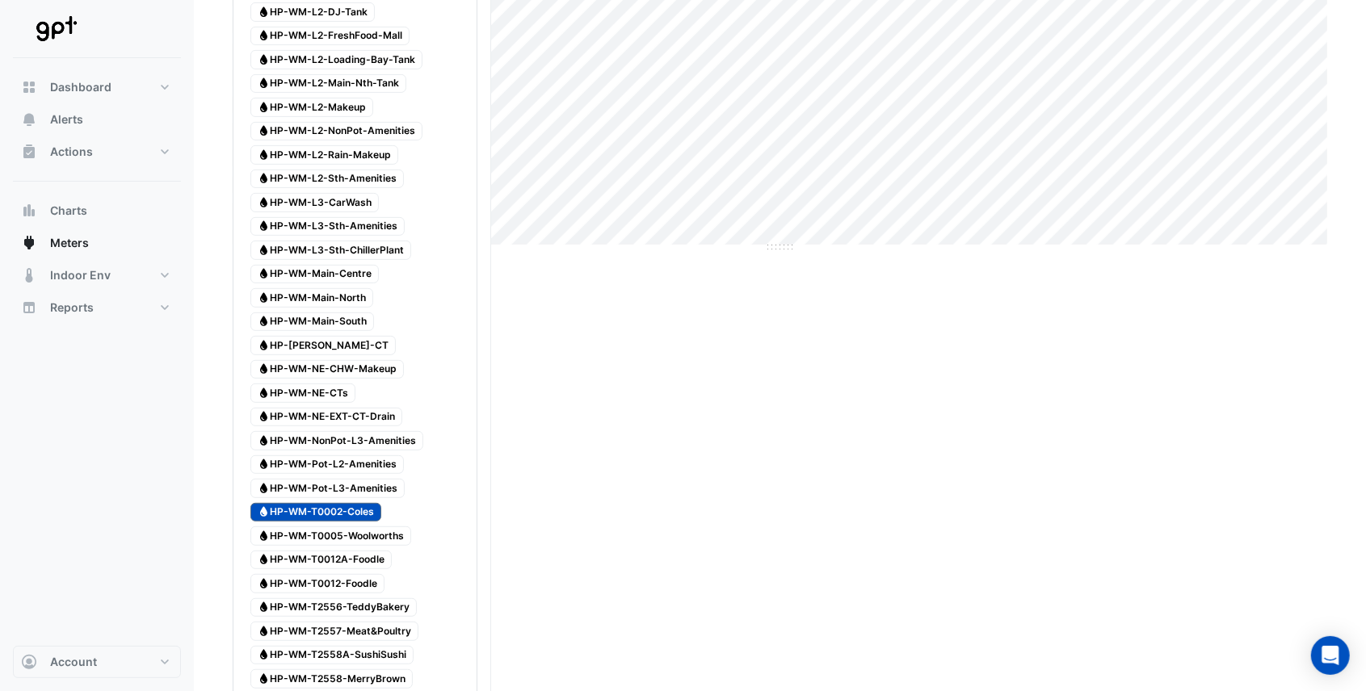
scroll to position [430, 0]
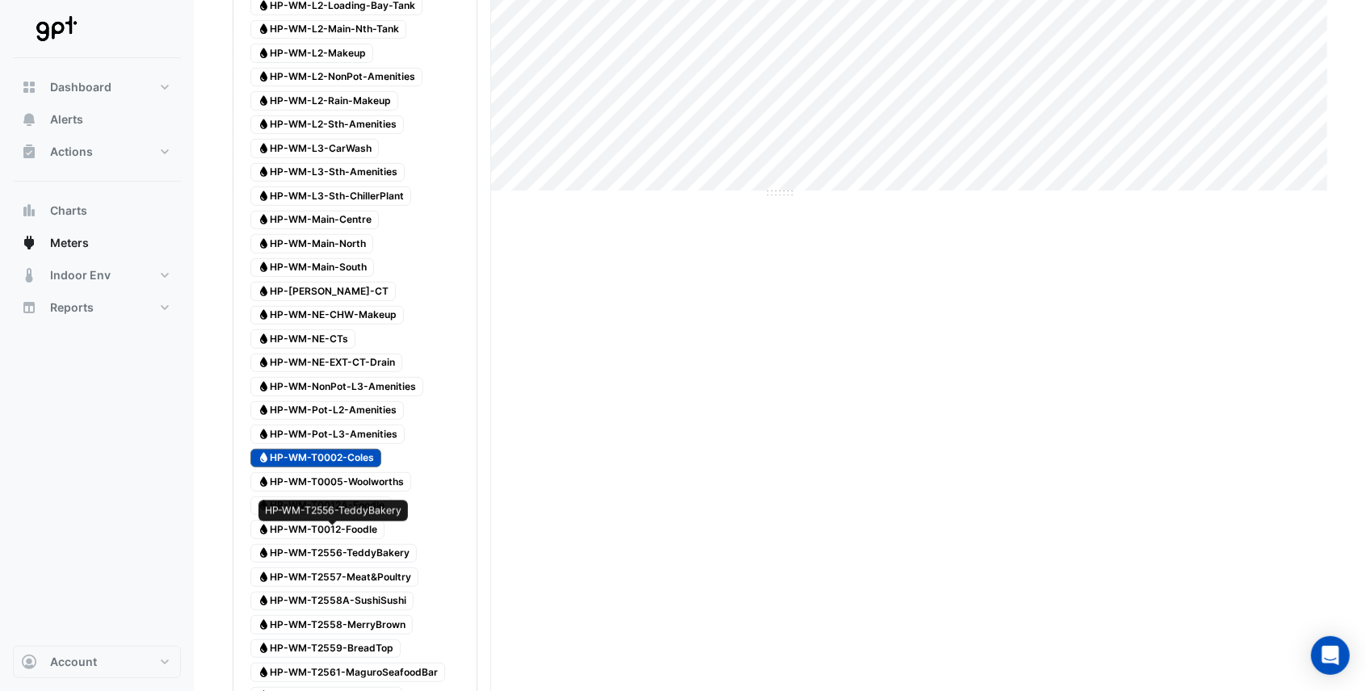
click at [360, 544] on span "Water HP-WM-T2556-TeddyBakery" at bounding box center [333, 553] width 166 height 19
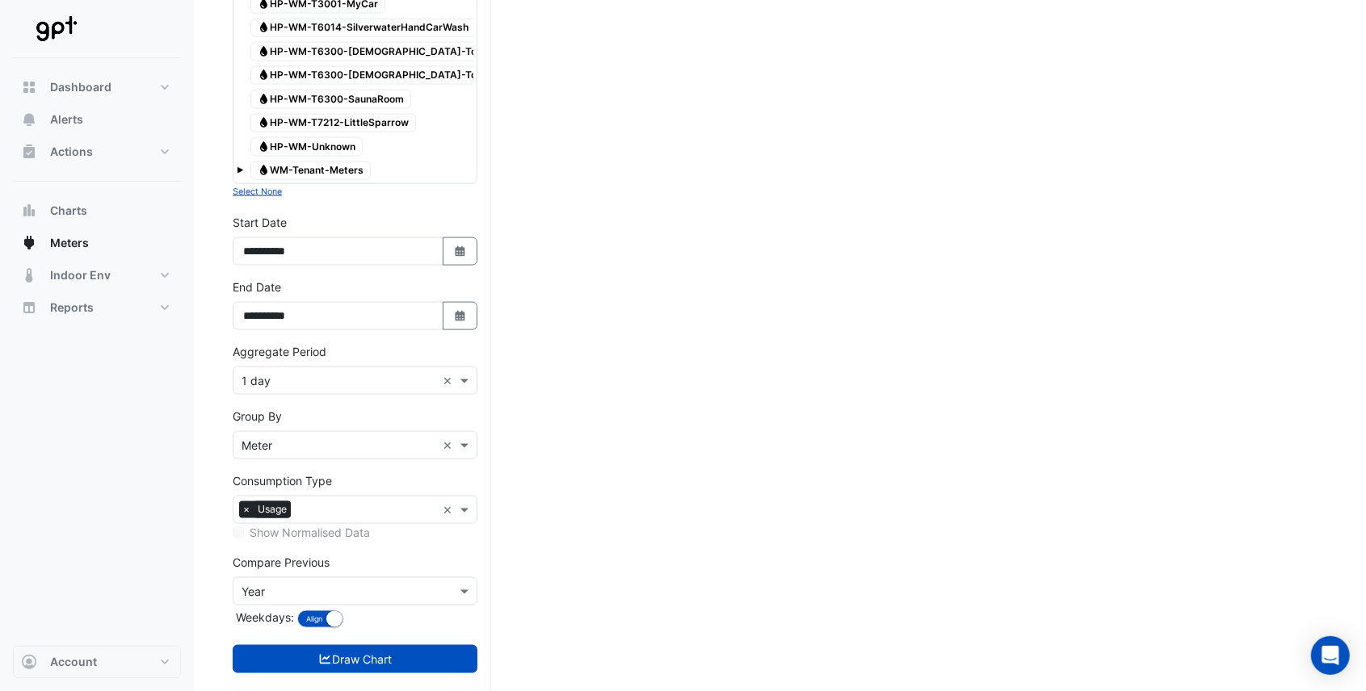
scroll to position [1340, 0]
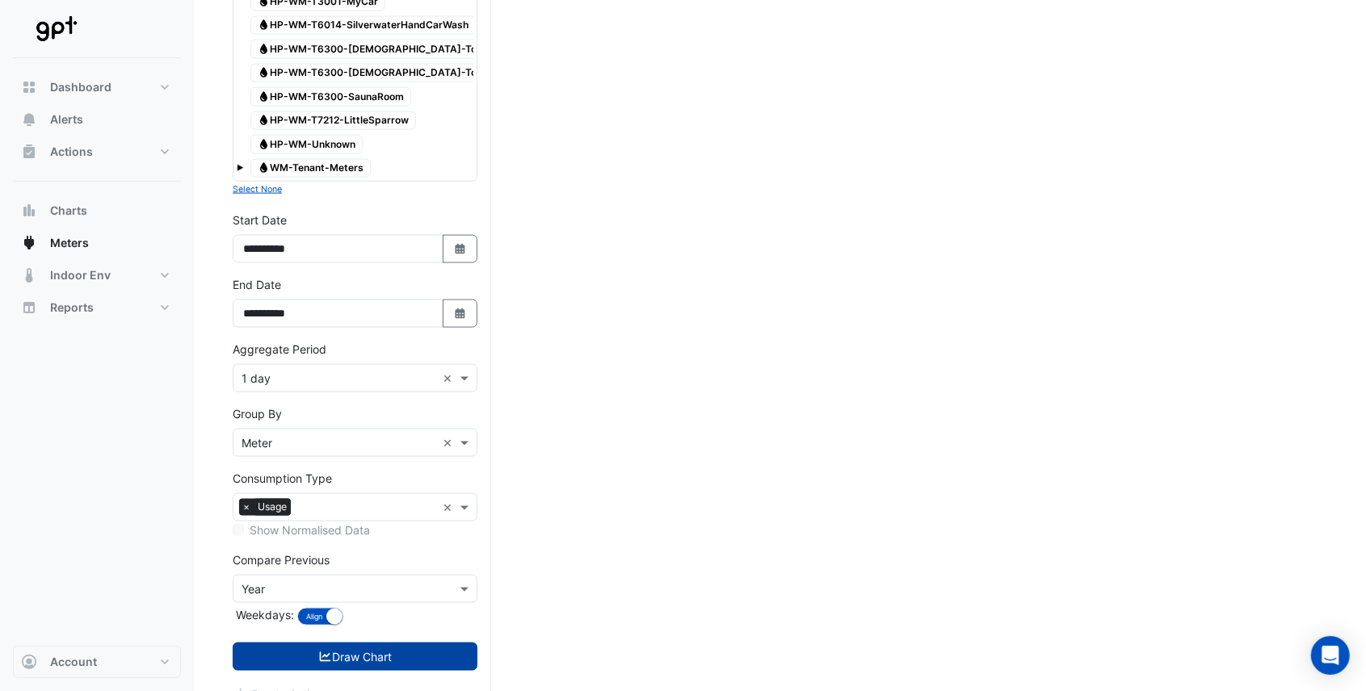
click at [318, 652] on icon "submit" at bounding box center [325, 657] width 15 height 11
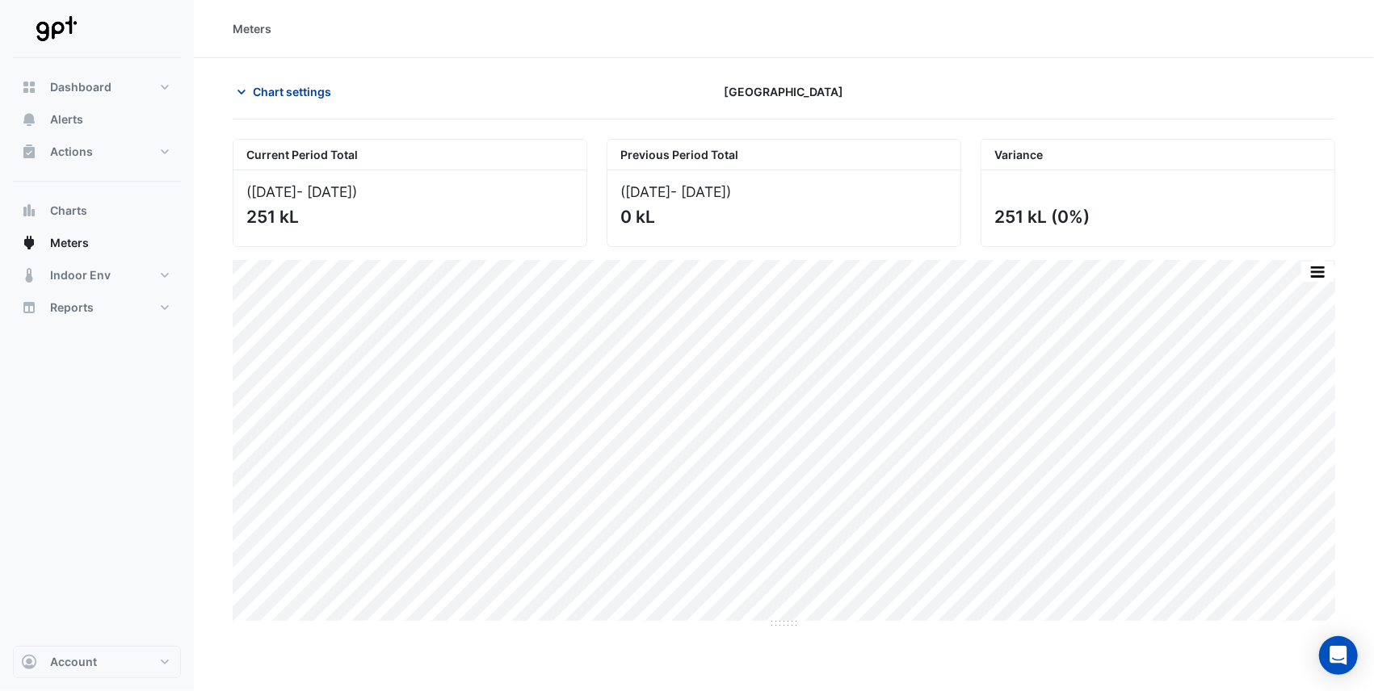
click at [242, 90] on icon "button" at bounding box center [241, 92] width 8 height 5
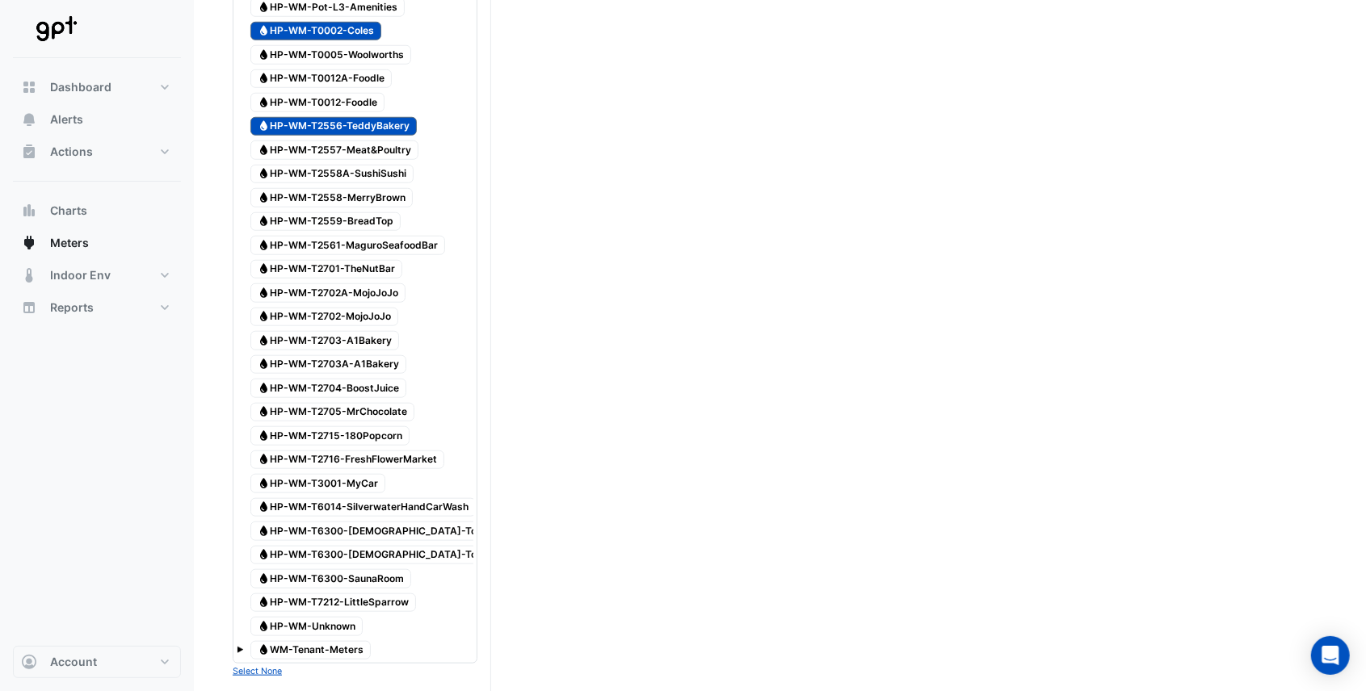
scroll to position [861, 0]
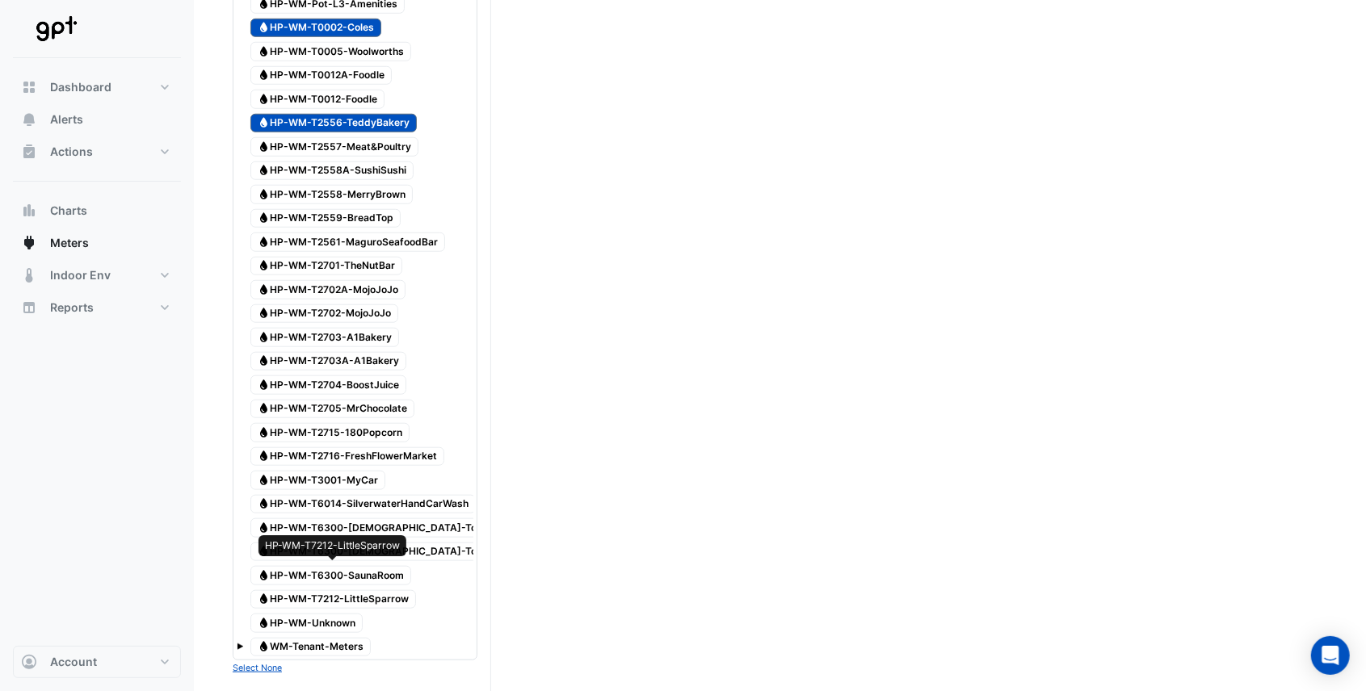
click at [372, 590] on span "Water HP-WM-T7212-LittleSparrow" at bounding box center [333, 599] width 166 height 19
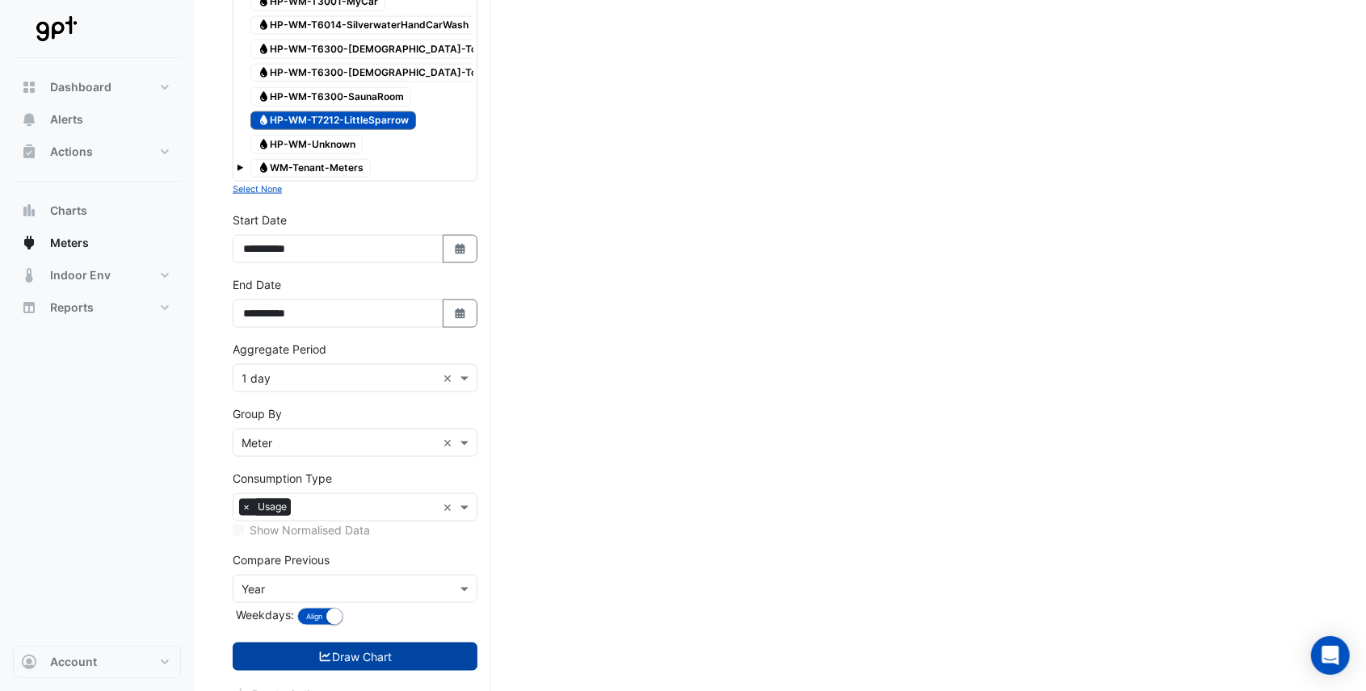
click at [417, 643] on button "Draw Chart" at bounding box center [355, 657] width 245 height 28
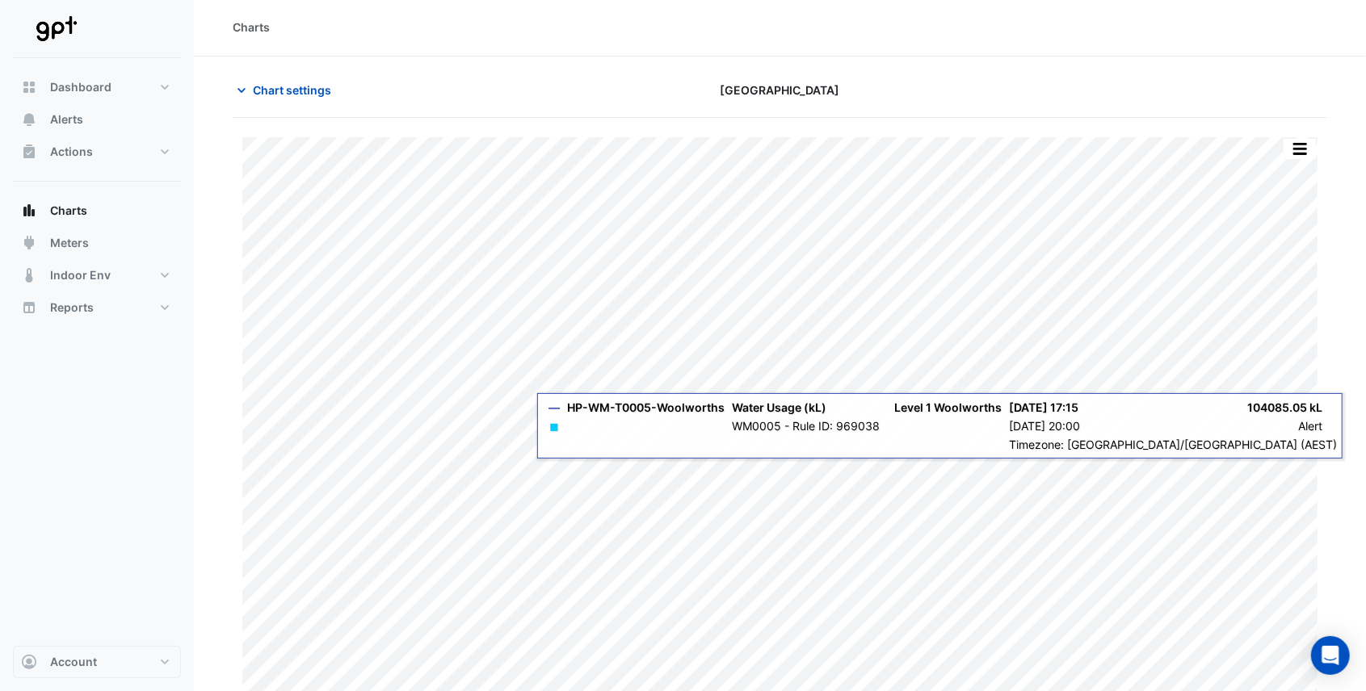
scroll to position [15, 0]
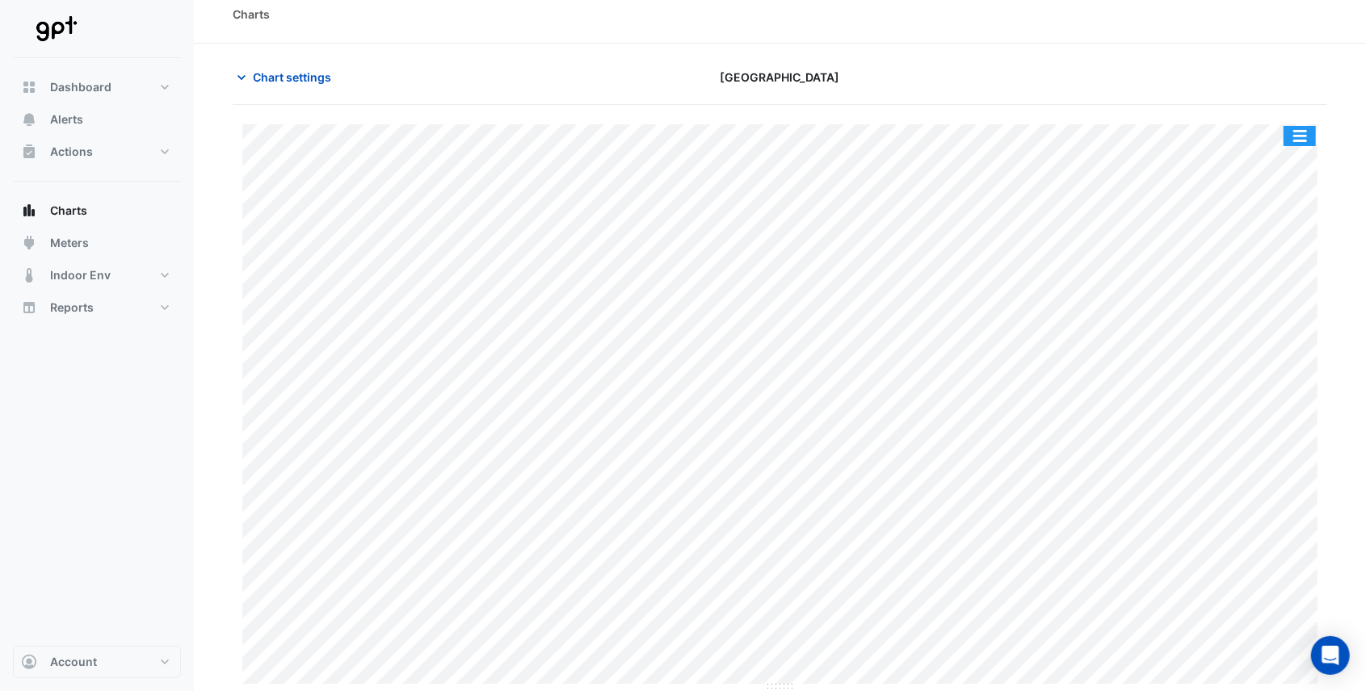
click at [1298, 136] on button "button" at bounding box center [1299, 136] width 32 height 20
click at [1084, 99] on div "Chart settings Highpoint Shopping Centre" at bounding box center [780, 84] width 1094 height 42
click at [244, 77] on icon "button" at bounding box center [241, 77] width 16 height 16
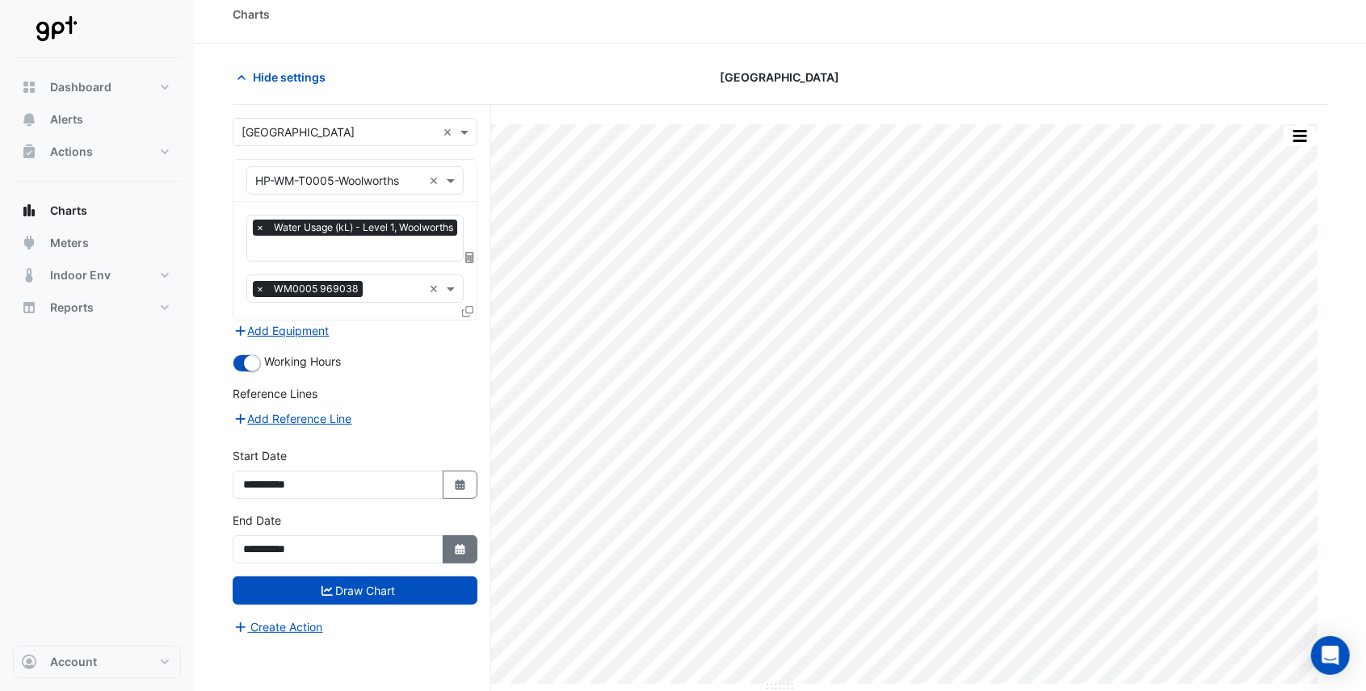
click at [461, 548] on fa-icon "Select Date" at bounding box center [460, 550] width 15 height 14
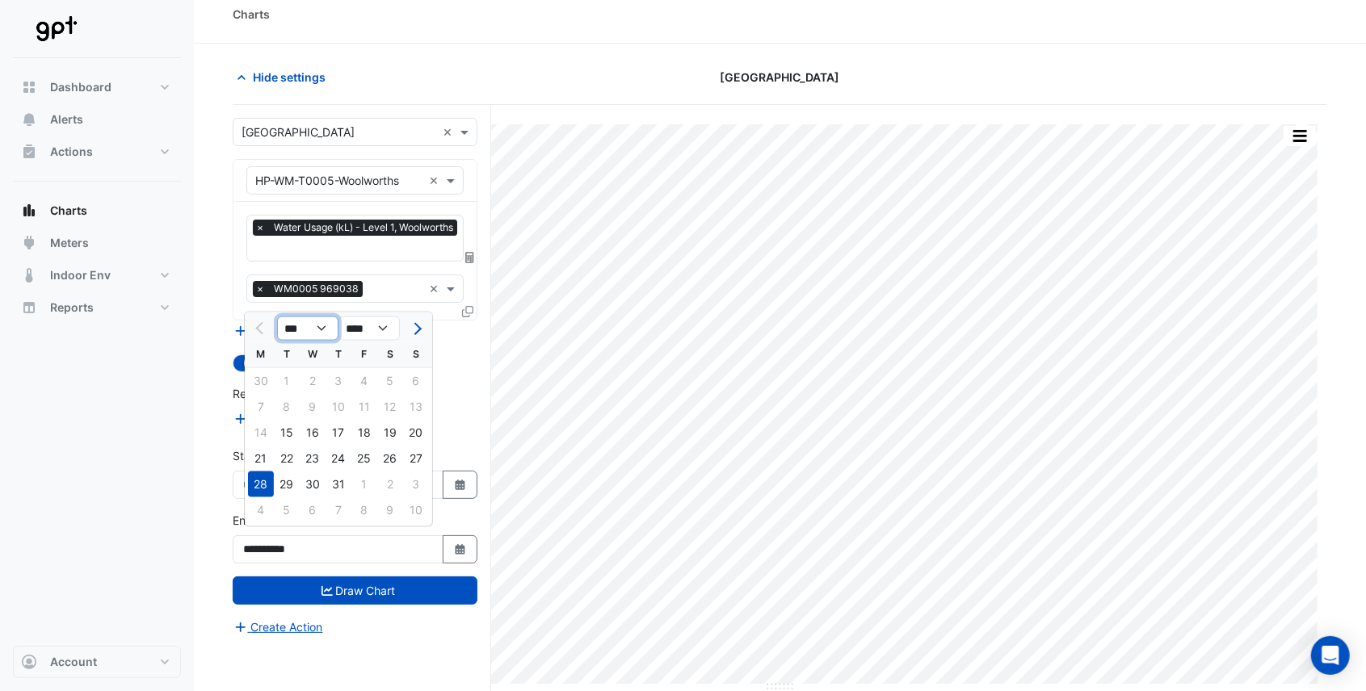
drag, startPoint x: 323, startPoint y: 332, endPoint x: 321, endPoint y: 340, distance: 8.4
click at [323, 332] on select "*** *** *** *** *** ***" at bounding box center [307, 329] width 61 height 24
select select "*"
click at [277, 317] on select "*** *** *** *** *** ***" at bounding box center [307, 329] width 61 height 24
click at [335, 458] on div "25" at bounding box center [338, 459] width 26 height 26
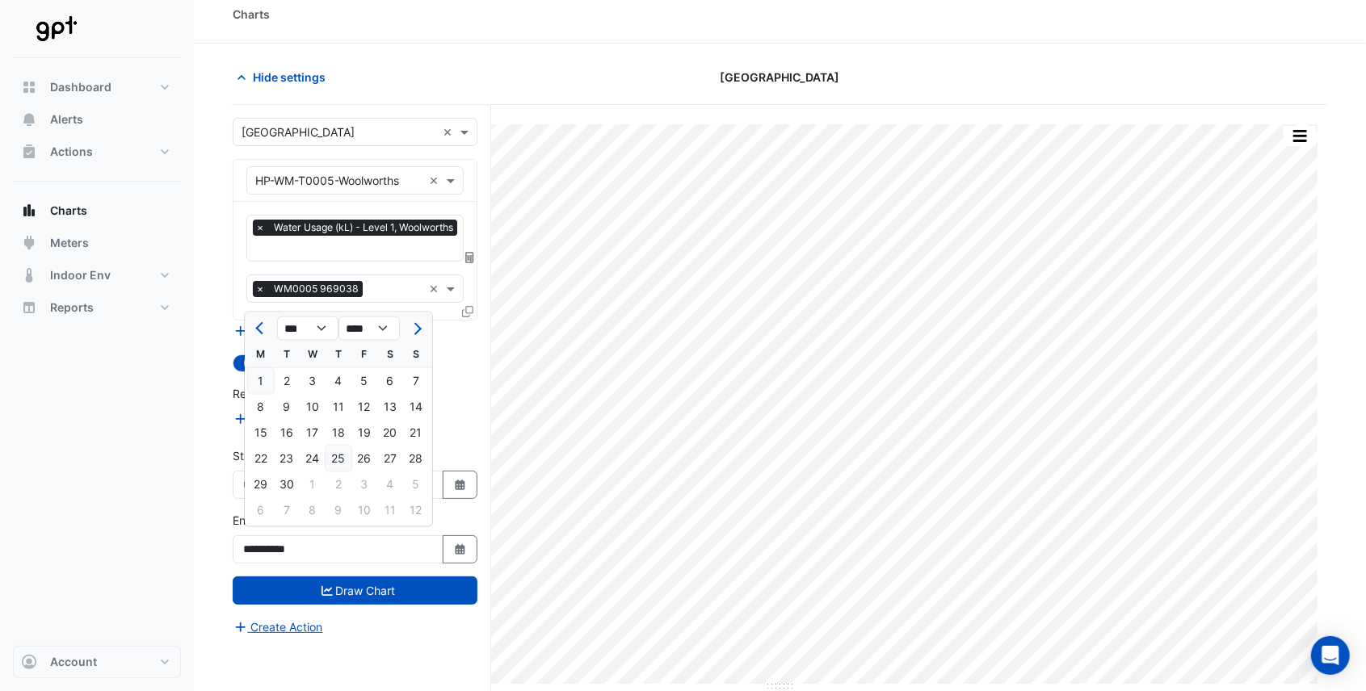
type input "**********"
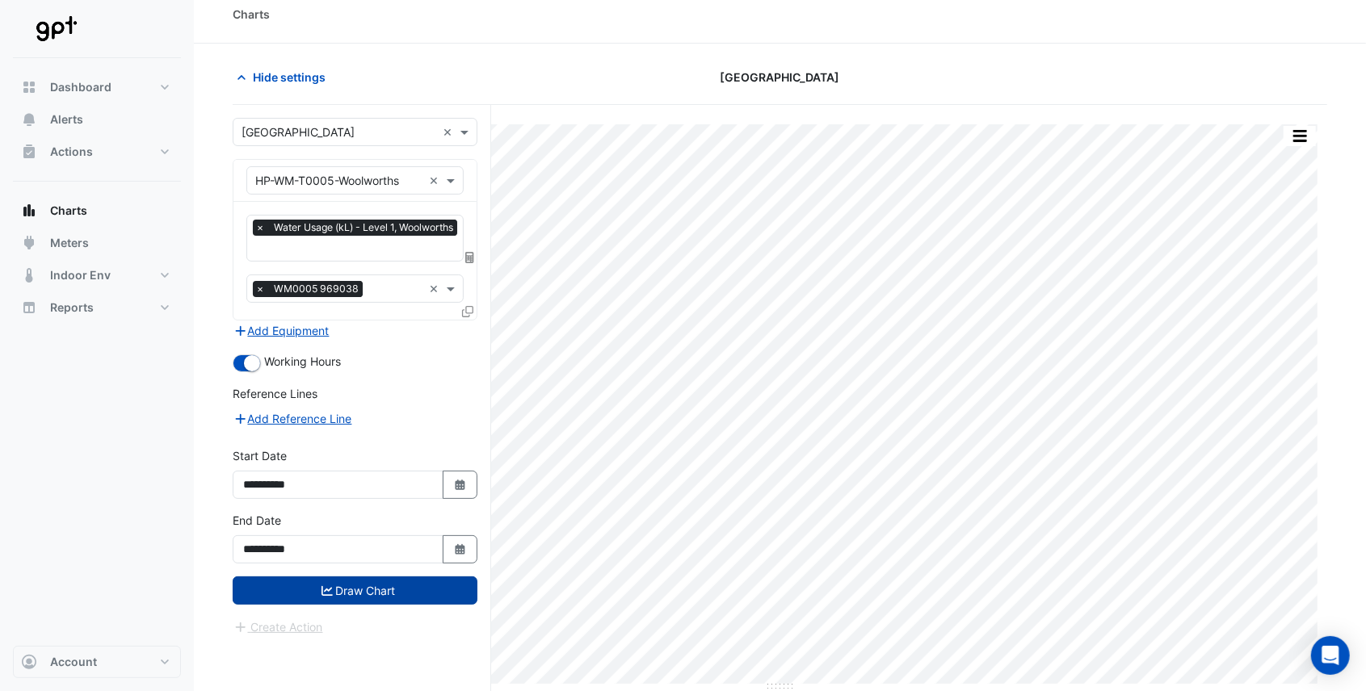
click at [350, 583] on button "Draw Chart" at bounding box center [355, 591] width 245 height 28
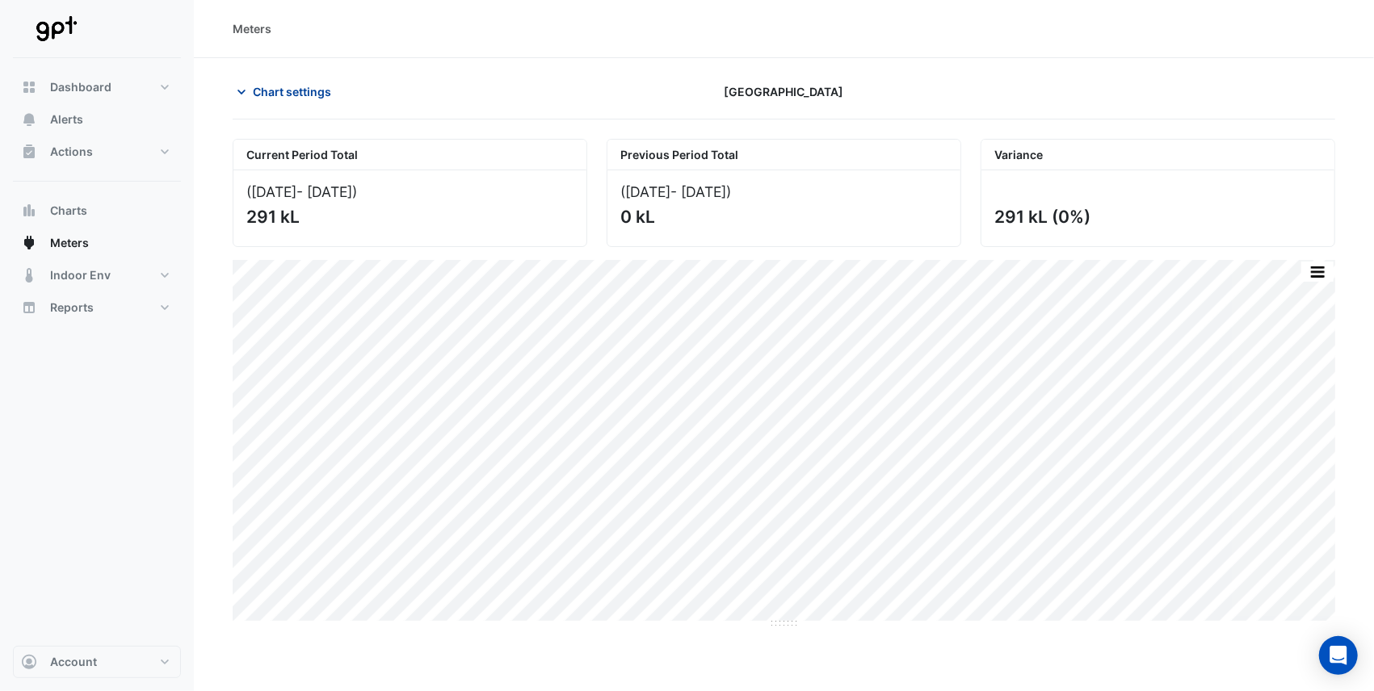
click at [241, 89] on icon "button" at bounding box center [241, 92] width 16 height 16
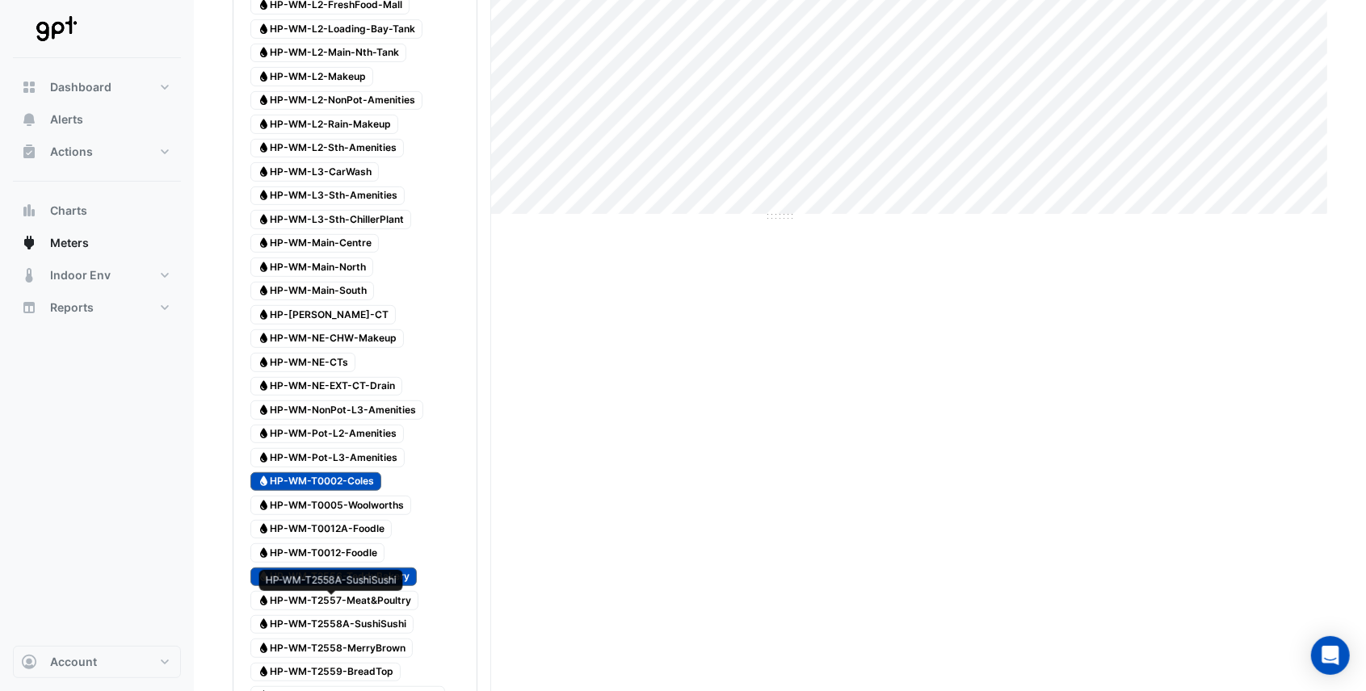
scroll to position [430, 0]
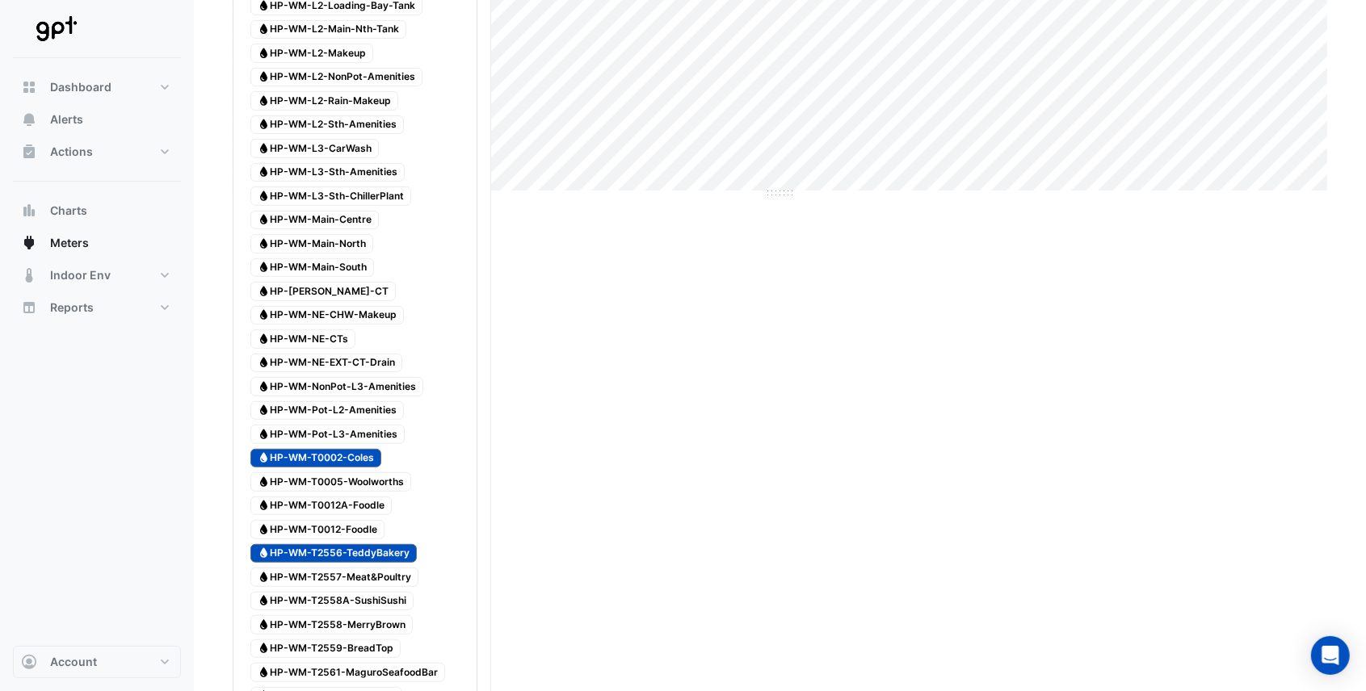
click at [383, 568] on span "Water HP-WM-T2557-Meat&Poultry" at bounding box center [334, 577] width 168 height 19
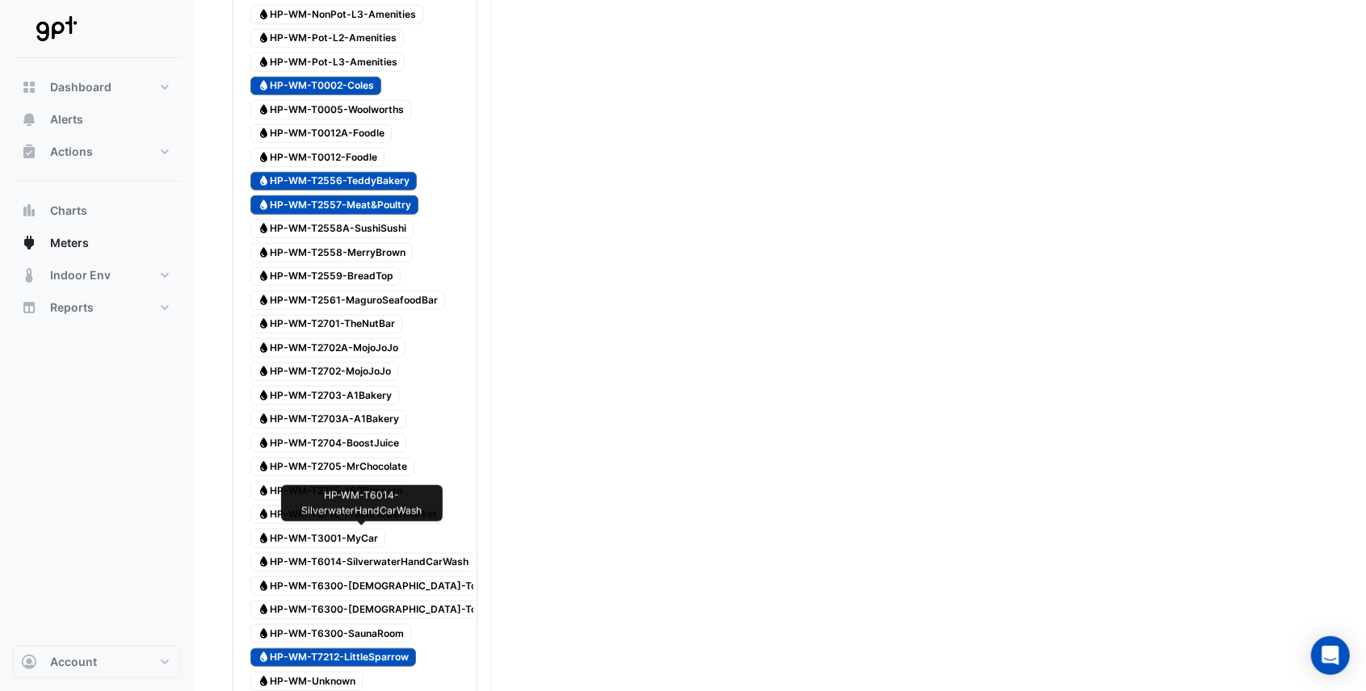
scroll to position [808, 0]
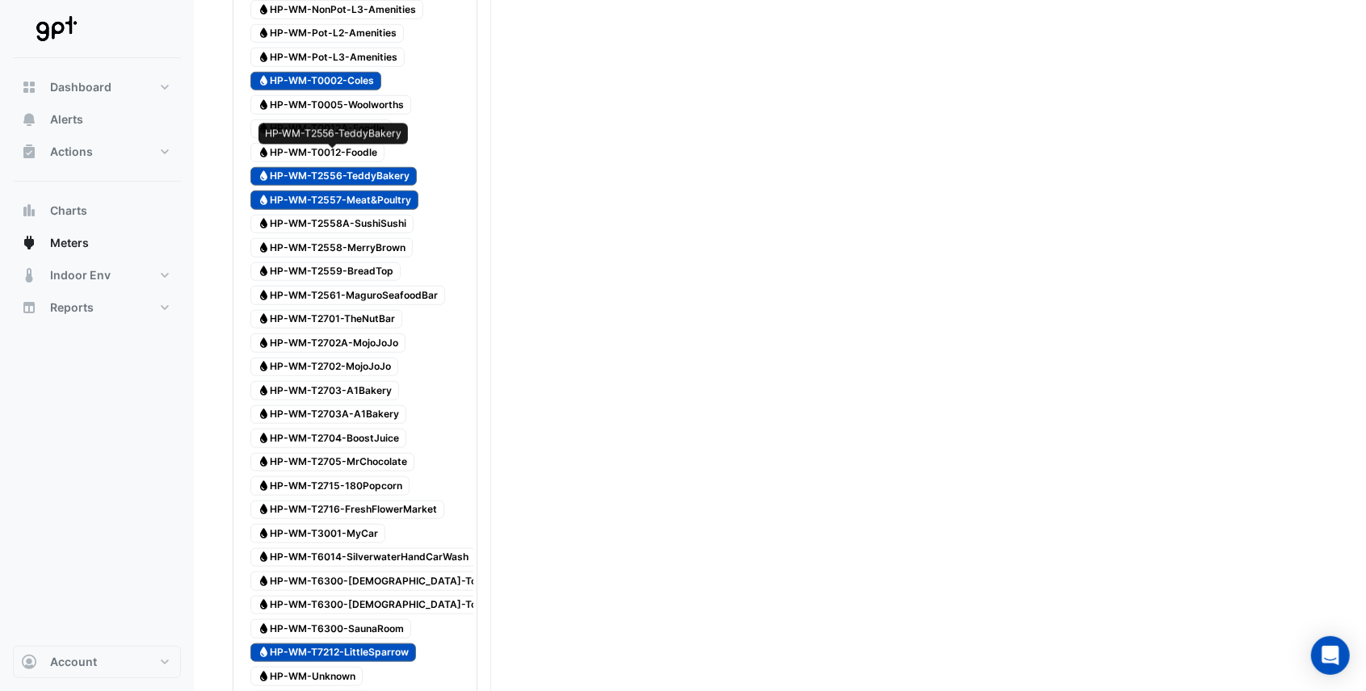
click at [287, 167] on span "Water HP-WM-T2556-TeddyBakery" at bounding box center [333, 176] width 166 height 19
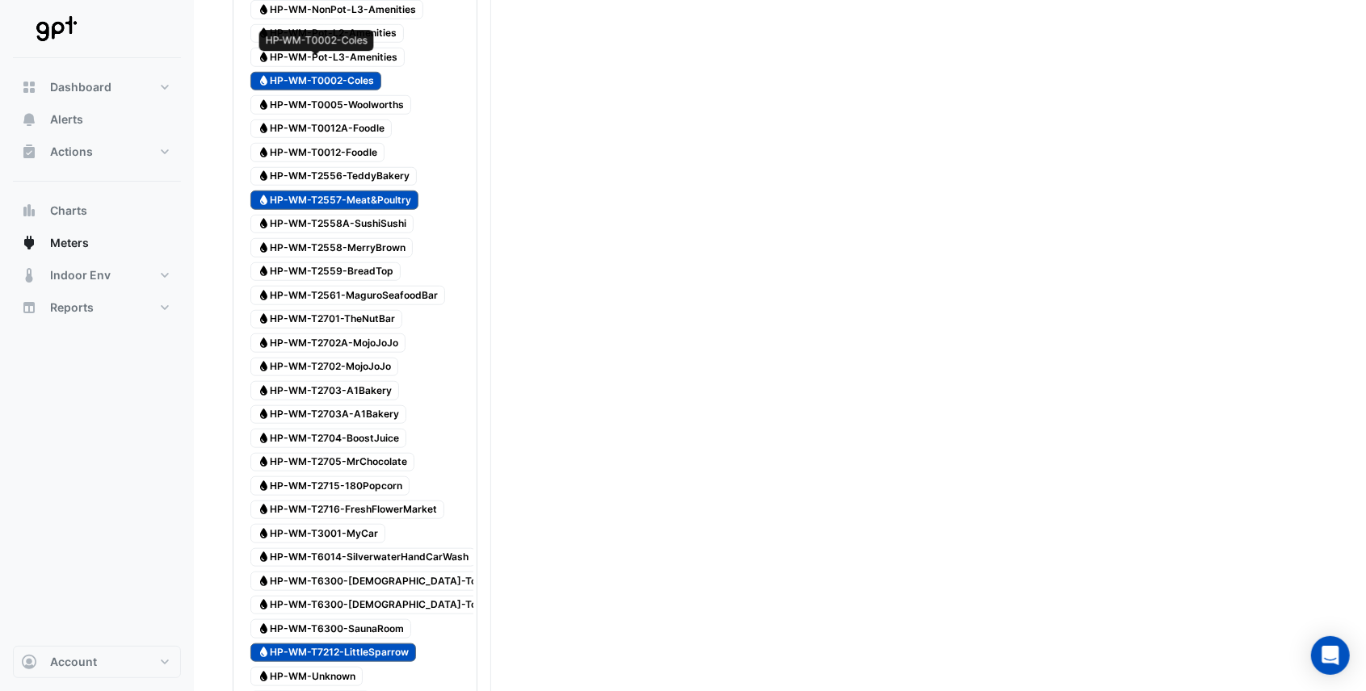
click at [268, 76] on icon "Water" at bounding box center [264, 81] width 12 height 10
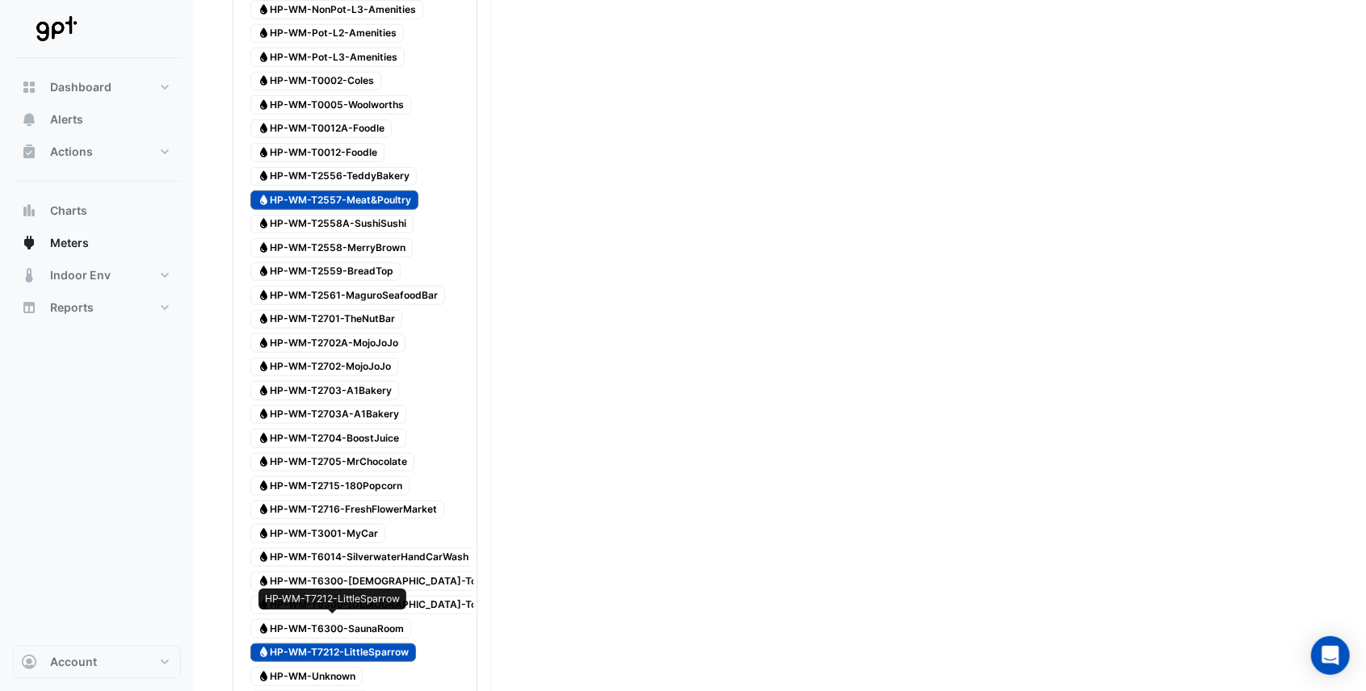
click at [363, 644] on span "Water HP-WM-T7212-LittleSparrow" at bounding box center [333, 653] width 166 height 19
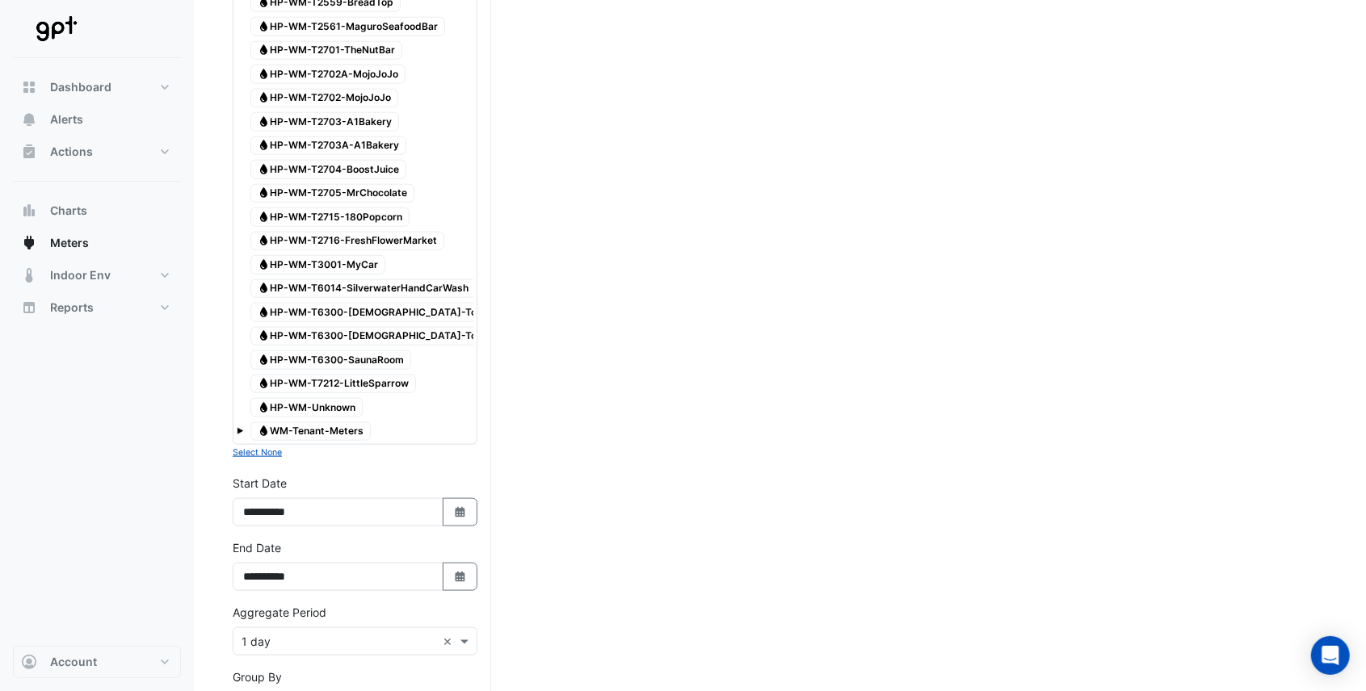
scroll to position [1292, 0]
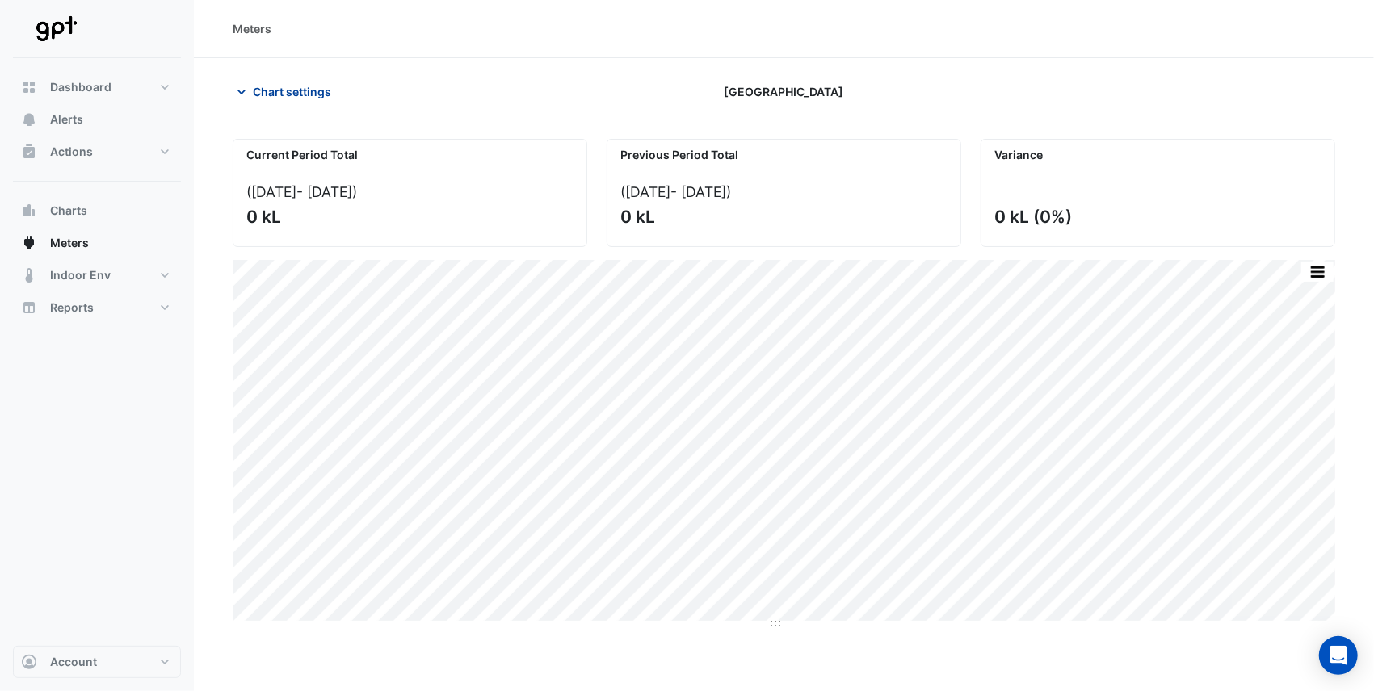
click at [237, 90] on icon "button" at bounding box center [241, 92] width 8 height 5
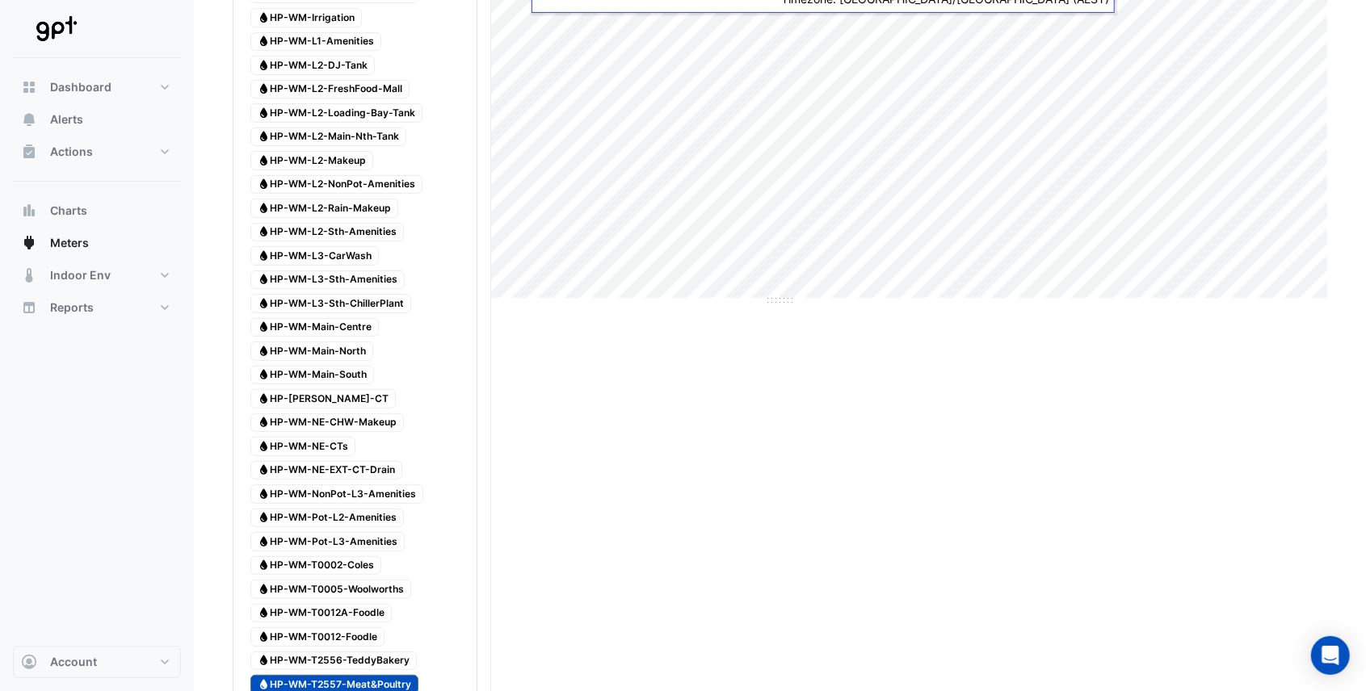
scroll to position [485, 0]
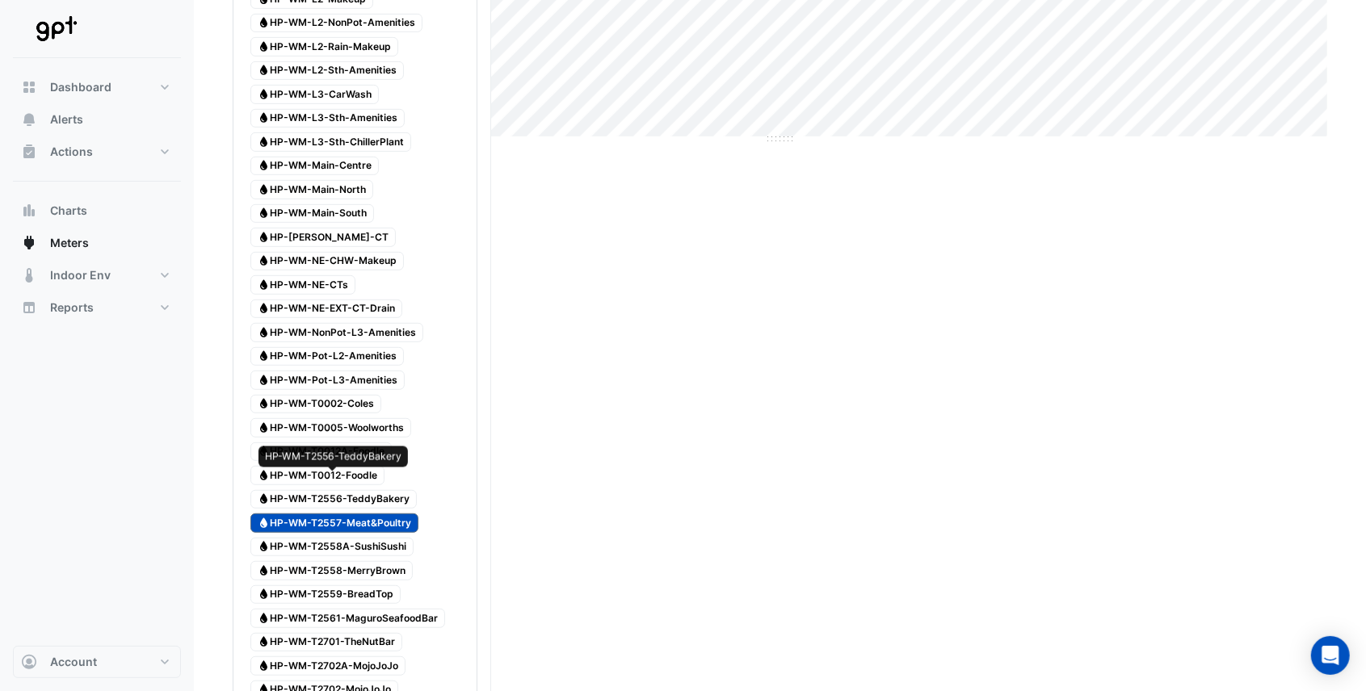
click at [384, 490] on span "Water HP-WM-T2556-TeddyBakery" at bounding box center [333, 499] width 166 height 19
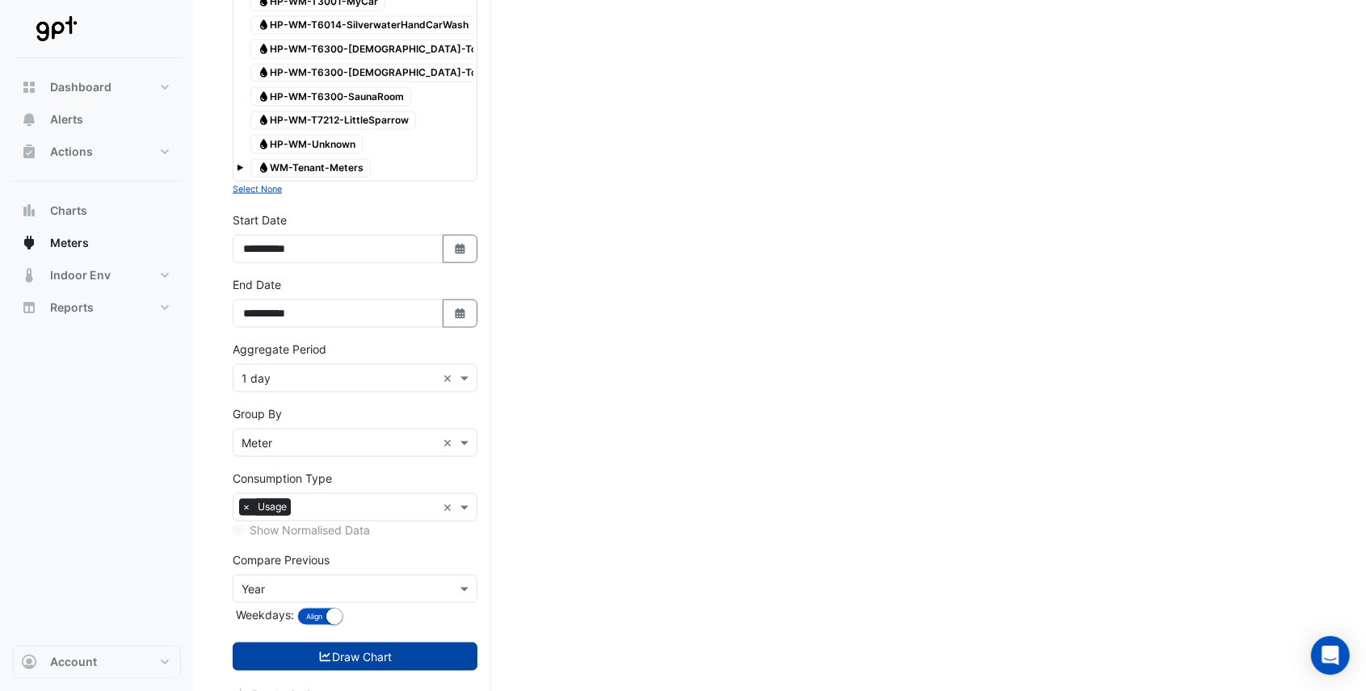
click at [426, 643] on button "Draw Chart" at bounding box center [355, 657] width 245 height 28
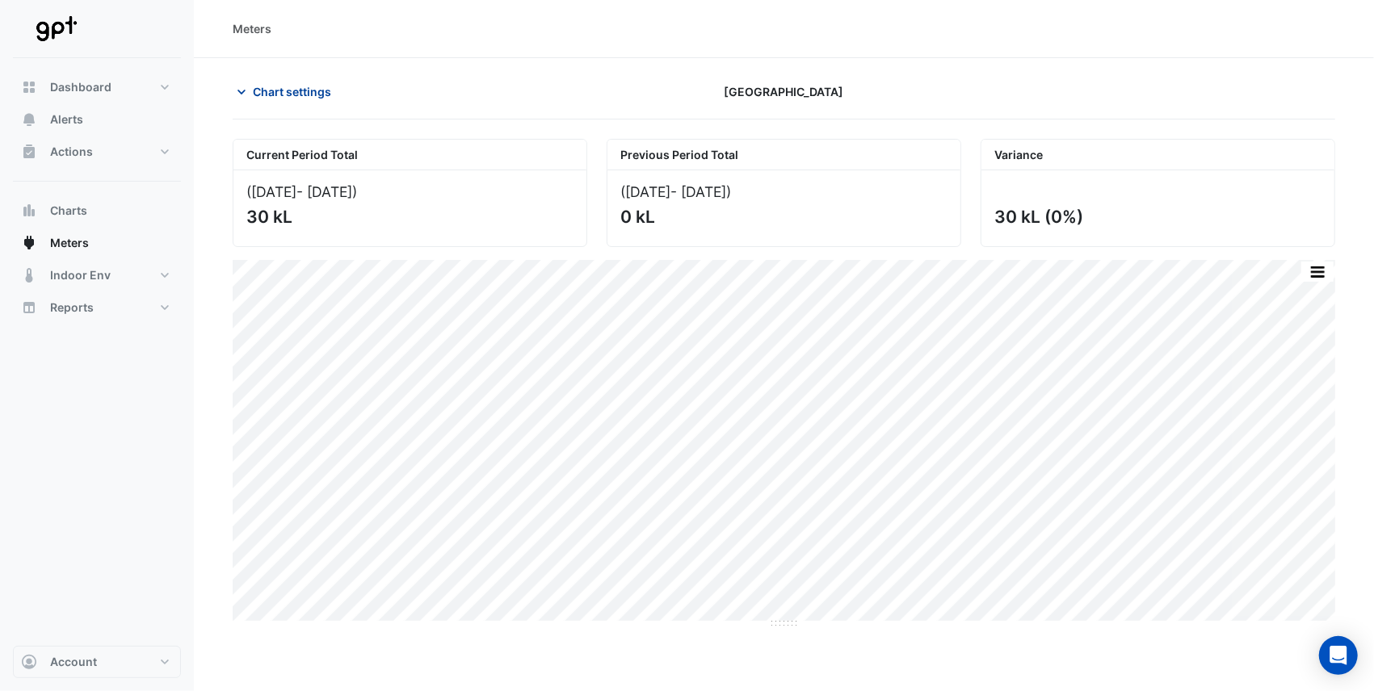
click at [242, 94] on icon "button" at bounding box center [241, 92] width 16 height 16
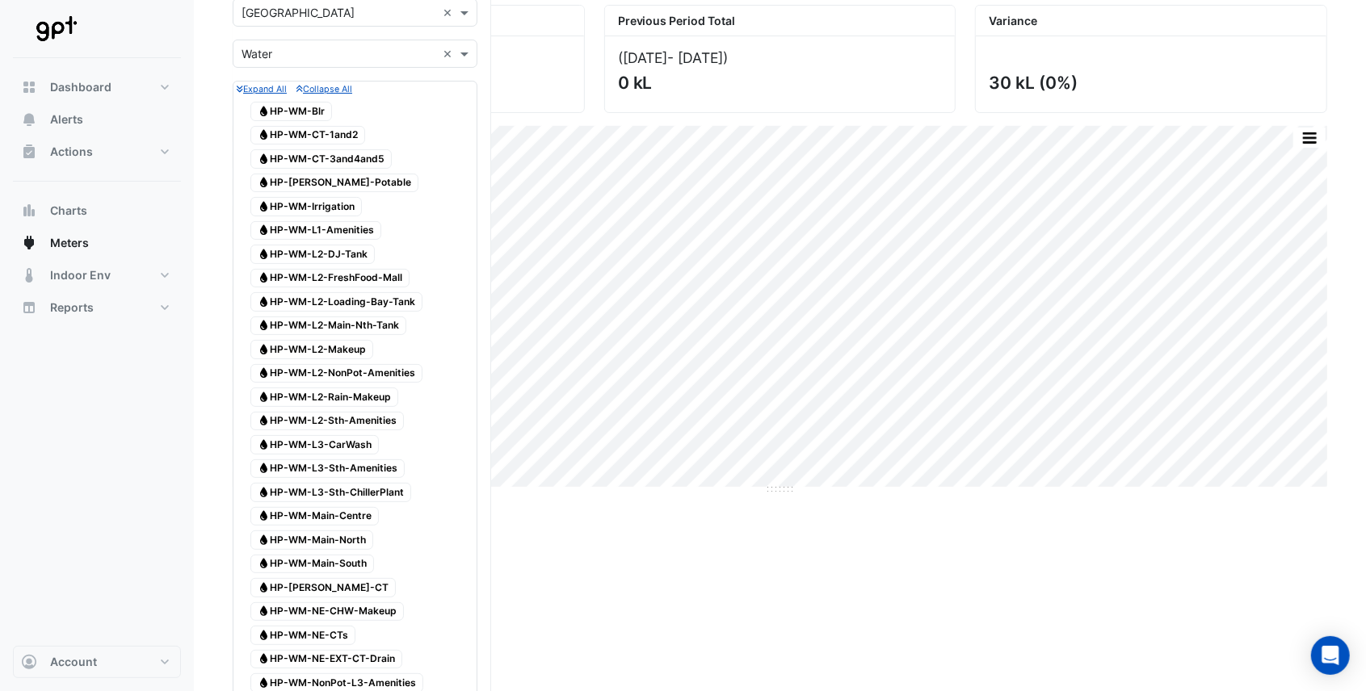
scroll to position [162, 0]
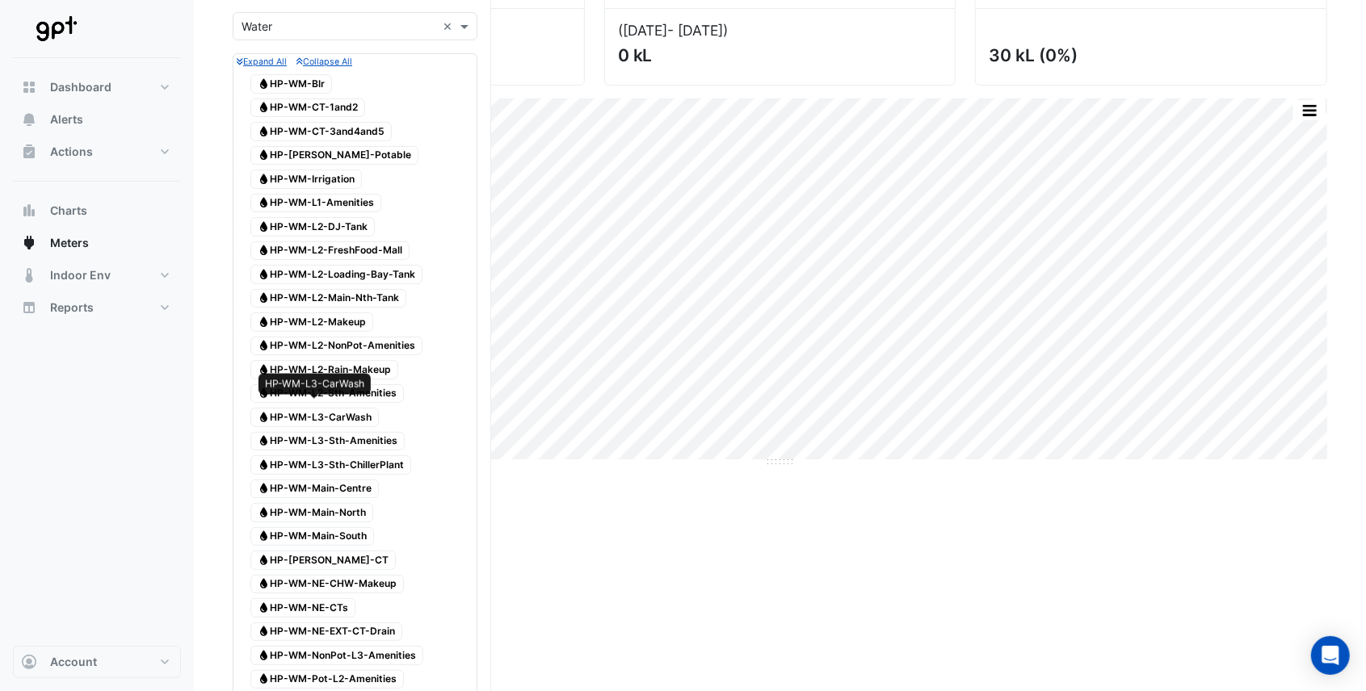
click at [367, 408] on span "Water HP-WM-L3-CarWash" at bounding box center [314, 417] width 128 height 19
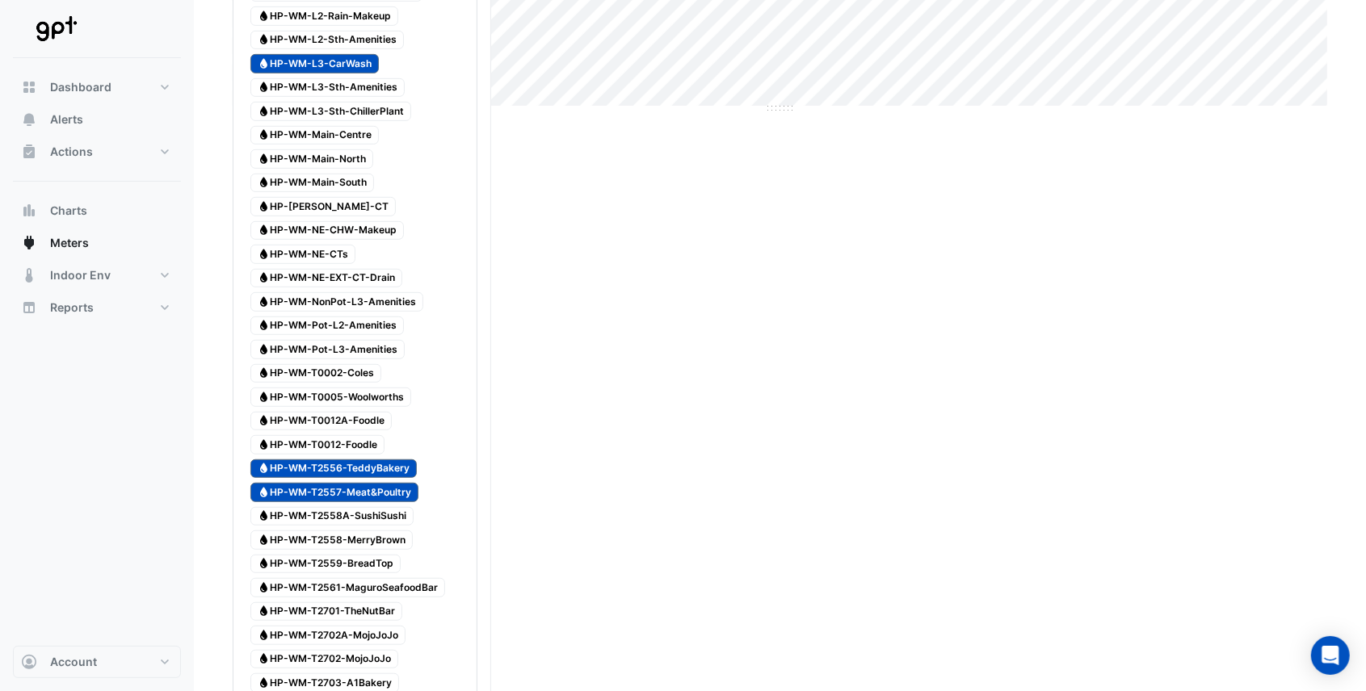
scroll to position [538, 0]
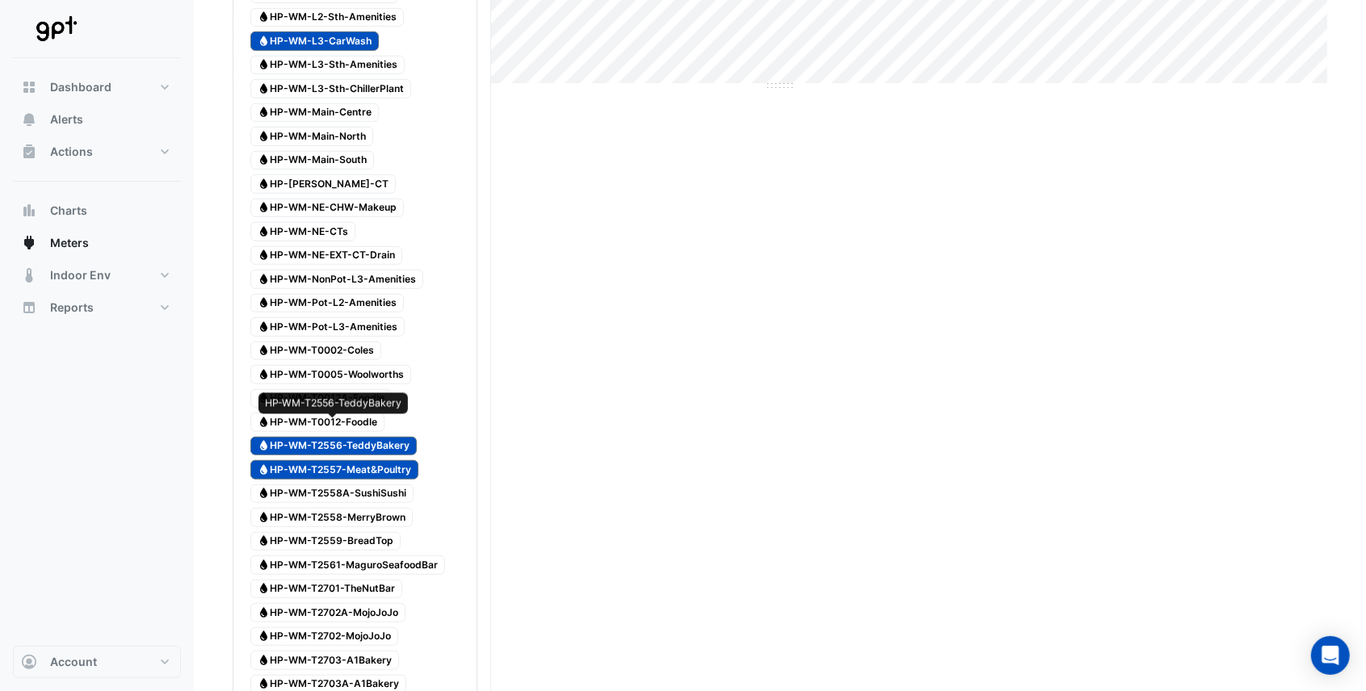
click at [396, 437] on span "Water HP-WM-T2556-TeddyBakery" at bounding box center [333, 446] width 166 height 19
click at [399, 460] on span "Water HP-WM-T2557-Meat&Poultry" at bounding box center [334, 469] width 168 height 19
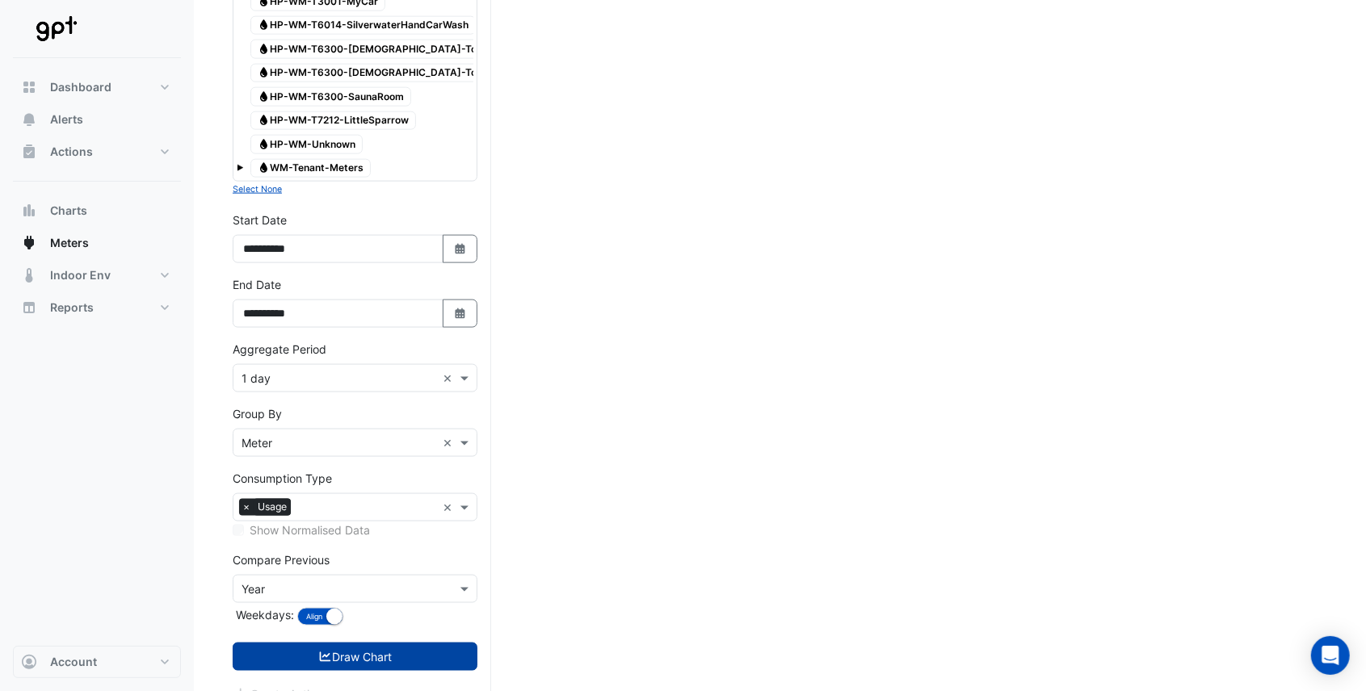
click at [399, 643] on button "Draw Chart" at bounding box center [355, 657] width 245 height 28
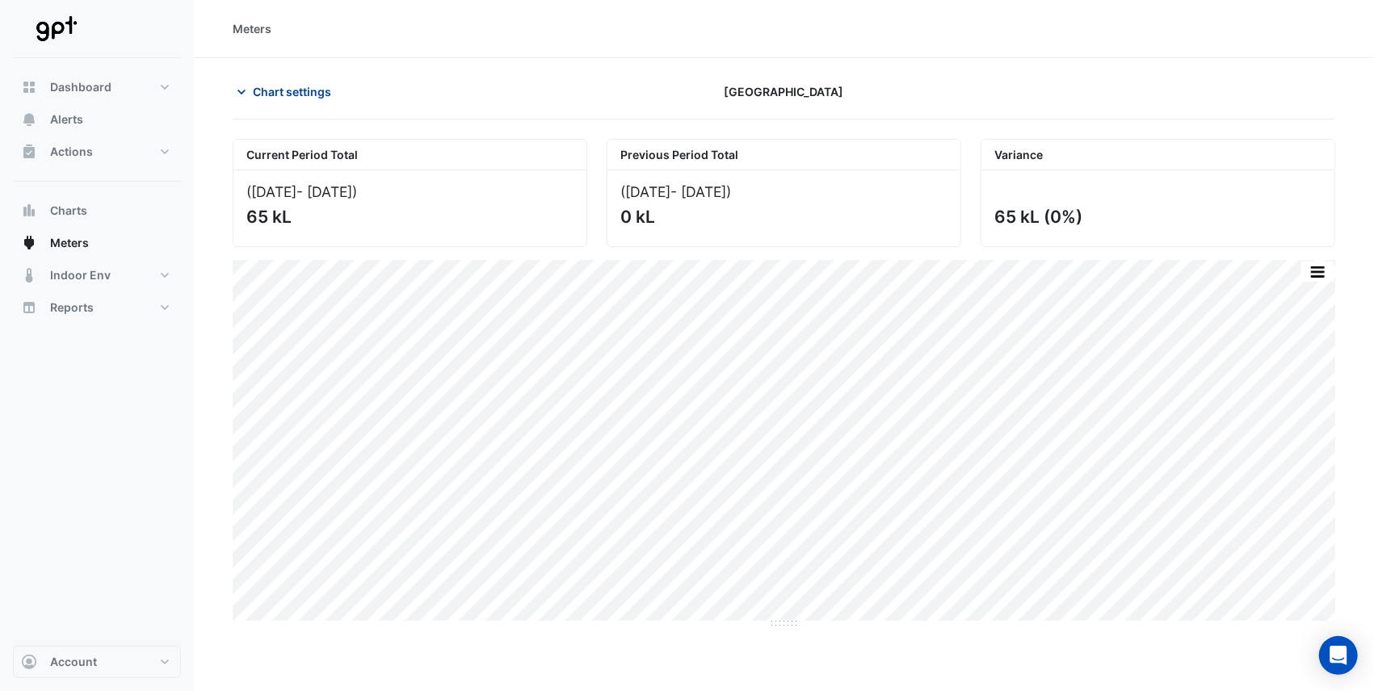
click at [242, 90] on icon "button" at bounding box center [241, 92] width 16 height 16
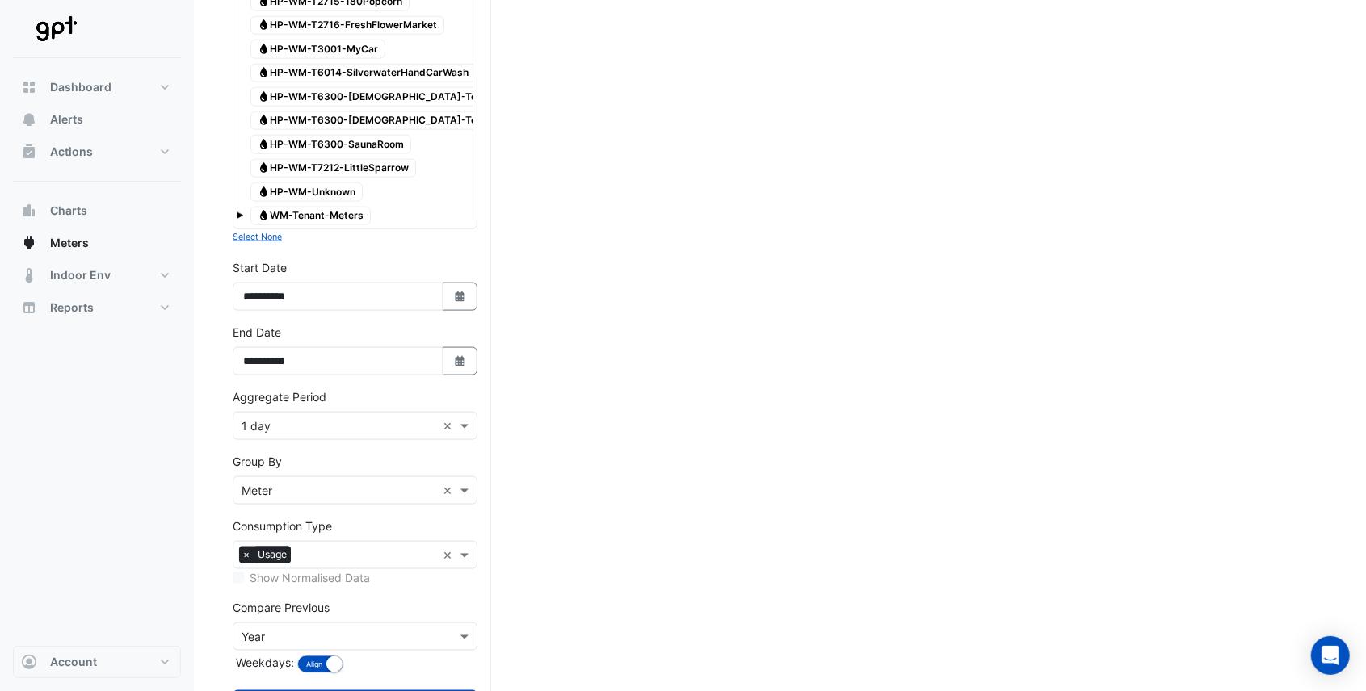
scroll to position [1340, 0]
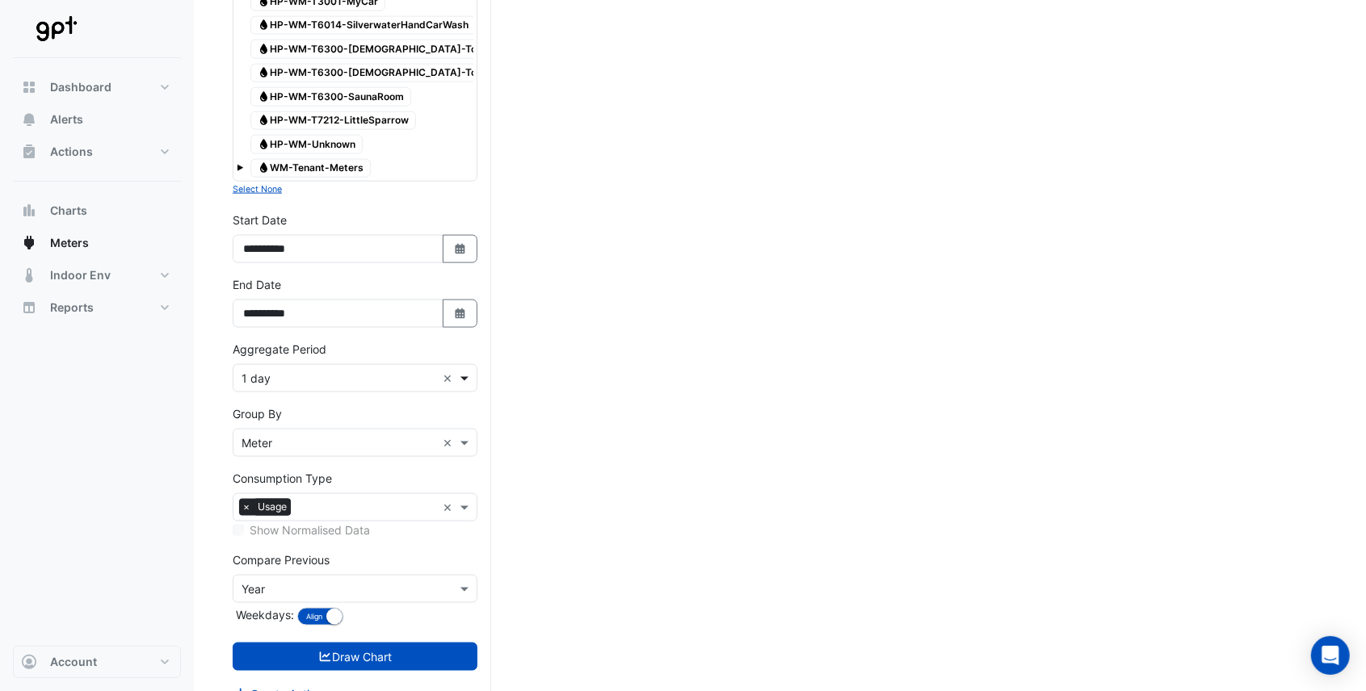
click at [467, 370] on span at bounding box center [466, 378] width 20 height 17
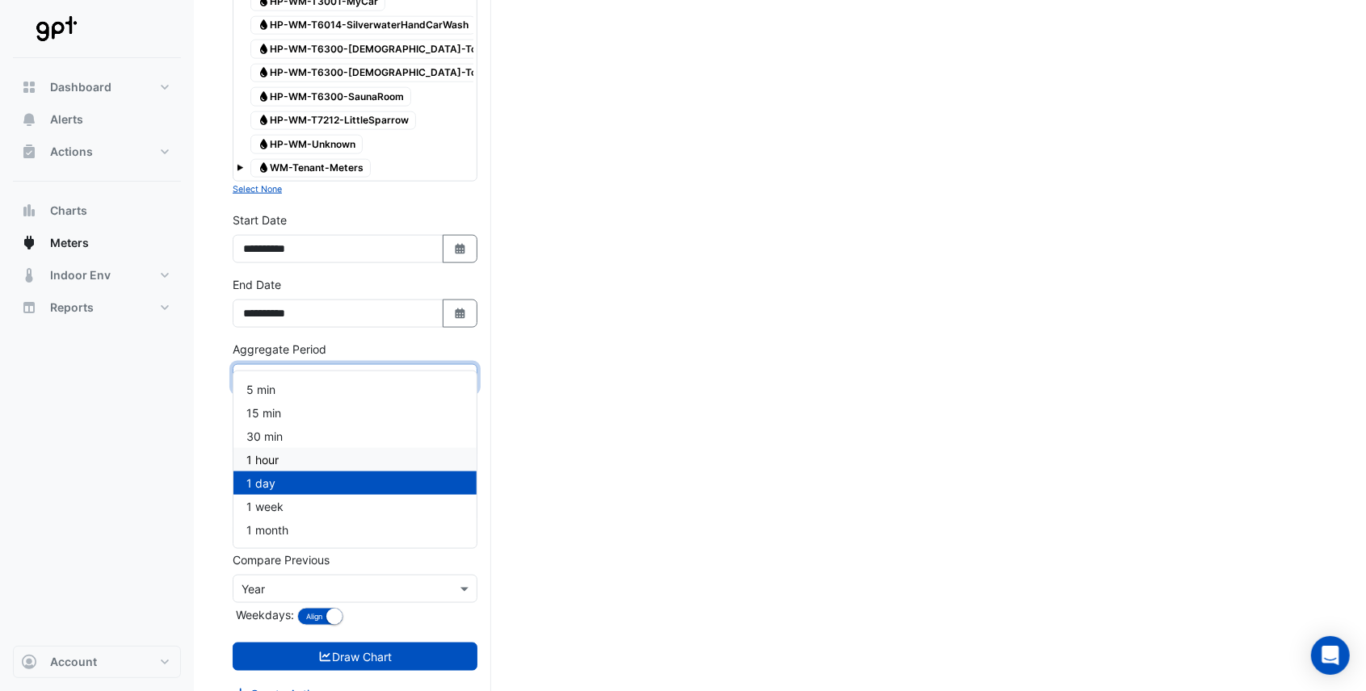
click at [268, 459] on span "1 hour" at bounding box center [262, 460] width 32 height 14
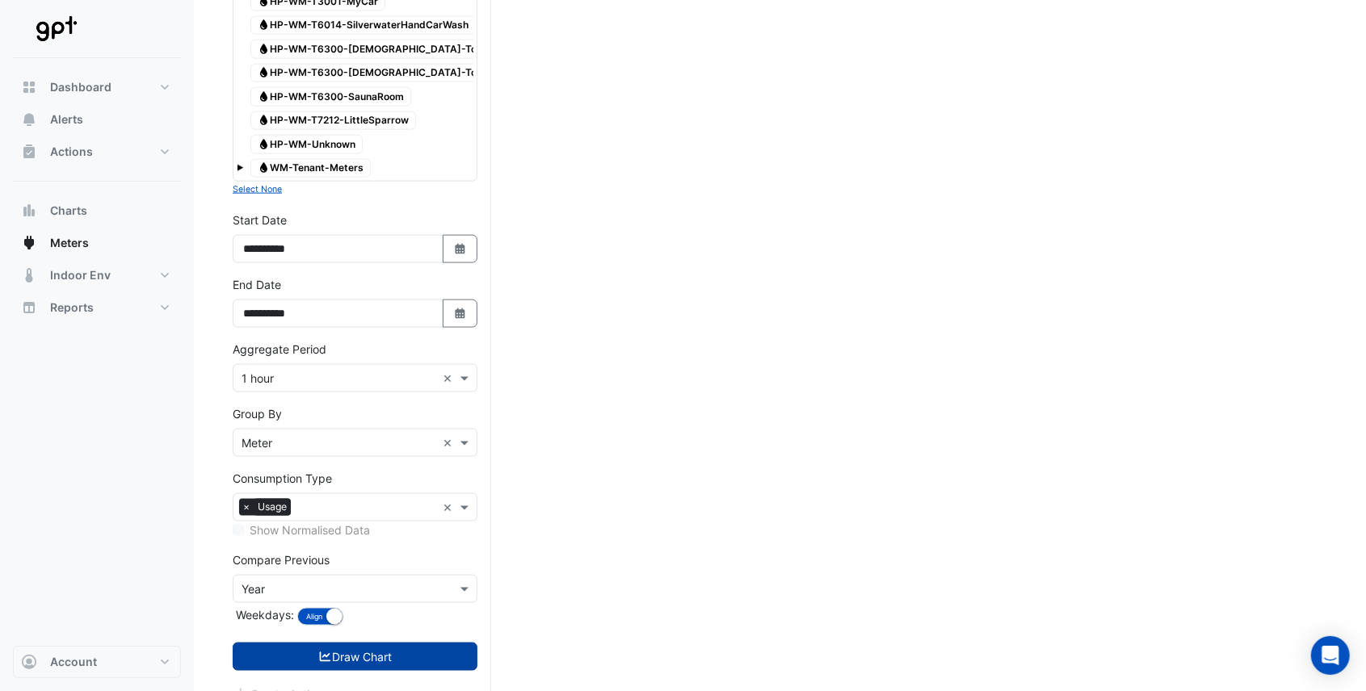
click at [356, 643] on button "Draw Chart" at bounding box center [355, 657] width 245 height 28
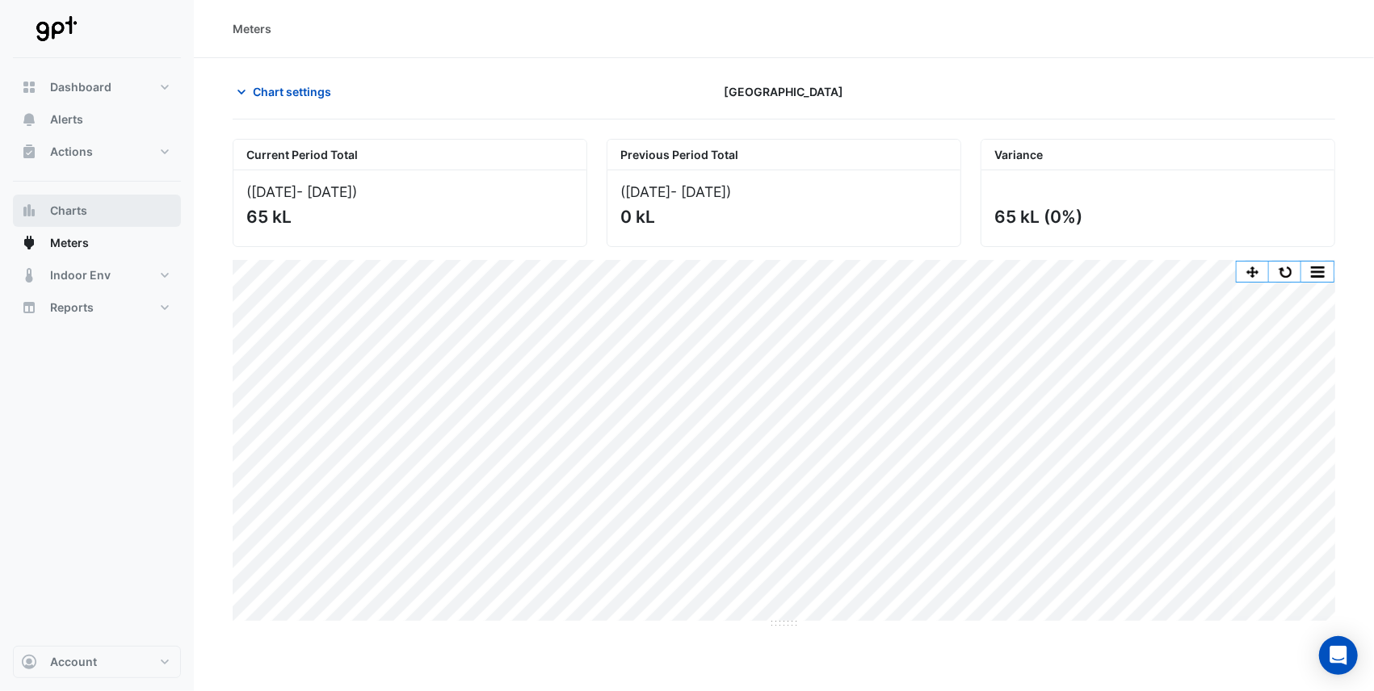
click at [69, 216] on span "Charts" at bounding box center [68, 211] width 37 height 16
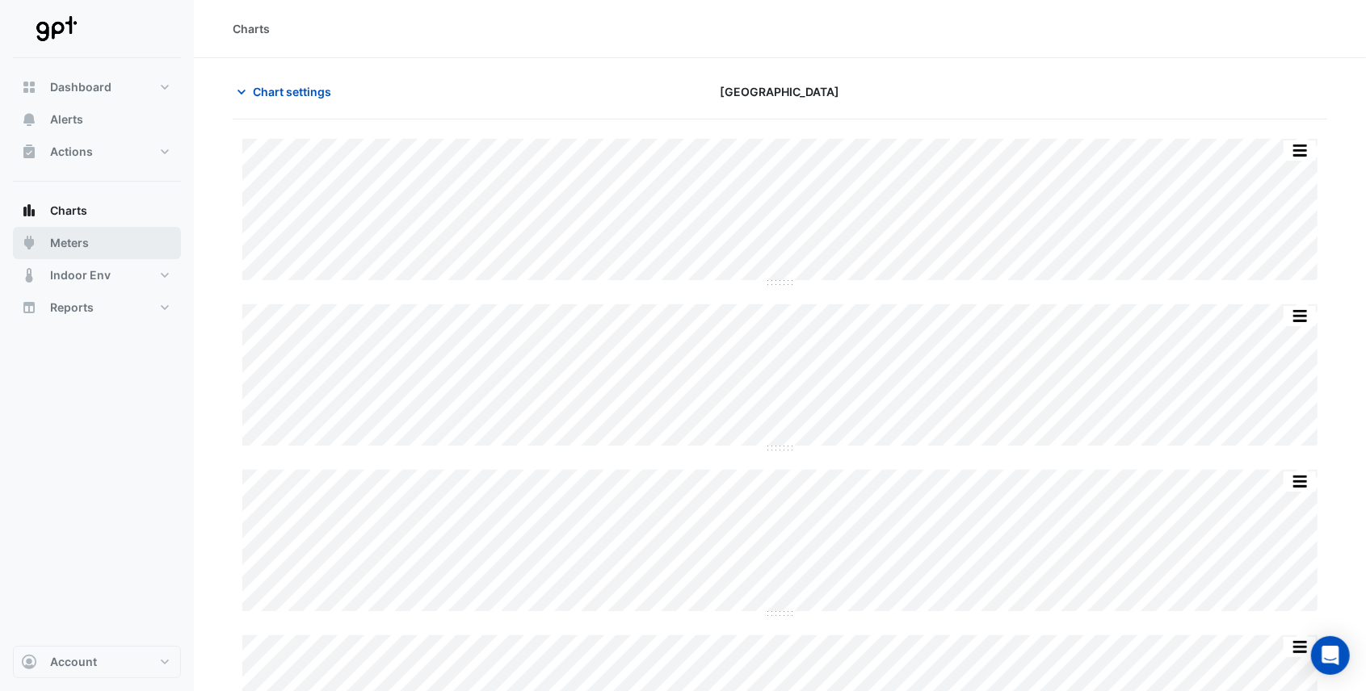
click at [89, 241] on button "Meters" at bounding box center [97, 243] width 168 height 32
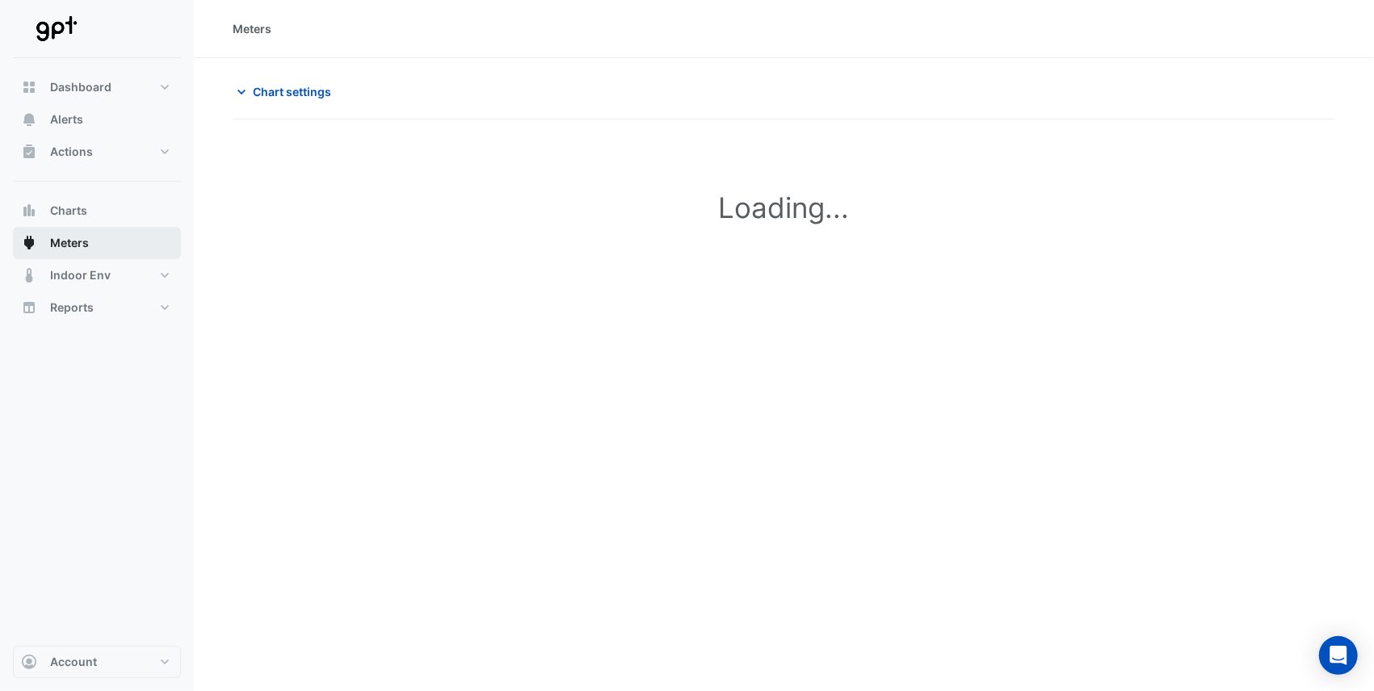
type input "**********"
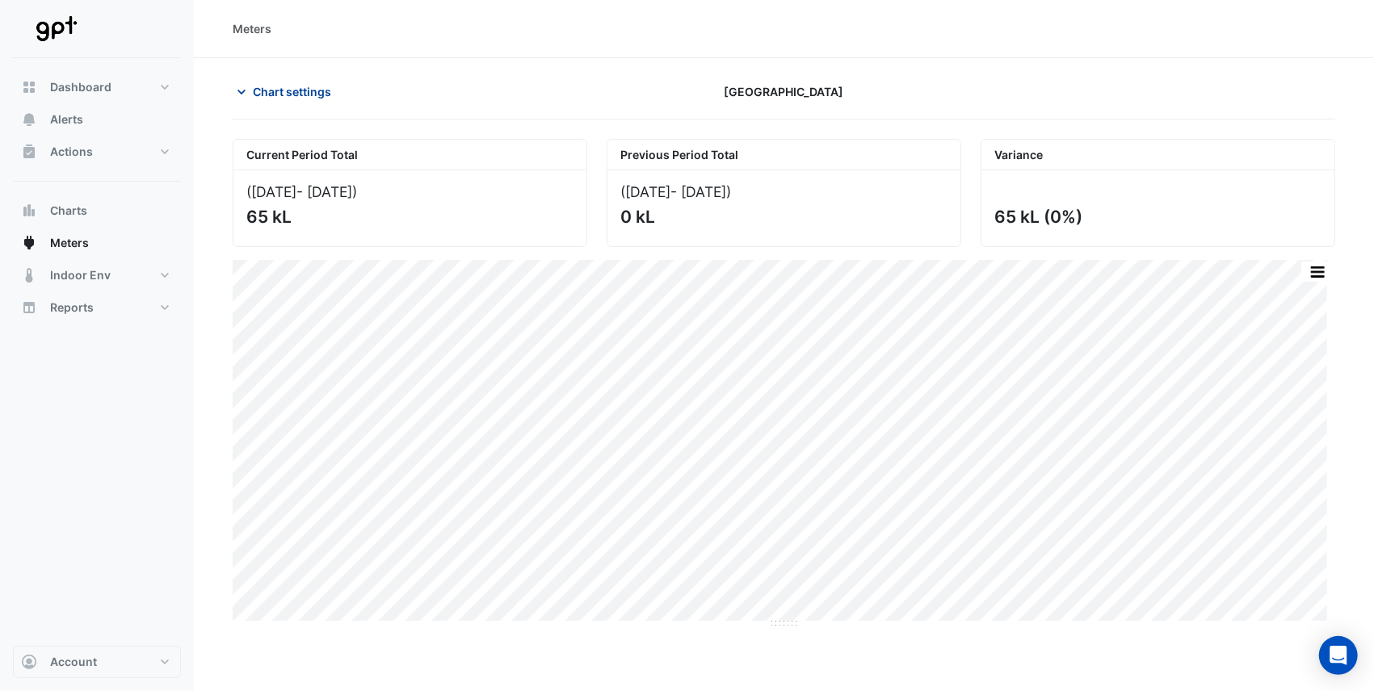
click at [252, 89] on button "Chart settings" at bounding box center [287, 92] width 109 height 28
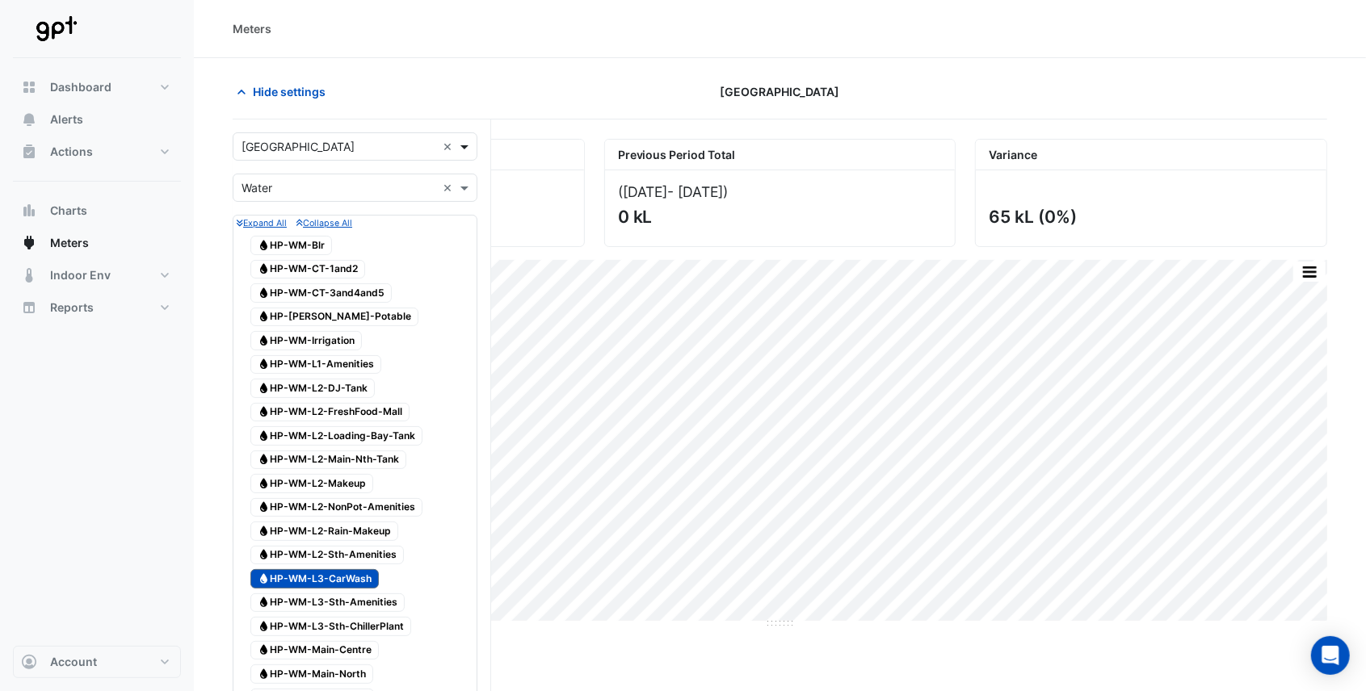
click at [463, 145] on span at bounding box center [466, 146] width 20 height 17
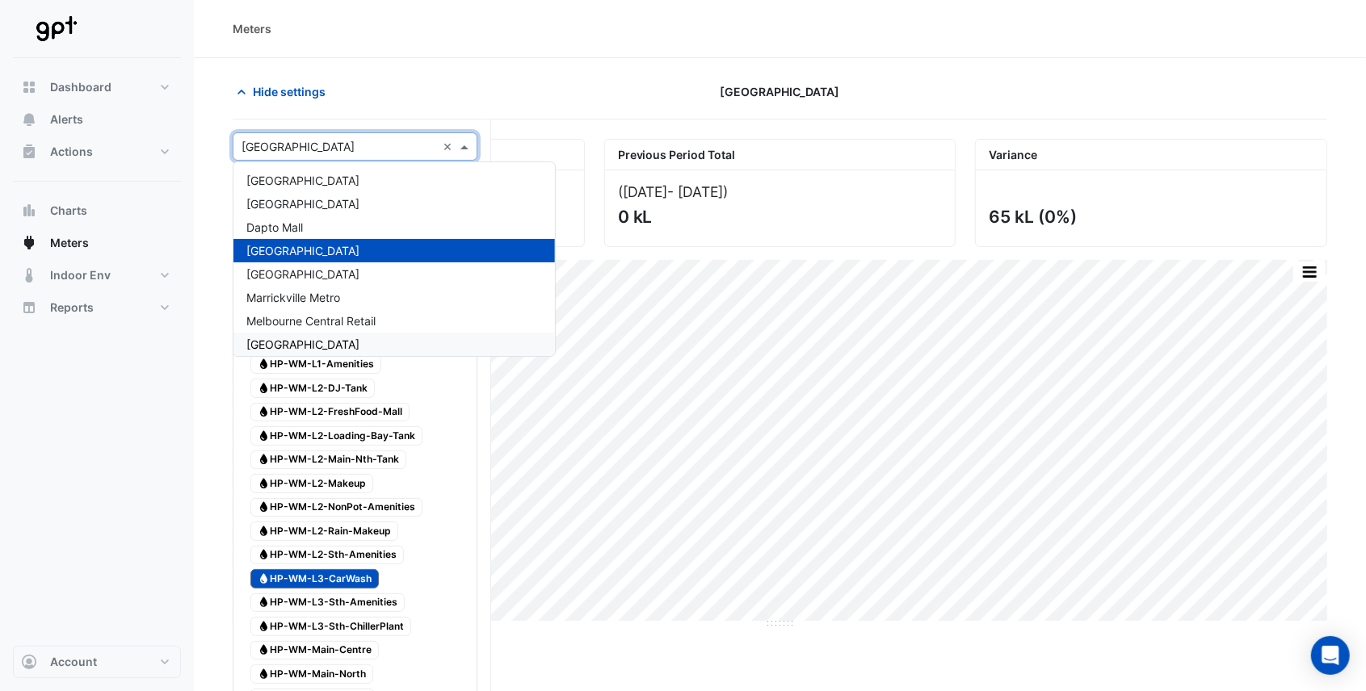
click at [342, 345] on span "[GEOGRAPHIC_DATA]" at bounding box center [302, 345] width 113 height 14
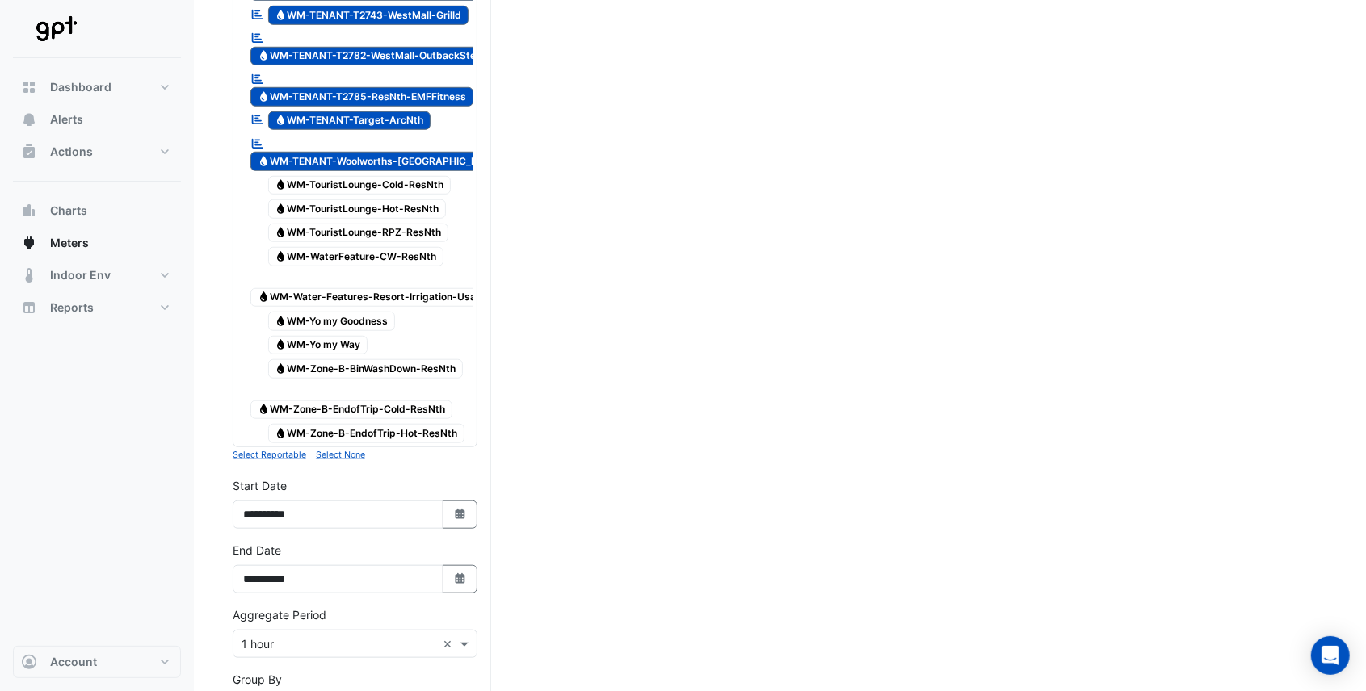
scroll to position [5021, 0]
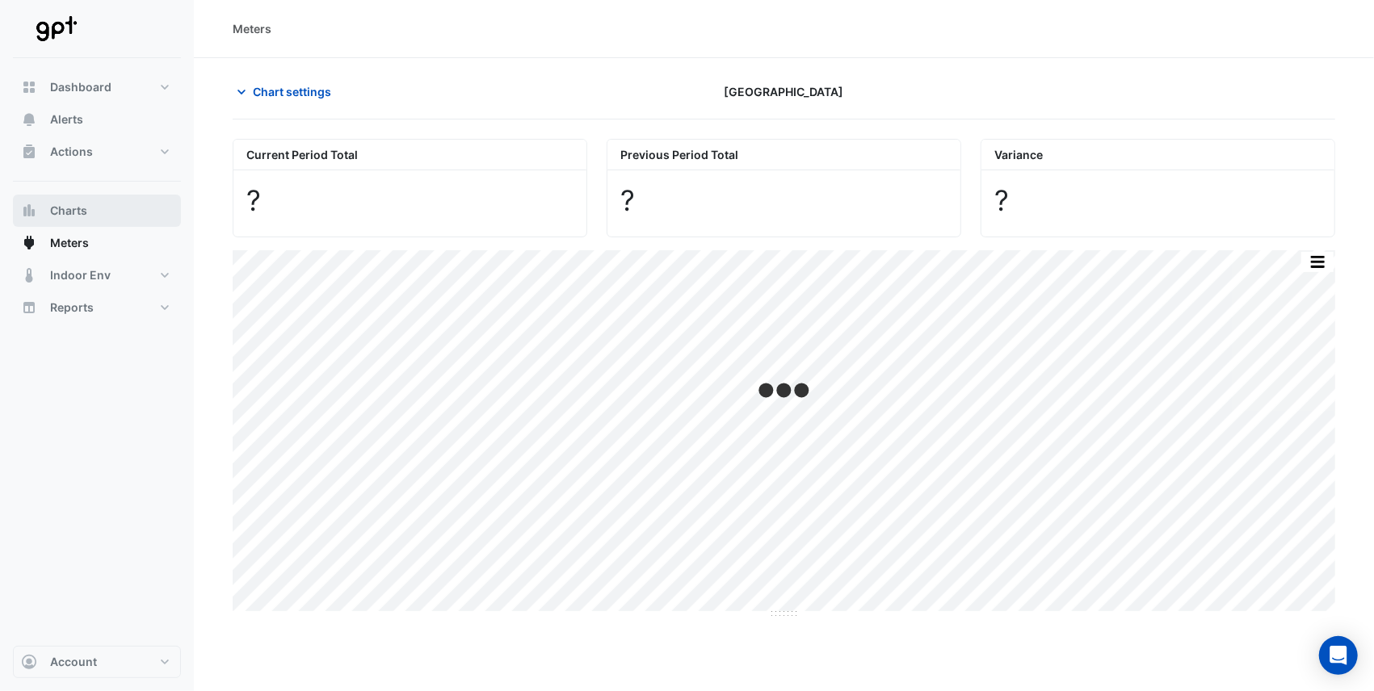
click at [59, 212] on span "Charts" at bounding box center [68, 211] width 37 height 16
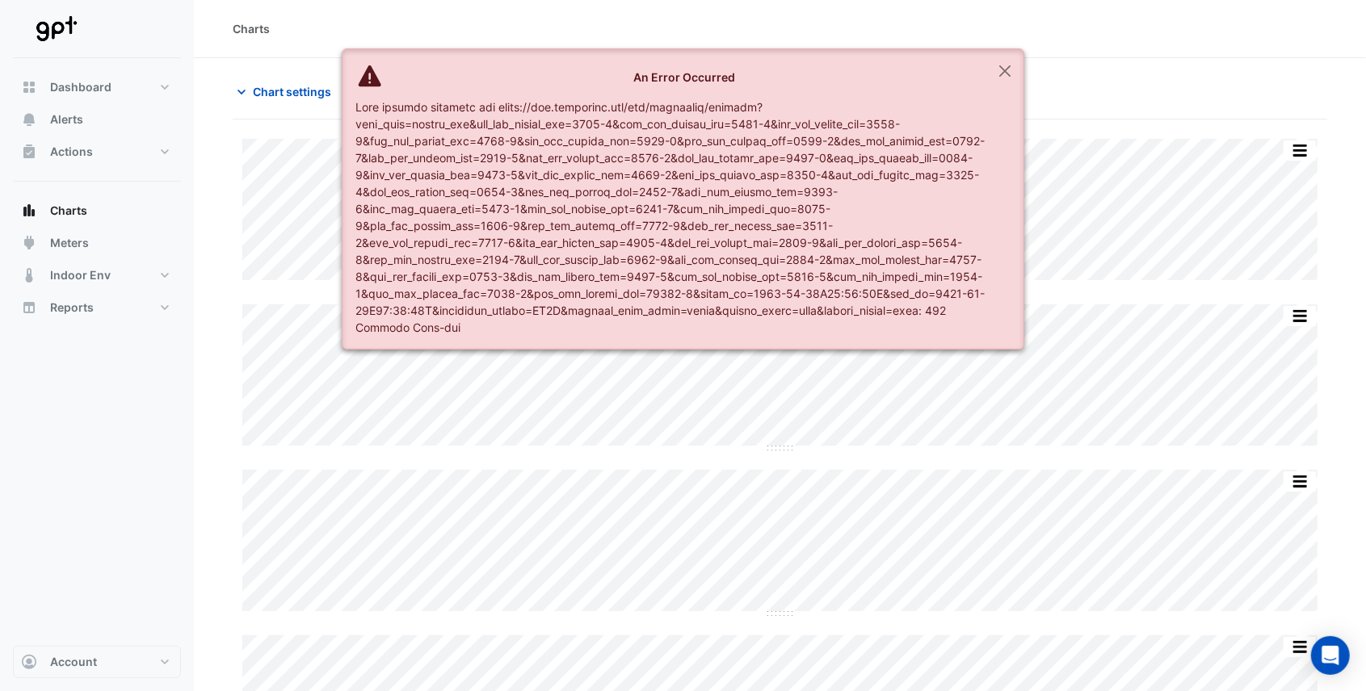
click at [233, 281] on div "Split All Split None Print Save as JPEG Save as PNG Pivot Data Table Export CSV…" at bounding box center [780, 460] width 1094 height 643
click at [1002, 69] on button "Close" at bounding box center [1004, 71] width 37 height 44
